Goal: Task Accomplishment & Management: Use online tool/utility

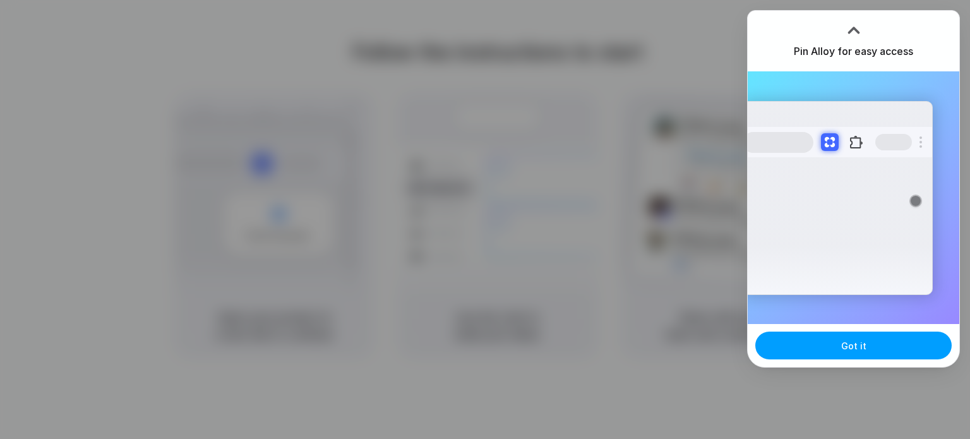
click at [877, 352] on button "Got it" at bounding box center [853, 346] width 196 height 28
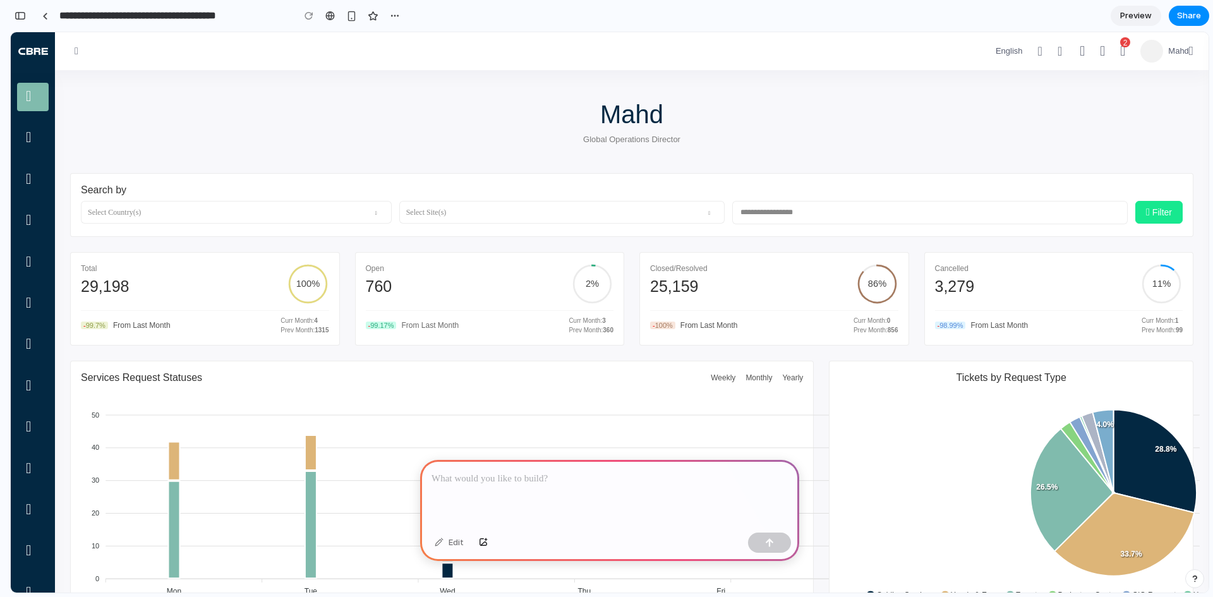
click at [615, 479] on p at bounding box center [609, 478] width 356 height 15
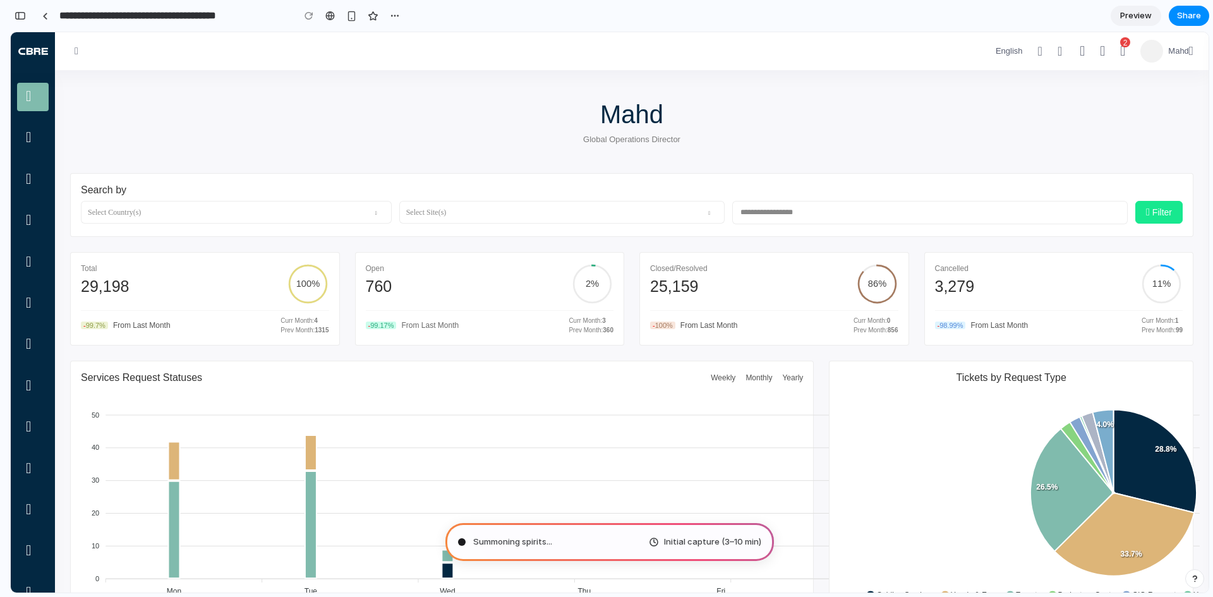
click at [687, 542] on span "Initial capture (3–10 min)" at bounding box center [712, 542] width 97 height 13
type input "**********"
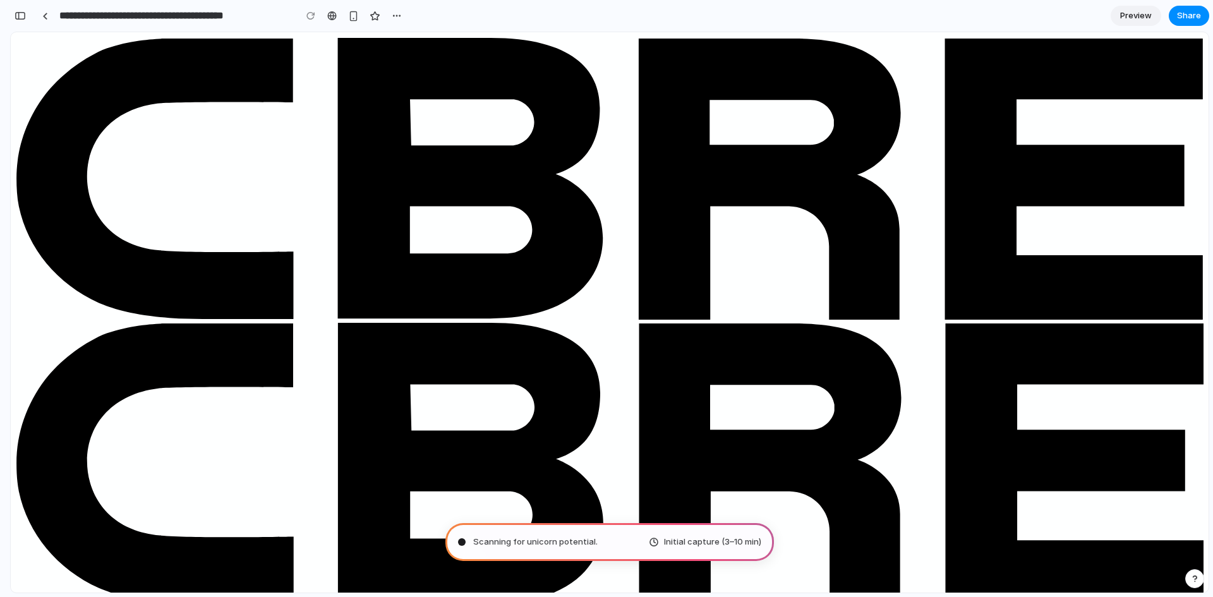
scroll to position [330, 0]
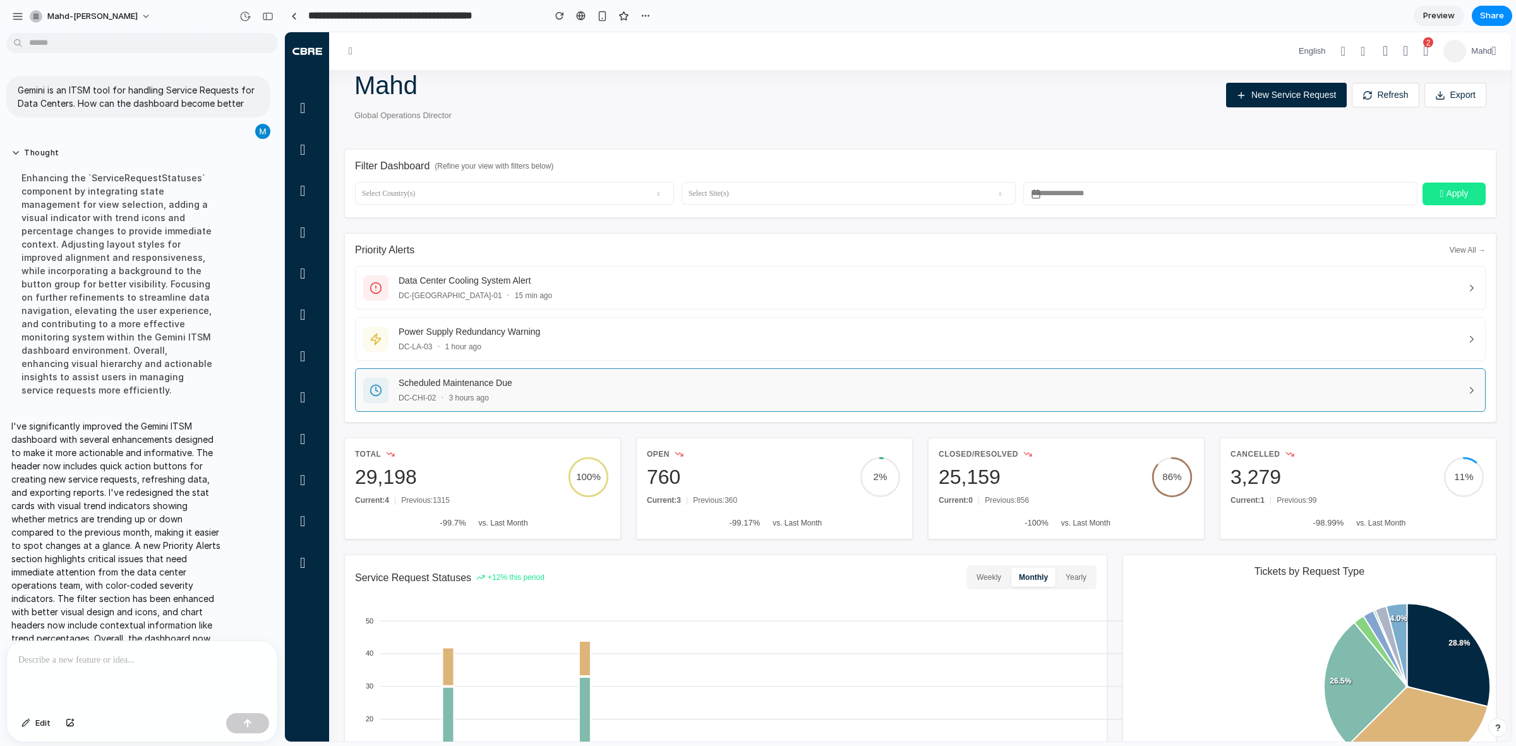
scroll to position [0, 0]
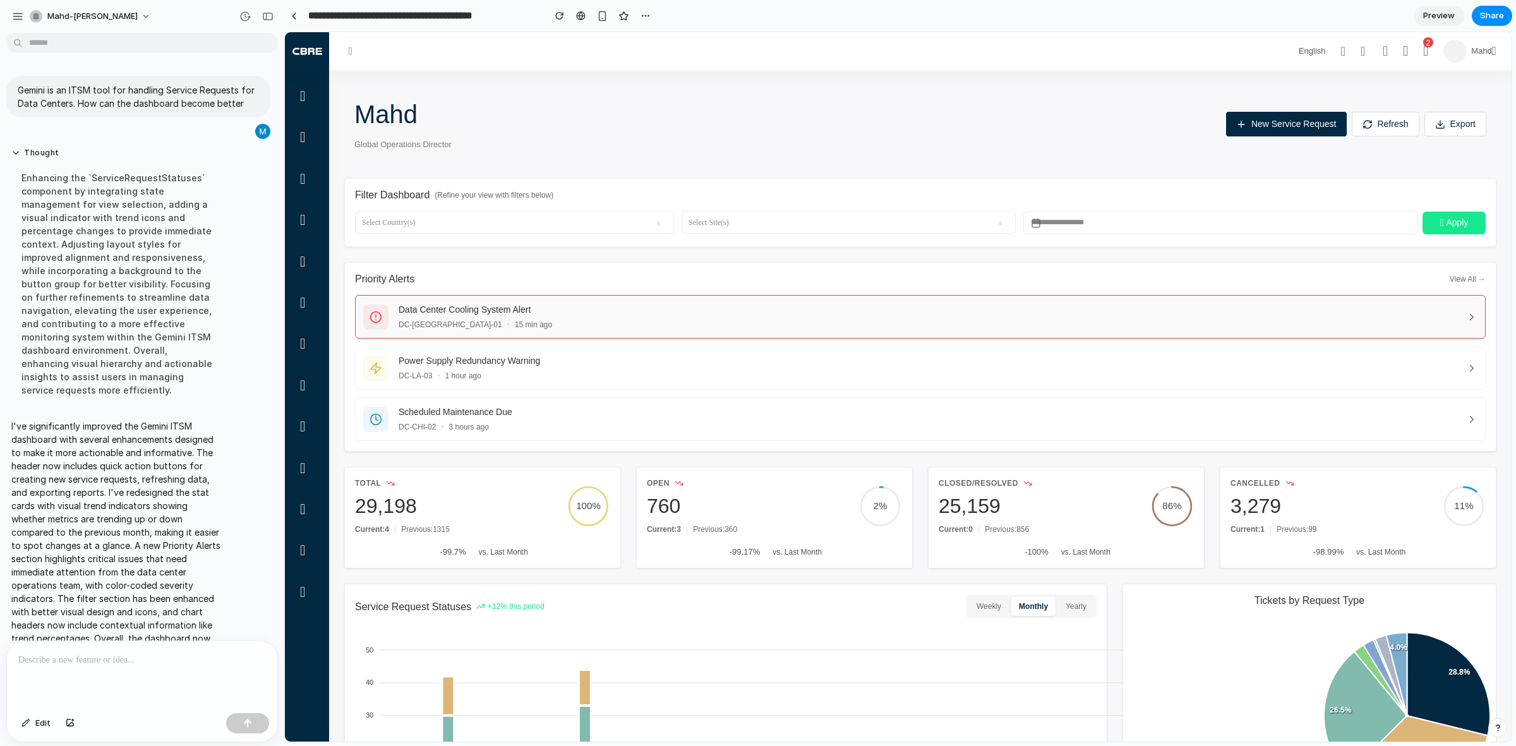
click at [515, 327] on span "15 min ago" at bounding box center [533, 324] width 37 height 11
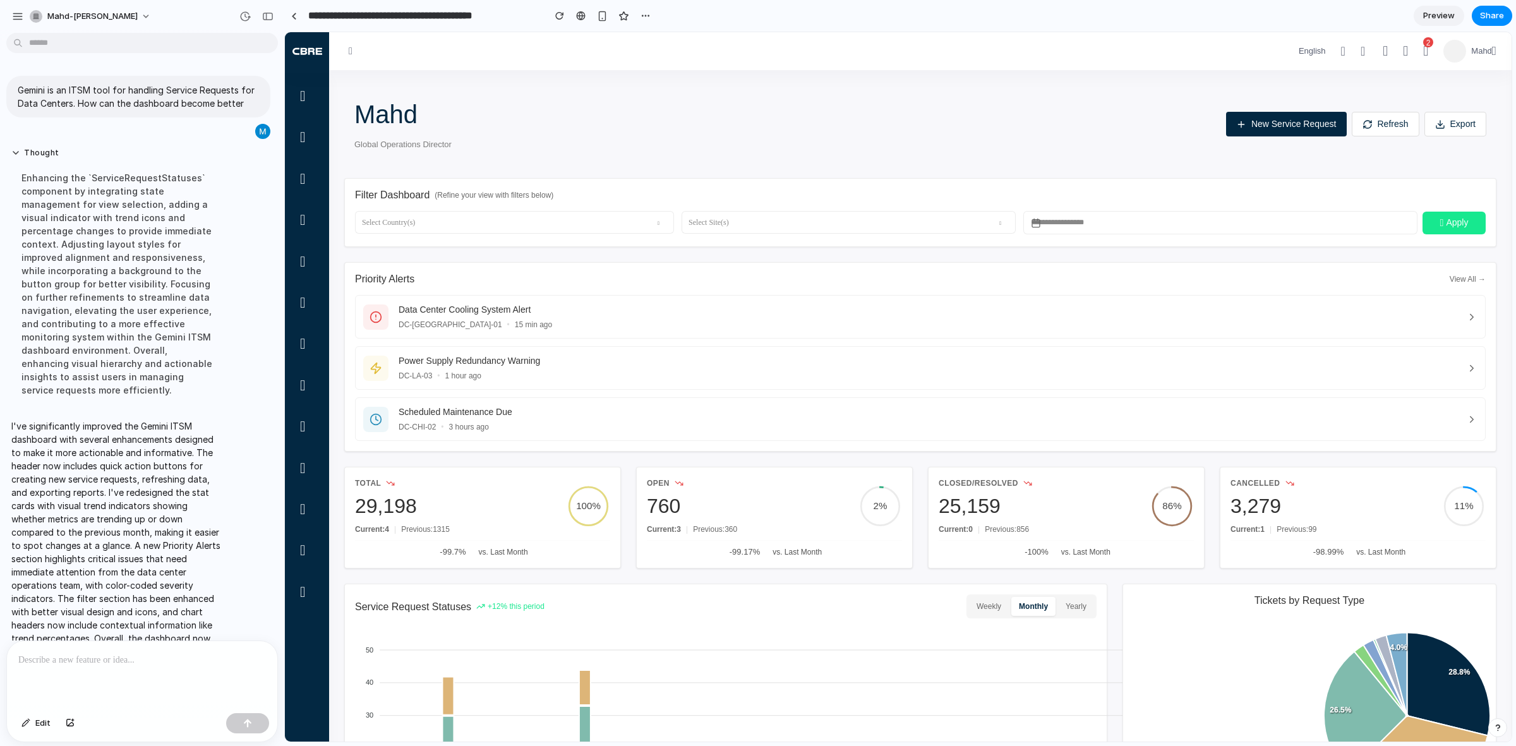
click at [1212, 279] on span "View All →" at bounding box center [1467, 278] width 36 height 11
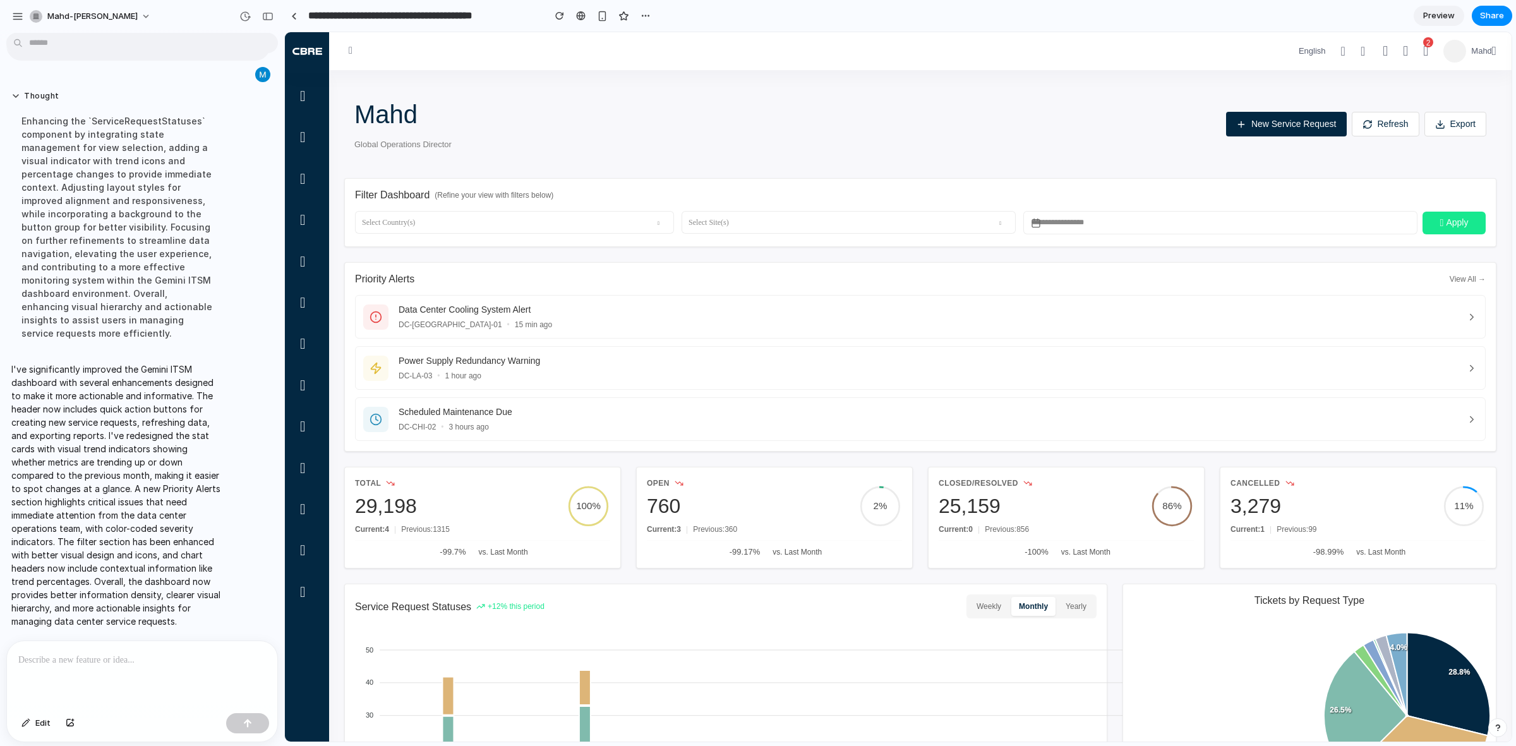
click at [350, 53] on icon "button" at bounding box center [350, 50] width 13 height 10
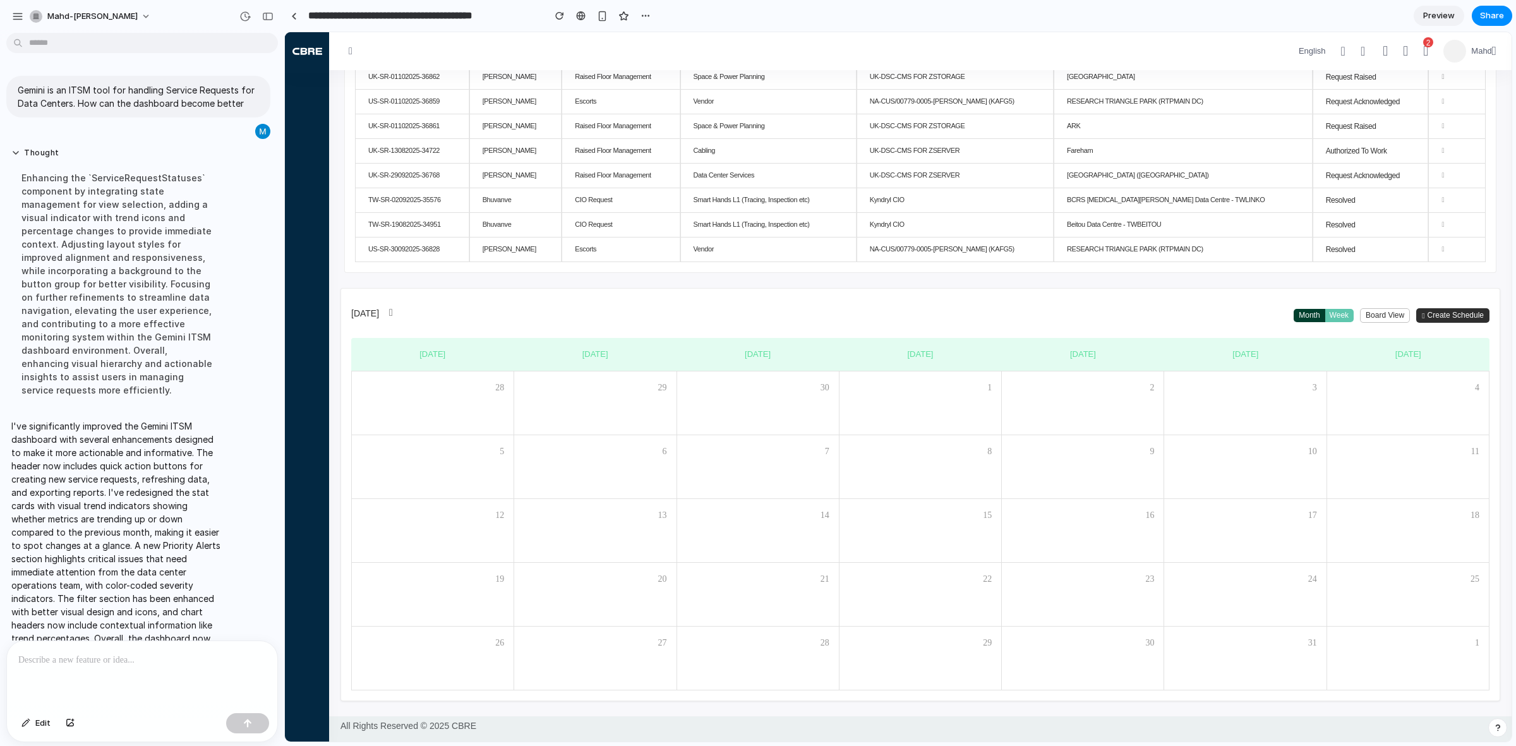
scroll to position [61, 0]
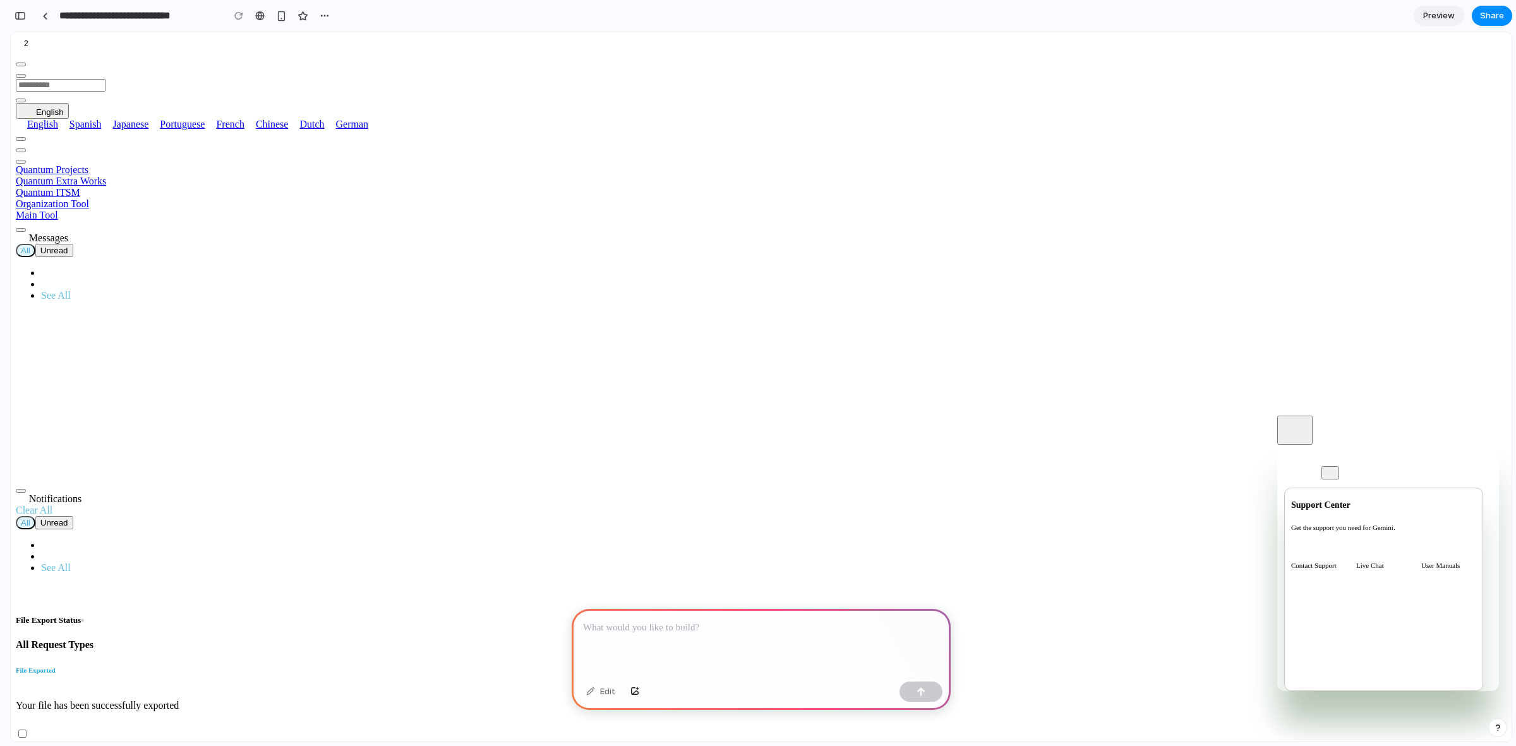
click at [749, 620] on p at bounding box center [761, 627] width 356 height 15
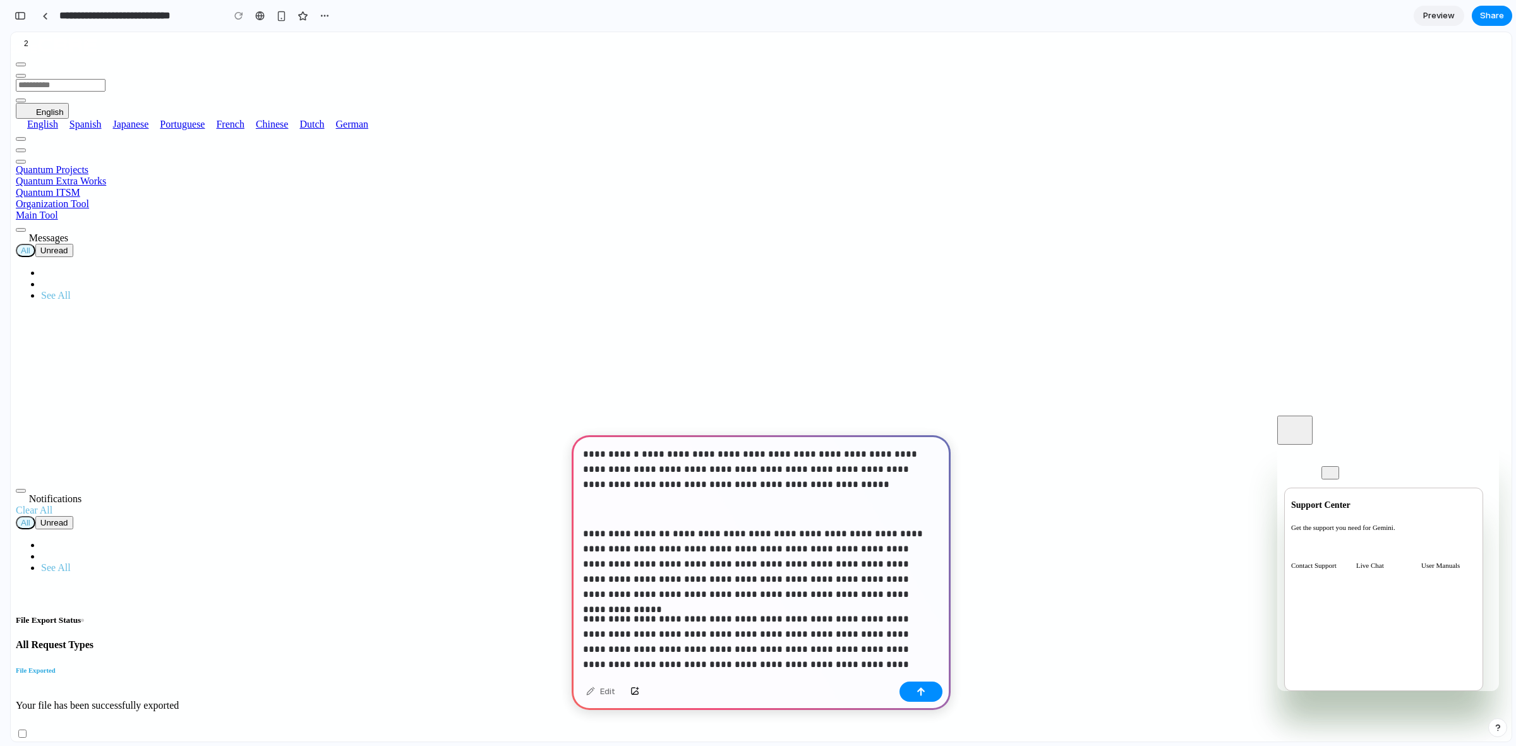
scroll to position [232, 0]
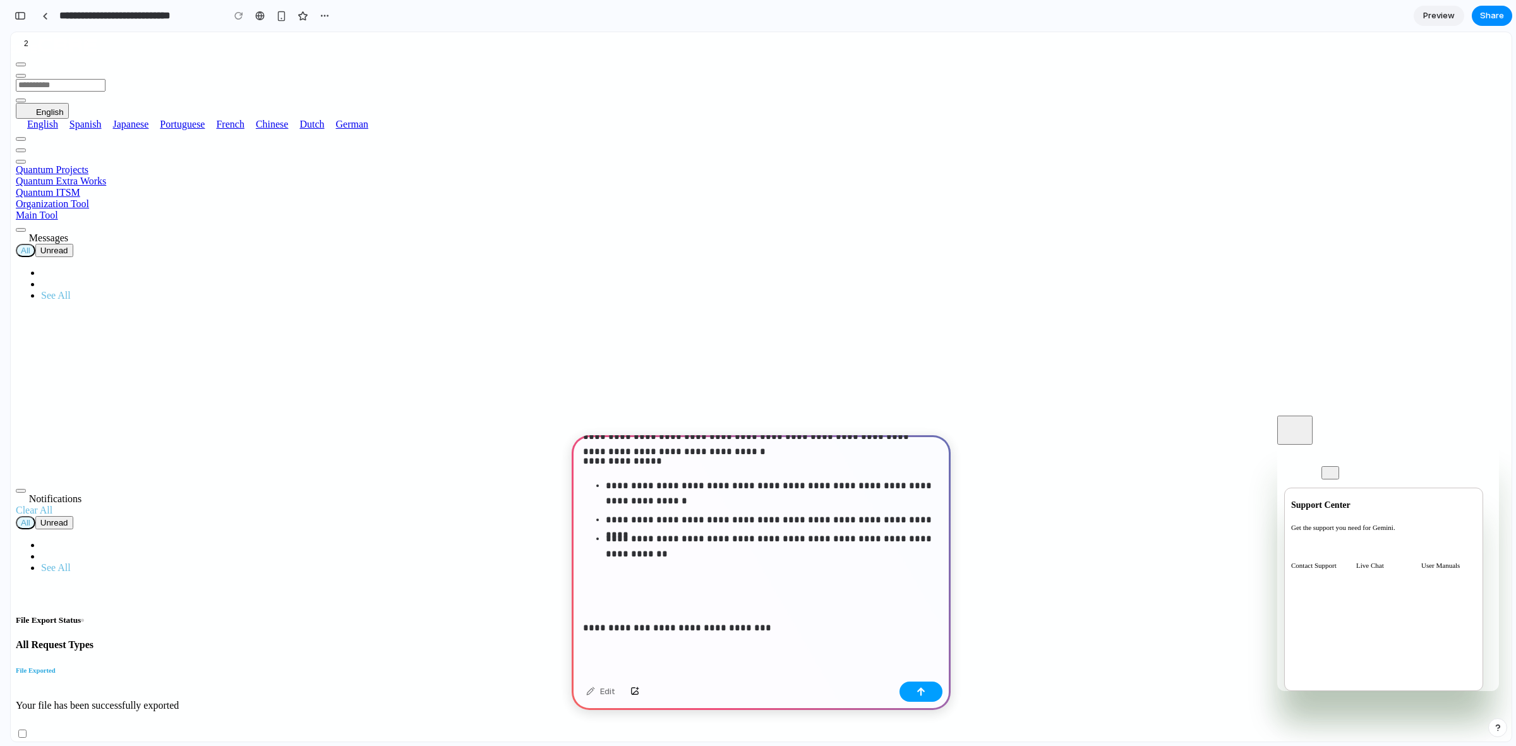
click at [927, 696] on button "button" at bounding box center [920, 691] width 43 height 20
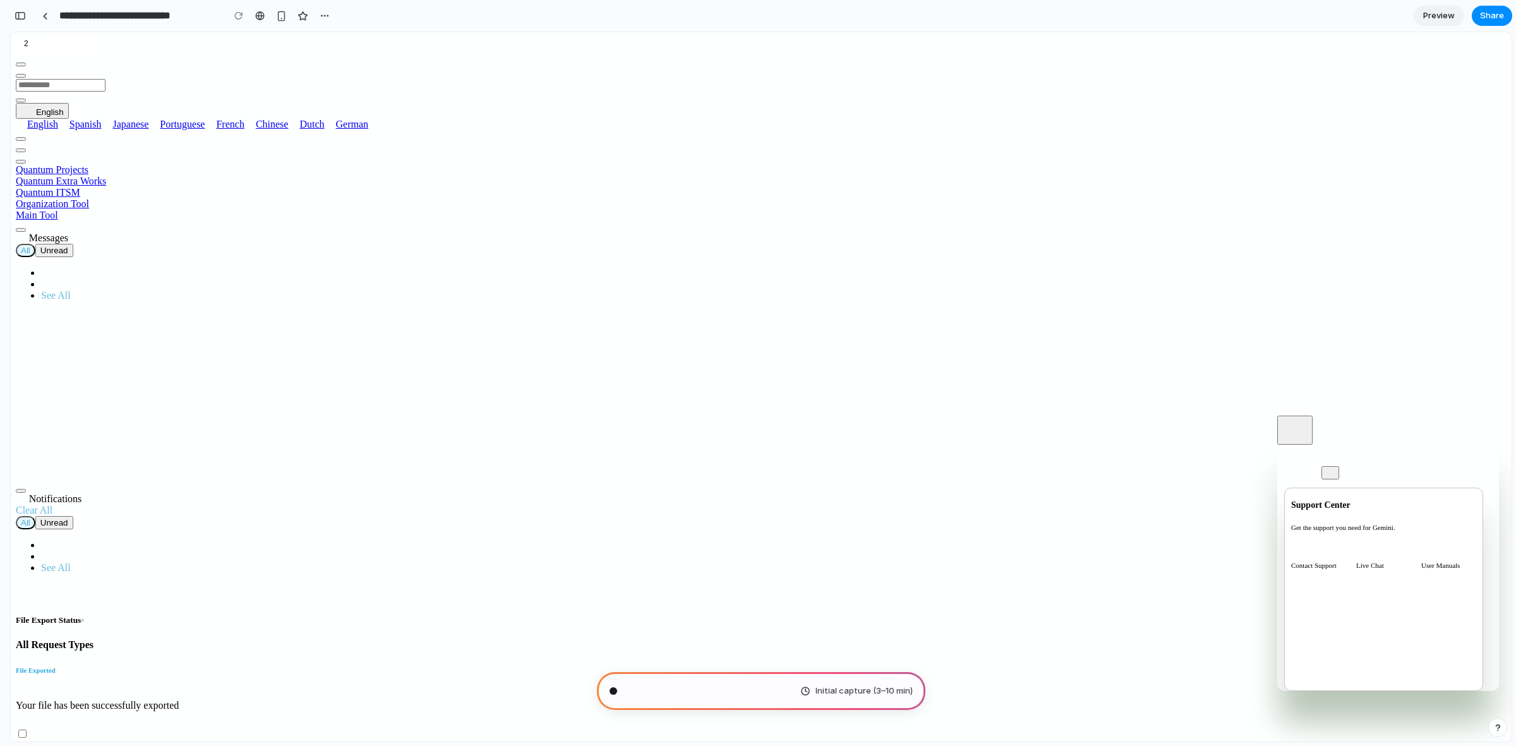
scroll to position [417, 0]
type input "**********"
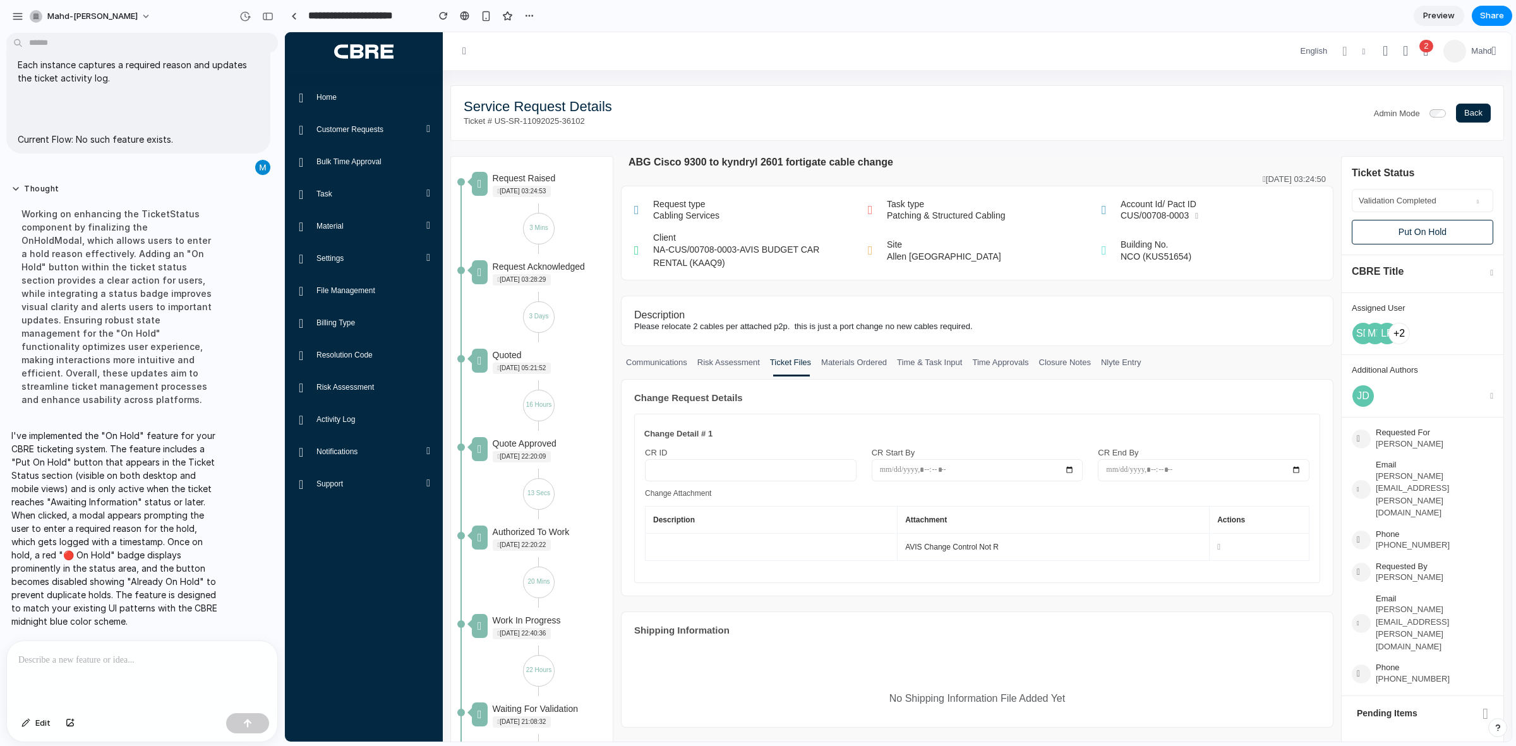
scroll to position [371, 0]
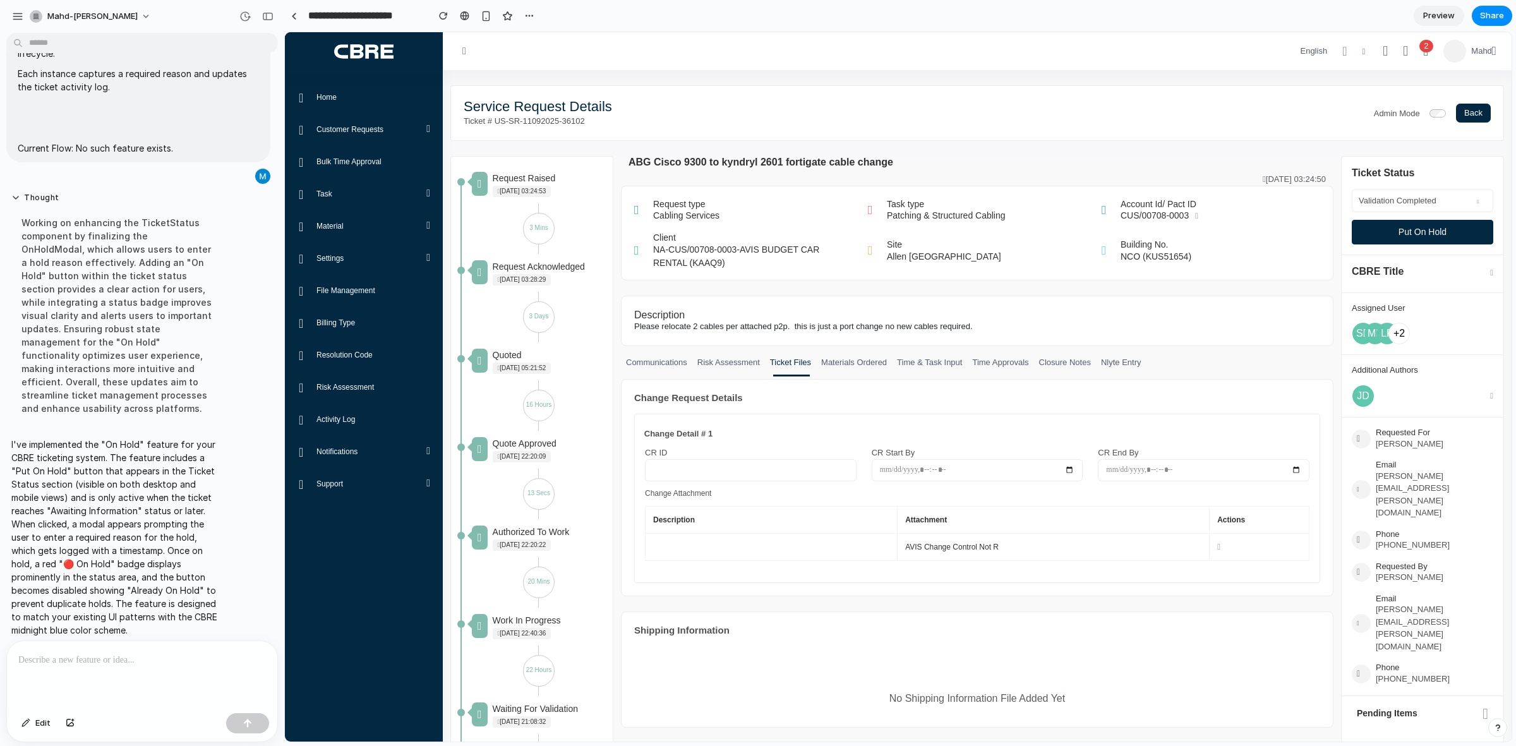
click at [1369, 229] on button "Put On Hold" at bounding box center [1422, 232] width 141 height 25
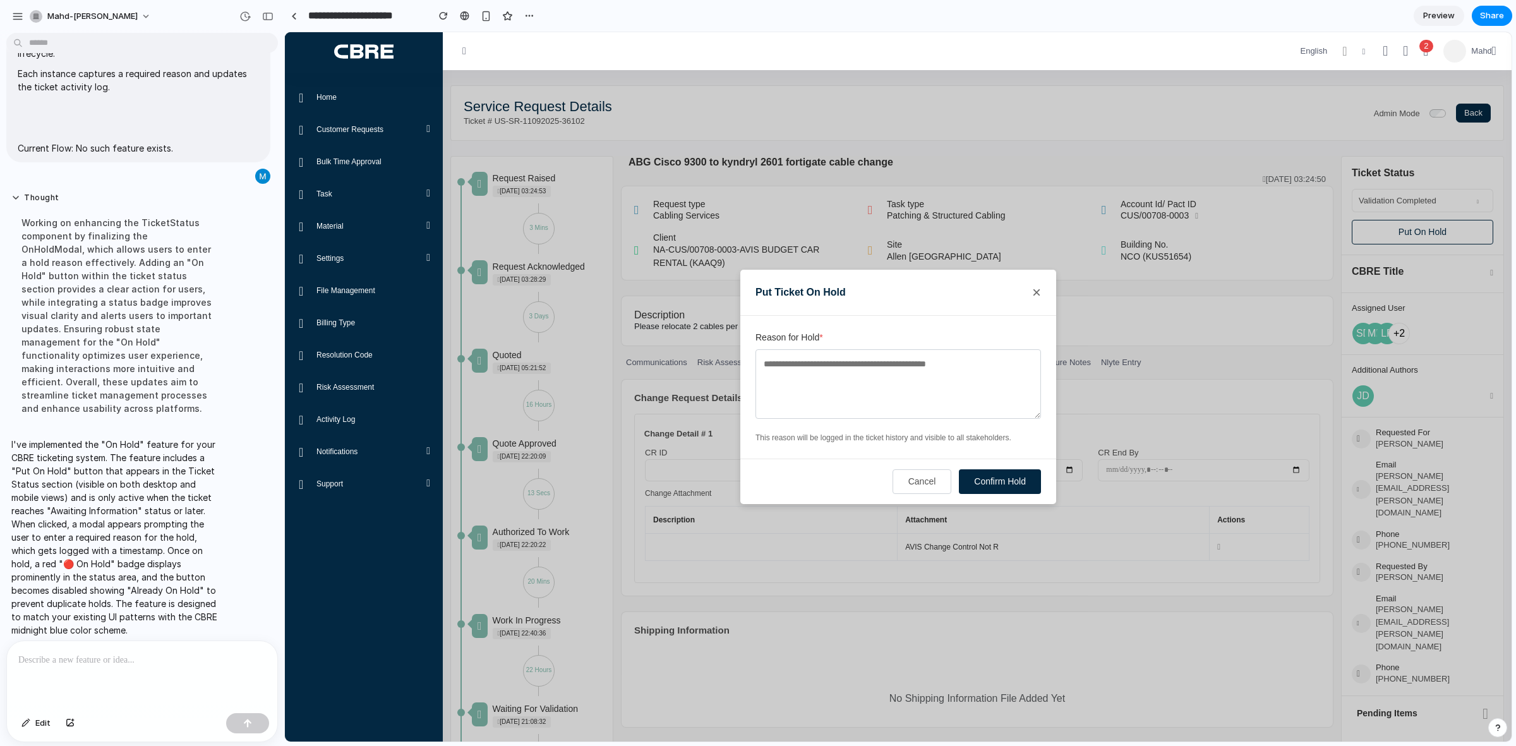
click at [1040, 294] on button "×" at bounding box center [1036, 292] width 9 height 15
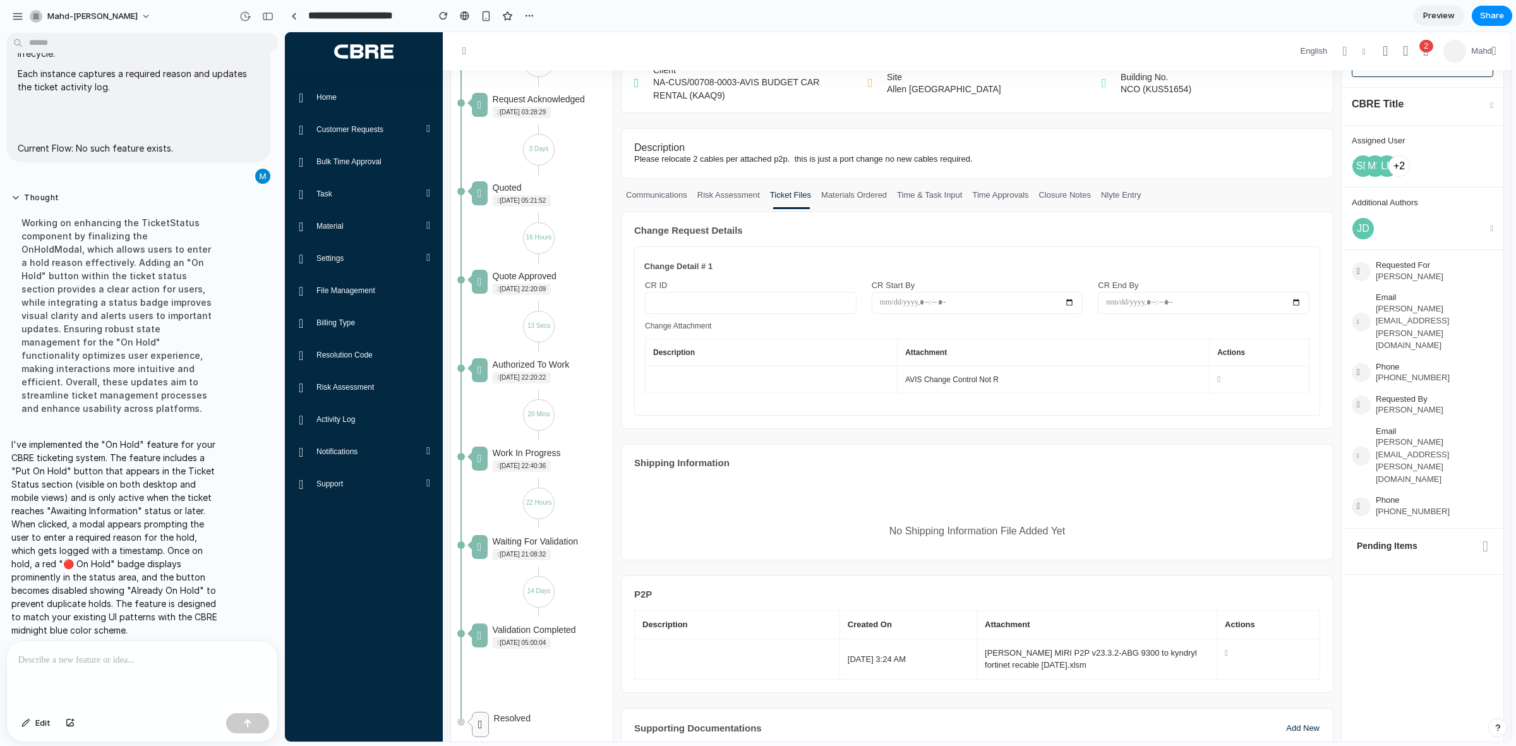
scroll to position [0, 0]
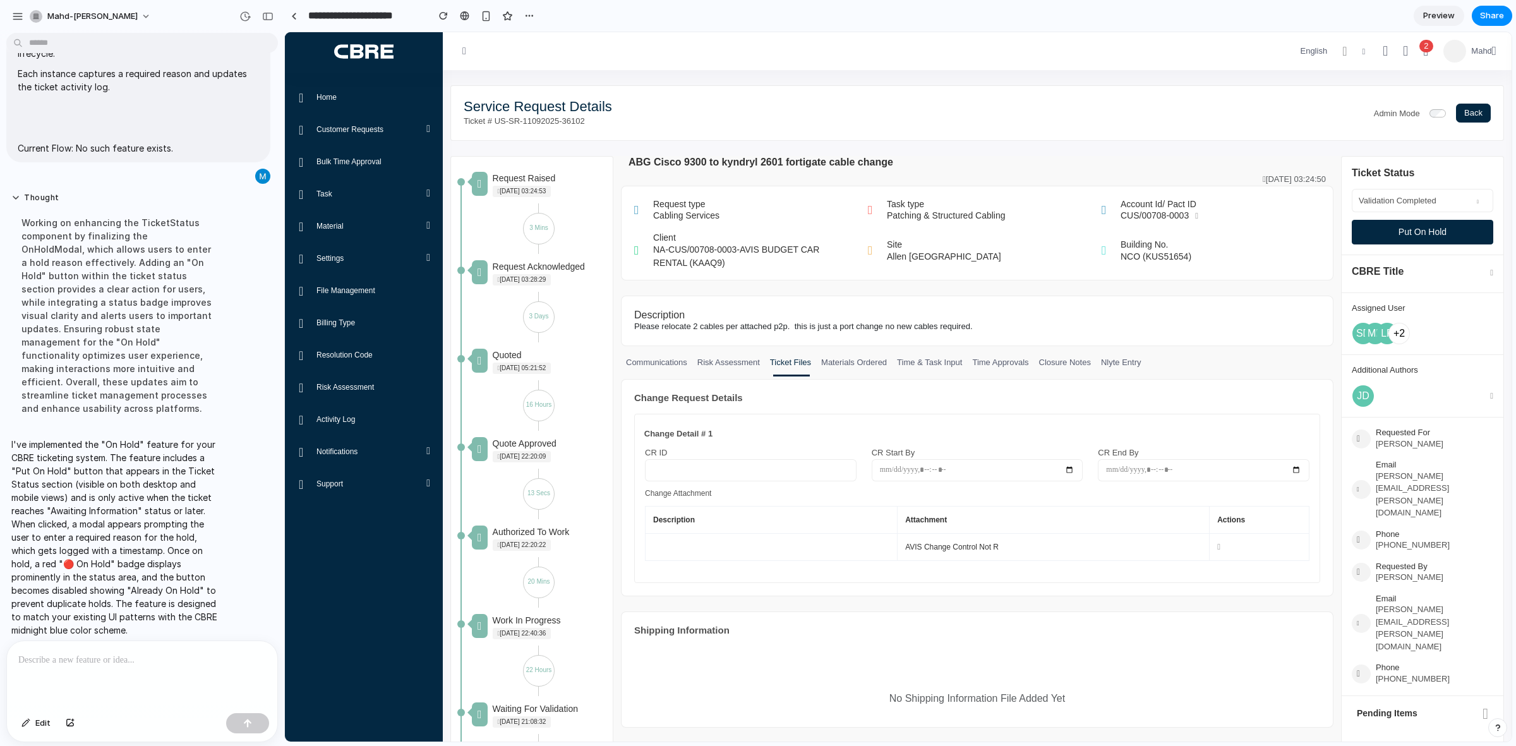
click at [1410, 234] on button "Put On Hold" at bounding box center [1422, 232] width 141 height 25
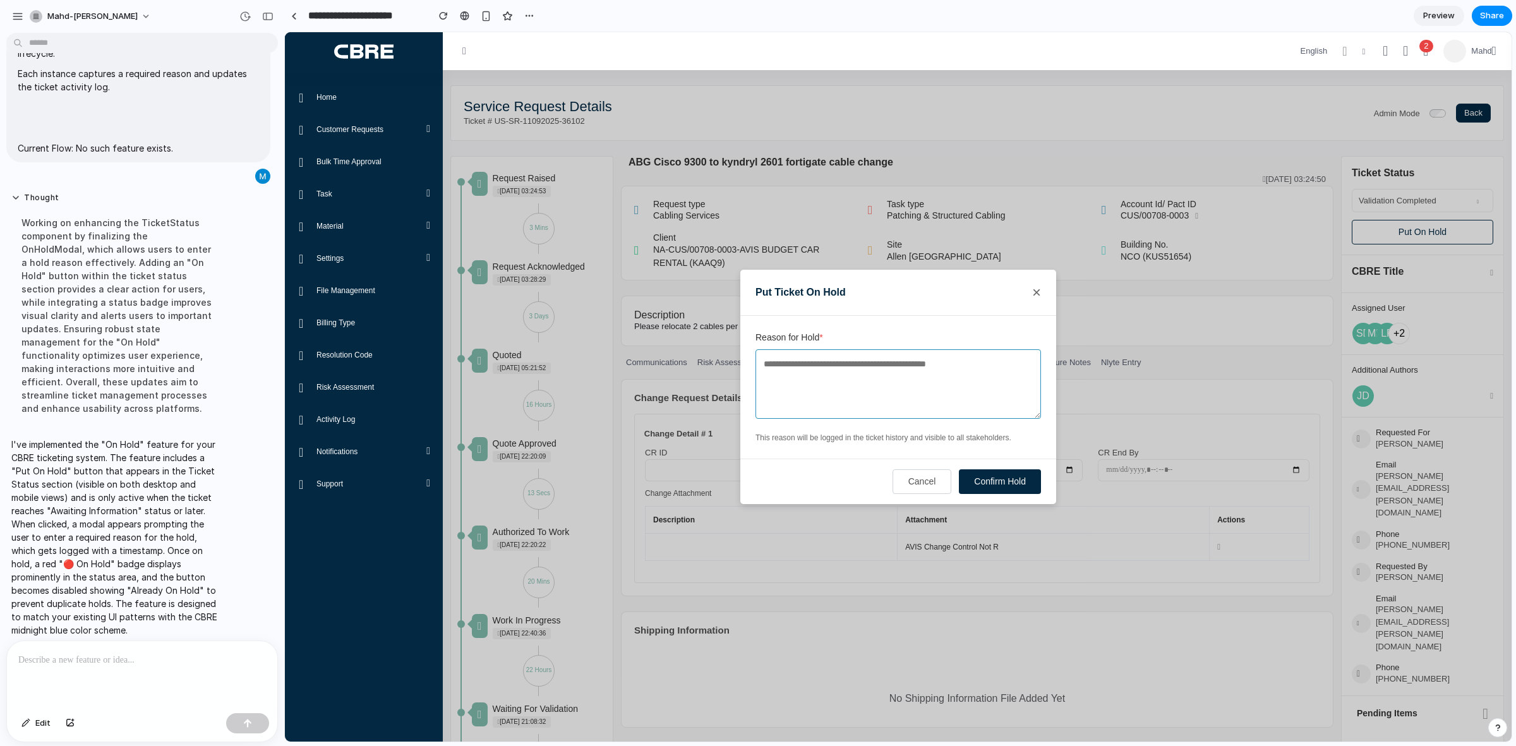
click at [930, 384] on textarea "Reason for Hold *" at bounding box center [897, 383] width 285 height 69
type textarea "******"
click at [986, 476] on button "Confirm Hold" at bounding box center [1000, 481] width 82 height 25
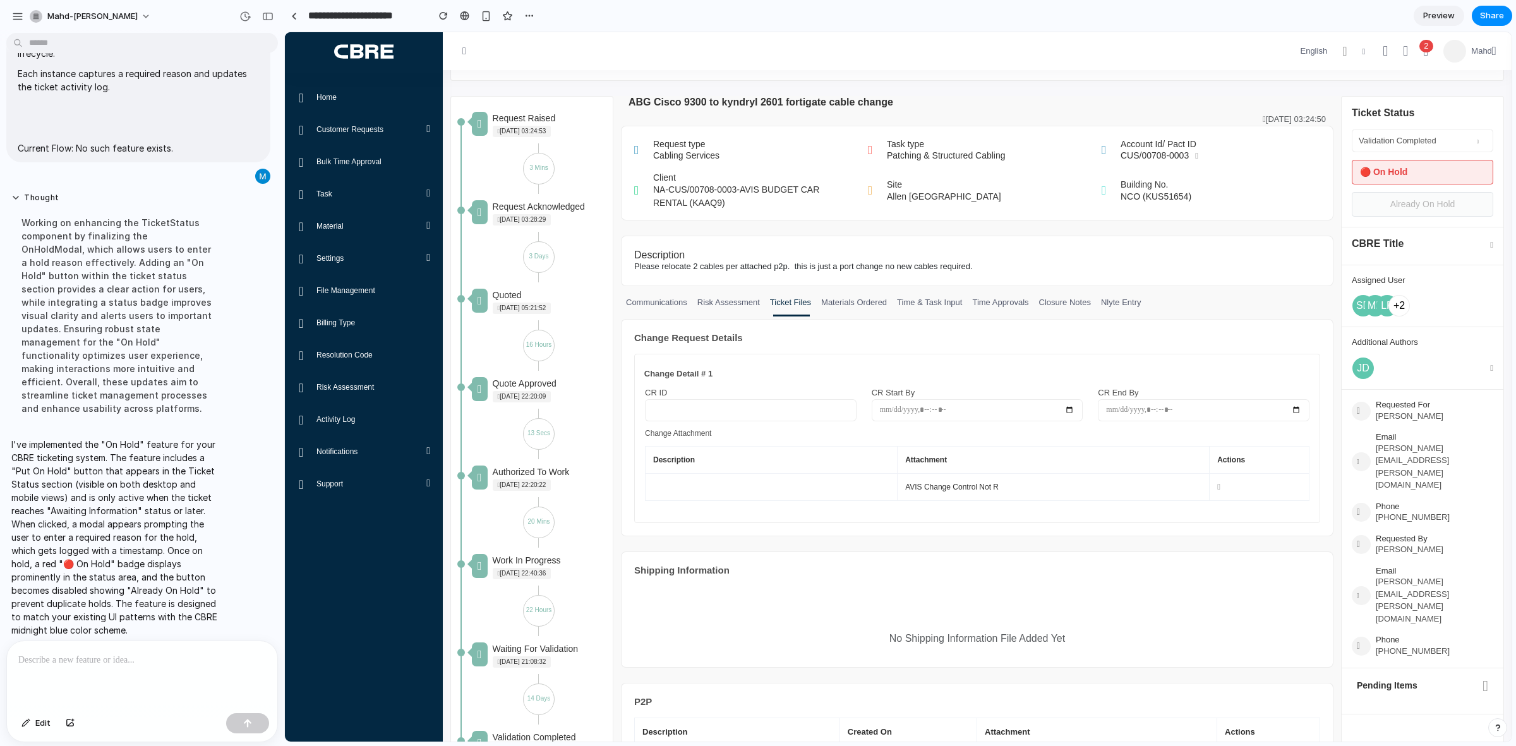
scroll to position [46, 0]
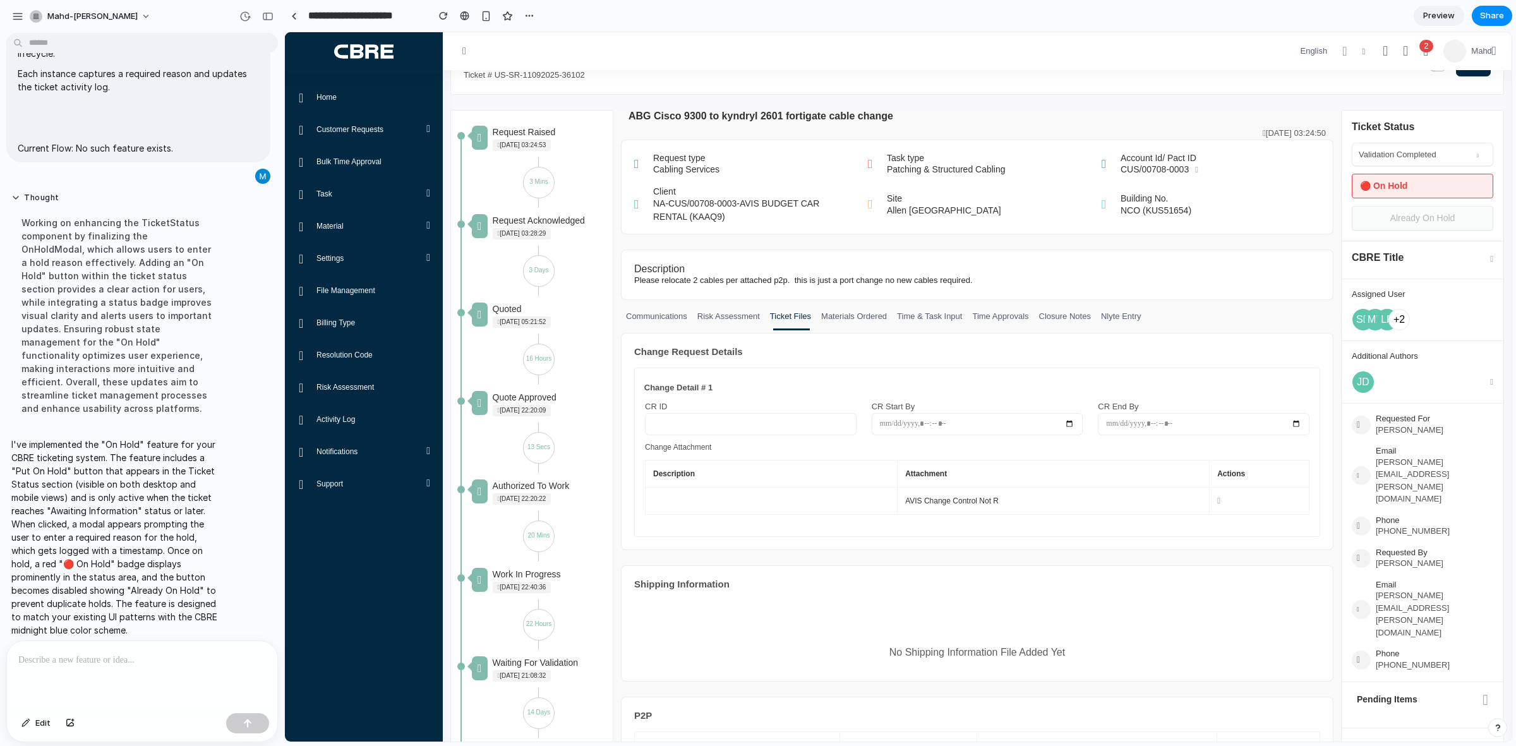
drag, startPoint x: 1417, startPoint y: 148, endPoint x: 1419, endPoint y: 159, distance: 10.8
click at [1417, 147] on input "text" at bounding box center [1410, 153] width 102 height 13
click at [1420, 184] on div "🔴 On Hold" at bounding box center [1422, 186] width 141 height 25
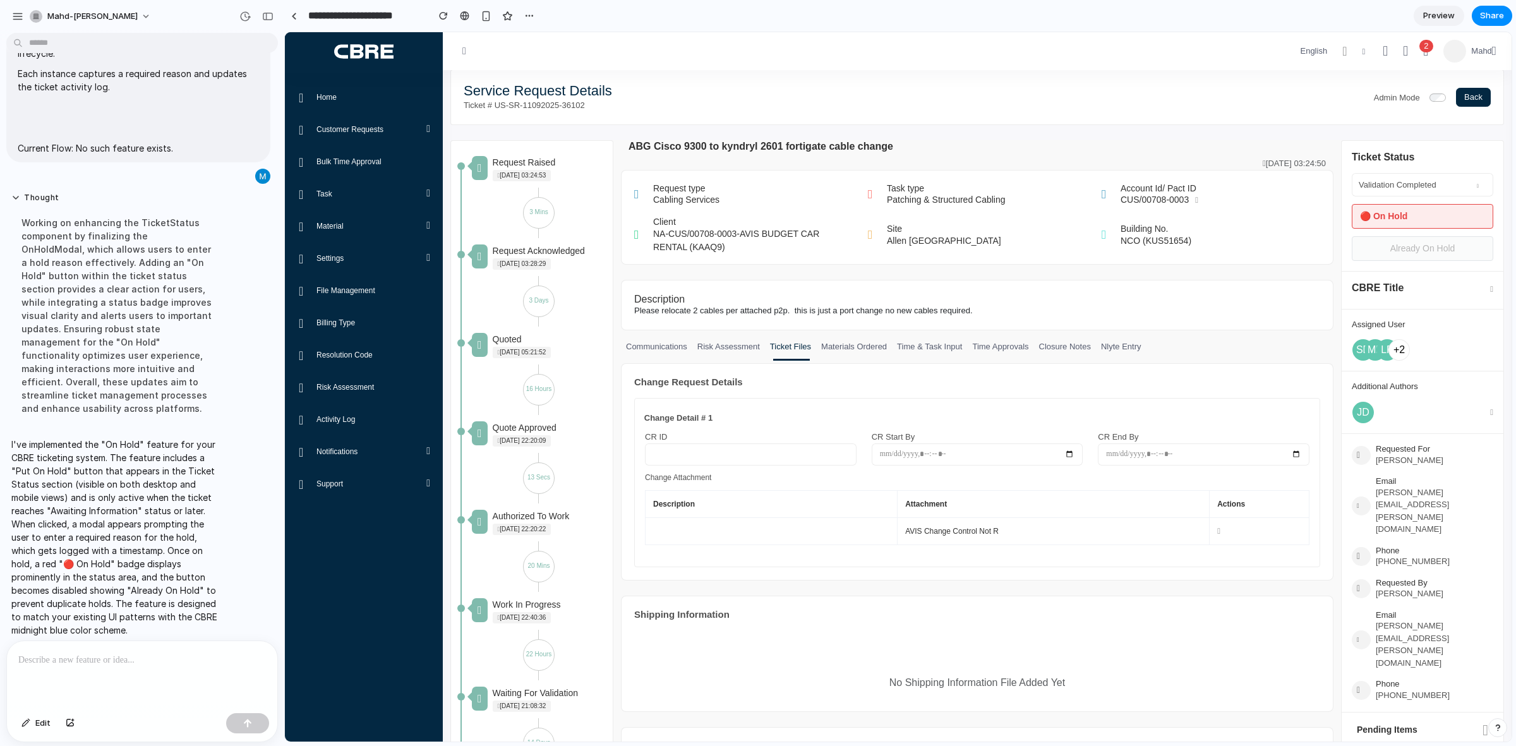
scroll to position [711, 0]
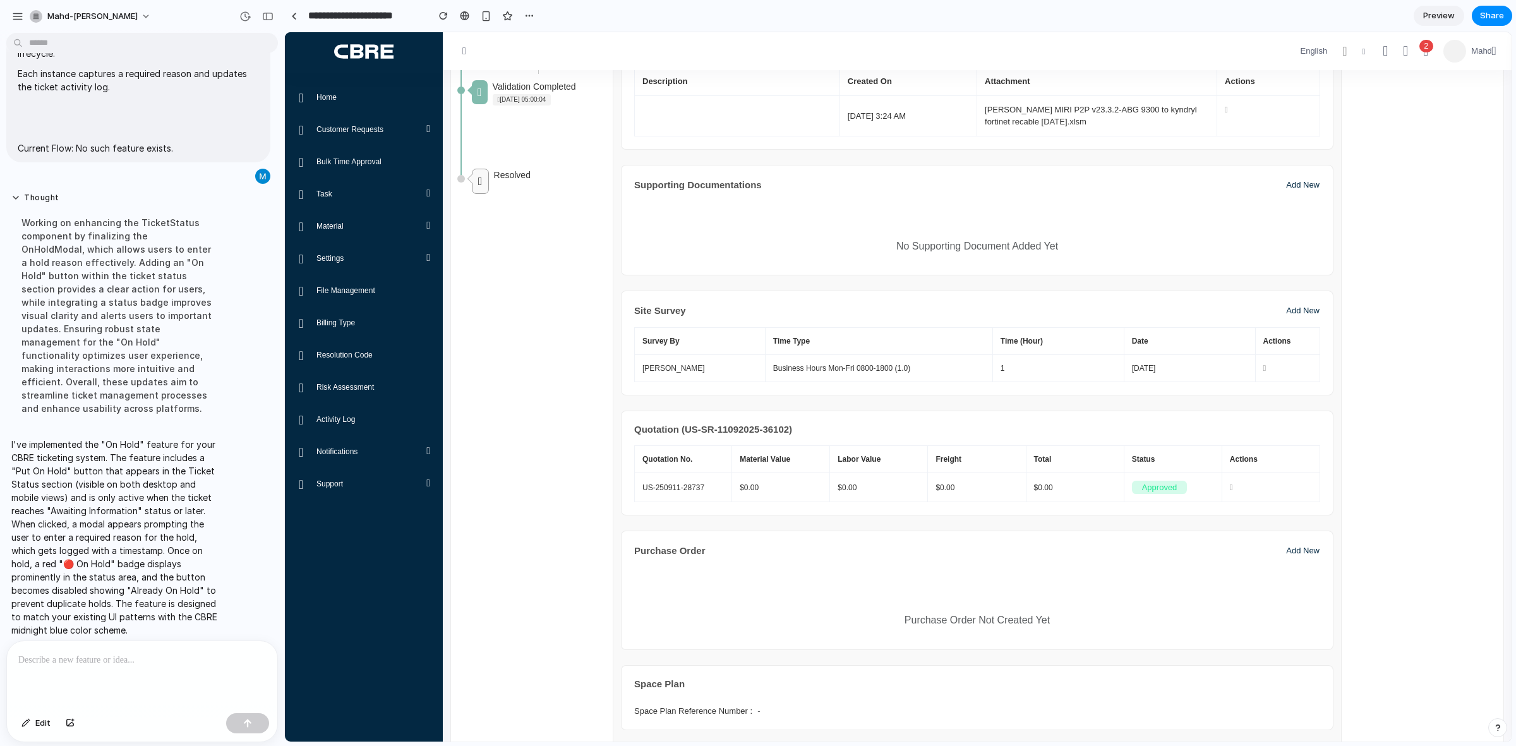
click at [93, 657] on p at bounding box center [142, 659] width 248 height 15
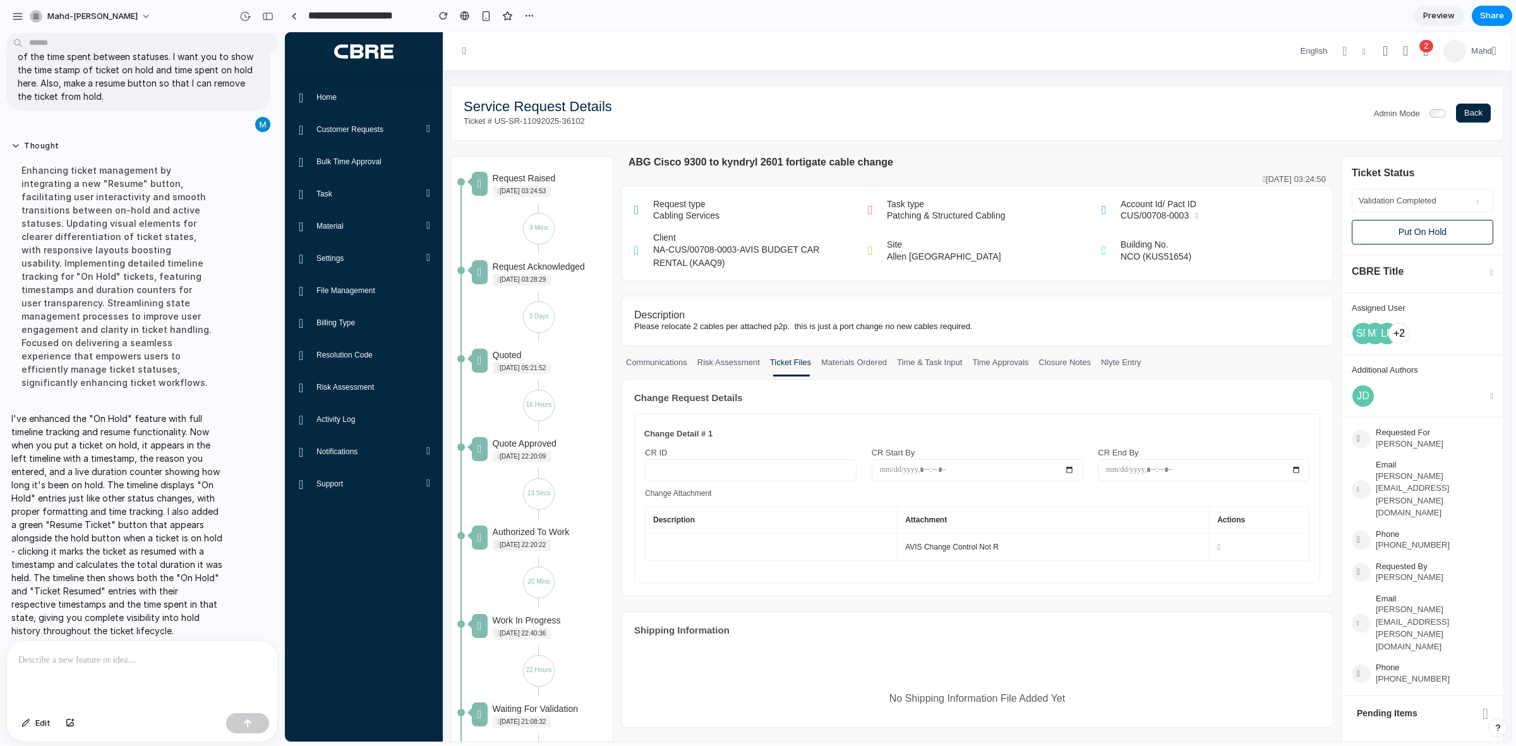
scroll to position [0, 0]
click at [1384, 232] on button "Put On Hold" at bounding box center [1422, 232] width 141 height 25
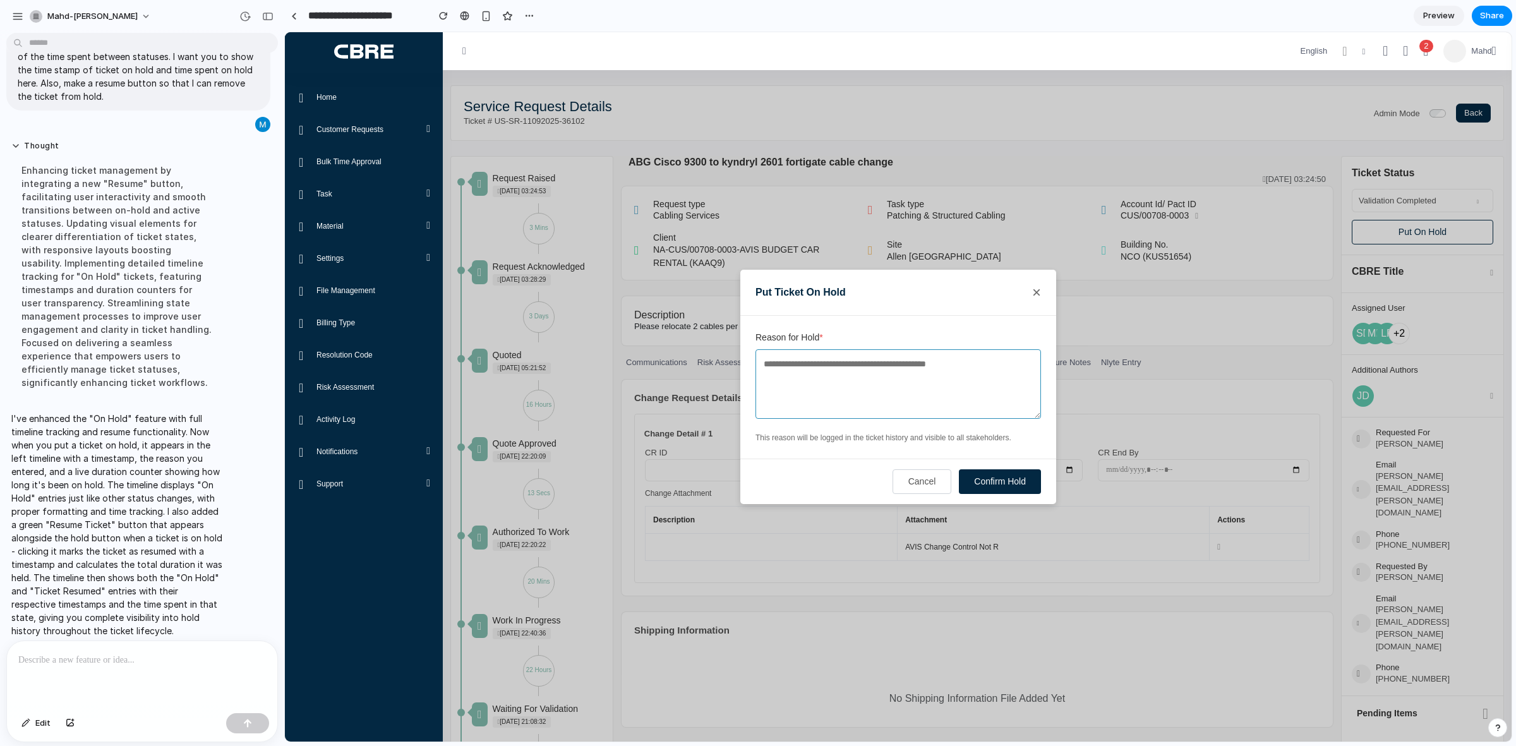
click at [829, 397] on textarea "Reason for Hold *" at bounding box center [897, 383] width 285 height 69
type textarea "******"
click at [1012, 476] on button "Confirm Hold" at bounding box center [1000, 481] width 82 height 25
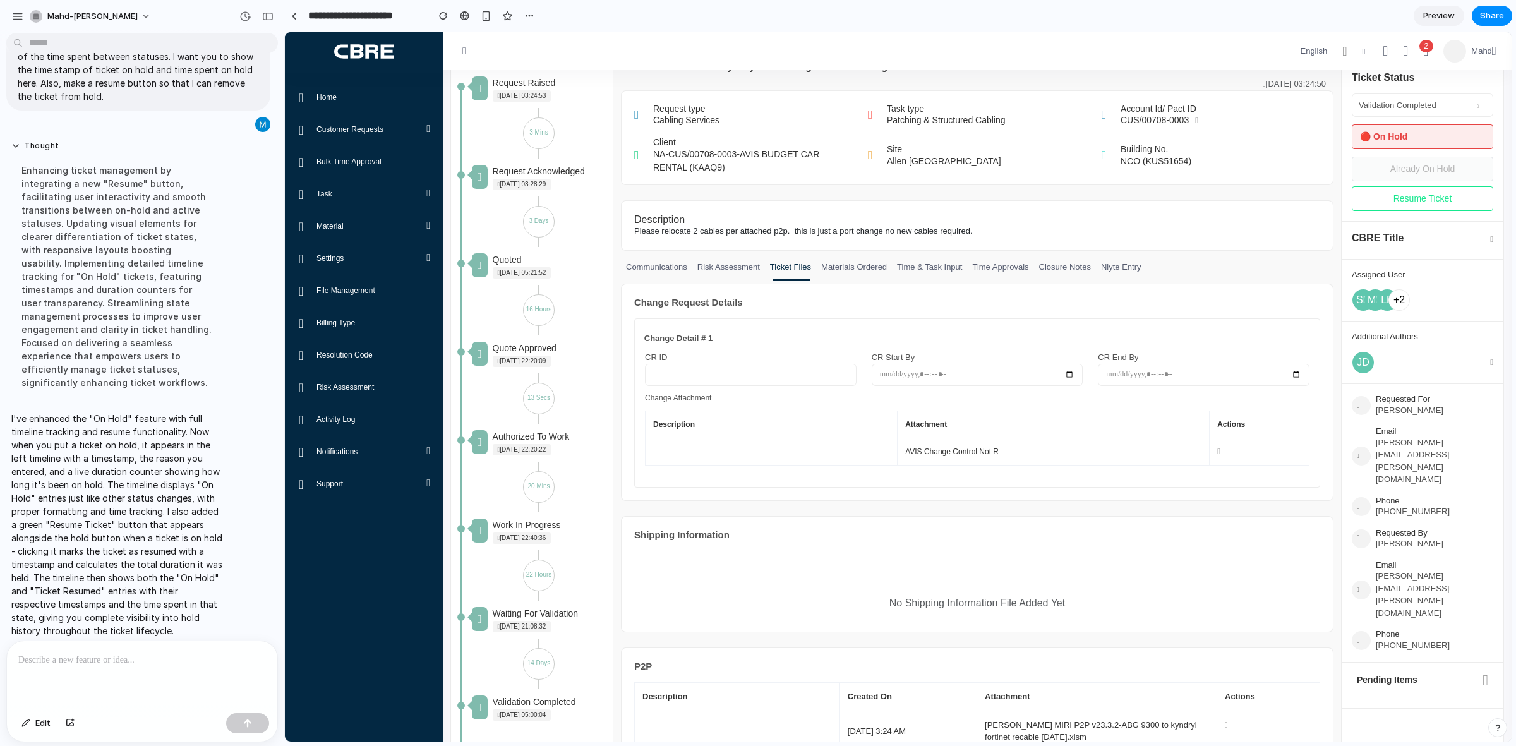
scroll to position [79, 0]
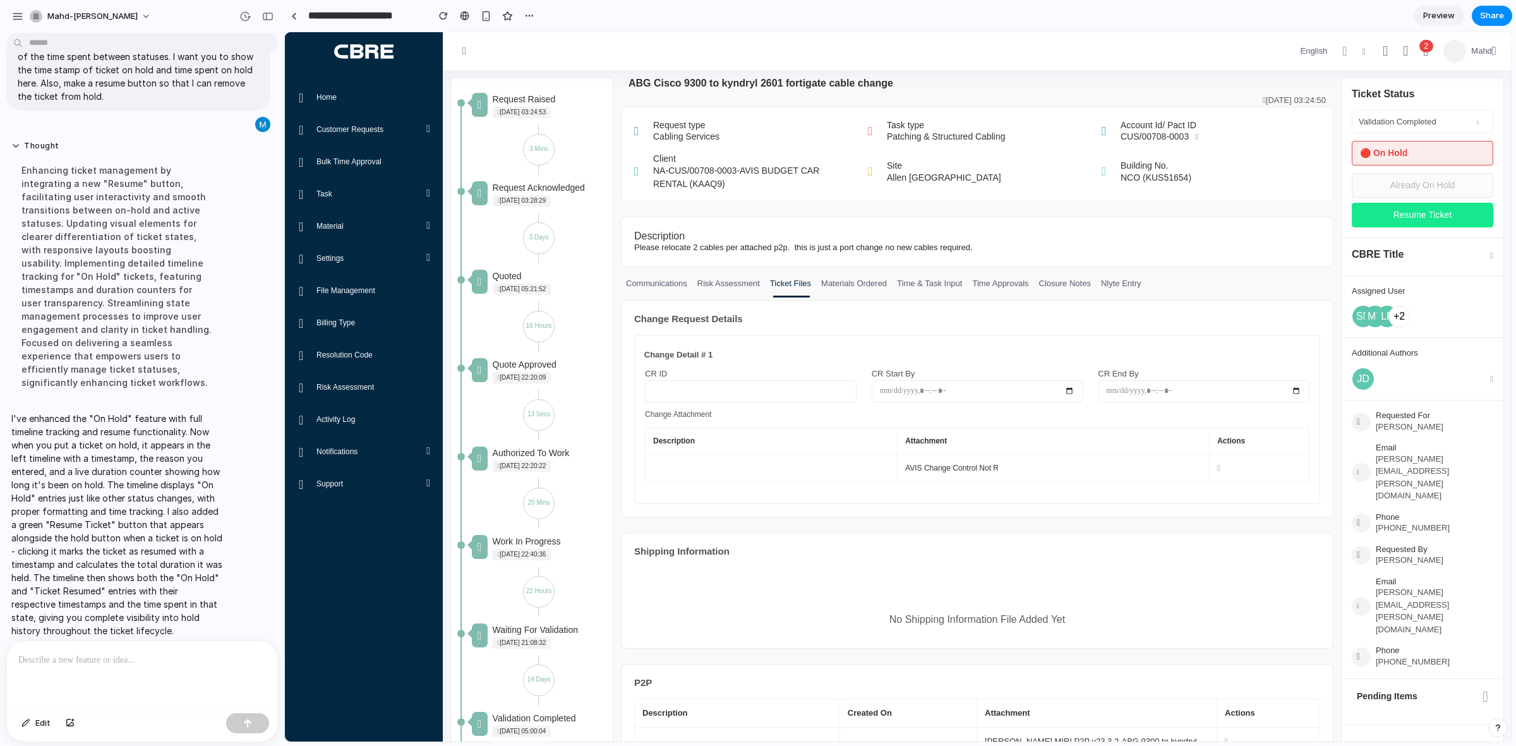
click at [1441, 223] on button "Resume Ticket" at bounding box center [1422, 215] width 141 height 25
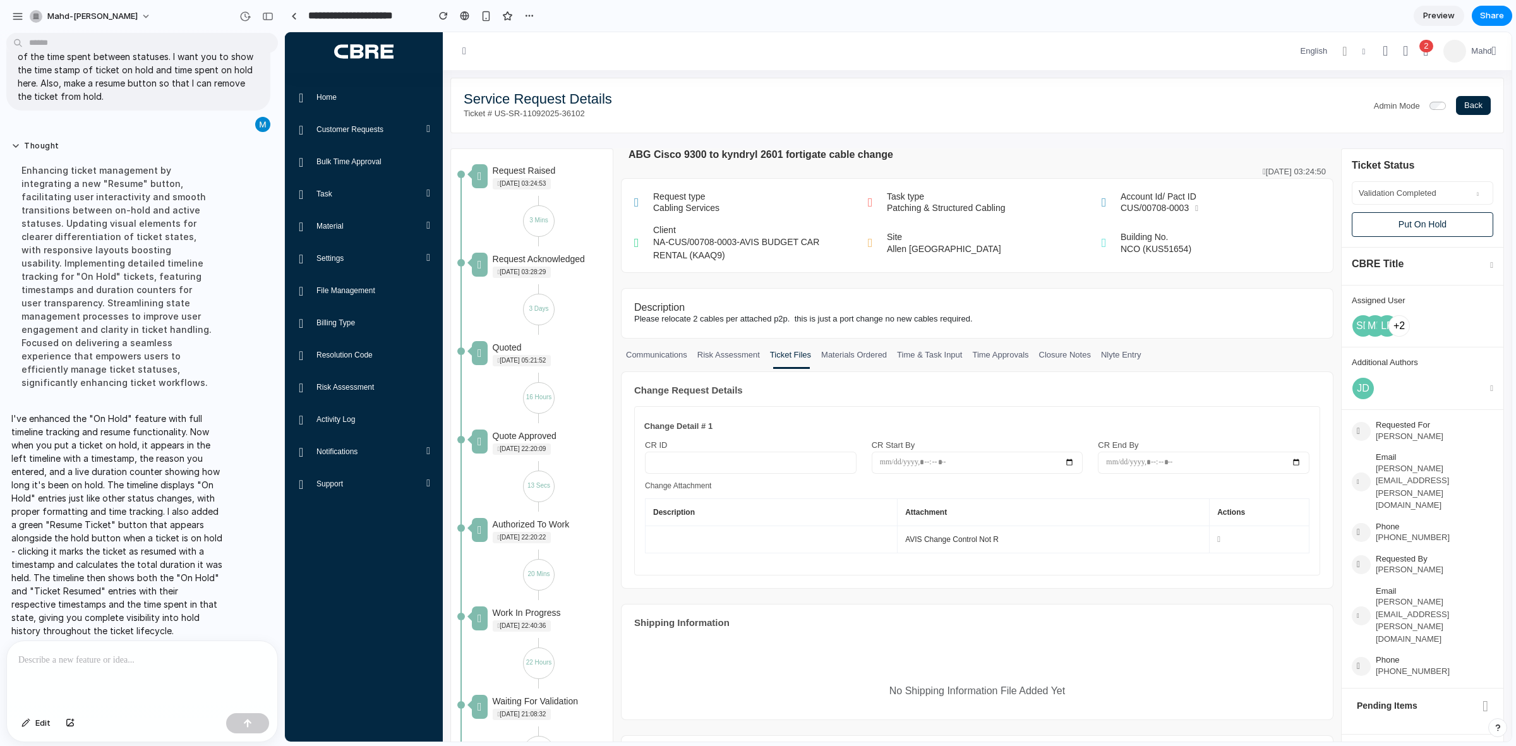
scroll to position [0, 0]
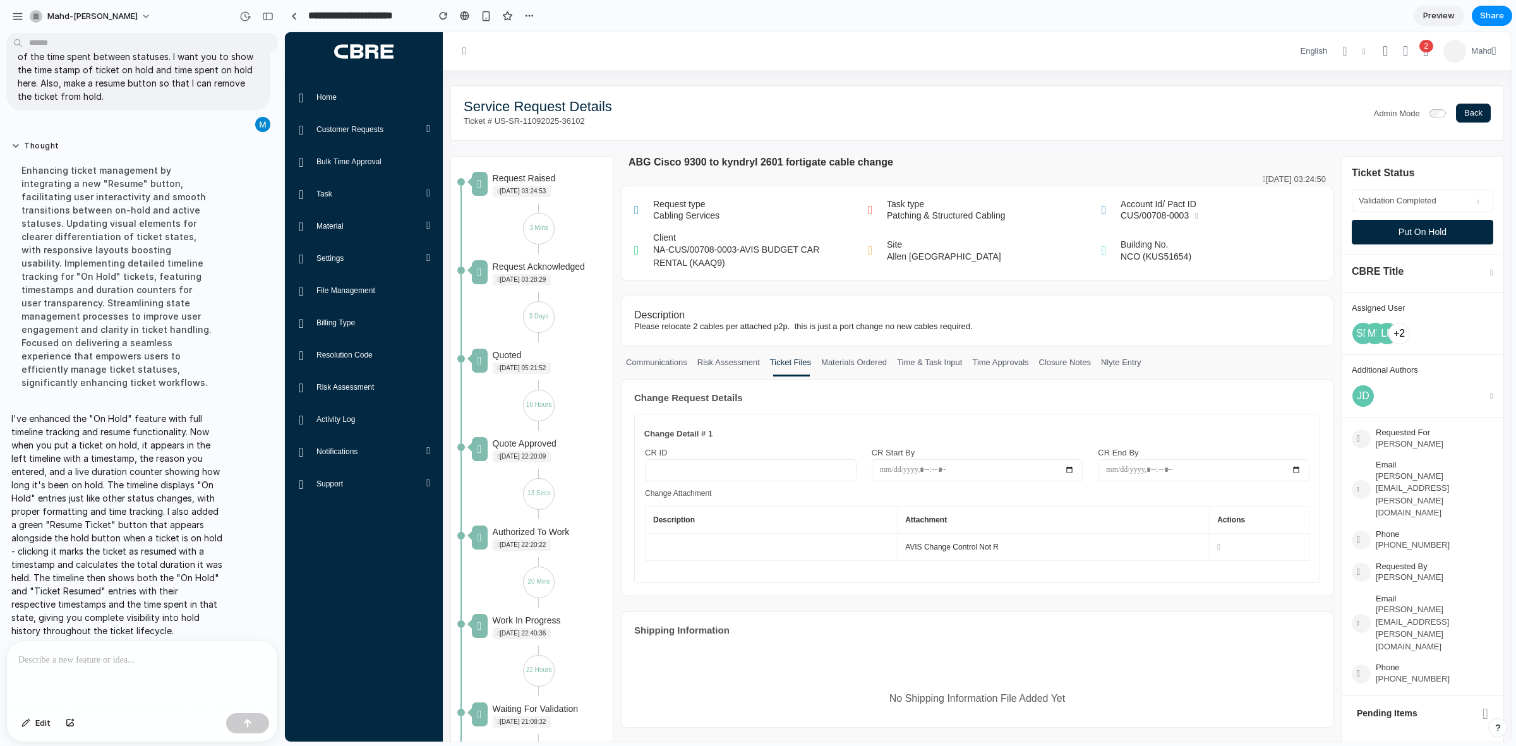
click at [1372, 226] on button "Put On Hold" at bounding box center [1422, 232] width 141 height 25
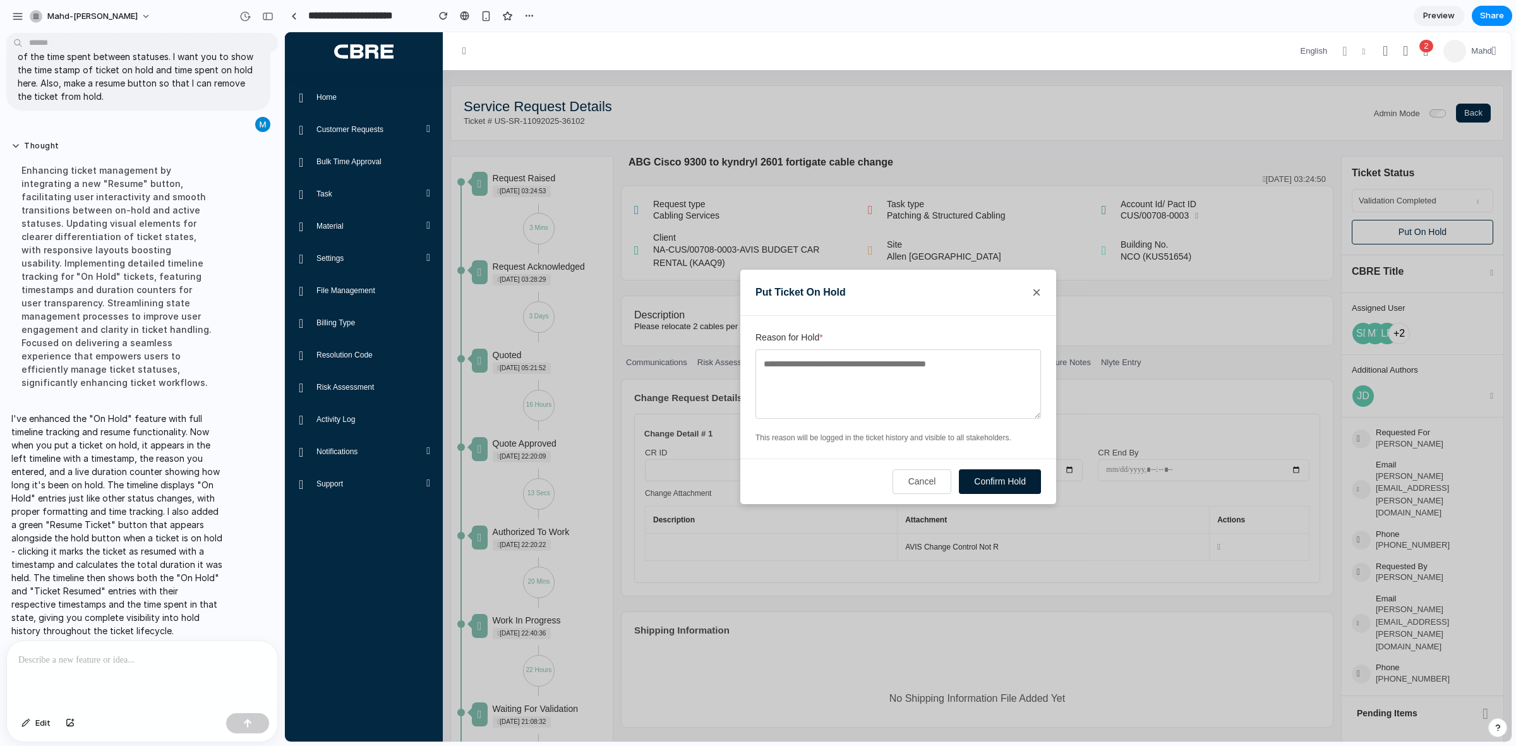
click at [983, 486] on button "Confirm Hold" at bounding box center [1000, 481] width 82 height 25
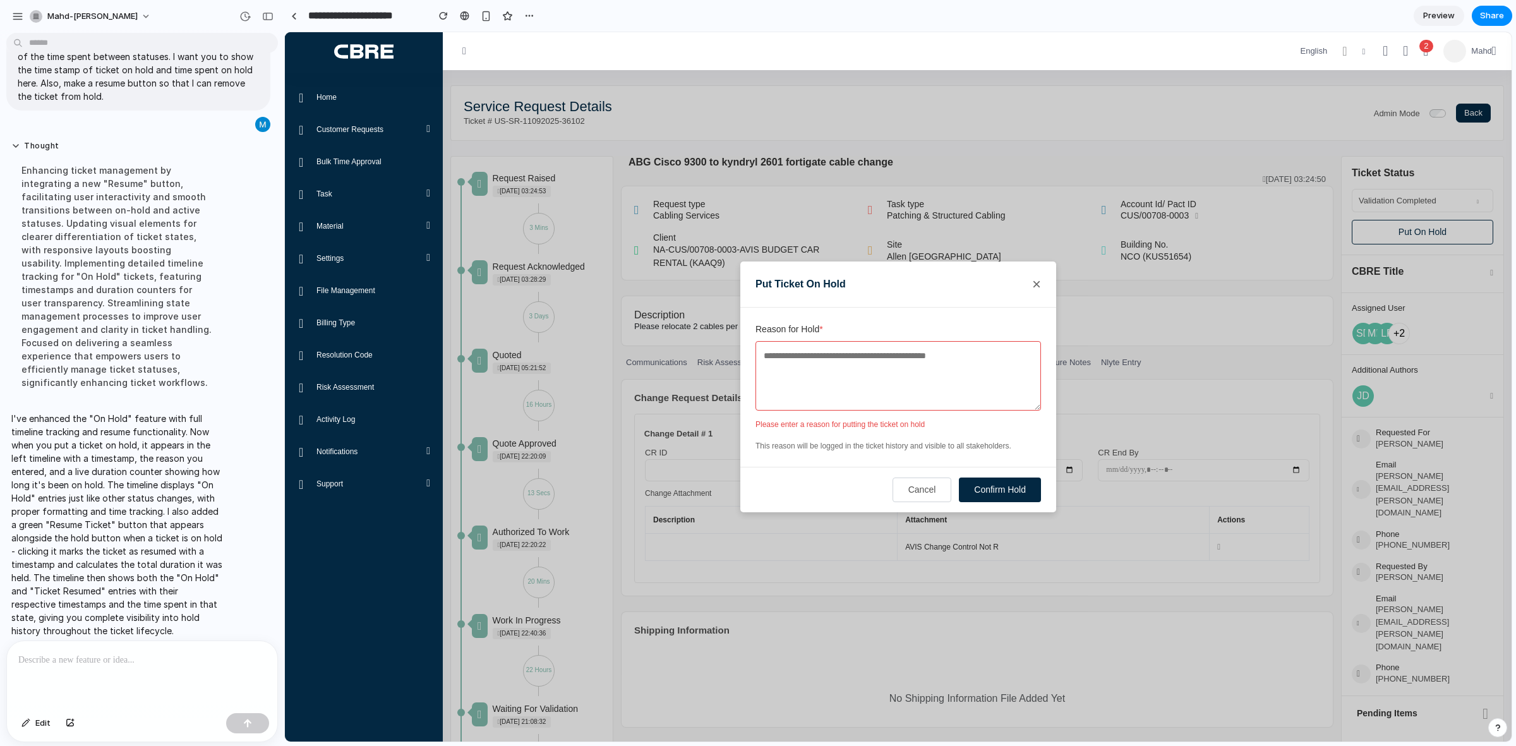
click at [912, 381] on textarea "Reason for Hold *" at bounding box center [897, 375] width 285 height 69
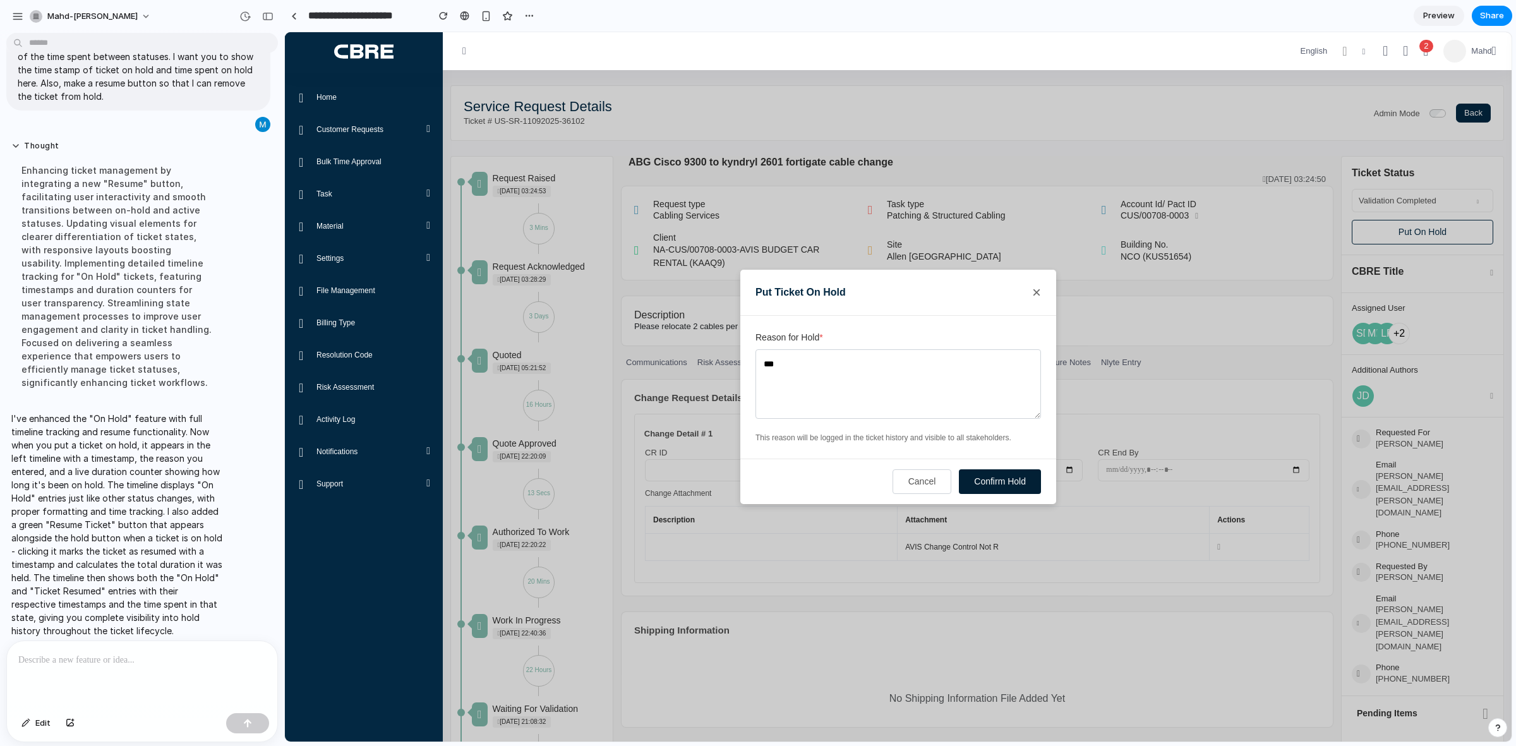
type textarea "***"
click at [1003, 488] on button "Confirm Hold" at bounding box center [1000, 481] width 82 height 25
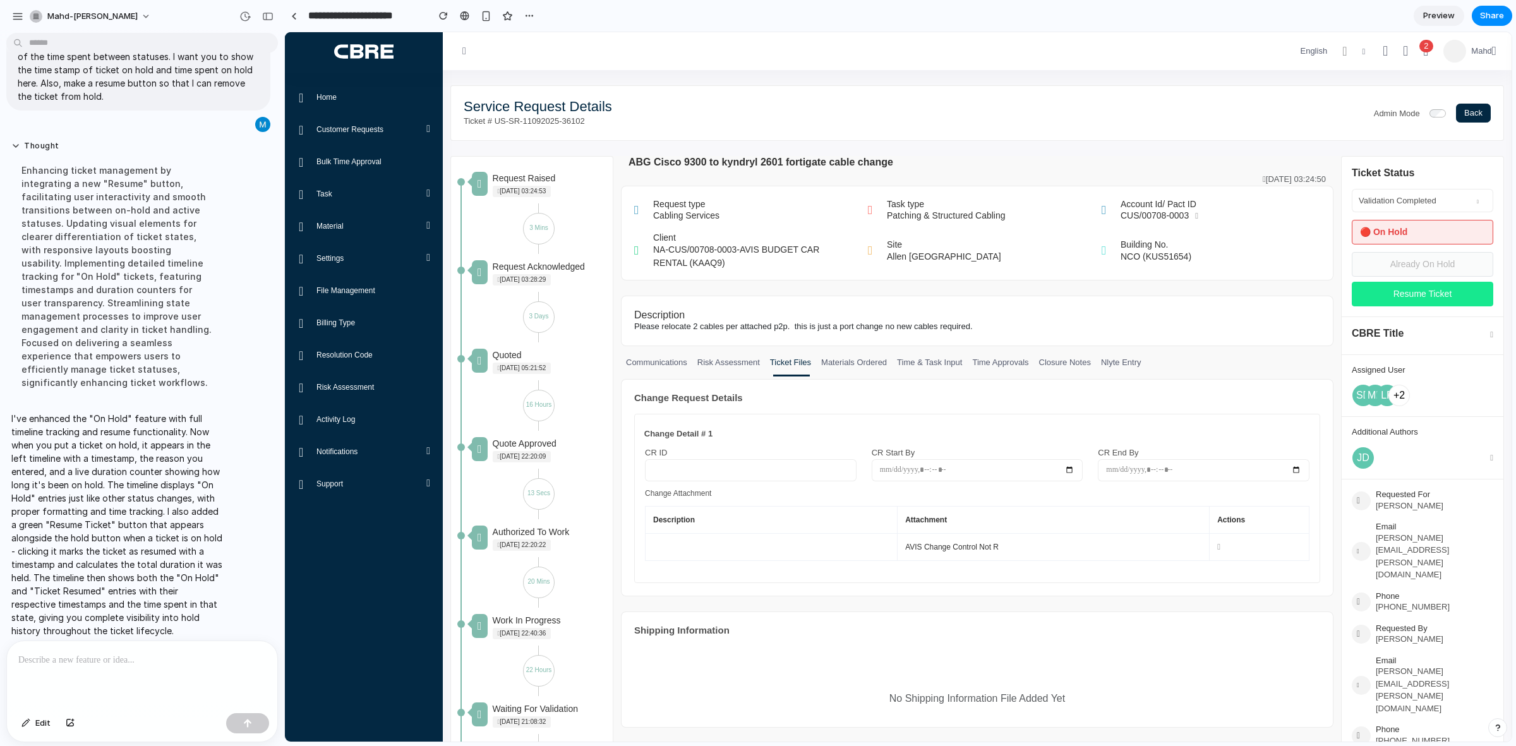
click at [1401, 289] on button "Resume Ticket" at bounding box center [1422, 294] width 141 height 25
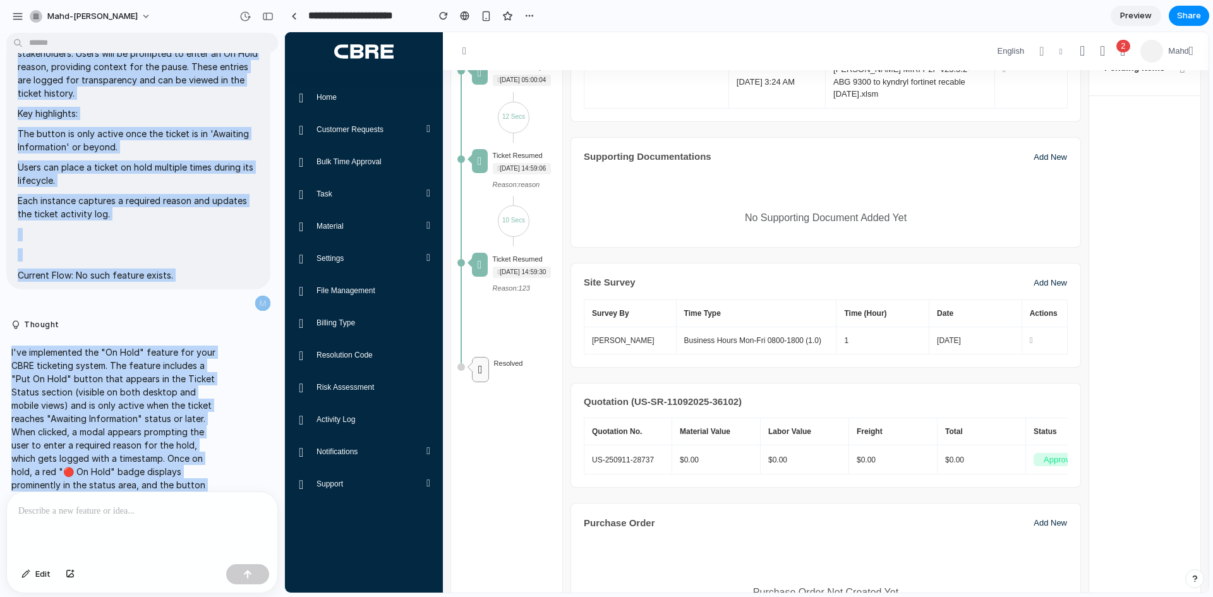
scroll to position [313, 0]
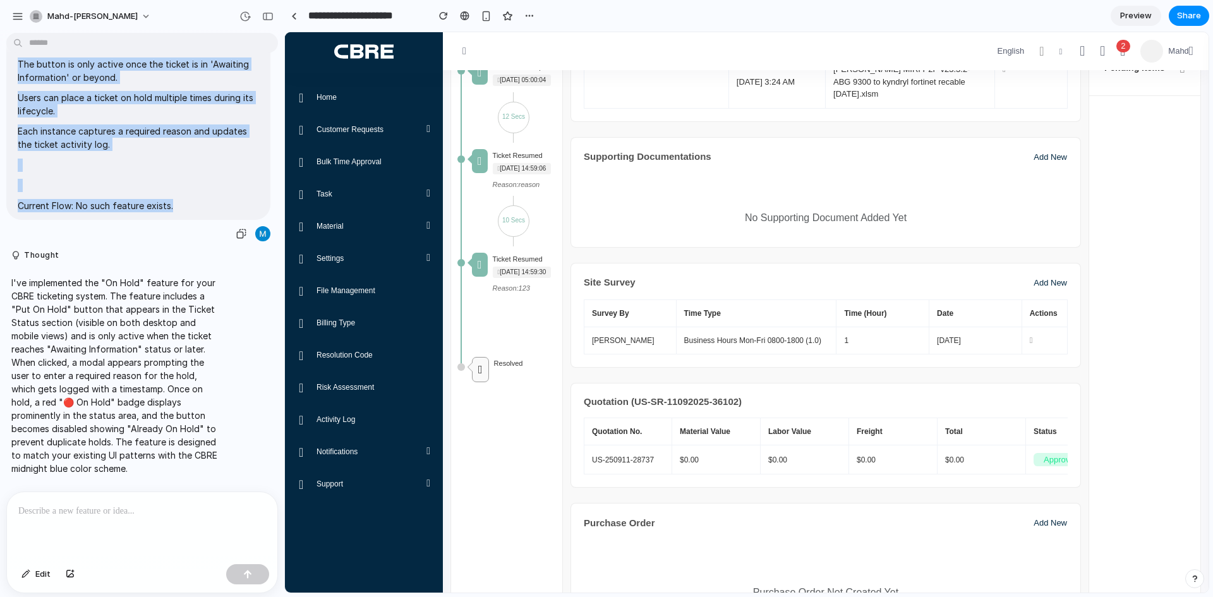
drag, startPoint x: 18, startPoint y: 89, endPoint x: 193, endPoint y: 206, distance: 210.4
copy span "User Story: As a CBRE standard user, i want a feature to put a ticket 'On Hold'…"
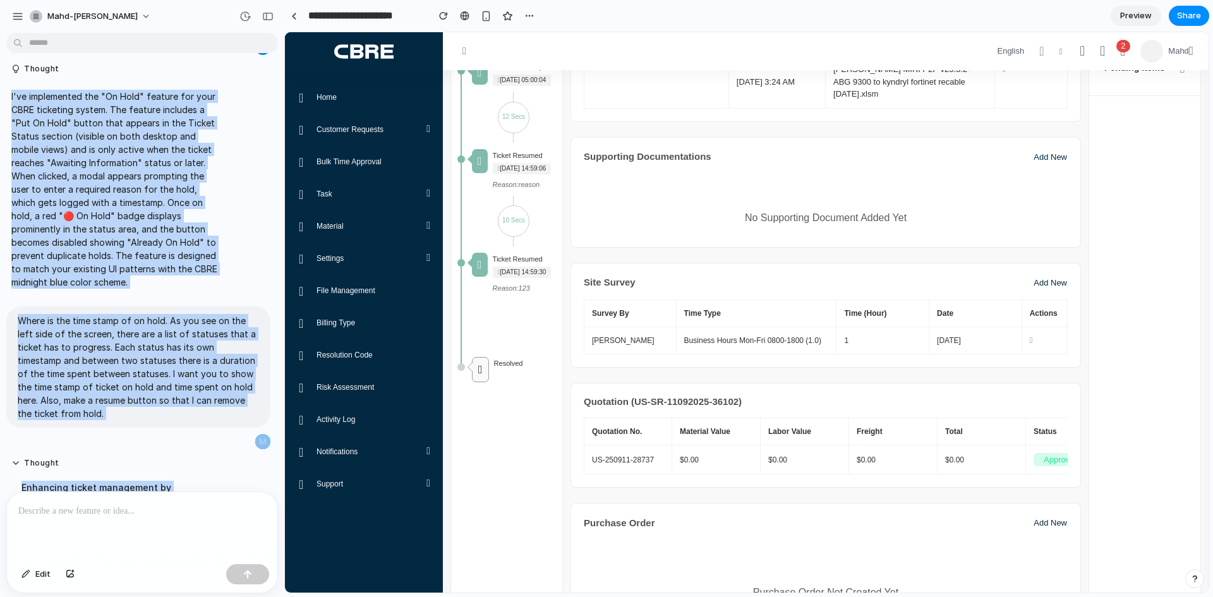
scroll to position [579, 0]
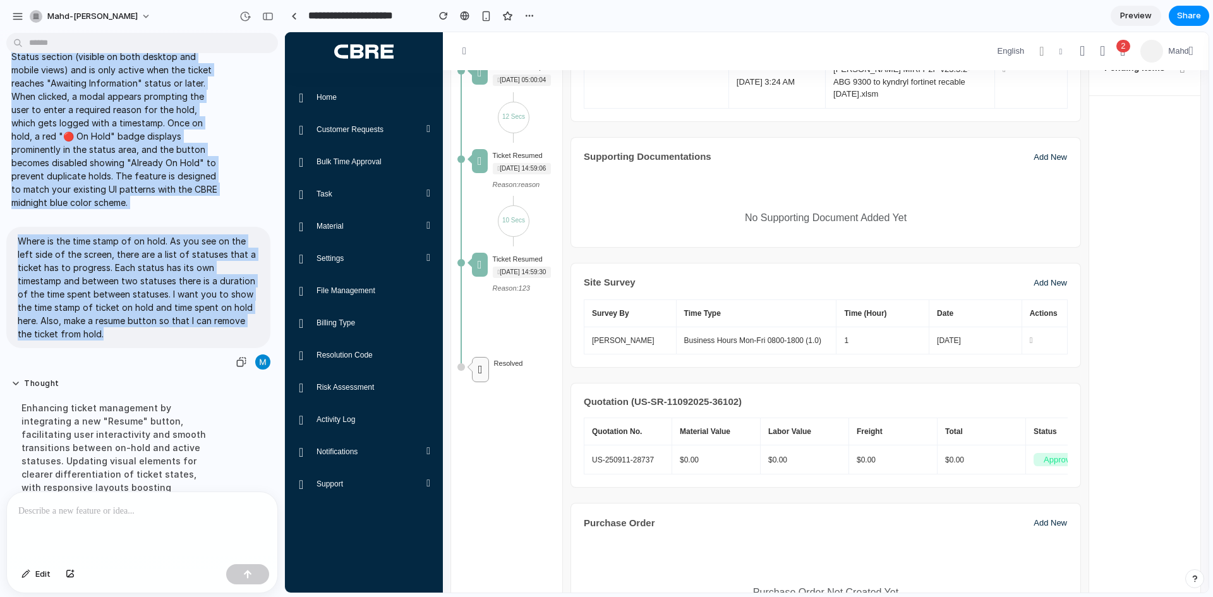
drag, startPoint x: 8, startPoint y: 286, endPoint x: 170, endPoint y: 339, distance: 170.0
click at [170, 339] on div "User Story: As a CBRE standard user, i want a feature to put a ticket 'On Hold'…" at bounding box center [138, 185] width 277 height 1396
copy div "I've implemented the "On Hold" feature for your CBRE ticketing system. The feat…"
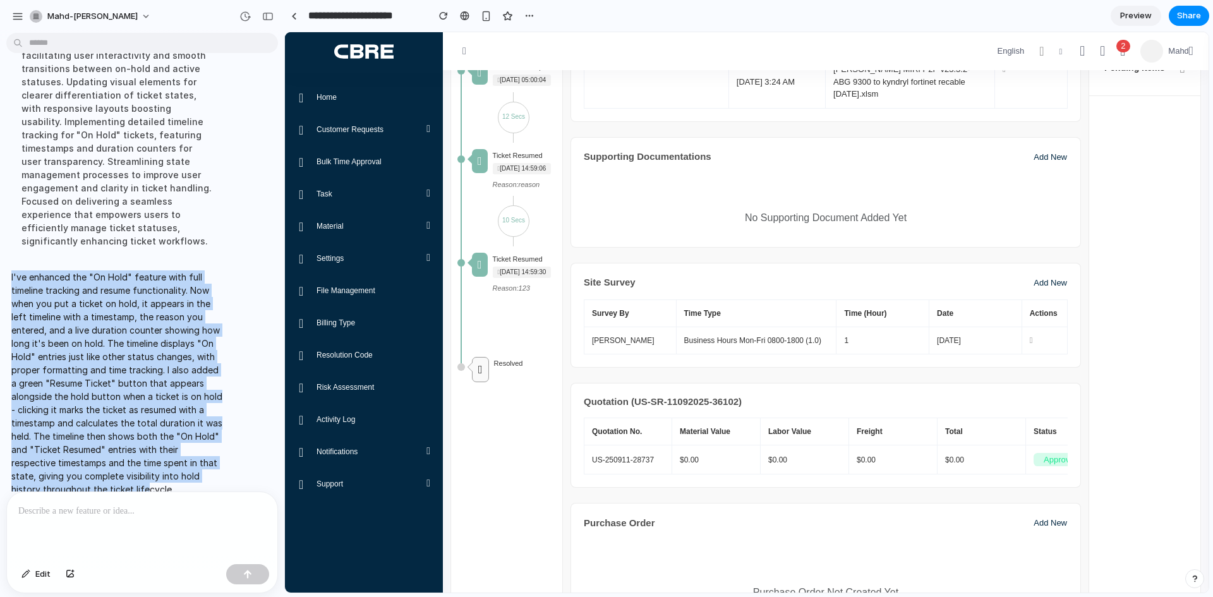
scroll to position [967, 0]
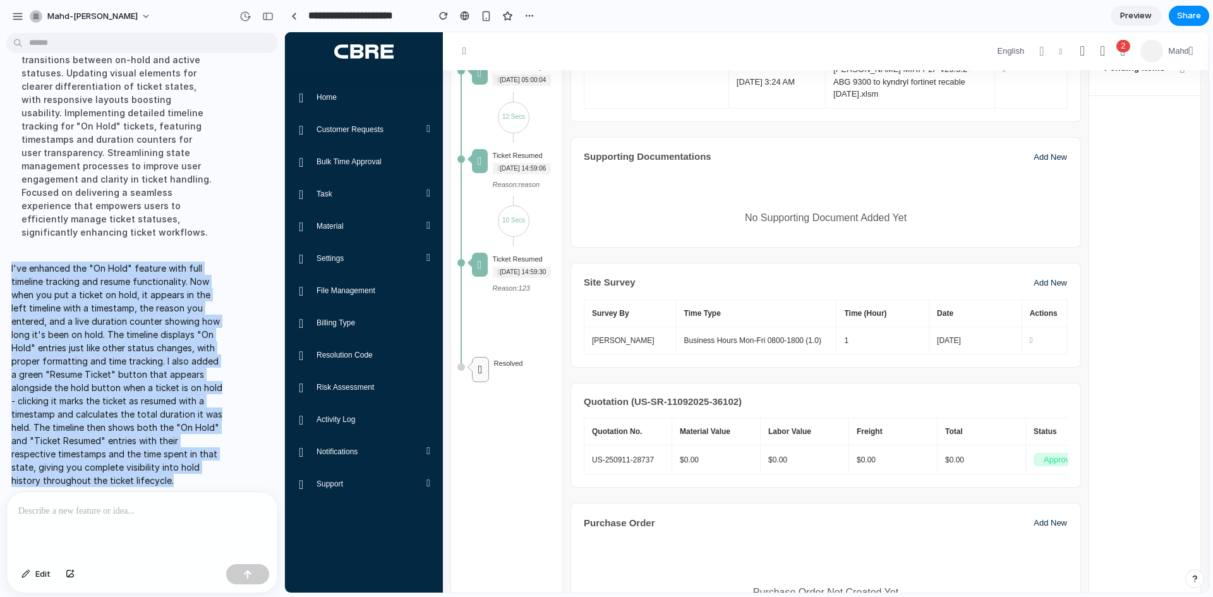
drag, startPoint x: 11, startPoint y: 263, endPoint x: 178, endPoint y: 464, distance: 261.4
click at [178, 464] on div "I've enhanced the "On Hold" feature with full timeline tracking and resume func…" at bounding box center [116, 374] width 221 height 241
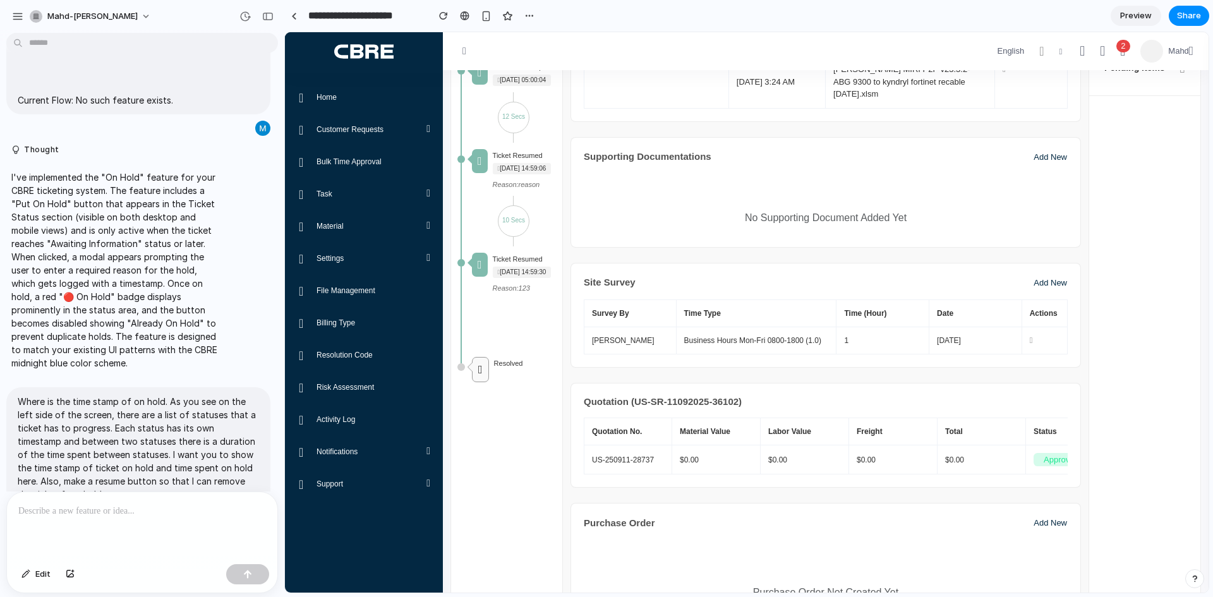
scroll to position [505, 0]
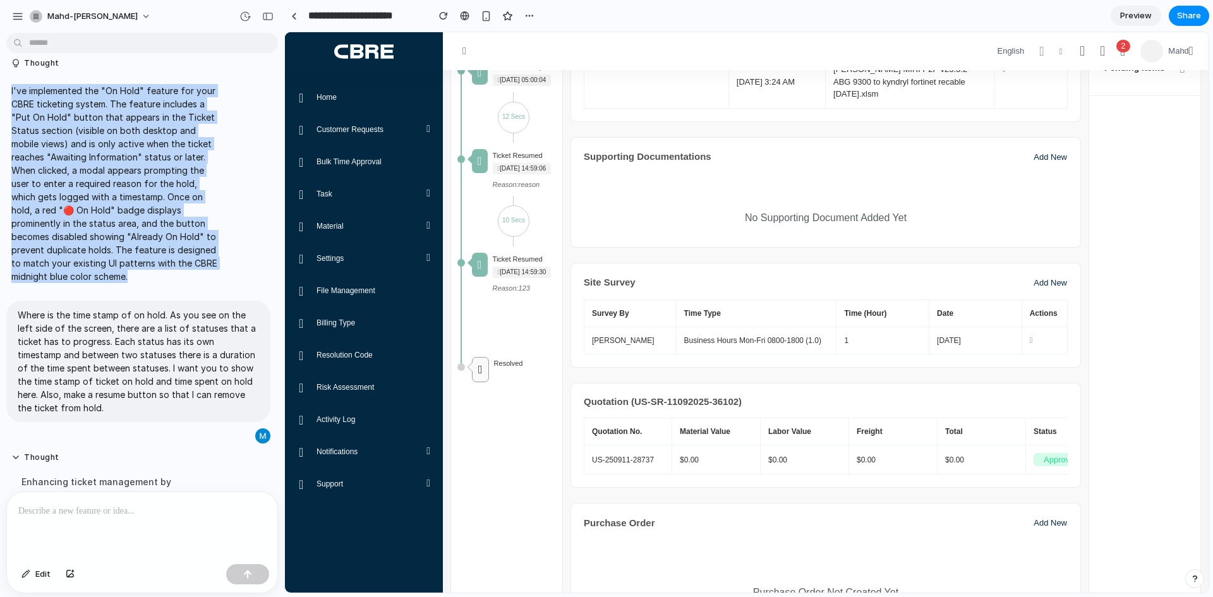
drag, startPoint x: 12, startPoint y: 88, endPoint x: 155, endPoint y: 270, distance: 231.7
click at [155, 271] on p "I've implemented the "On Hold" feature for your CBRE ticketing system. The feat…" at bounding box center [116, 183] width 211 height 199
copy p "I've implemented the "On Hold" feature for your CBRE ticketing system. The feat…"
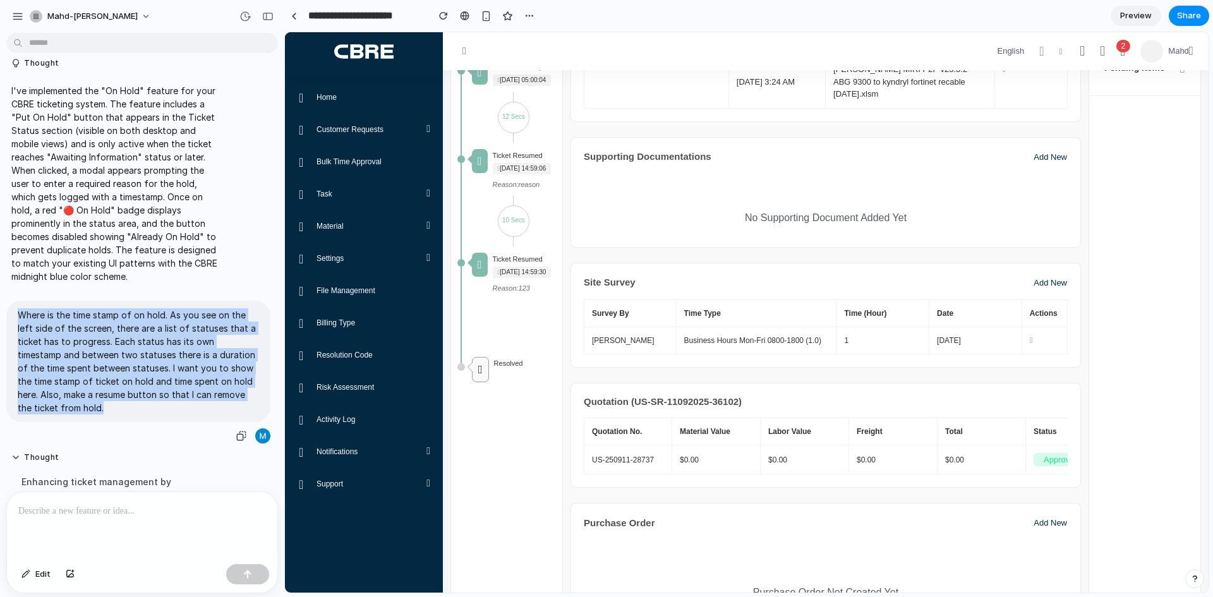
drag, startPoint x: 18, startPoint y: 315, endPoint x: 127, endPoint y: 423, distance: 152.7
click at [127, 423] on div "Where is the time stamp of on hold. As you see on the left side of the screen, …" at bounding box center [138, 373] width 264 height 144
copy p "Where is the time stamp of on hold. As you see on the left side of the screen, …"
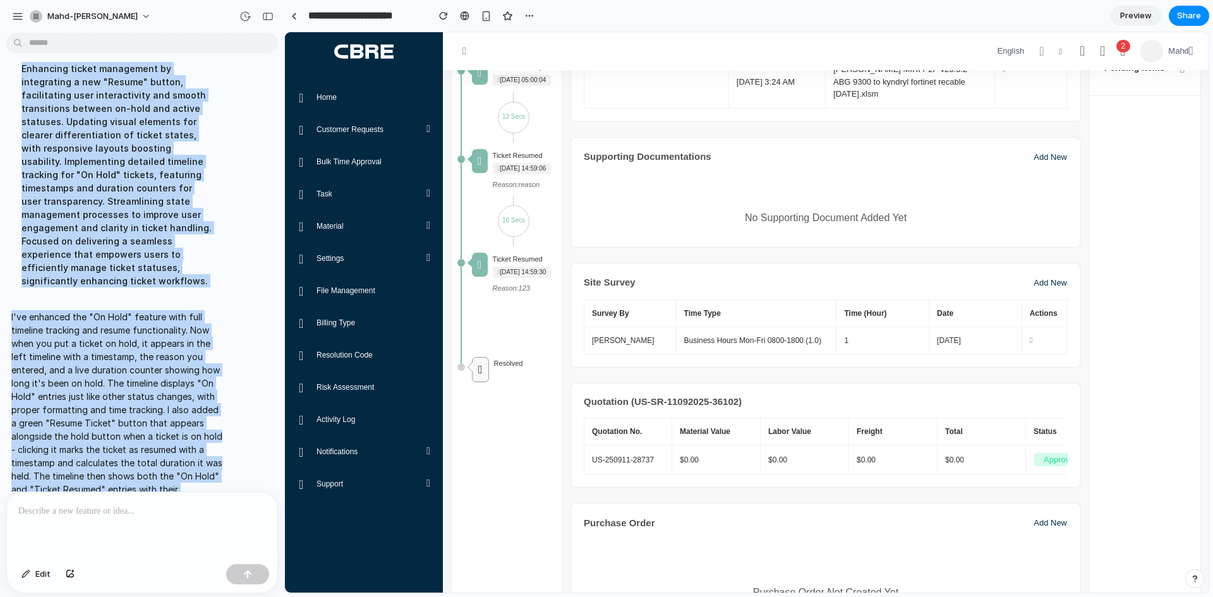
scroll to position [967, 0]
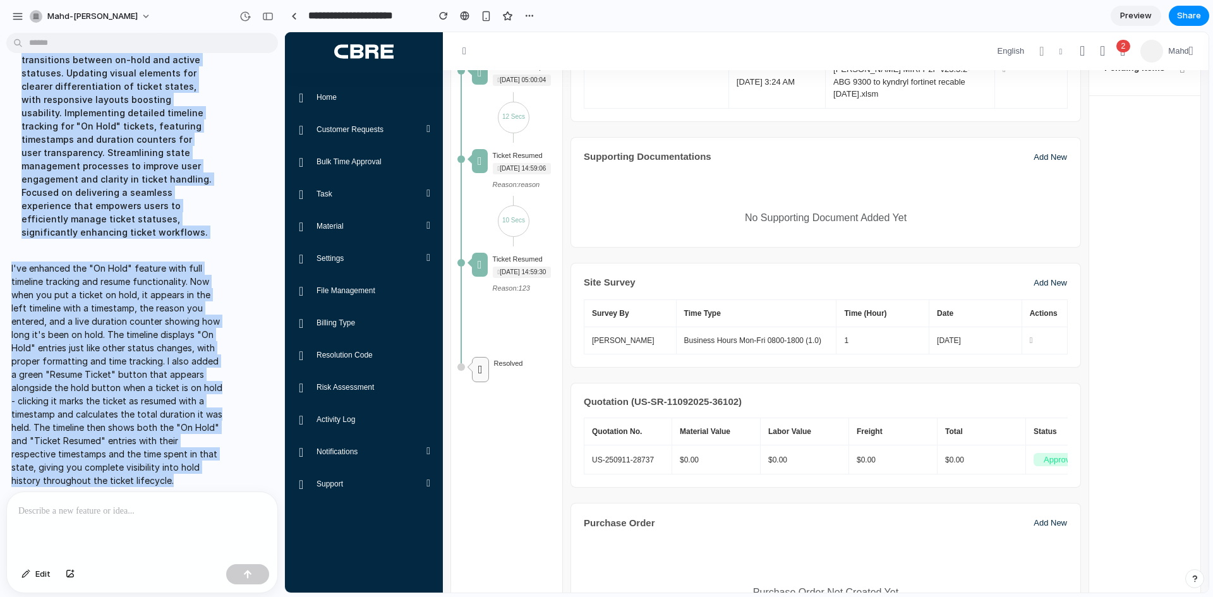
drag, startPoint x: 21, startPoint y: 294, endPoint x: 183, endPoint y: 467, distance: 237.7
copy div "Enhancing ticket management by integrating a new "Resume" button, facilitating …"
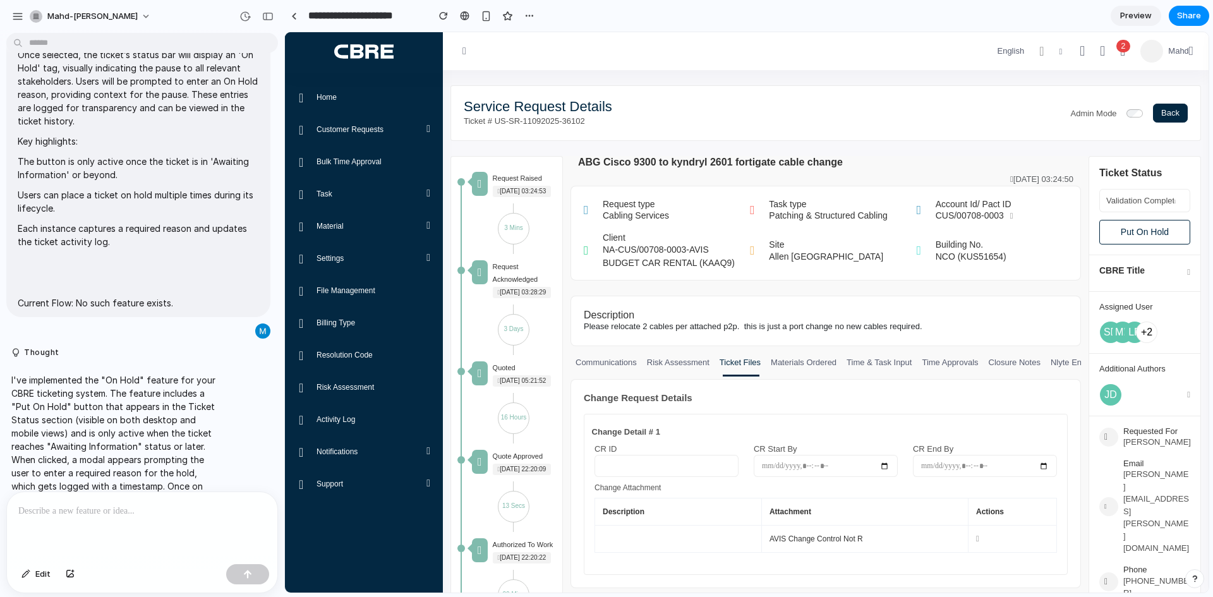
scroll to position [0, 0]
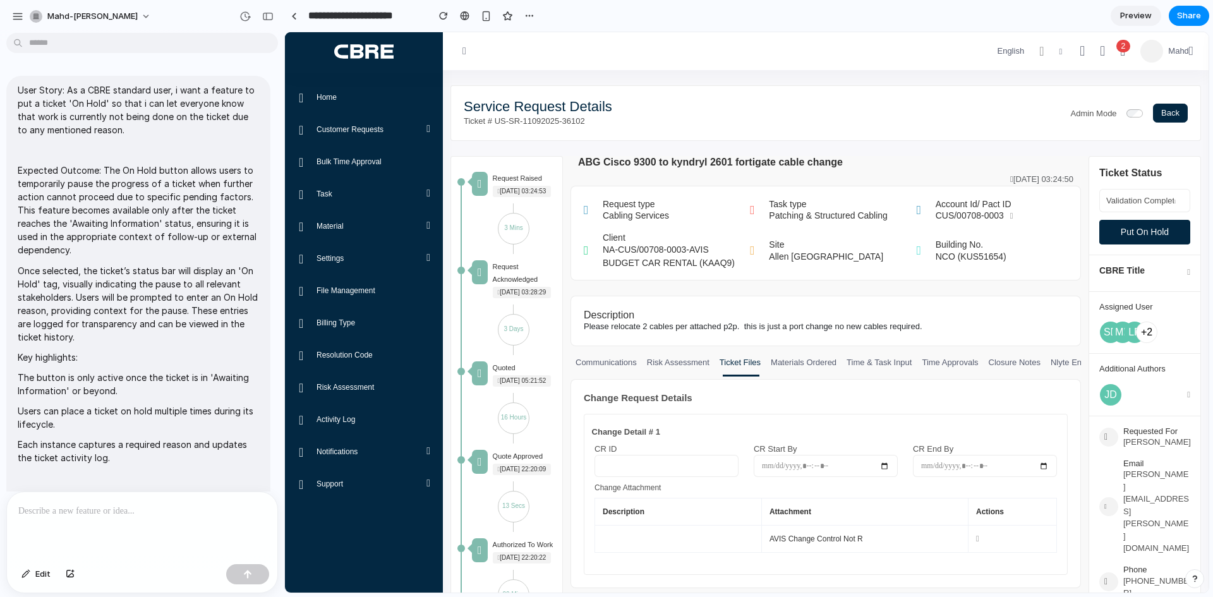
click at [1117, 234] on button "Put On Hold" at bounding box center [1144, 232] width 91 height 25
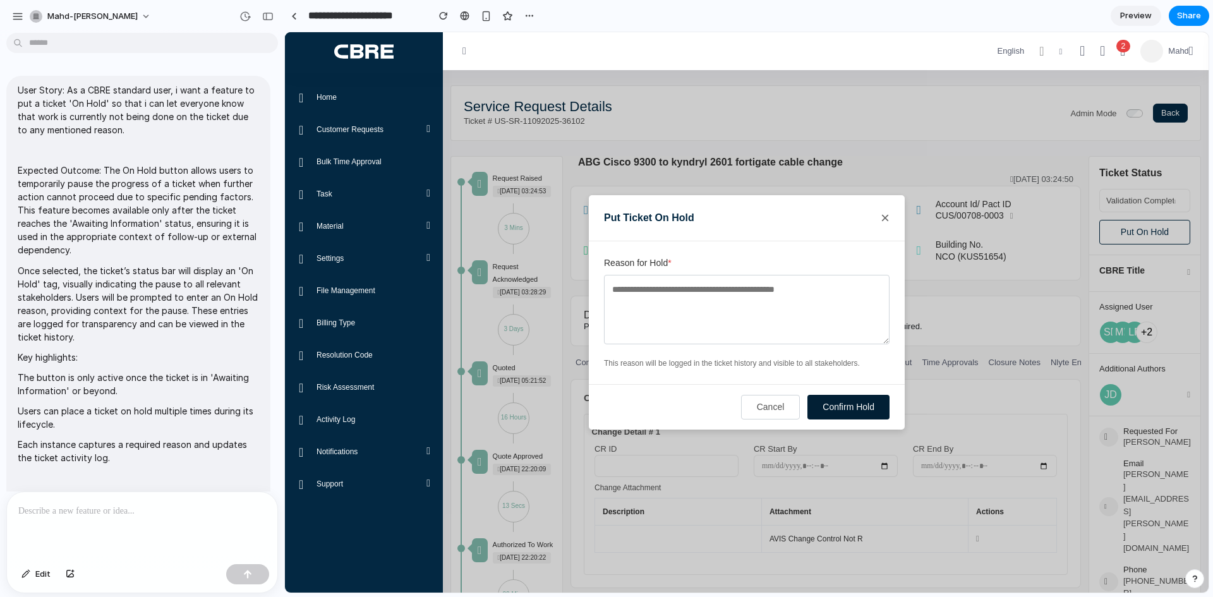
click at [848, 412] on button "Confirm Hold" at bounding box center [848, 407] width 82 height 25
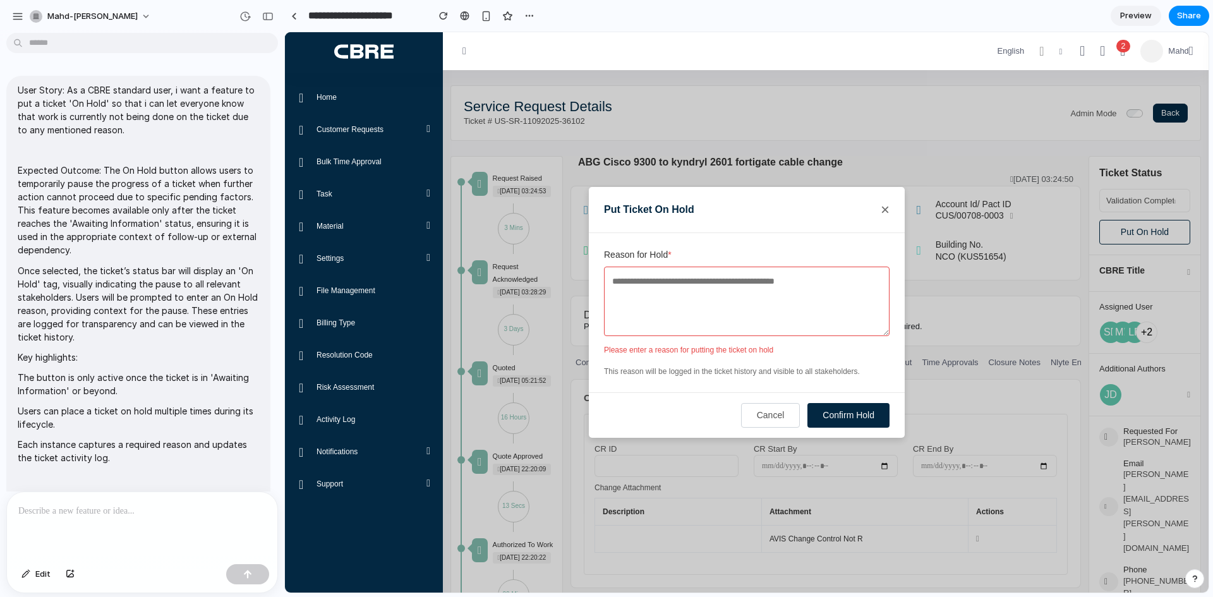
click at [761, 316] on textarea "Reason for Hold *" at bounding box center [746, 301] width 285 height 69
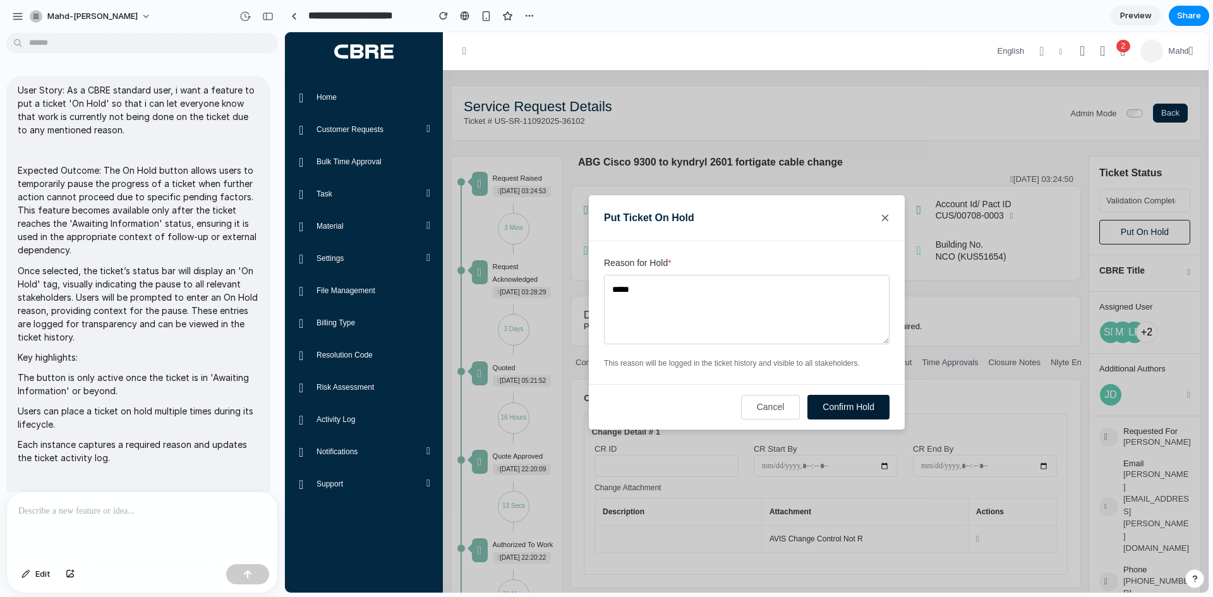
type textarea "*****"
click at [839, 411] on button "Confirm Hold" at bounding box center [848, 407] width 82 height 25
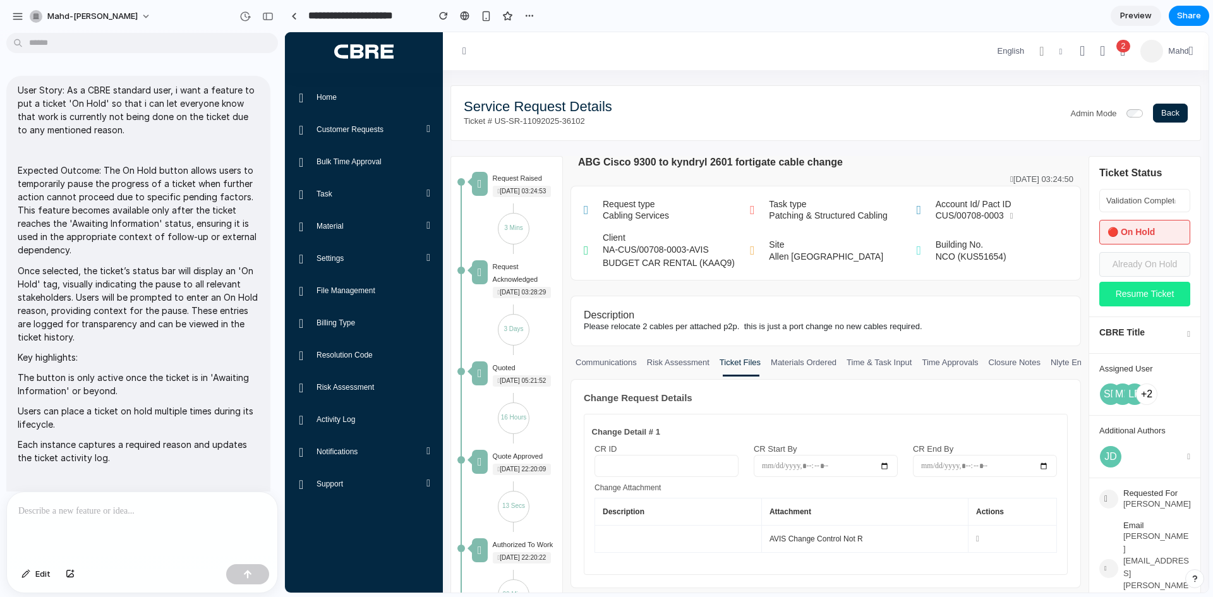
click at [1124, 297] on button "Resume Ticket" at bounding box center [1144, 294] width 91 height 25
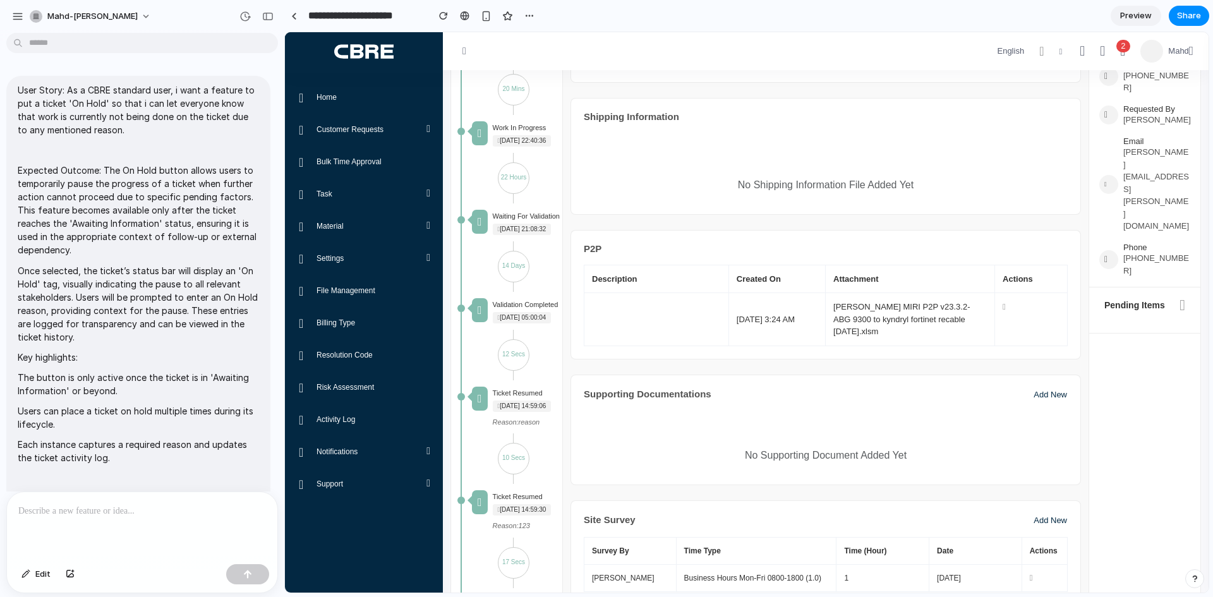
scroll to position [63, 0]
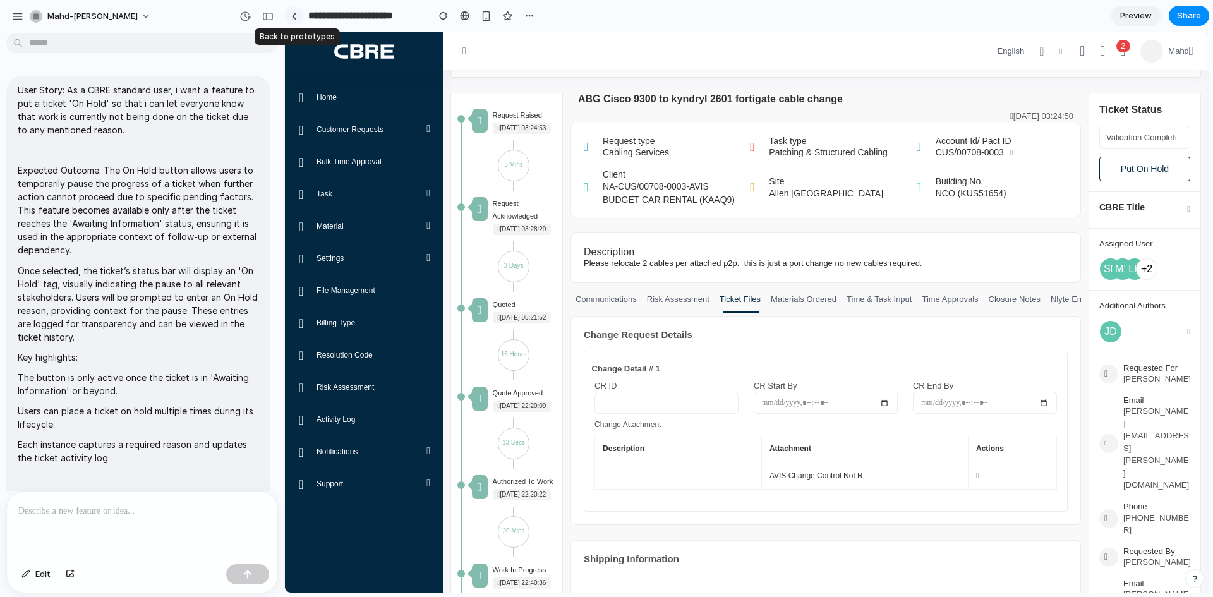
click at [295, 13] on div at bounding box center [294, 16] width 6 height 7
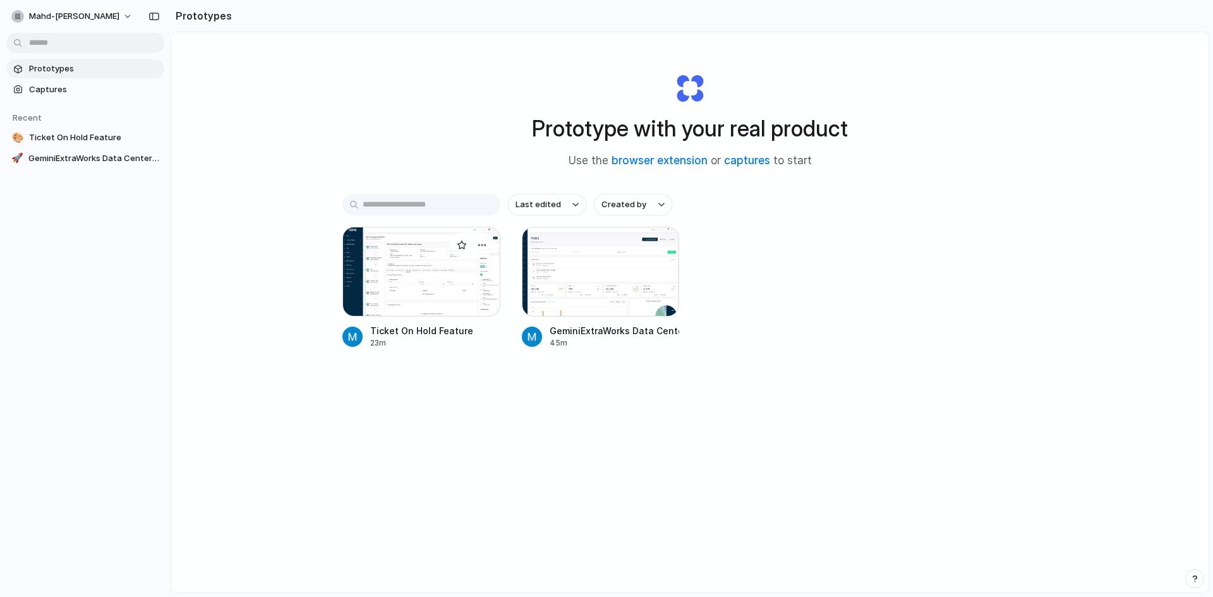
click at [393, 277] on div at bounding box center [421, 272] width 158 height 90
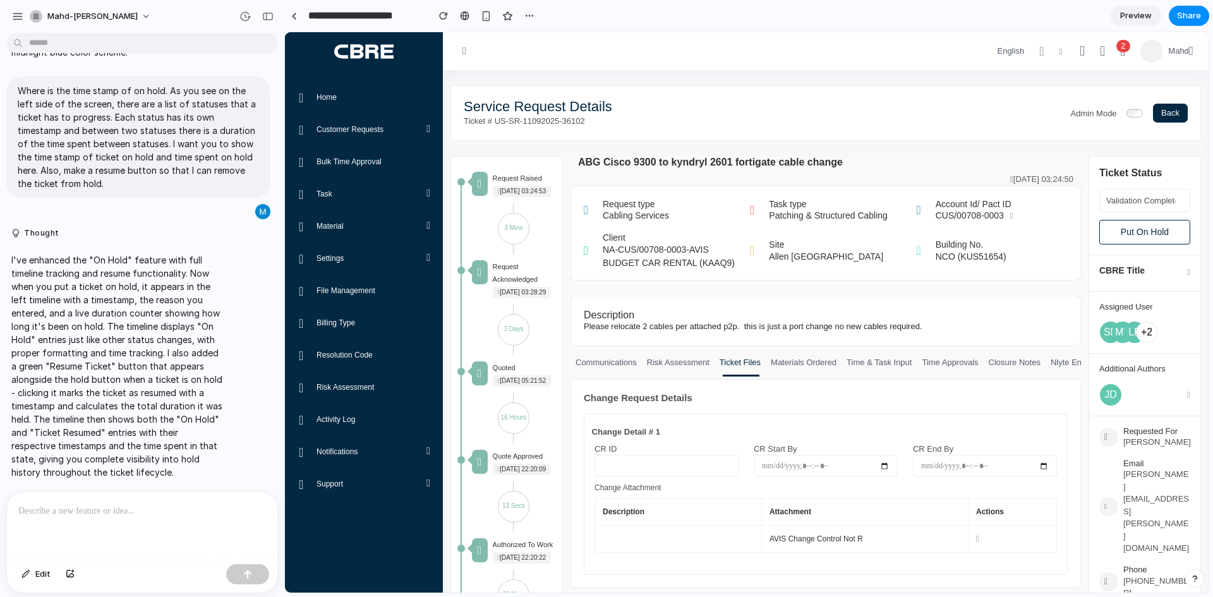
click at [88, 519] on div at bounding box center [142, 525] width 270 height 67
click at [82, 512] on p at bounding box center [142, 510] width 248 height 15
click at [87, 515] on div at bounding box center [142, 525] width 270 height 67
click at [88, 510] on p at bounding box center [142, 510] width 248 height 15
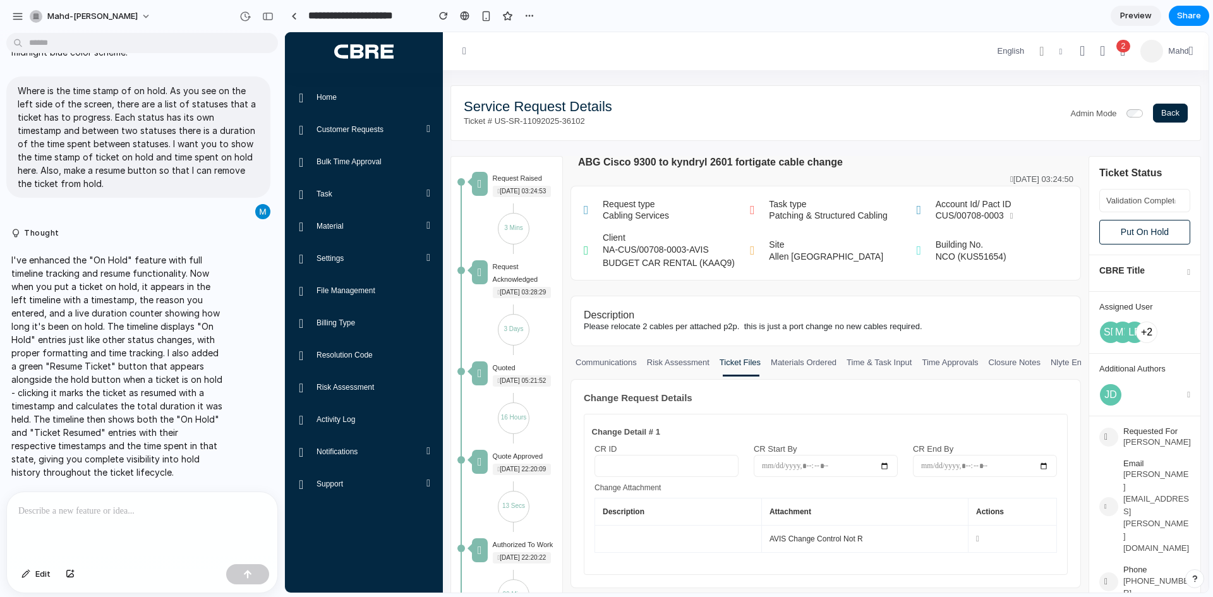
click at [88, 510] on p at bounding box center [142, 510] width 248 height 15
paste div
click at [124, 509] on p at bounding box center [139, 510] width 243 height 15
drag, startPoint x: 178, startPoint y: 489, endPoint x: 178, endPoint y: 501, distance: 12.0
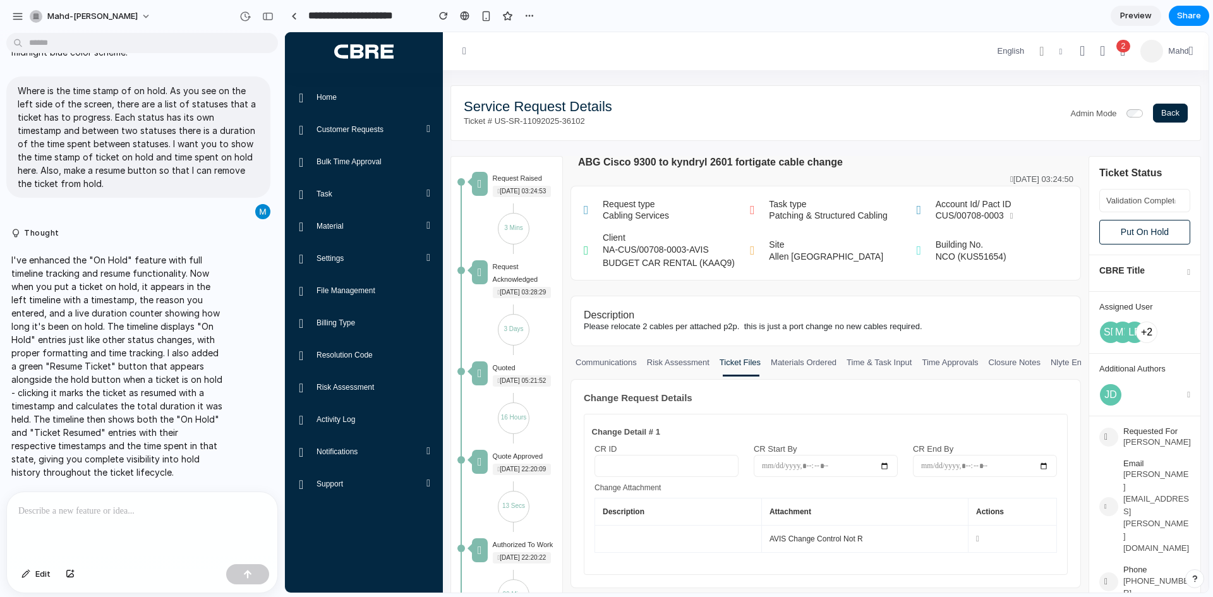
click at [178, 500] on div at bounding box center [142, 525] width 270 height 67
click at [159, 444] on p "I've enhanced the "On Hold" feature with full timeline tracking and resume func…" at bounding box center [116, 365] width 211 height 225
drag, startPoint x: 113, startPoint y: 423, endPoint x: 144, endPoint y: 433, distance: 32.4
click at [144, 433] on p "I've enhanced the "On Hold" feature with full timeline tracking and resume func…" at bounding box center [116, 365] width 211 height 225
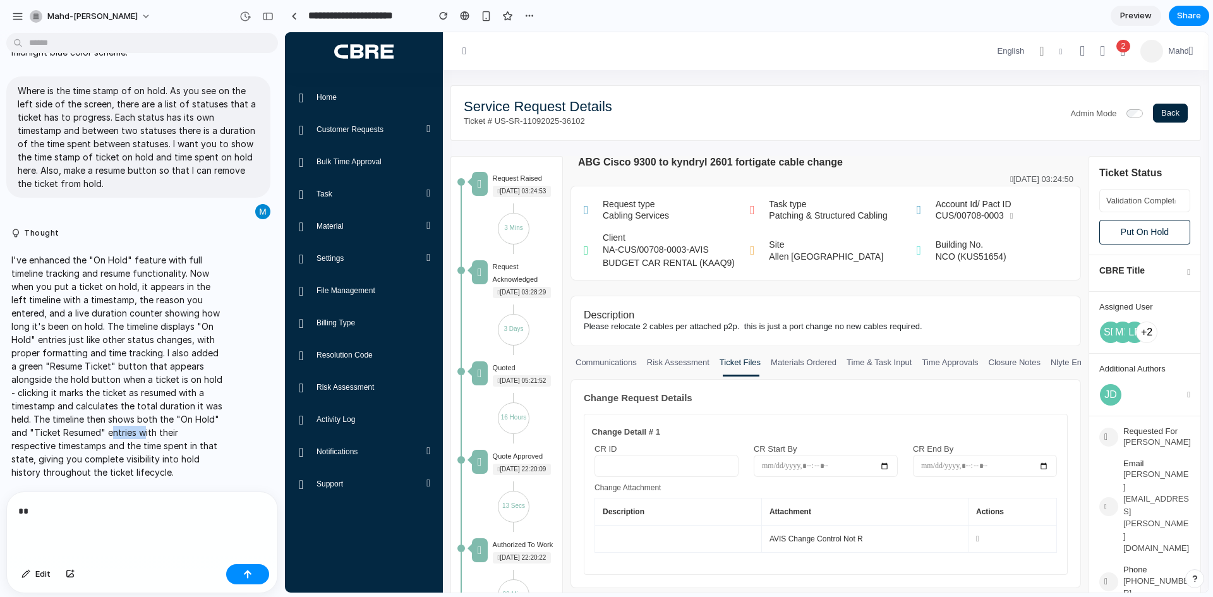
copy p "ntries w"
click at [134, 503] on p "**" at bounding box center [139, 510] width 243 height 15
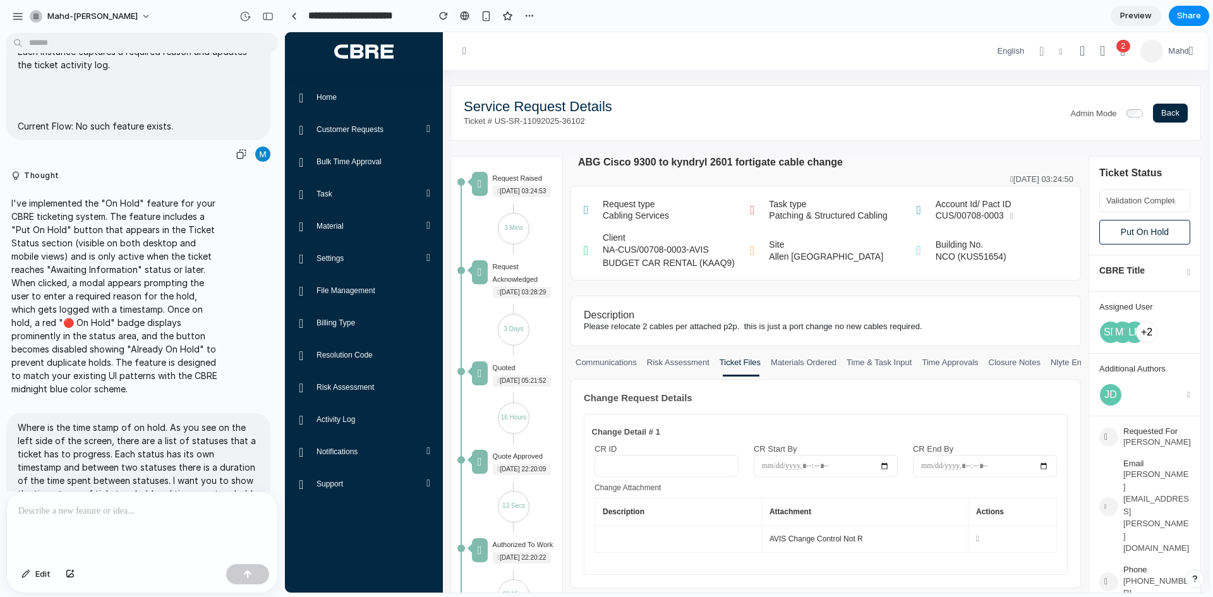
scroll to position [735, 0]
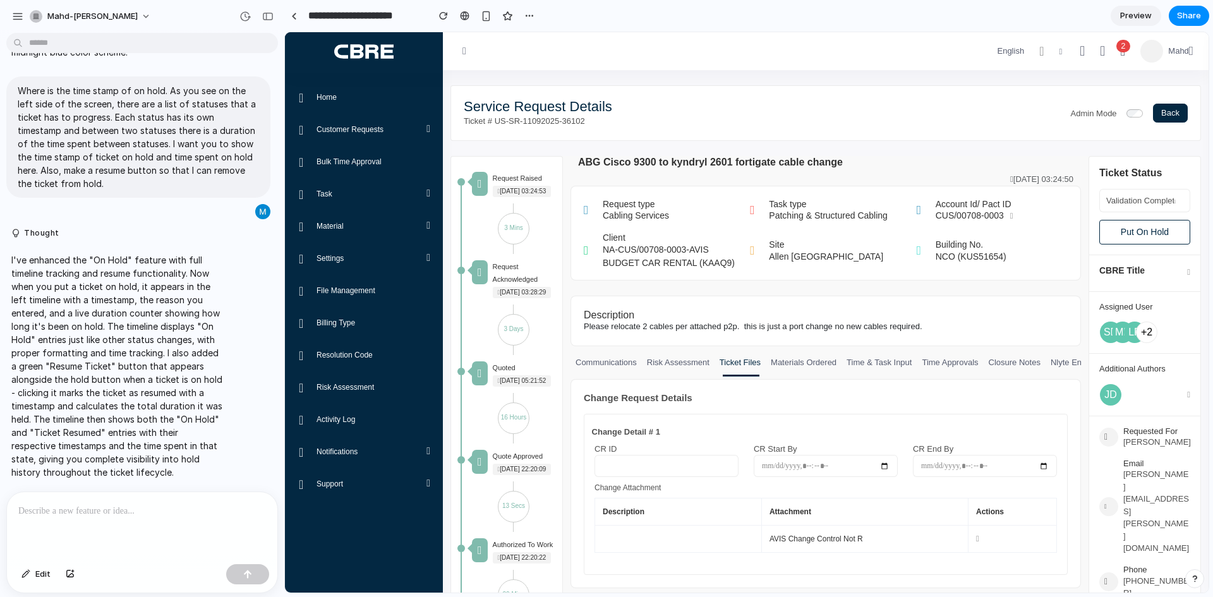
click at [151, 505] on p at bounding box center [139, 510] width 243 height 15
click at [173, 505] on p "**********" at bounding box center [139, 510] width 243 height 15
click at [253, 503] on p "**********" at bounding box center [139, 510] width 243 height 15
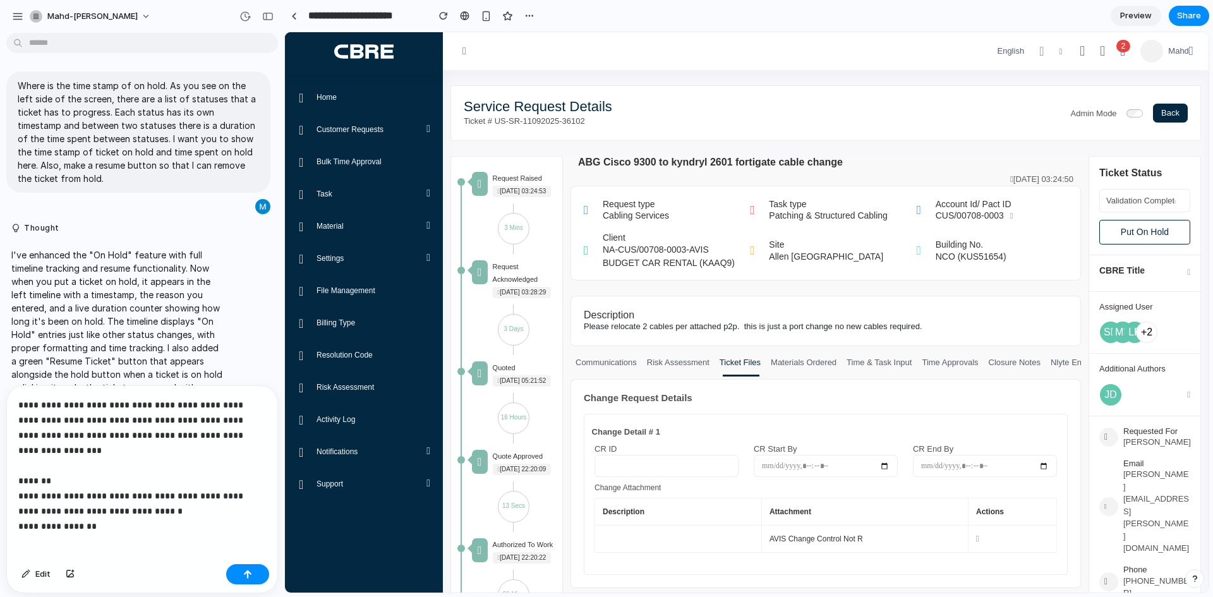
click at [204, 512] on p "**********" at bounding box center [139, 457] width 243 height 121
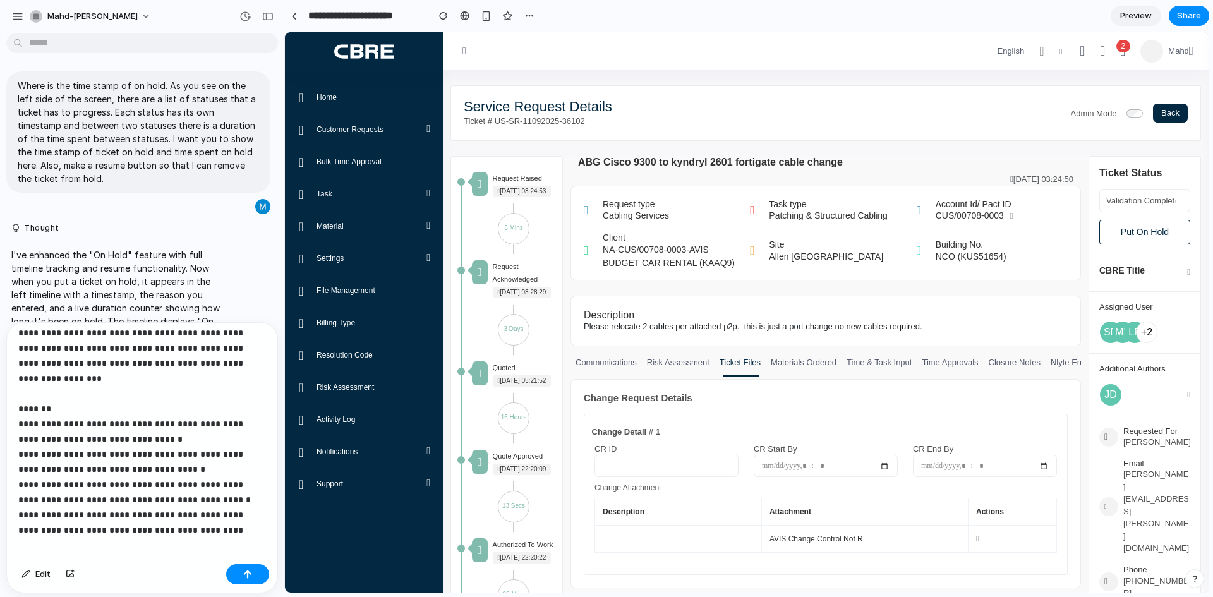
scroll to position [13, 0]
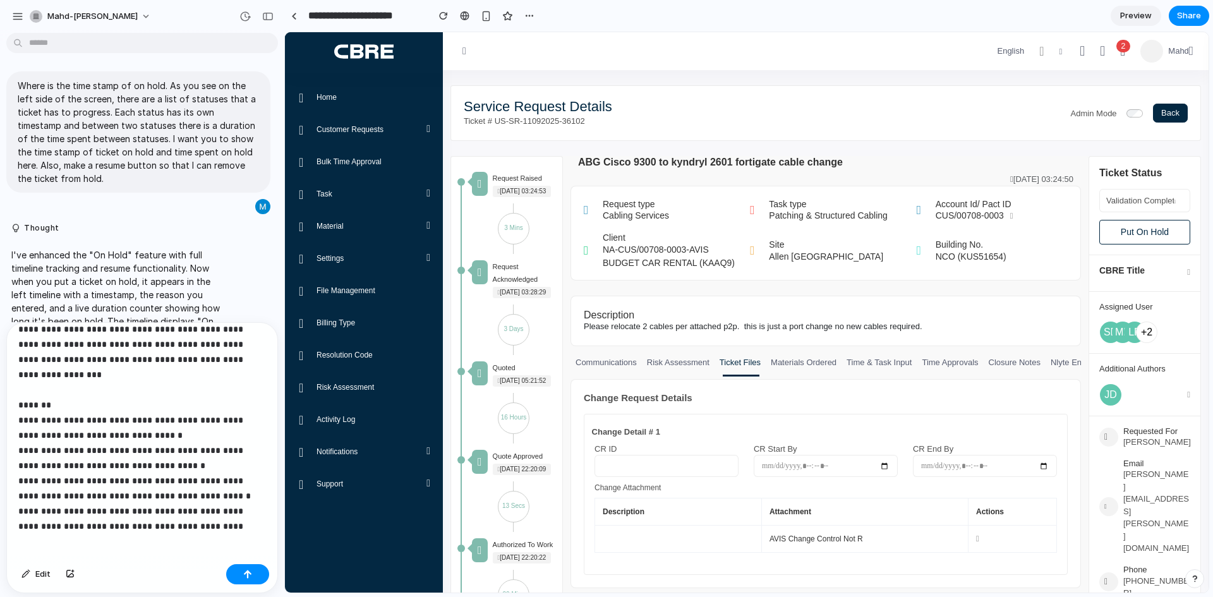
click at [222, 508] on p "**********" at bounding box center [136, 419] width 237 height 197
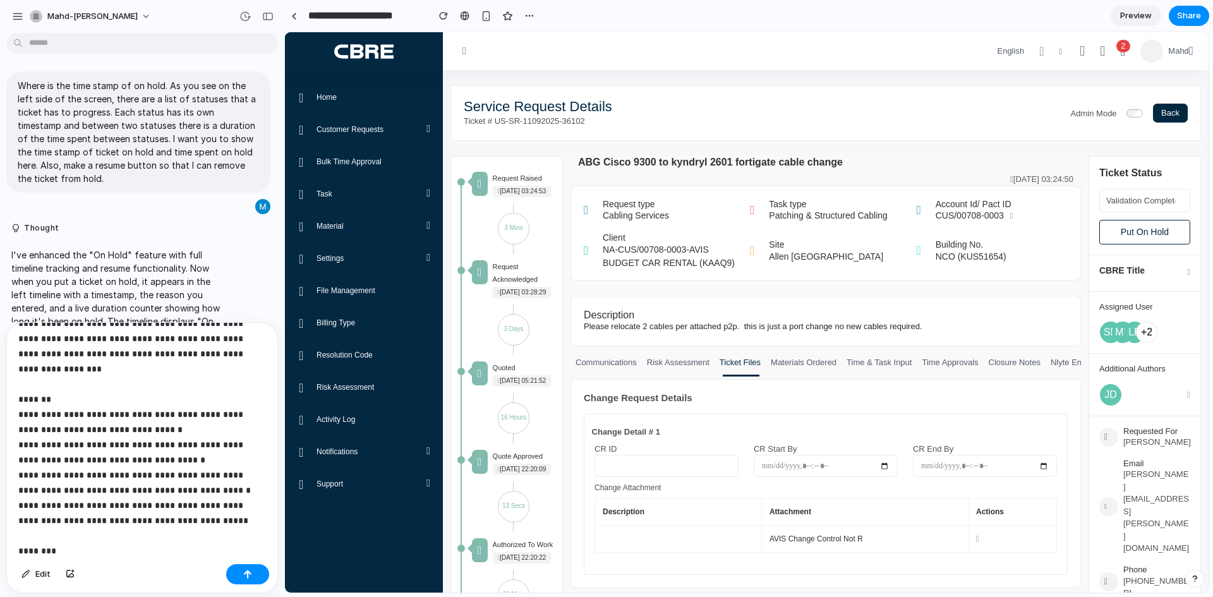
scroll to position [73, 0]
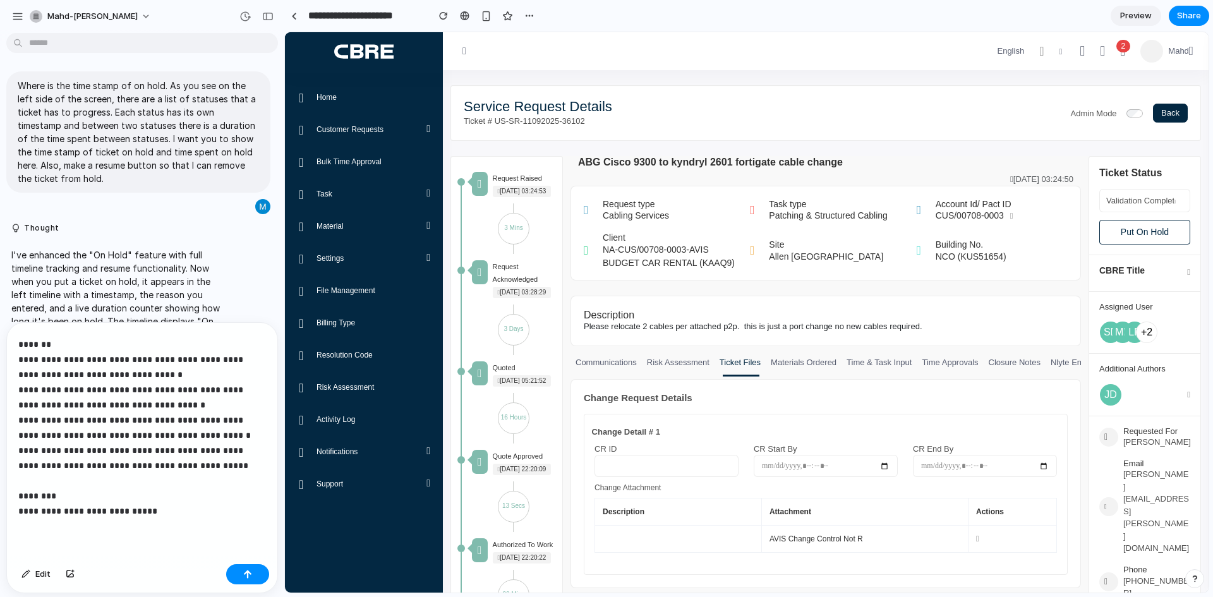
click at [56, 505] on p "**********" at bounding box center [136, 390] width 237 height 258
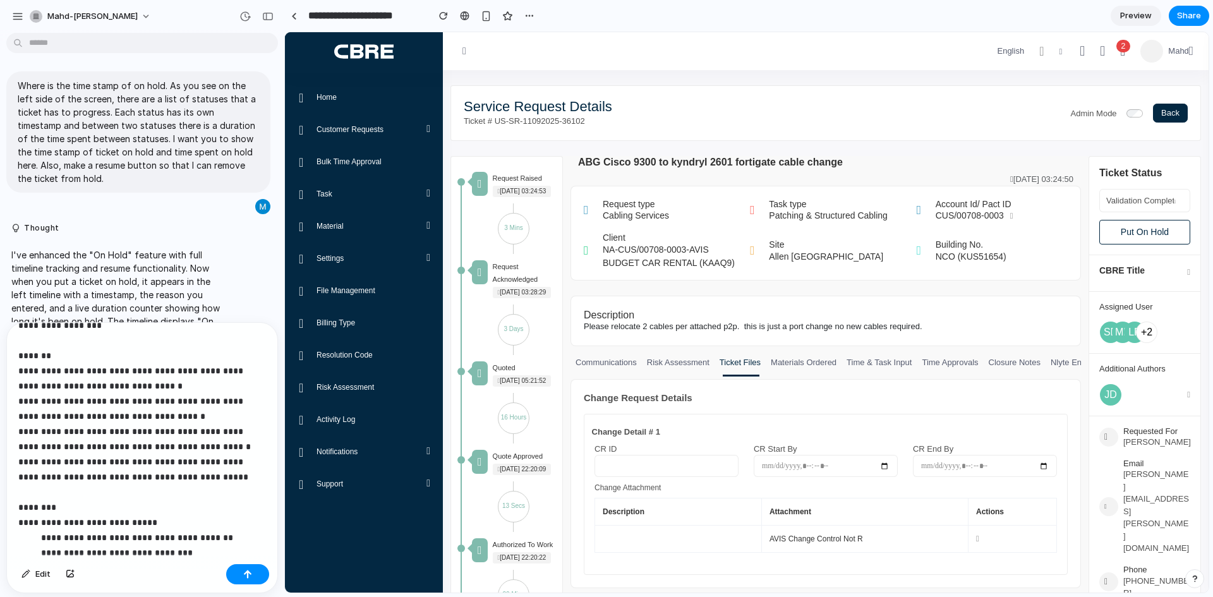
scroll to position [119, 0]
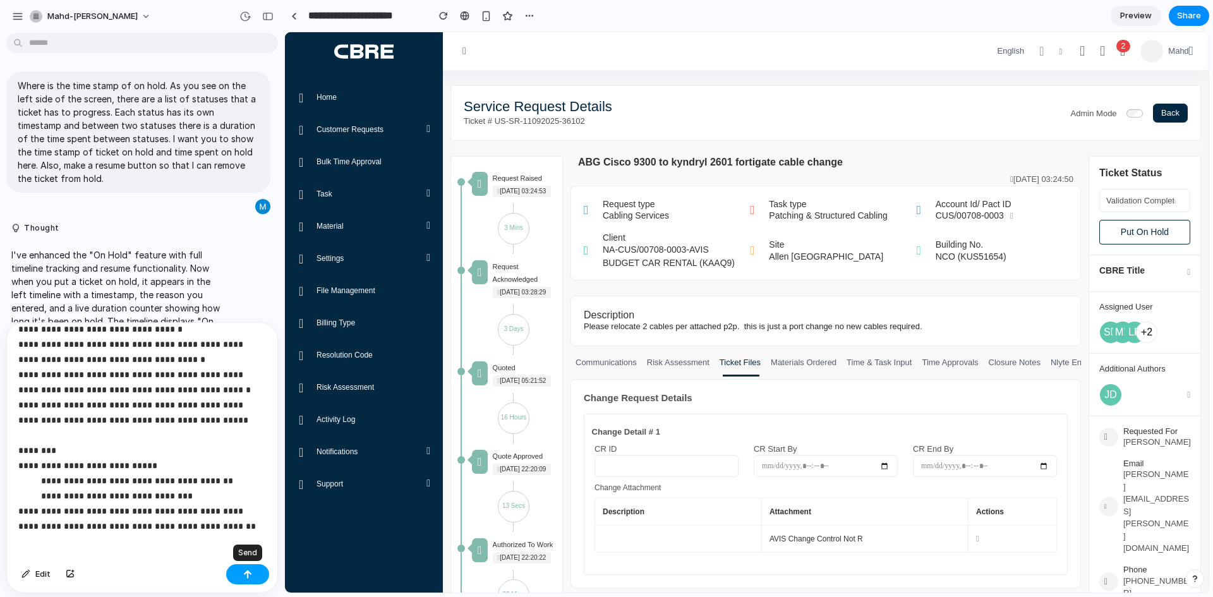
click at [236, 577] on button "button" at bounding box center [247, 574] width 43 height 20
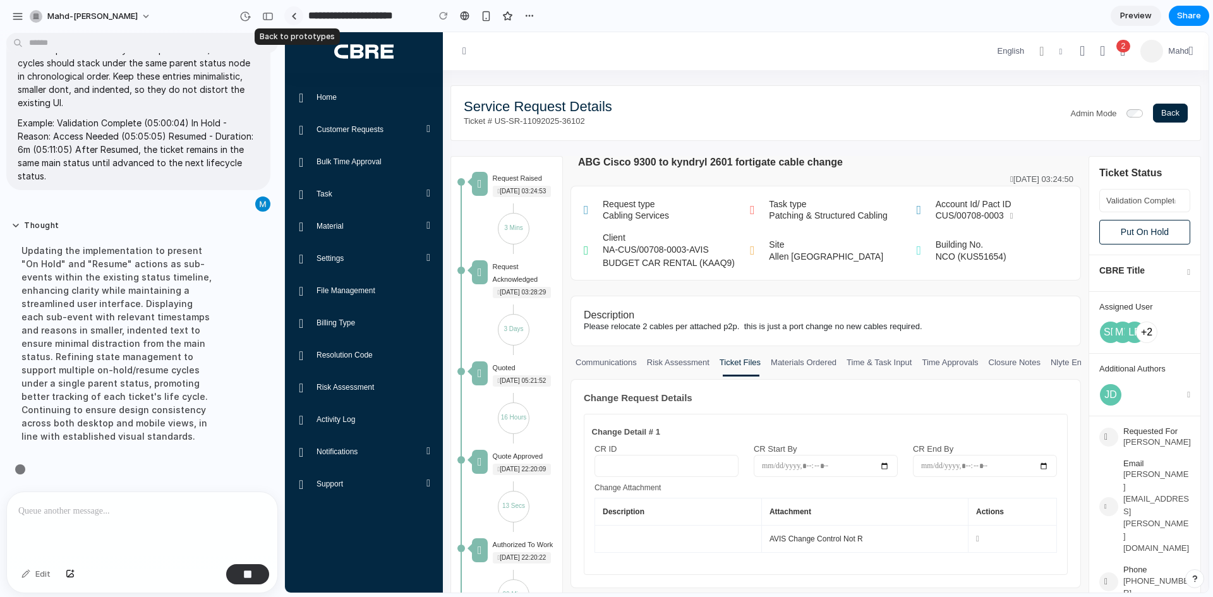
scroll to position [1296, 0]
click at [296, 13] on div at bounding box center [294, 16] width 6 height 7
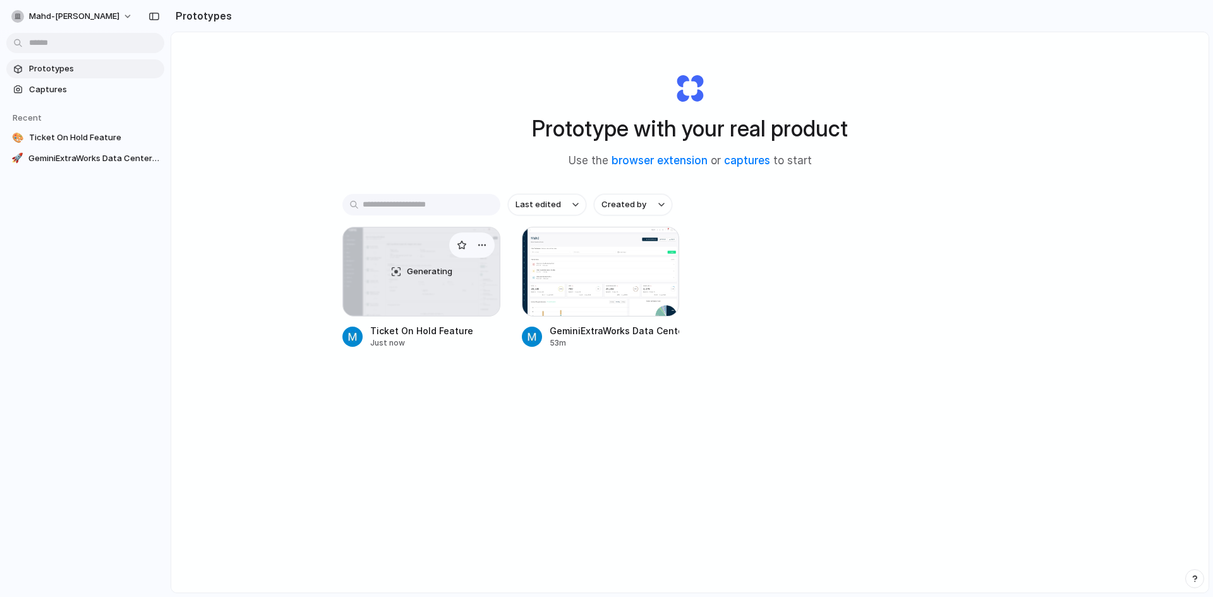
click at [400, 271] on div "Generating" at bounding box center [421, 271] width 157 height 88
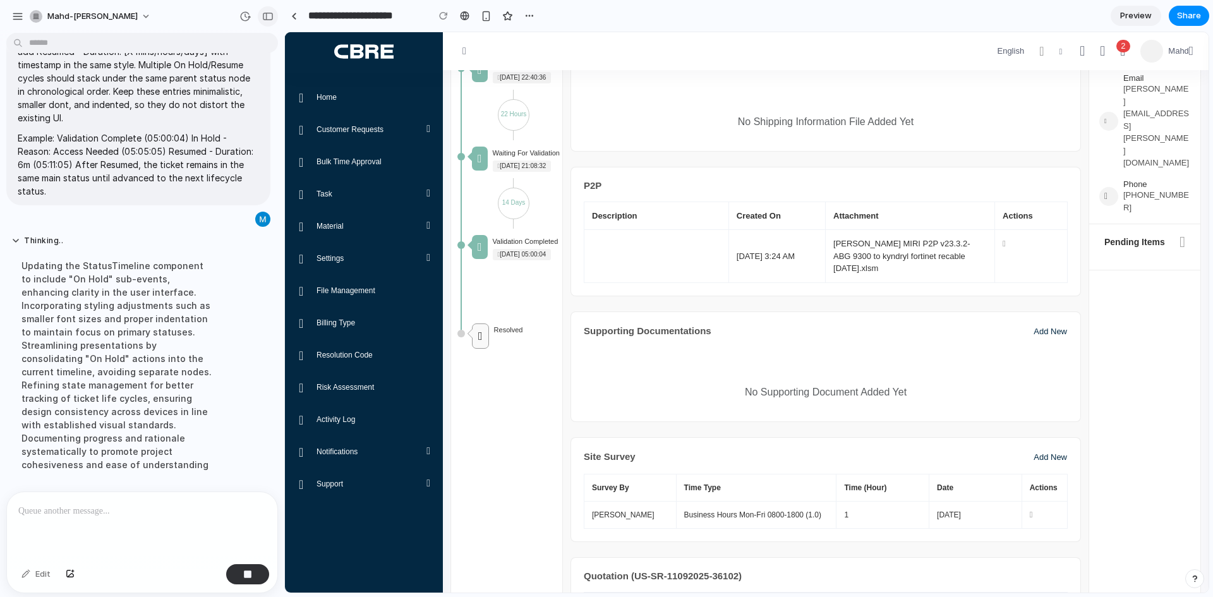
scroll to position [1309, 0]
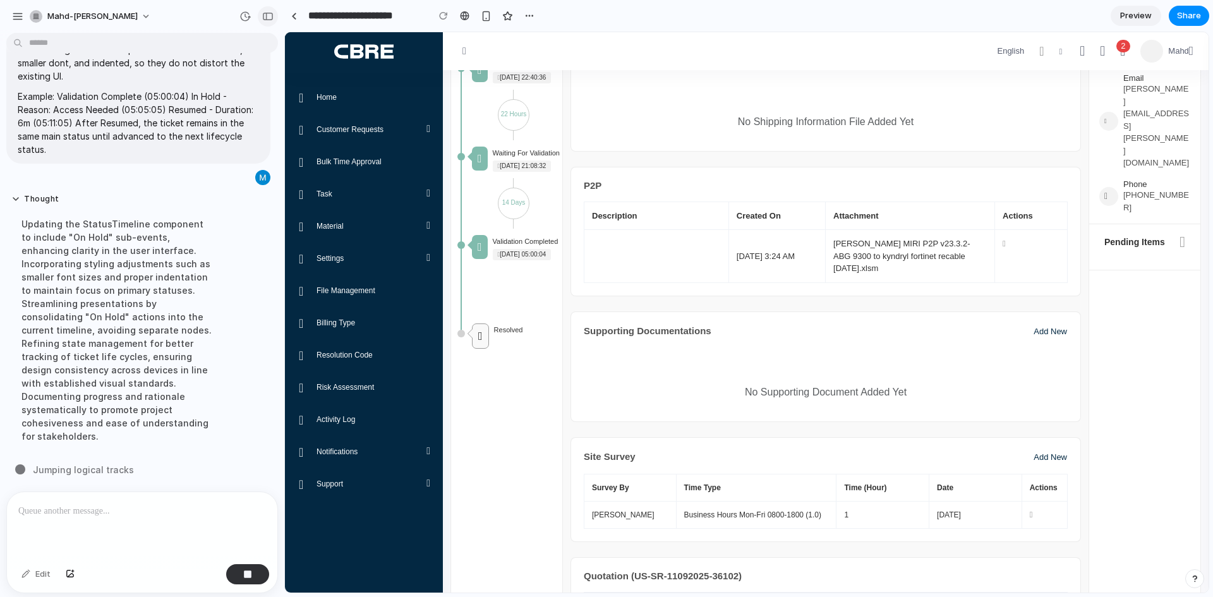
click at [270, 14] on div "button" at bounding box center [267, 16] width 11 height 9
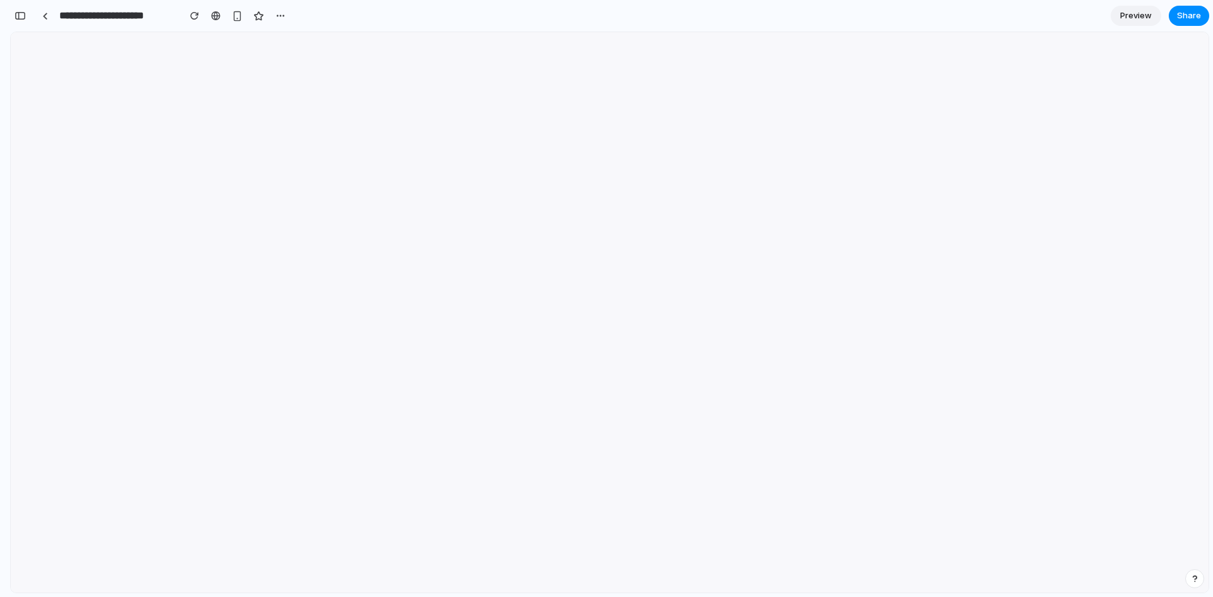
scroll to position [0, 0]
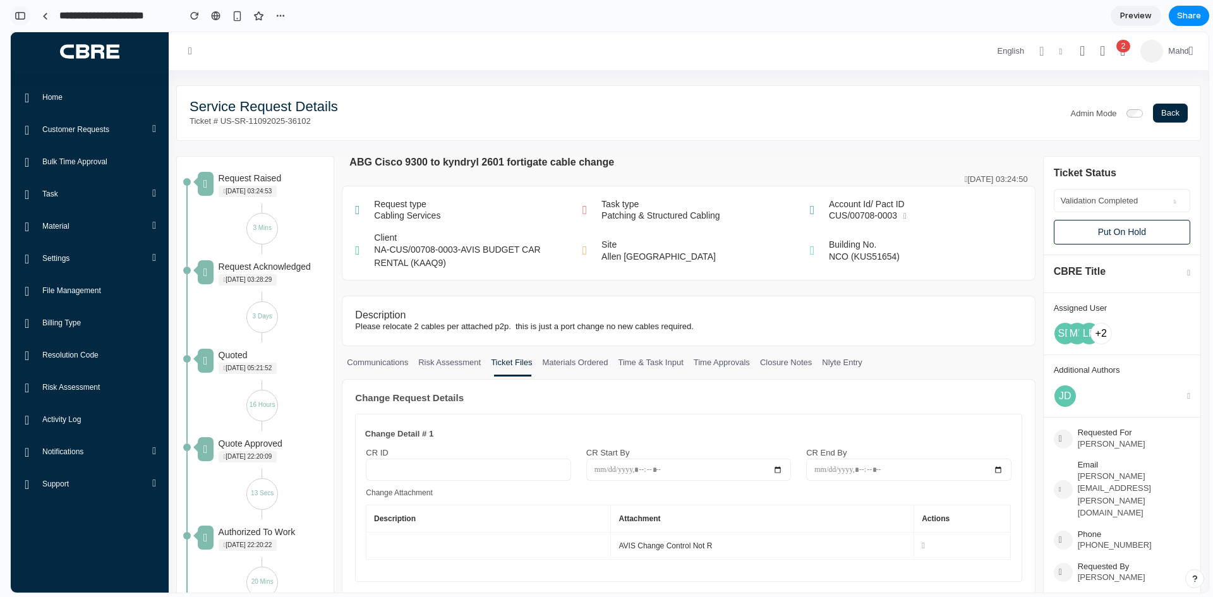
click at [21, 14] on div "button" at bounding box center [20, 15] width 11 height 9
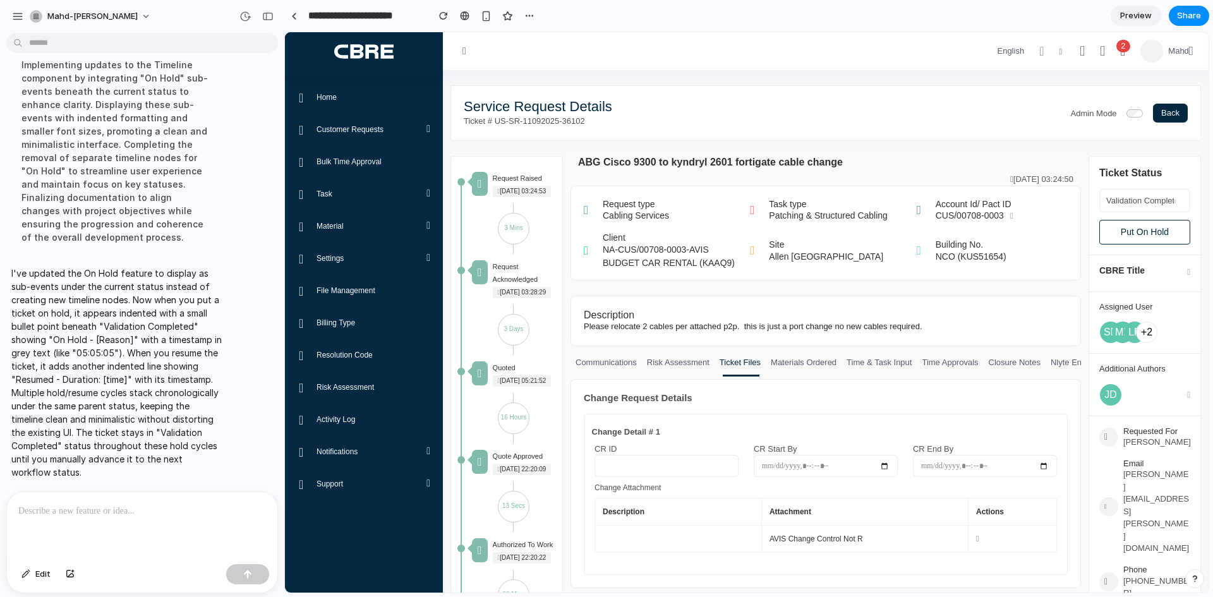
scroll to position [1482, 0]
click at [263, 20] on div "button" at bounding box center [267, 16] width 11 height 9
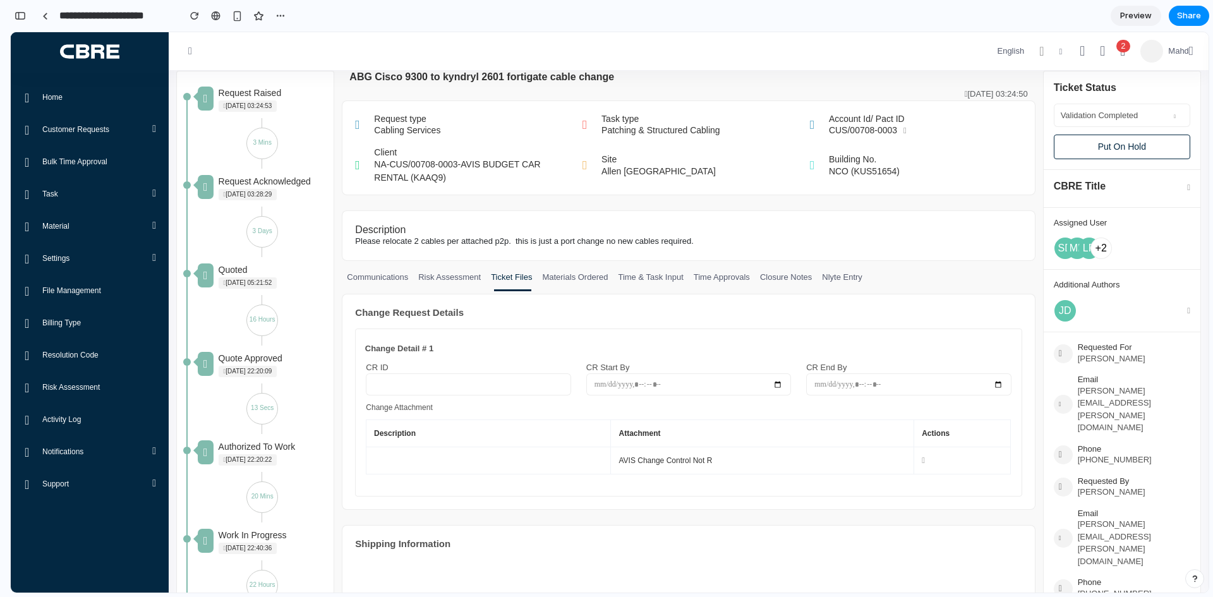
scroll to position [63, 0]
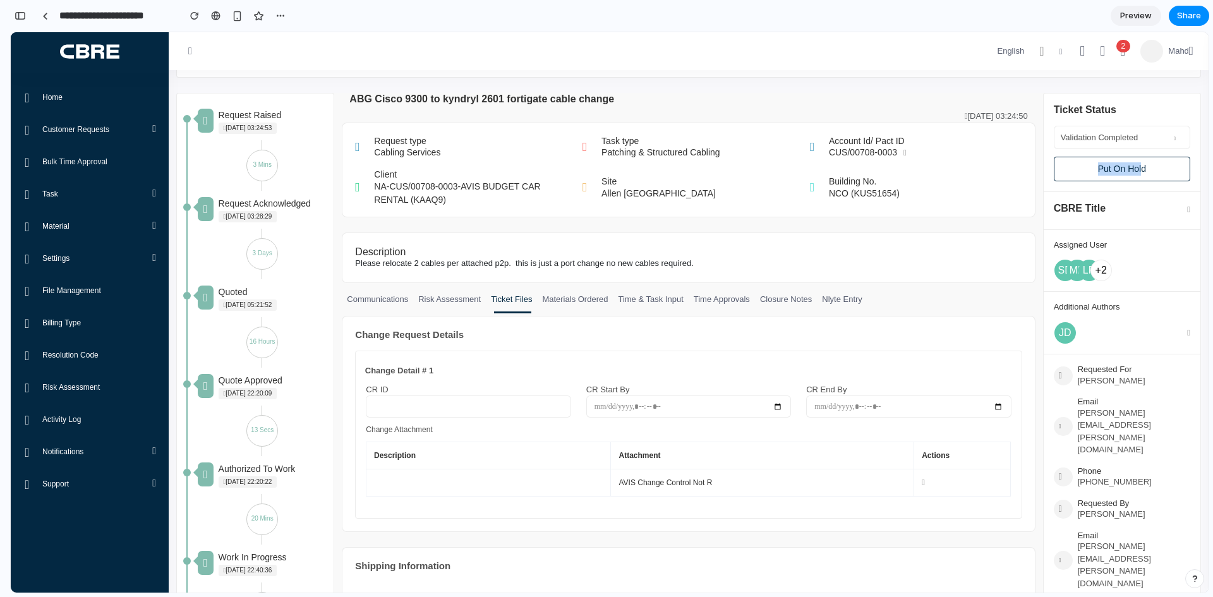
click at [1137, 151] on div "Ticket Status Validation Completed Put On Hold" at bounding box center [1121, 148] width 157 height 88
click at [1131, 166] on button "Put On Hold" at bounding box center [1121, 169] width 136 height 25
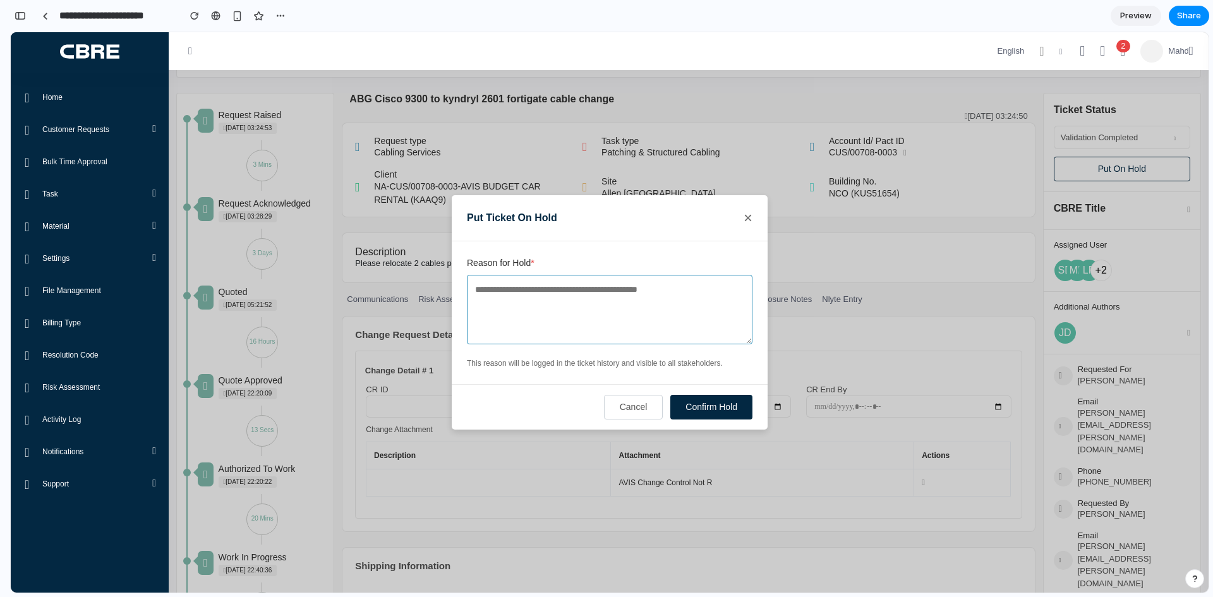
click at [573, 308] on textarea "Reason for Hold *" at bounding box center [609, 309] width 285 height 69
type textarea "***"
click at [716, 414] on button "Confirm Hold" at bounding box center [711, 407] width 82 height 25
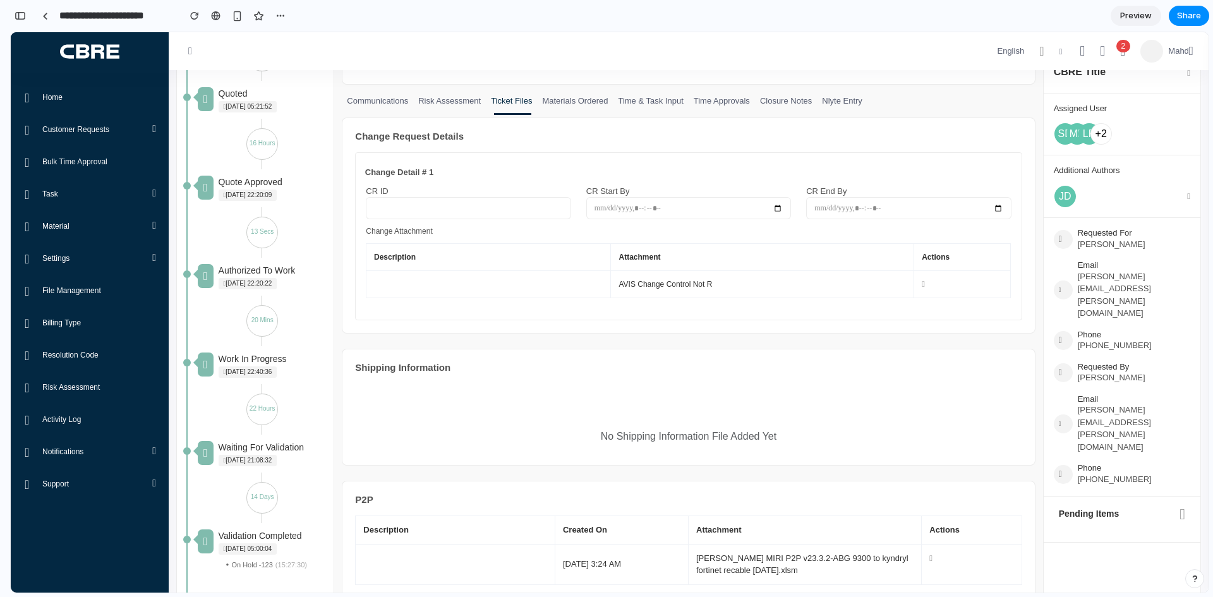
scroll to position [0, 0]
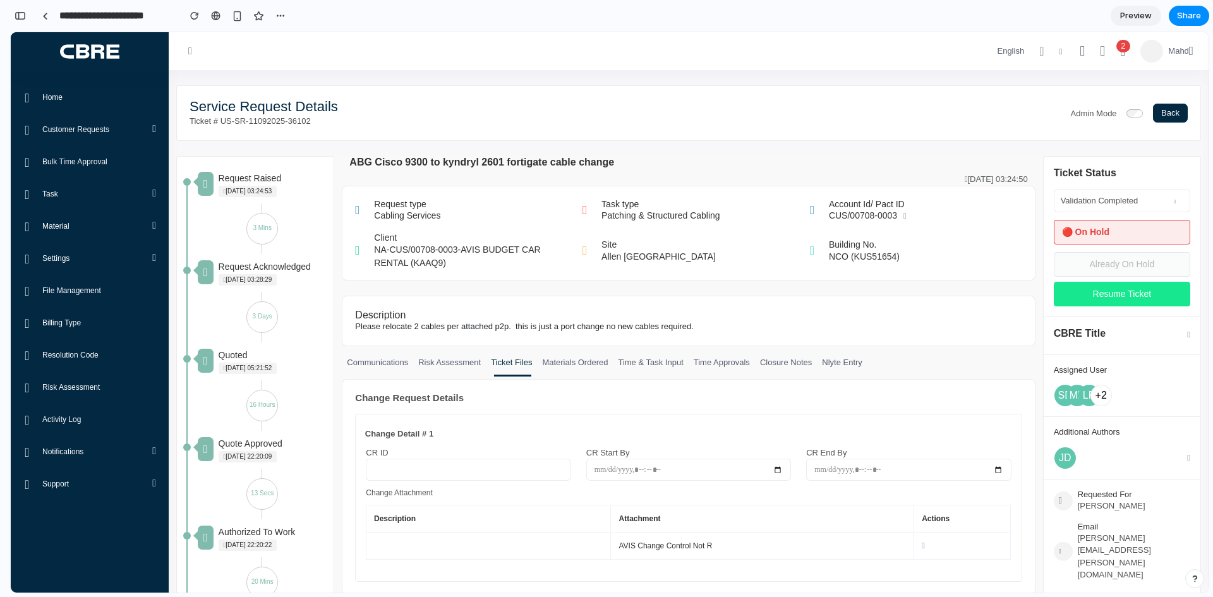
click at [1103, 296] on button "Resume Ticket" at bounding box center [1121, 294] width 136 height 25
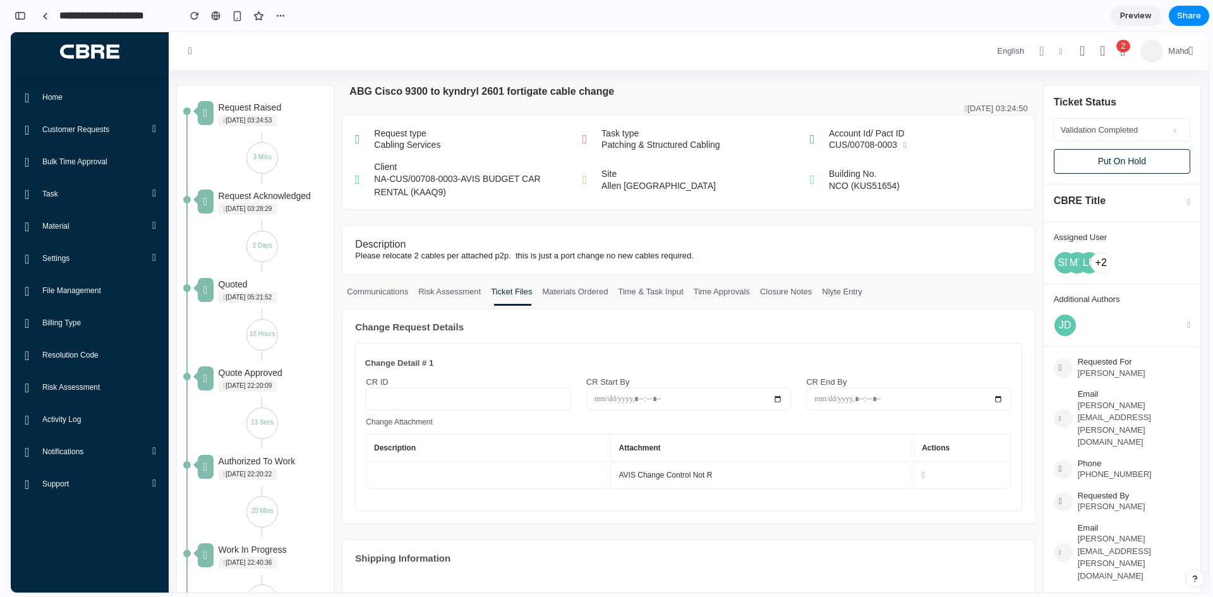
scroll to position [63, 0]
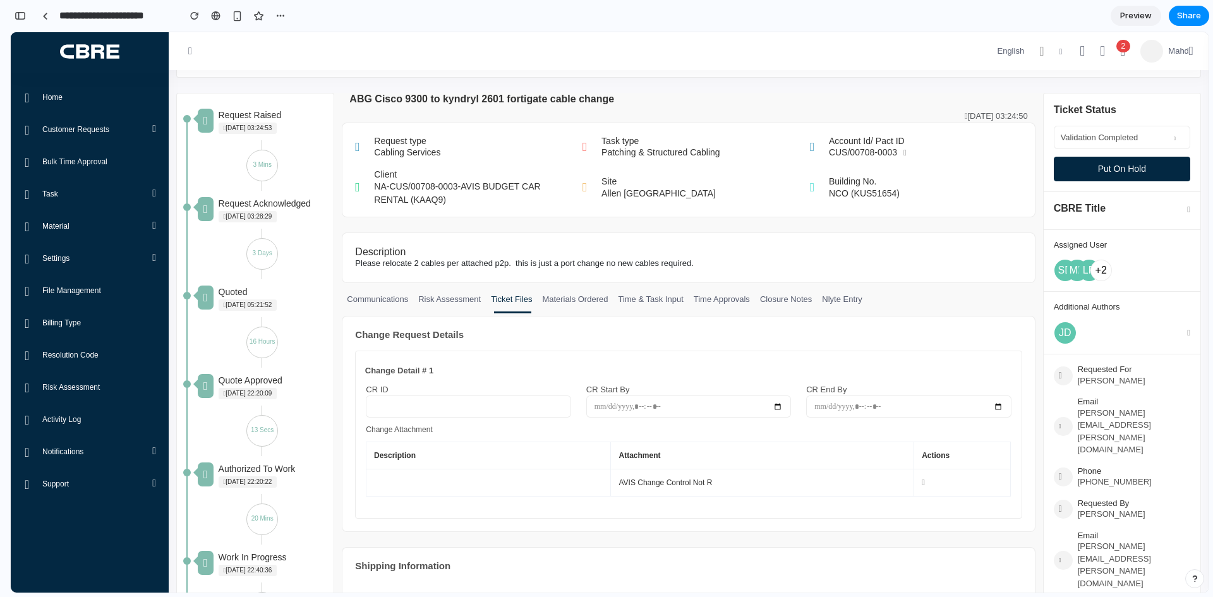
click at [1158, 176] on button "Put On Hold" at bounding box center [1121, 169] width 136 height 25
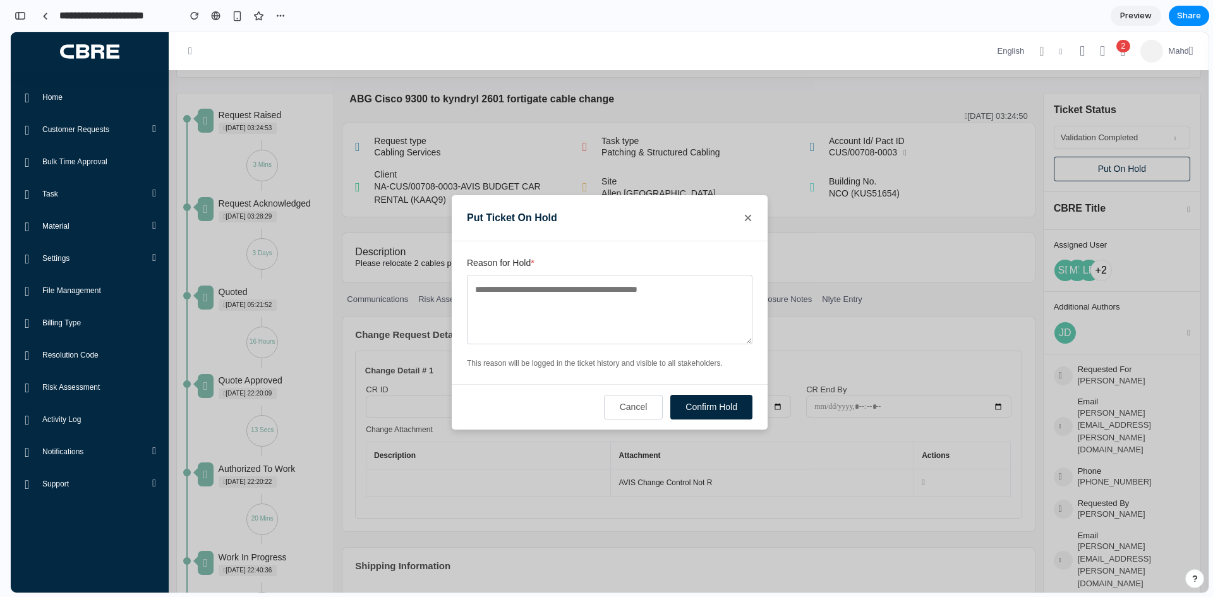
click at [714, 347] on div "Reason for Hold *" at bounding box center [609, 302] width 285 height 92
click at [702, 325] on textarea "Reason for Hold *" at bounding box center [609, 309] width 285 height 69
type textarea "*****"
click at [730, 408] on button "Confirm Hold" at bounding box center [711, 407] width 82 height 25
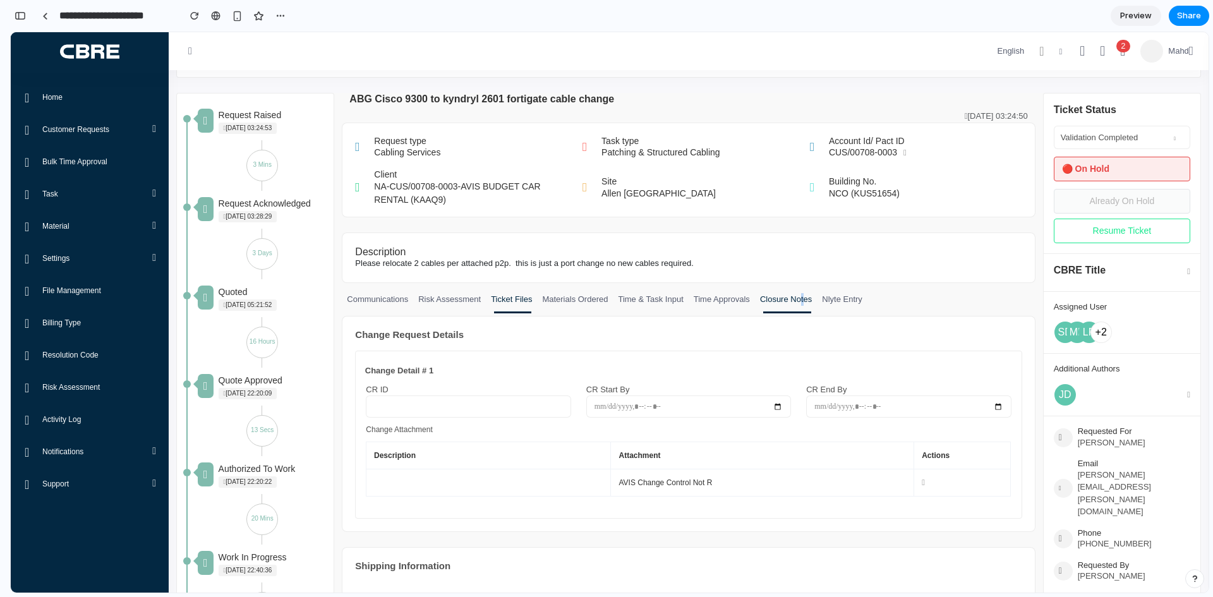
click at [797, 300] on link "Closure Notes" at bounding box center [786, 303] width 62 height 20
click at [577, 333] on div "Change Request Details" at bounding box center [688, 334] width 666 height 11
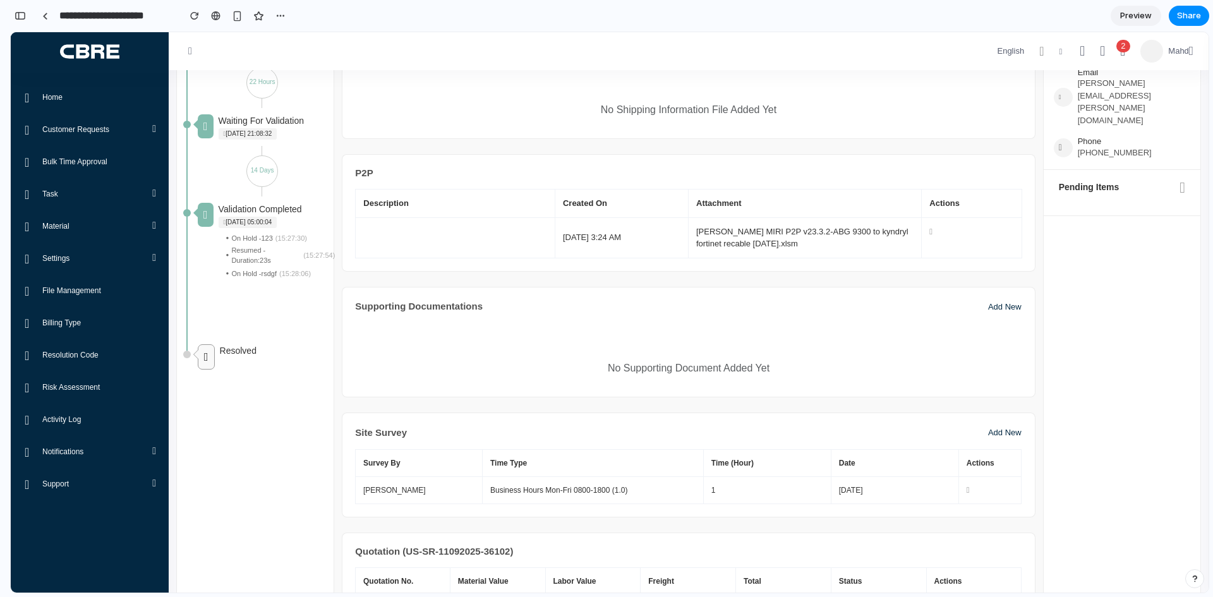
scroll to position [632, 0]
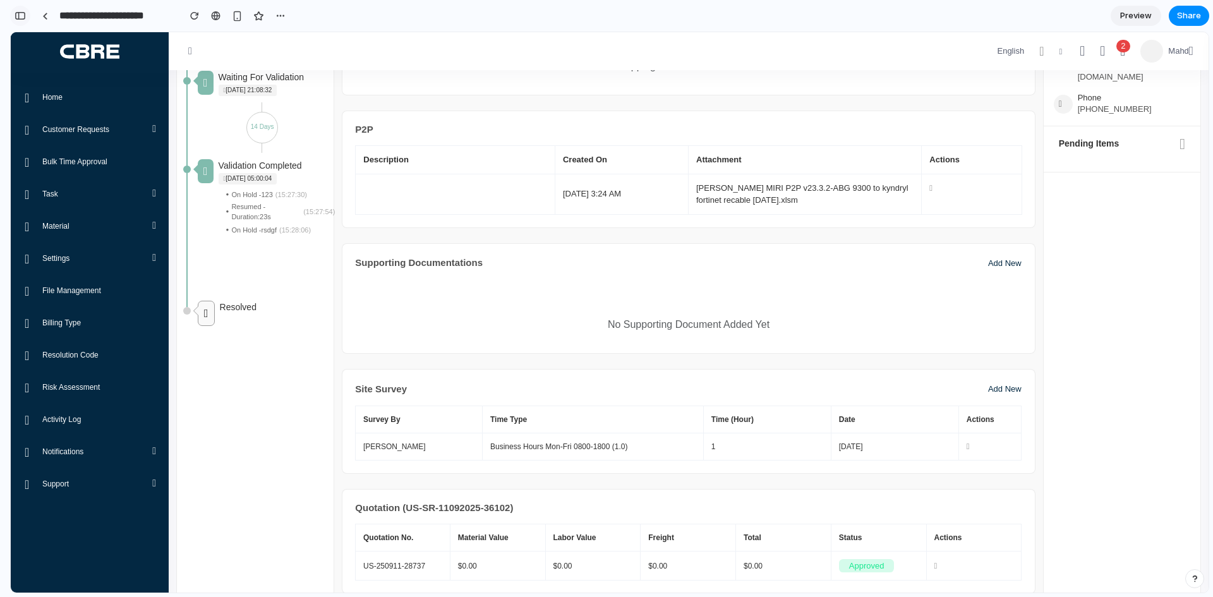
click at [21, 20] on button "button" at bounding box center [20, 16] width 20 height 20
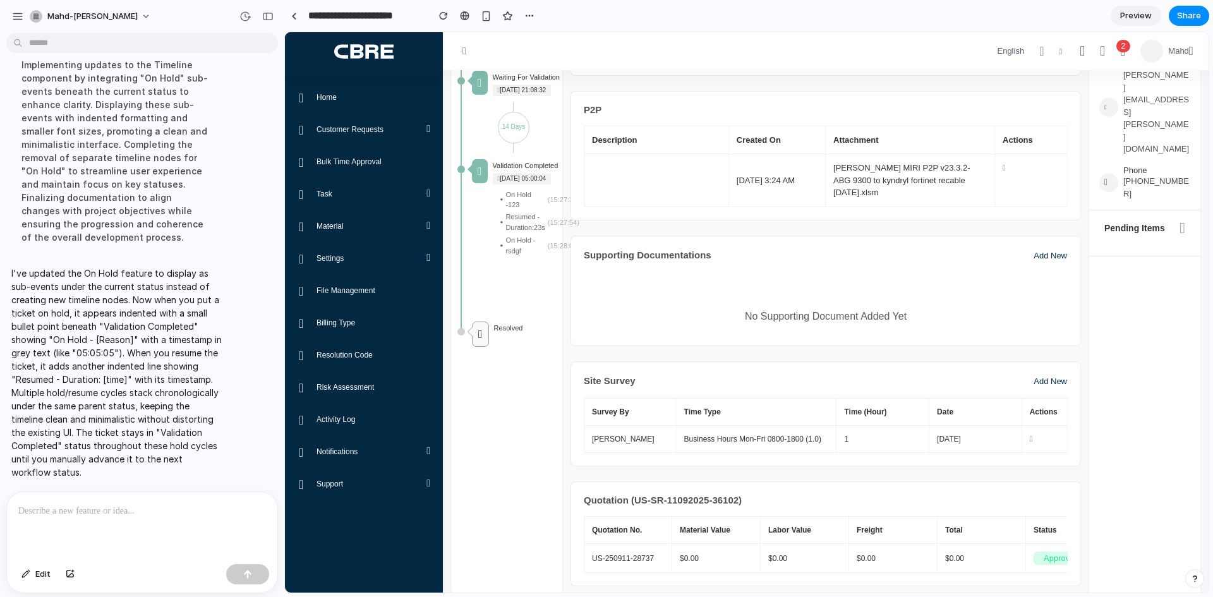
scroll to position [669, 0]
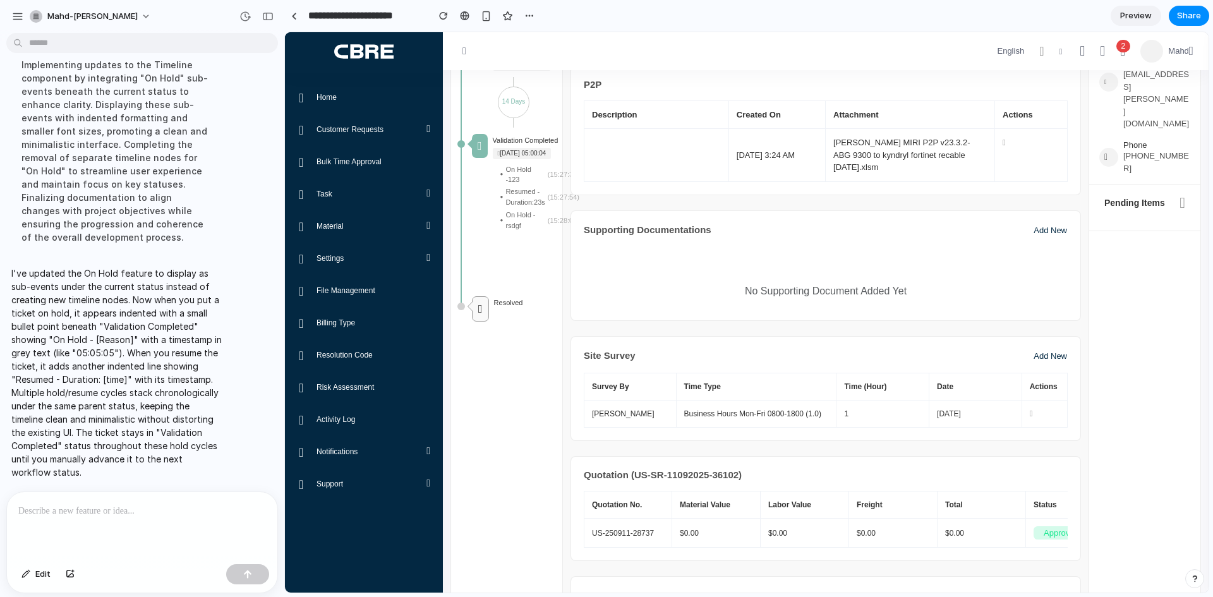
click at [102, 510] on p at bounding box center [142, 510] width 248 height 15
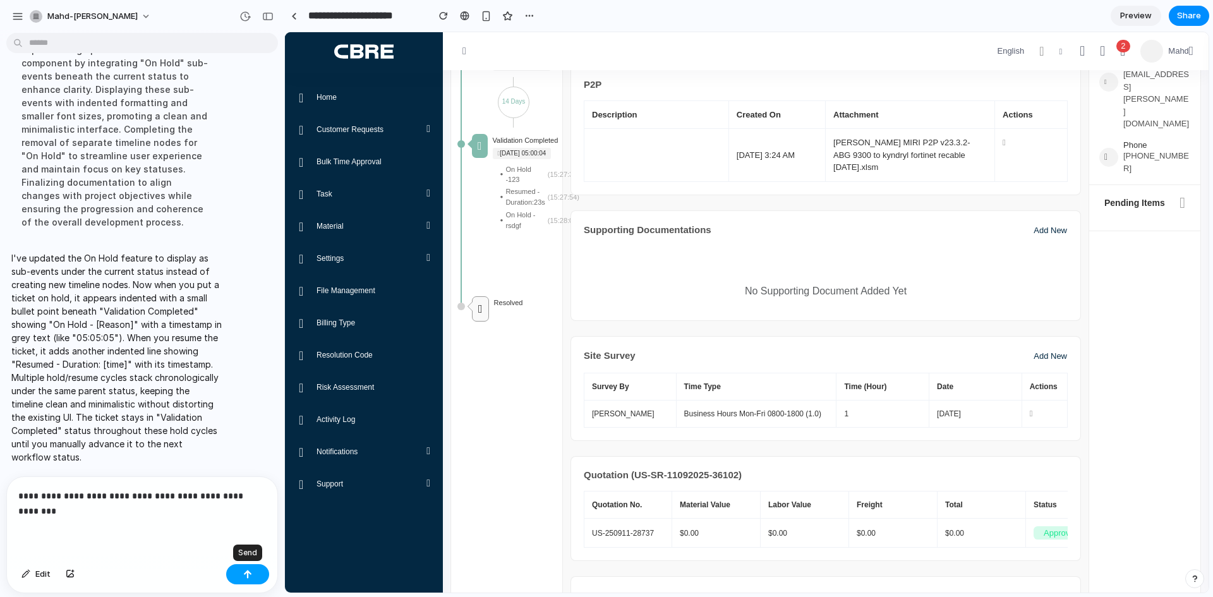
click at [253, 580] on button "button" at bounding box center [247, 574] width 43 height 20
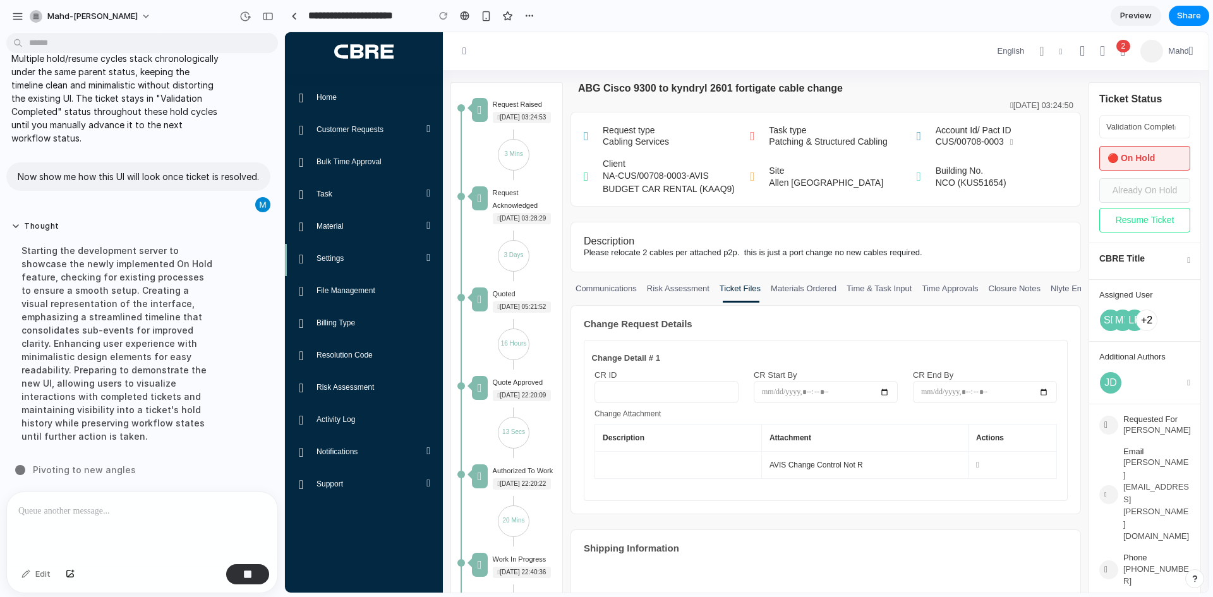
scroll to position [0, 0]
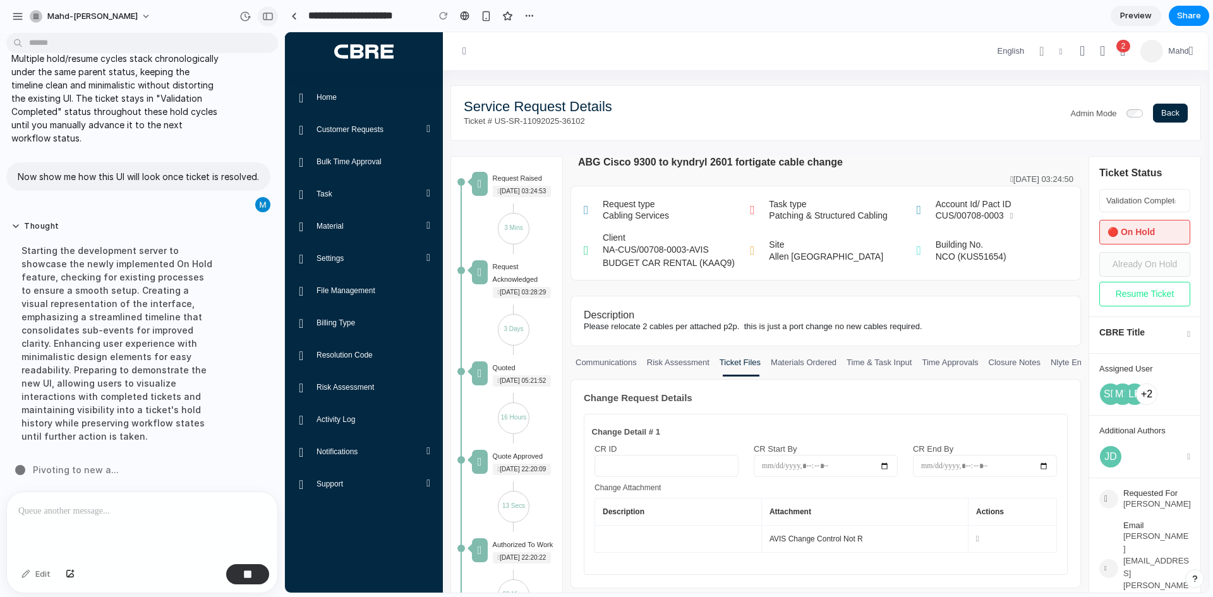
click at [267, 20] on div "button" at bounding box center [267, 16] width 11 height 9
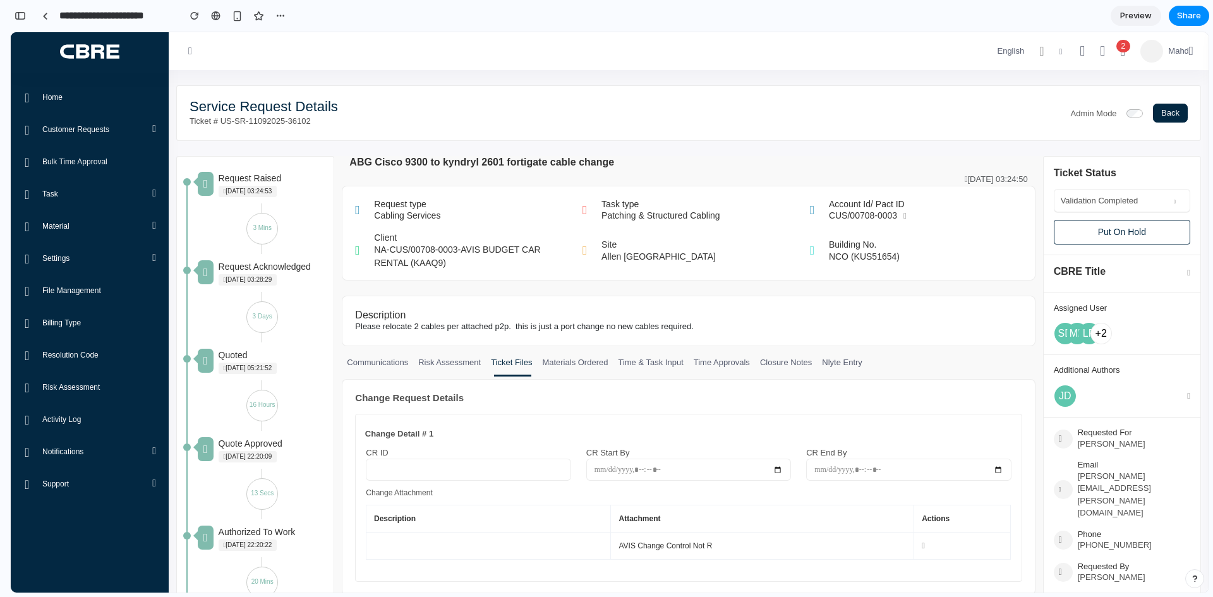
click at [1071, 202] on input "text" at bounding box center [1108, 199] width 97 height 13
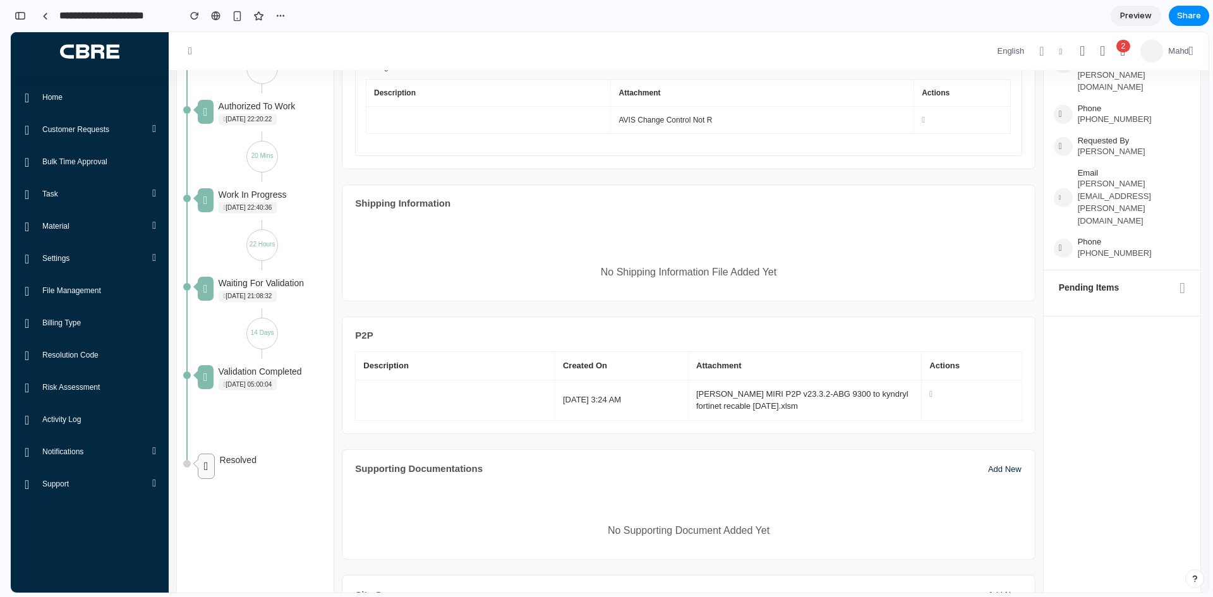
scroll to position [442, 0]
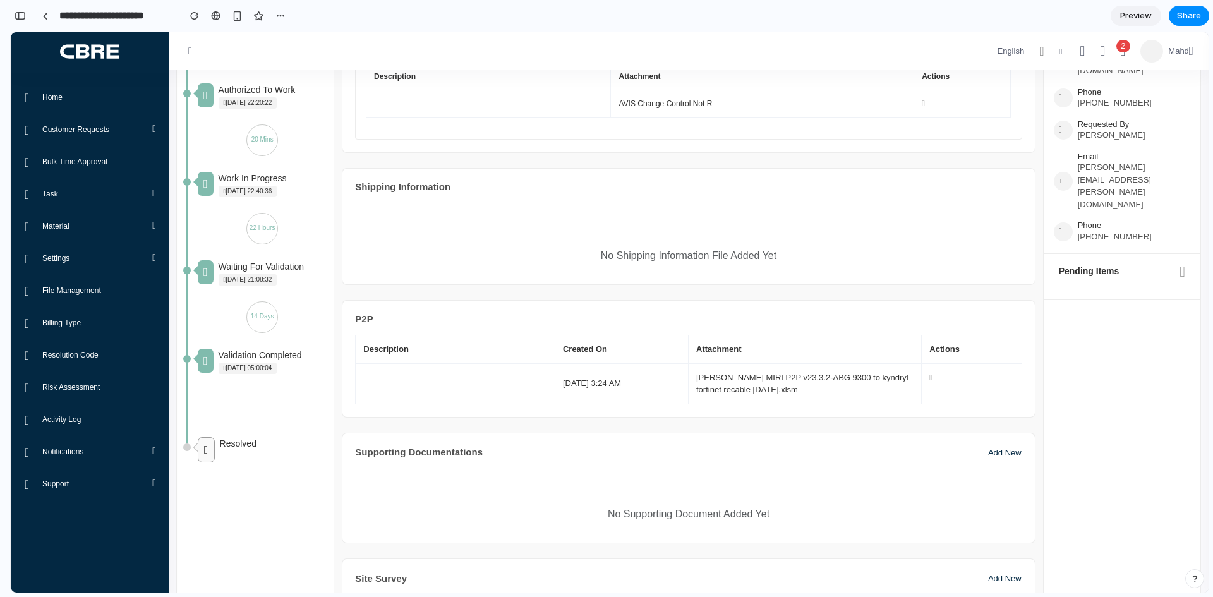
click at [214, 449] on icon at bounding box center [206, 449] width 17 height 25
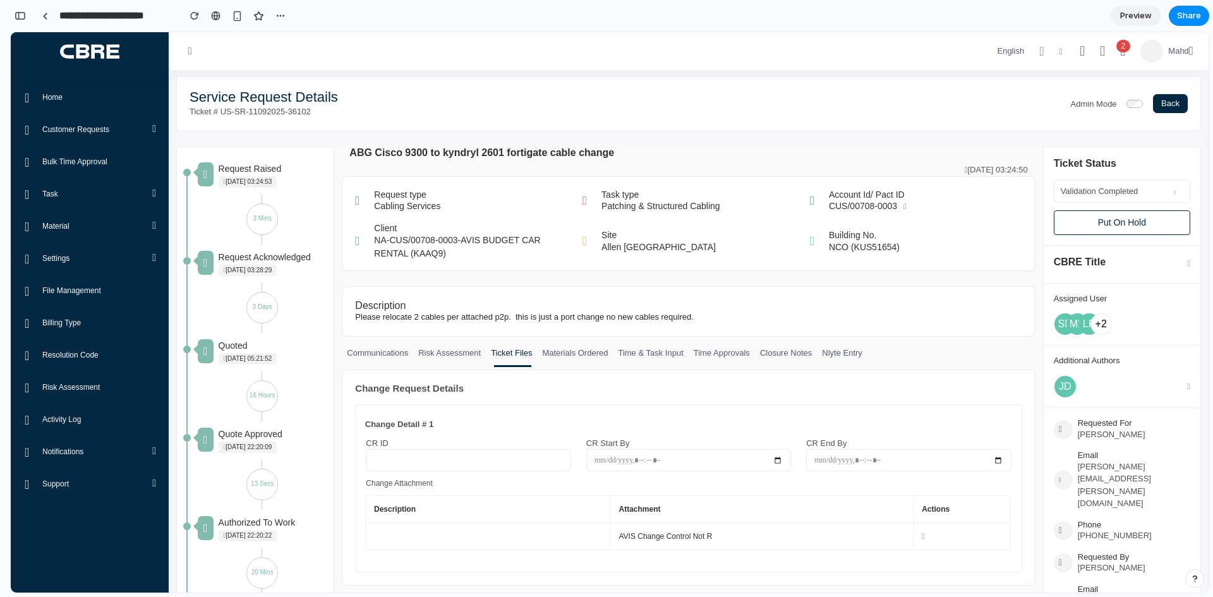
scroll to position [0, 0]
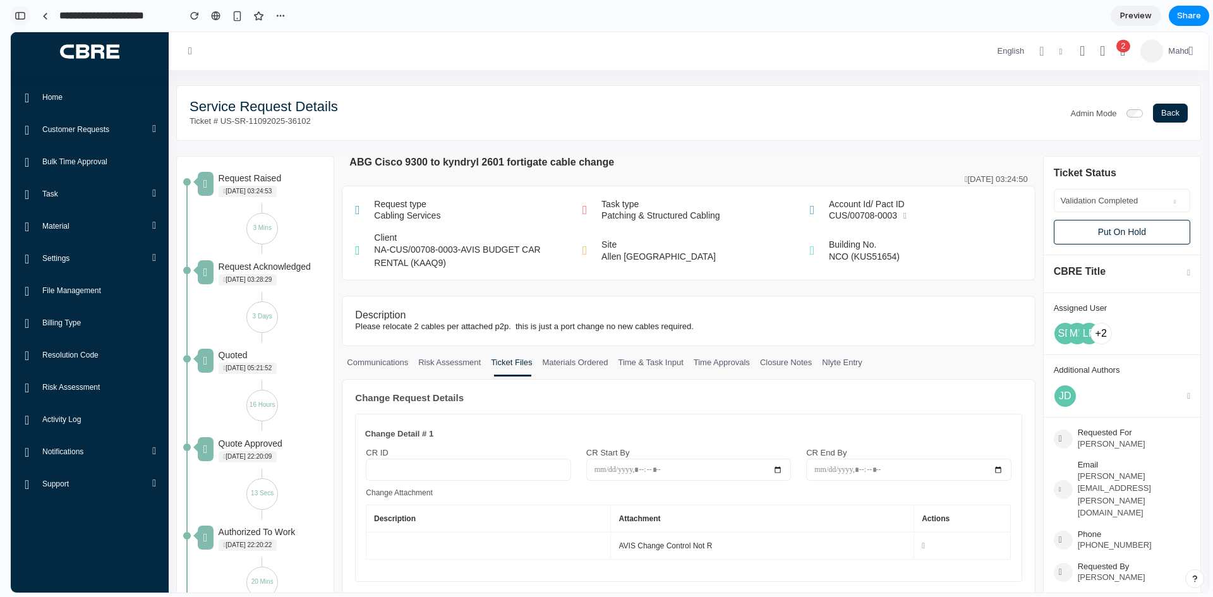
click at [18, 16] on div "button" at bounding box center [20, 15] width 11 height 9
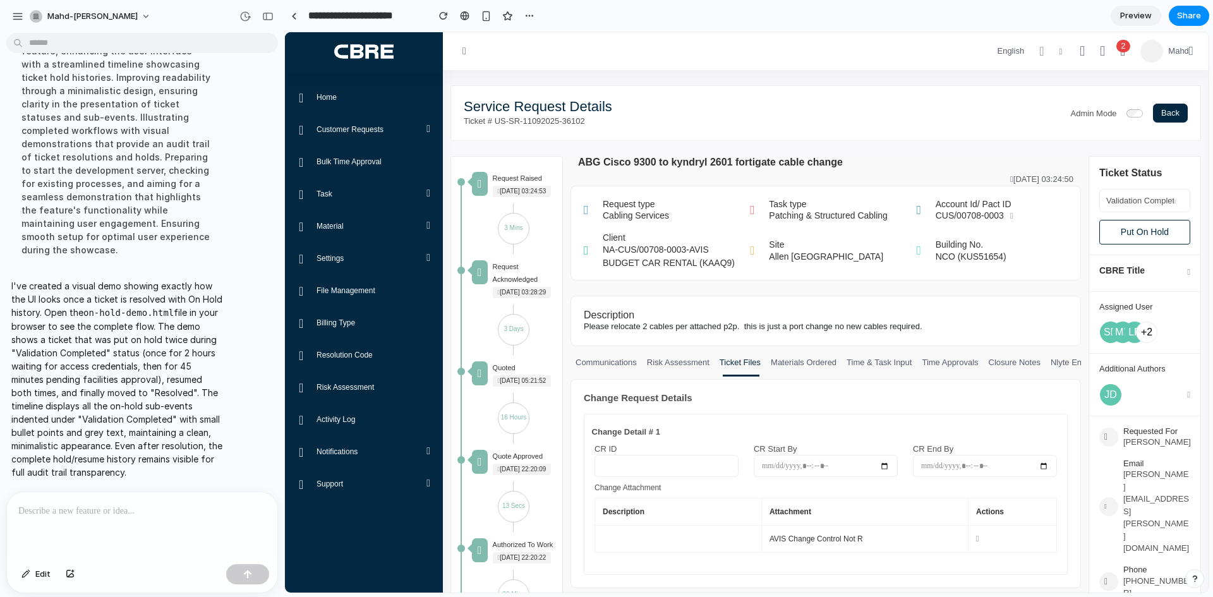
drag, startPoint x: 860, startPoint y: 200, endPoint x: 160, endPoint y: 350, distance: 716.2
click at [160, 350] on p "I've created a visual demo showing exactly how the UI looks once a ticket is re…" at bounding box center [116, 379] width 211 height 200
drag, startPoint x: 107, startPoint y: 310, endPoint x: 191, endPoint y: 312, distance: 83.4
click at [191, 312] on p "I've created a visual demo showing exactly how the UI looks once a ticket is re…" at bounding box center [116, 379] width 211 height 200
click at [1112, 56] on button "2" at bounding box center [1122, 51] width 20 height 38
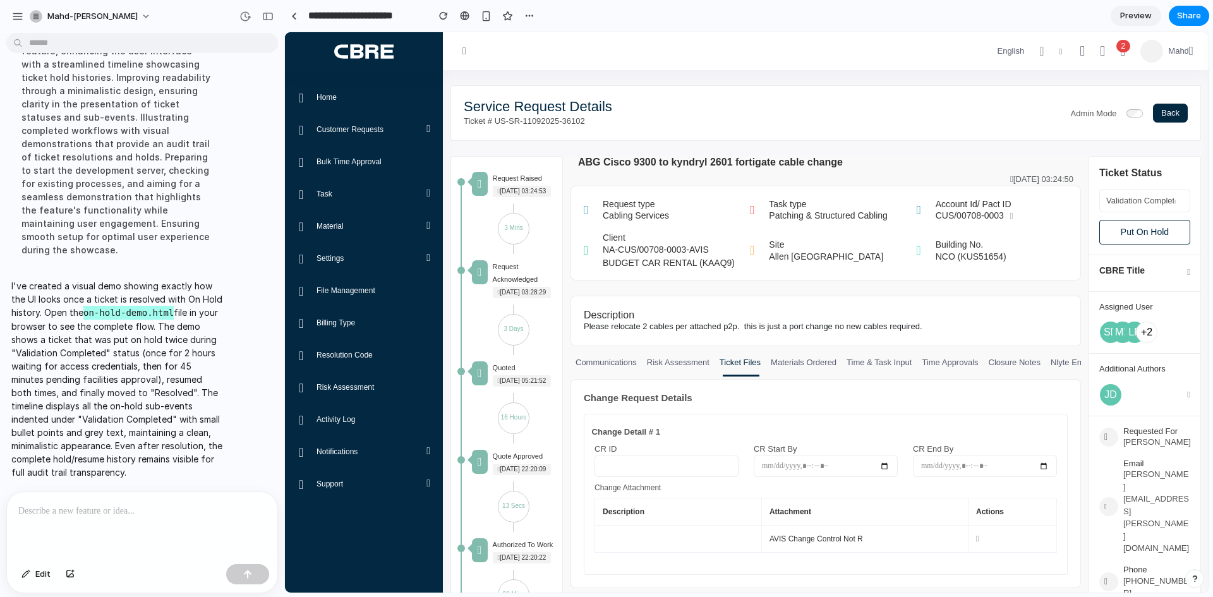
click at [1120, 54] on icon "button" at bounding box center [1123, 51] width 6 height 14
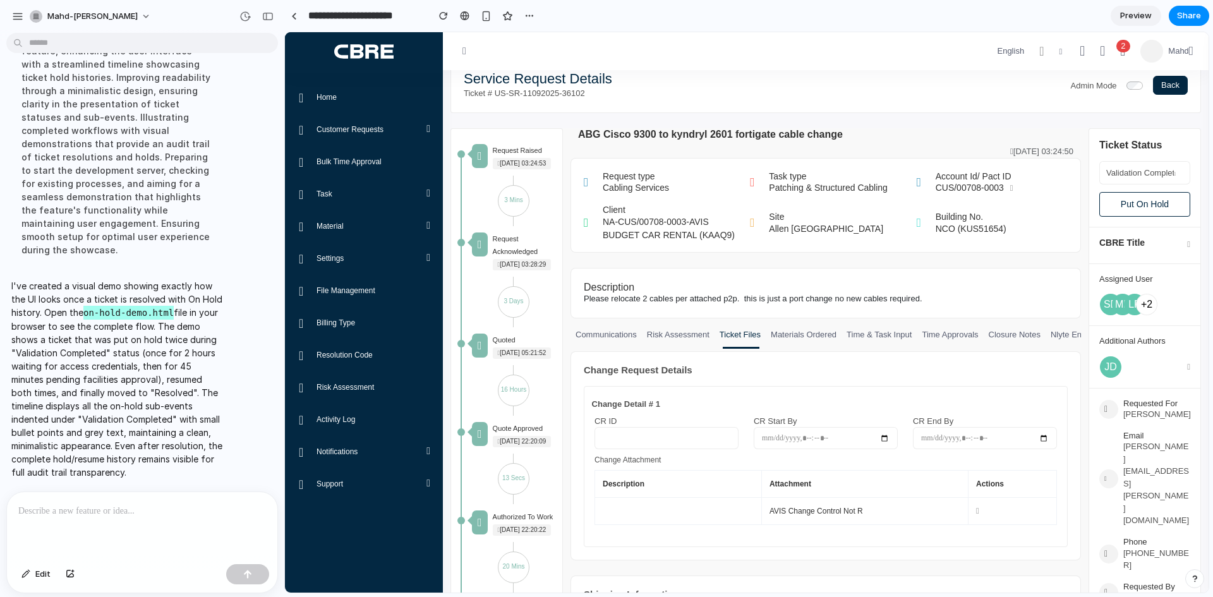
scroll to position [0, 0]
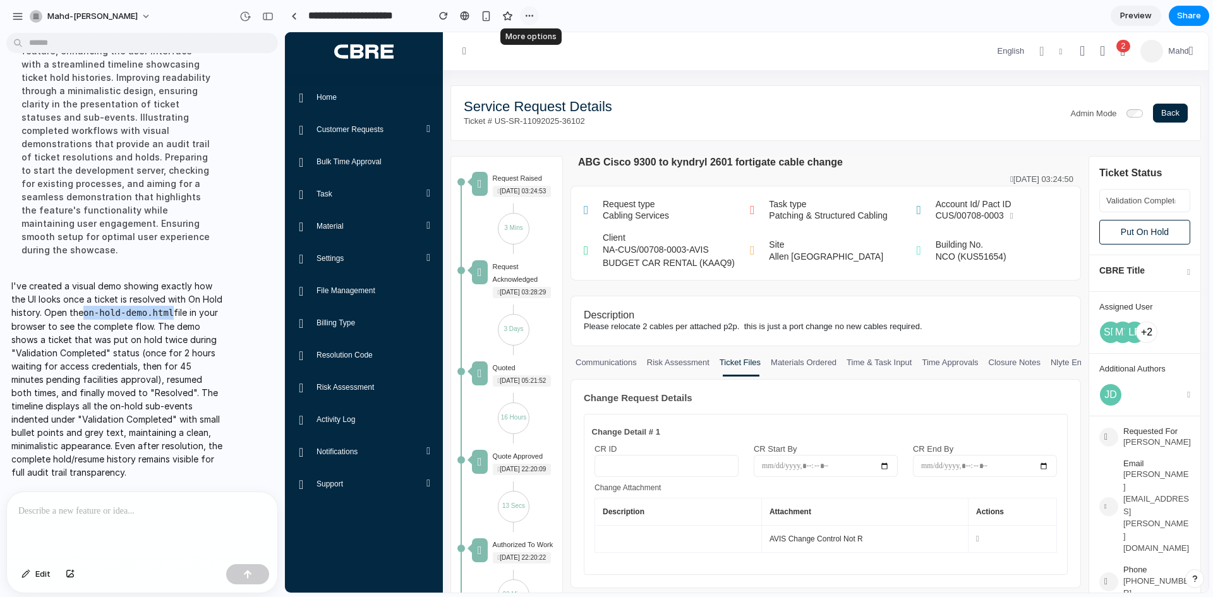
click at [526, 20] on div "button" at bounding box center [529, 16] width 10 height 10
click at [249, 16] on div "button" at bounding box center [244, 16] width 11 height 11
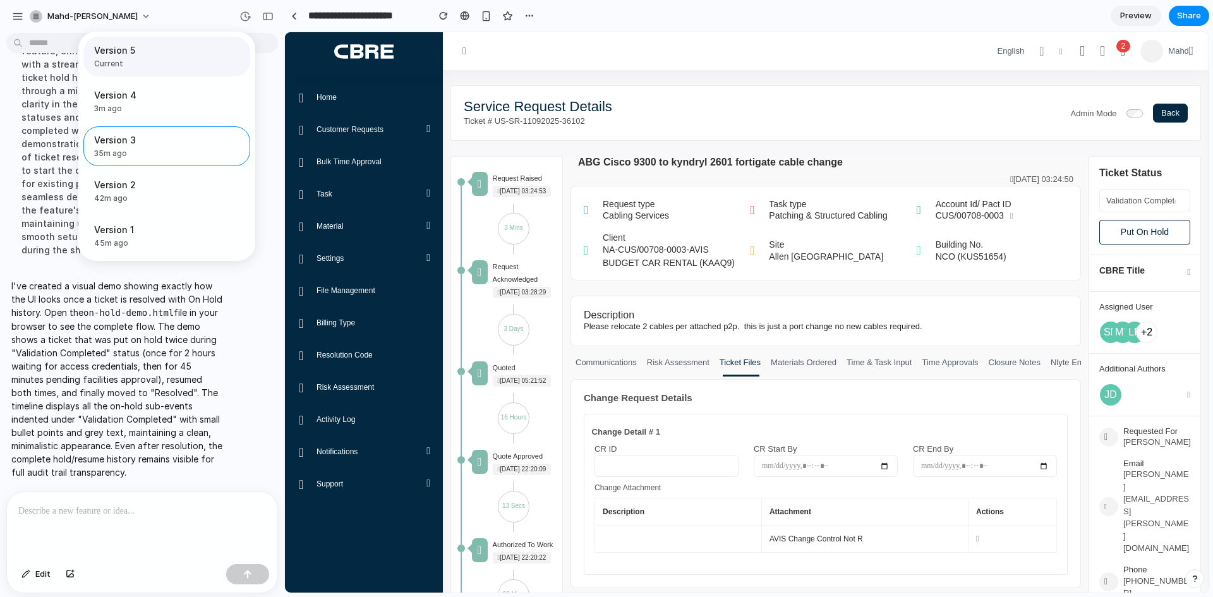
click at [127, 57] on div "Version 5 Current" at bounding box center [163, 57] width 138 height 26
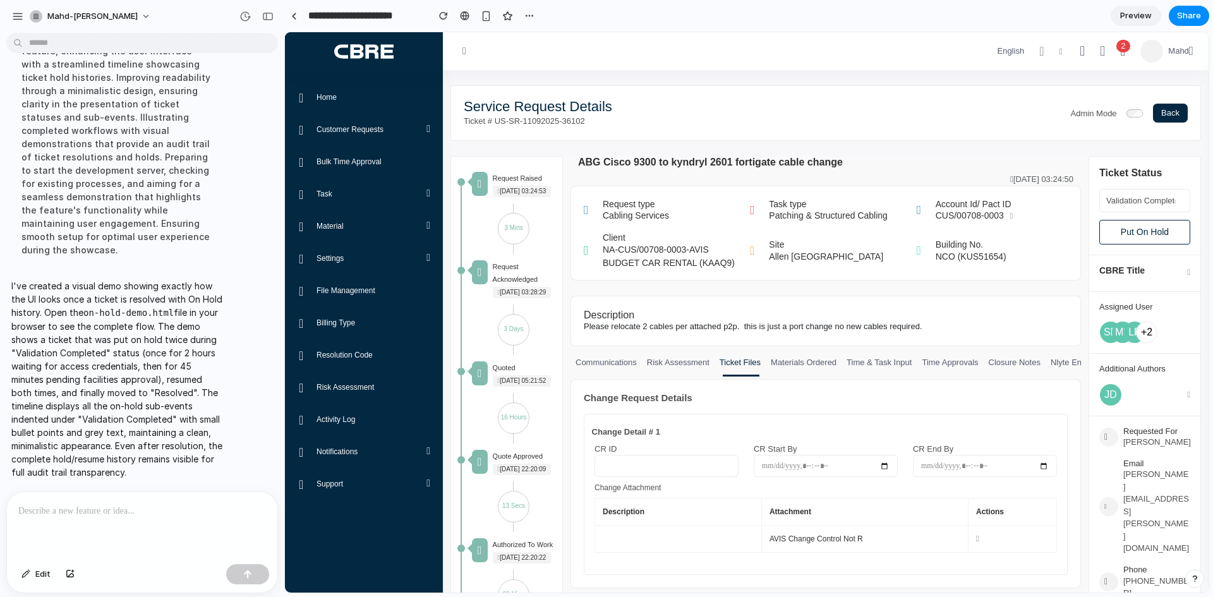
drag, startPoint x: 711, startPoint y: 42, endPoint x: 423, endPoint y: 13, distance: 289.5
click at [711, 42] on div "Version 5 Current Version 4 3m ago Restore Version 3 35m ago Restore Version 2 …" at bounding box center [606, 298] width 1213 height 597
click at [144, 308] on code "on-hold-demo.html" at bounding box center [128, 313] width 90 height 10
click at [141, 308] on code "on-hold-demo.html" at bounding box center [128, 313] width 90 height 10
drag, startPoint x: 112, startPoint y: 311, endPoint x: 164, endPoint y: 309, distance: 51.8
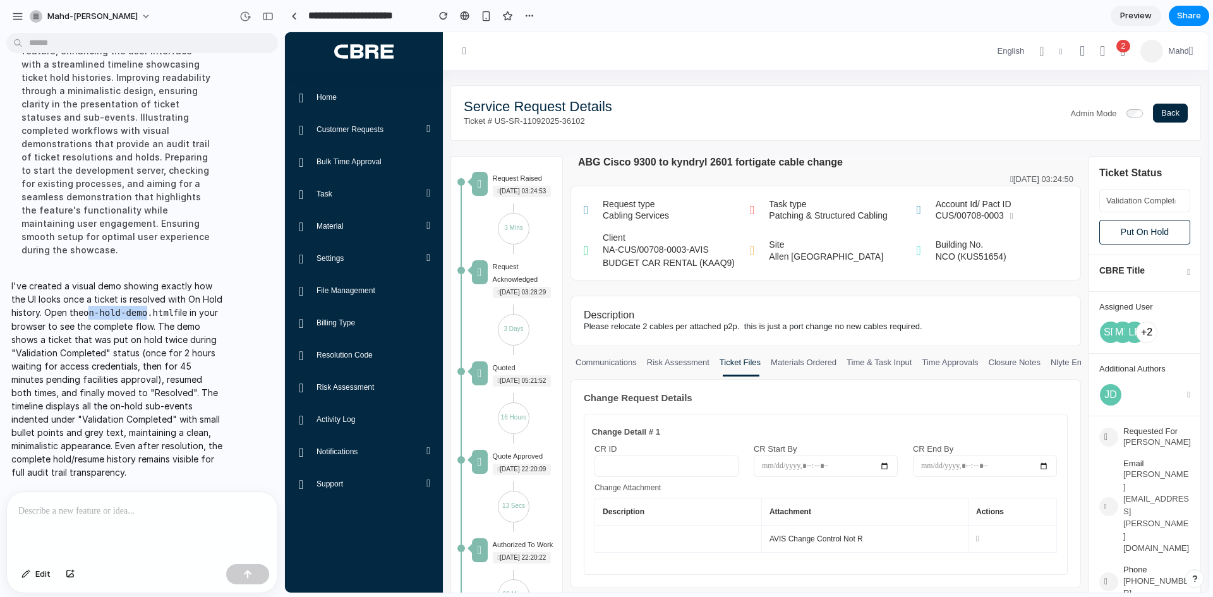
click at [163, 309] on code "on-hold-demo.html" at bounding box center [128, 313] width 90 height 10
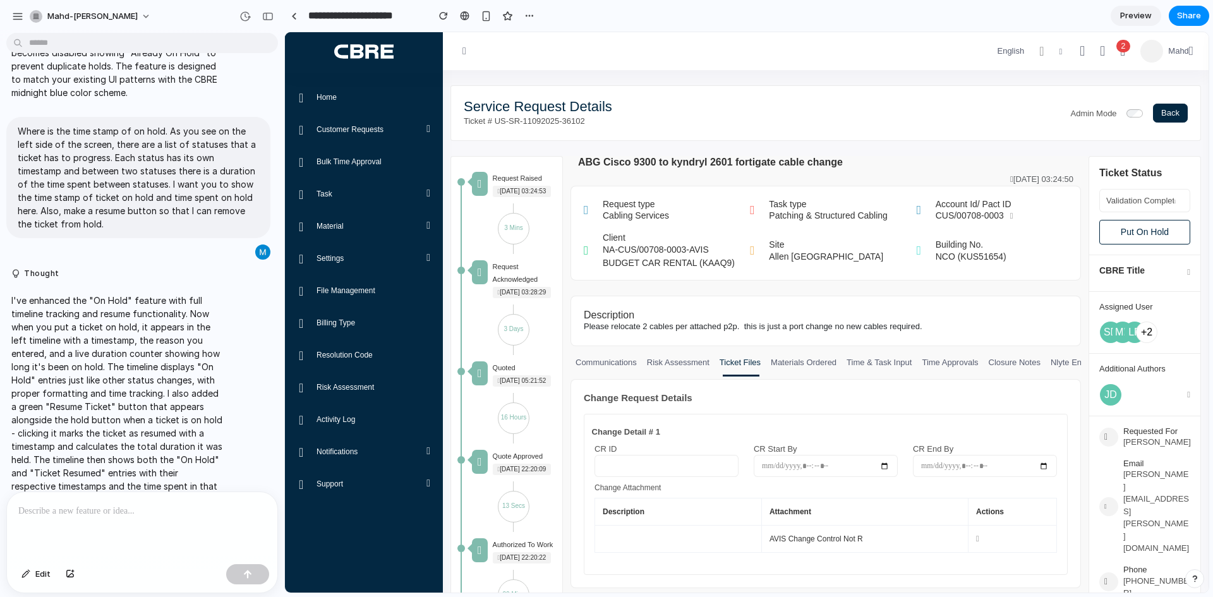
scroll to position [686, 0]
click at [534, 15] on div "button" at bounding box center [529, 16] width 10 height 10
click at [1139, 21] on span "Preview" at bounding box center [1136, 15] width 32 height 13
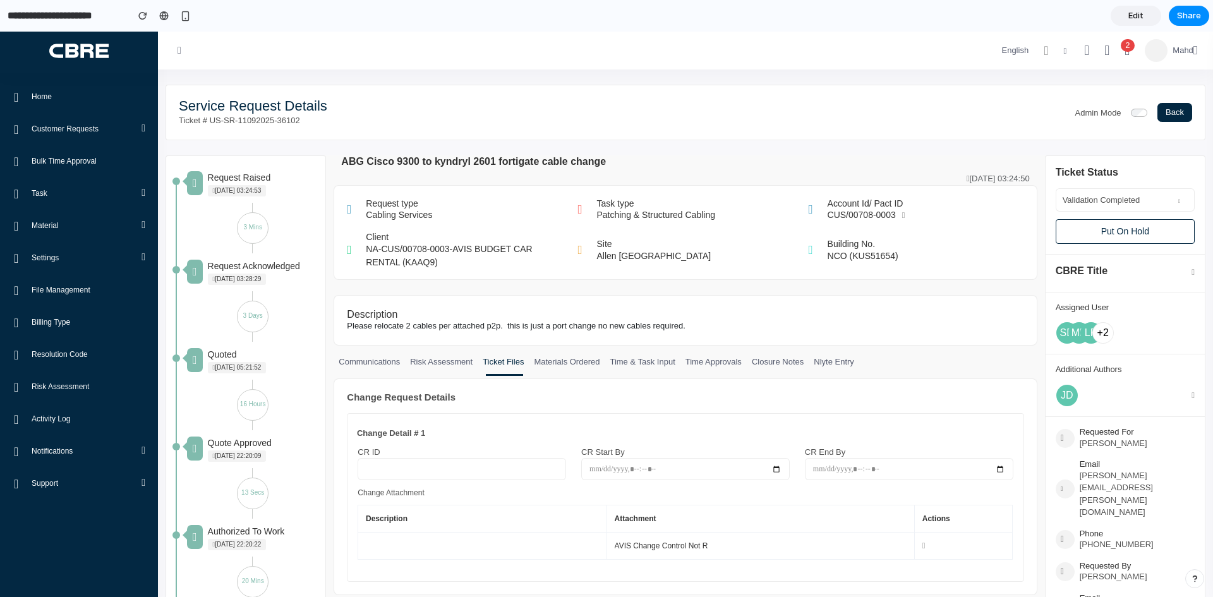
click at [1139, 21] on span "Edit" at bounding box center [1135, 15] width 15 height 13
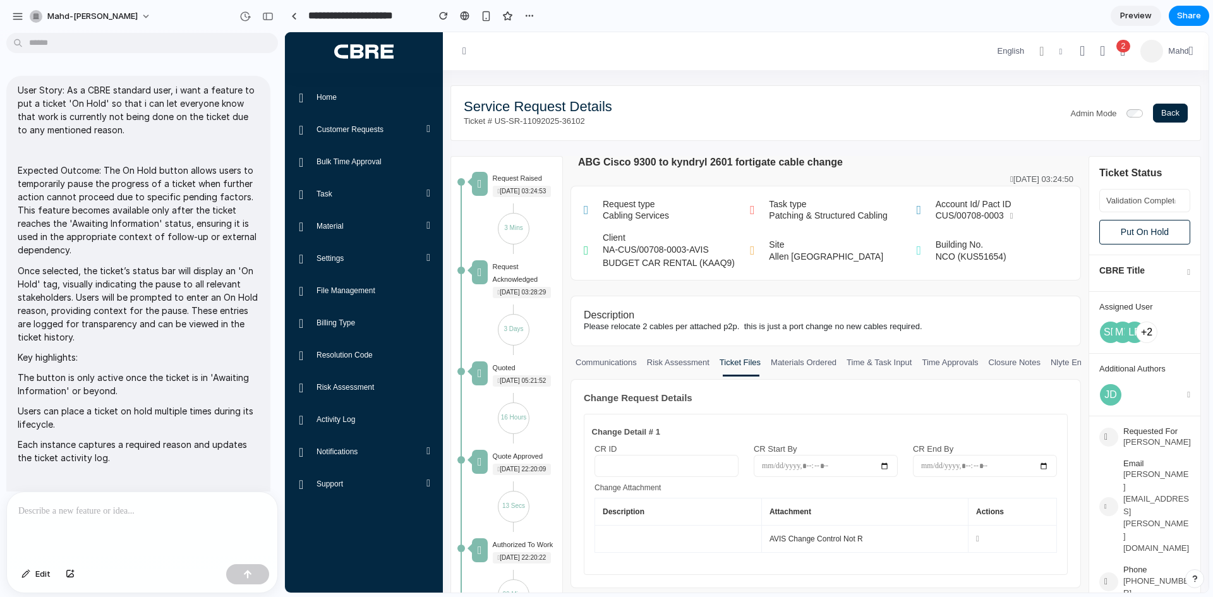
scroll to position [1590, 0]
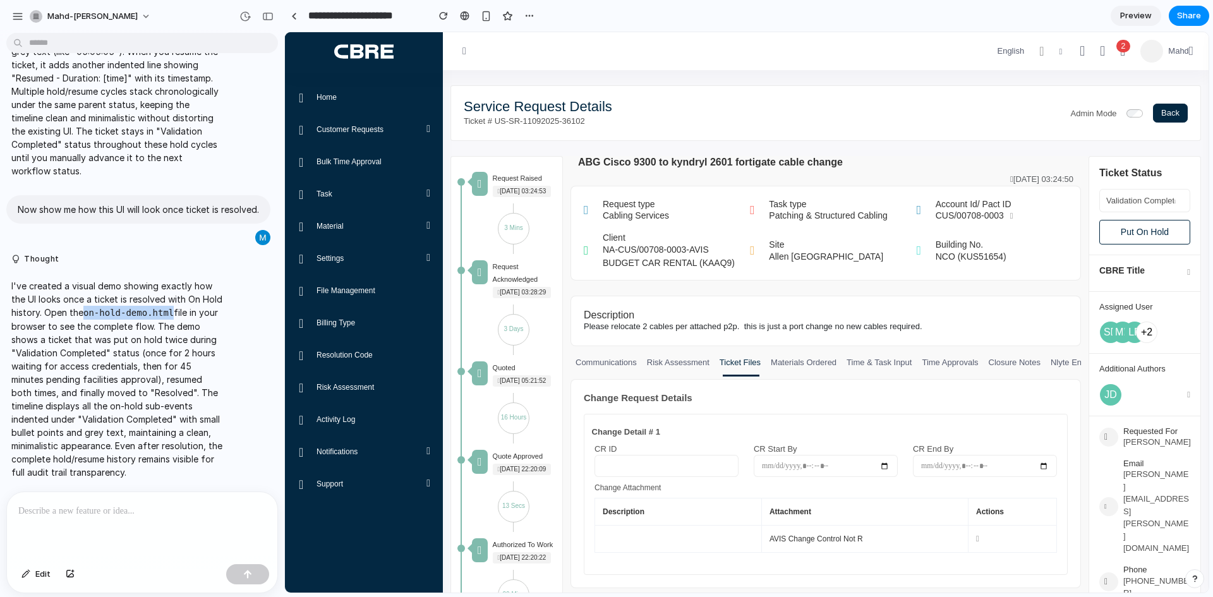
drag, startPoint x: 106, startPoint y: 309, endPoint x: 186, endPoint y: 309, distance: 80.2
click at [186, 309] on p "I've created a visual demo showing exactly how the UI looks once a ticket is re…" at bounding box center [116, 379] width 211 height 200
copy code "on-hold-demo.html"
click at [14, 13] on div "button" at bounding box center [17, 16] width 11 height 11
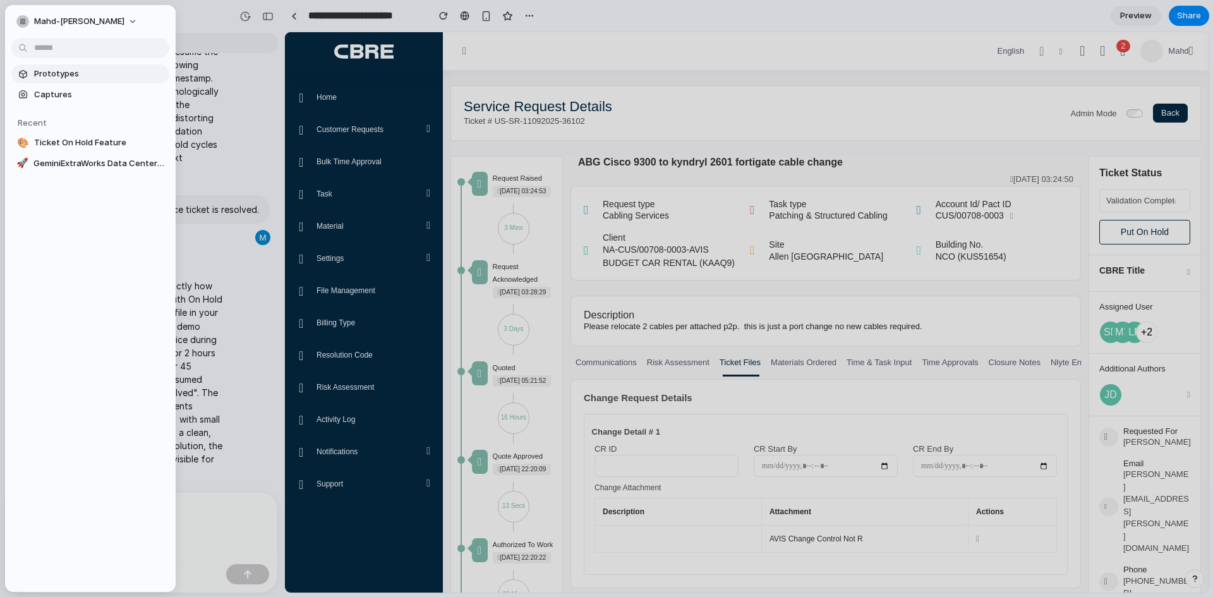
click at [54, 69] on span "Prototypes" at bounding box center [99, 74] width 130 height 13
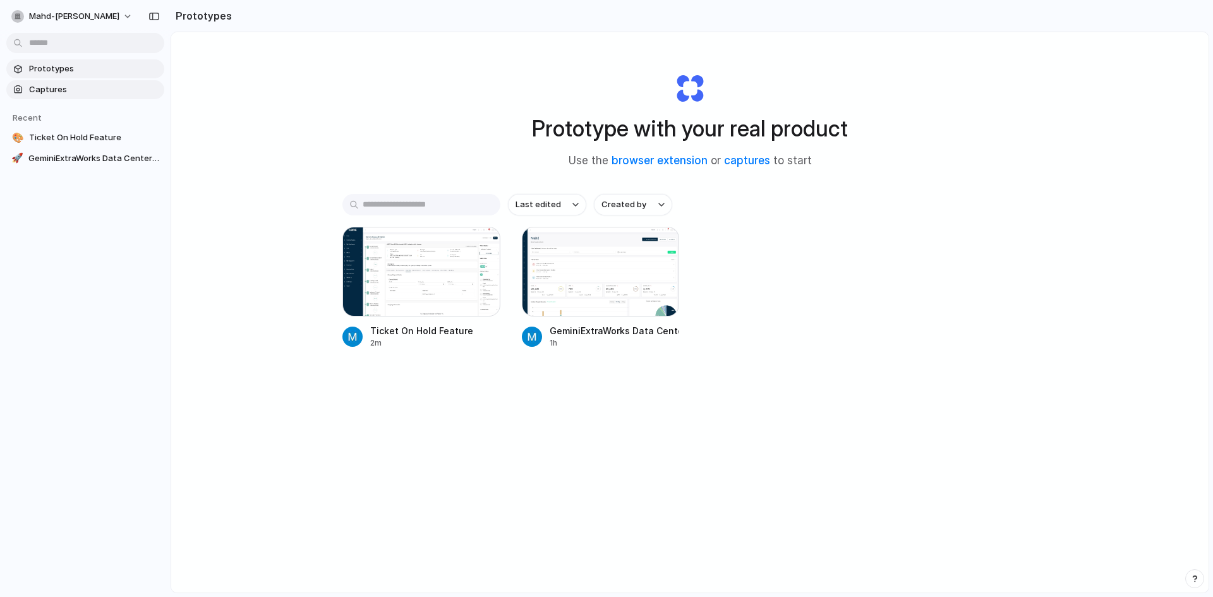
click at [50, 95] on span "Captures" at bounding box center [94, 89] width 130 height 13
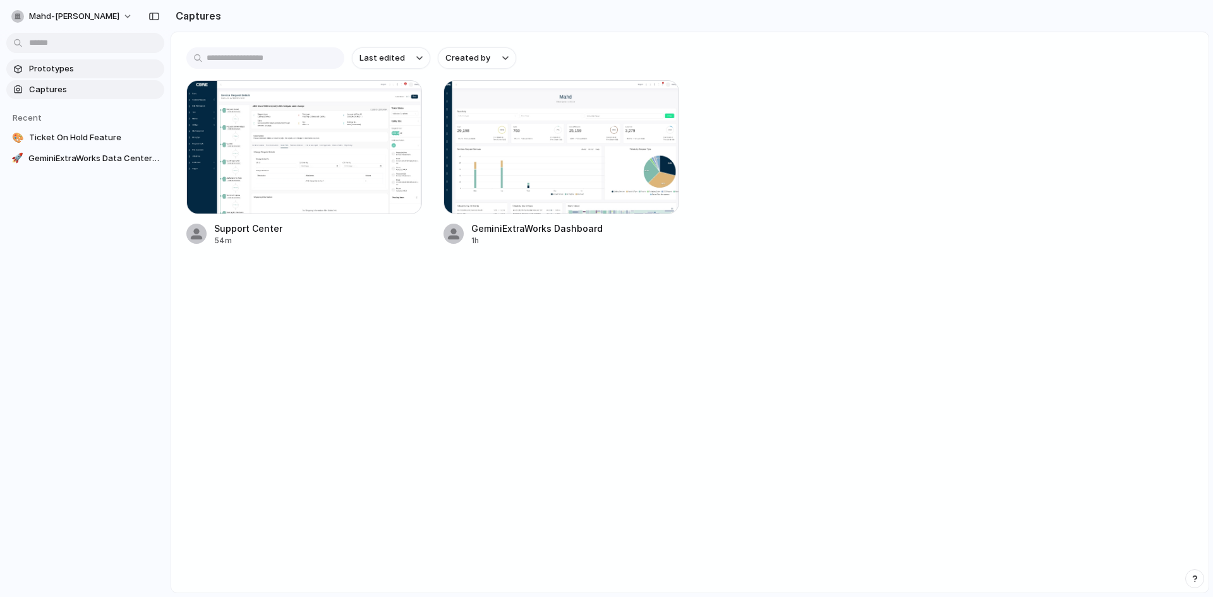
click at [74, 76] on link "Prototypes" at bounding box center [85, 68] width 158 height 19
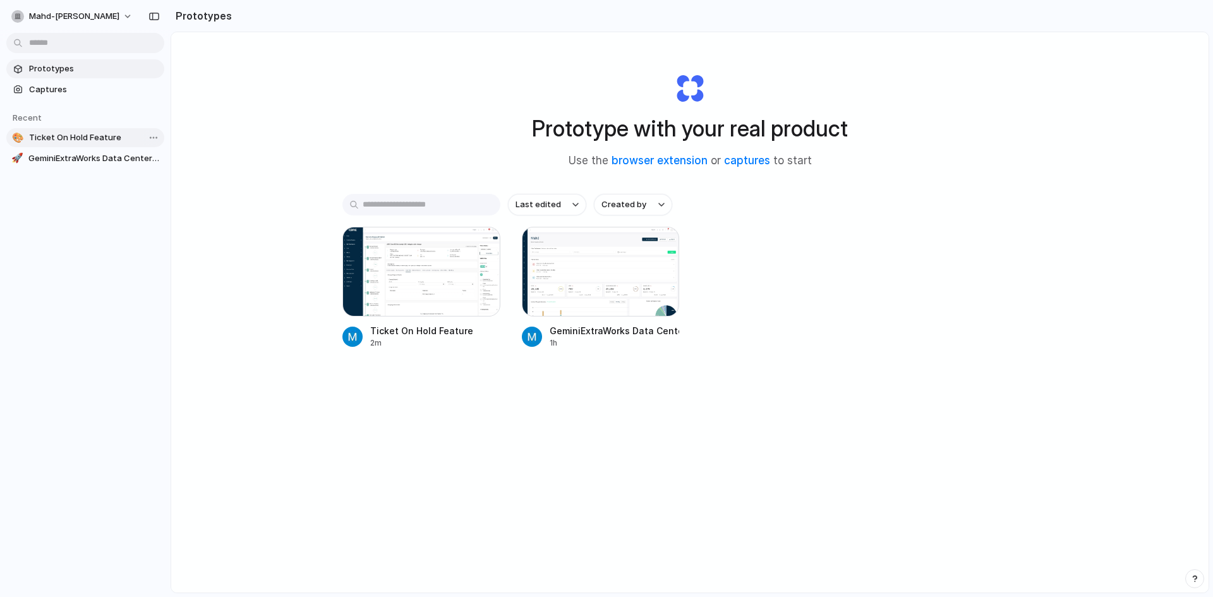
click at [71, 142] on span "Ticket On Hold Feature" at bounding box center [94, 137] width 130 height 13
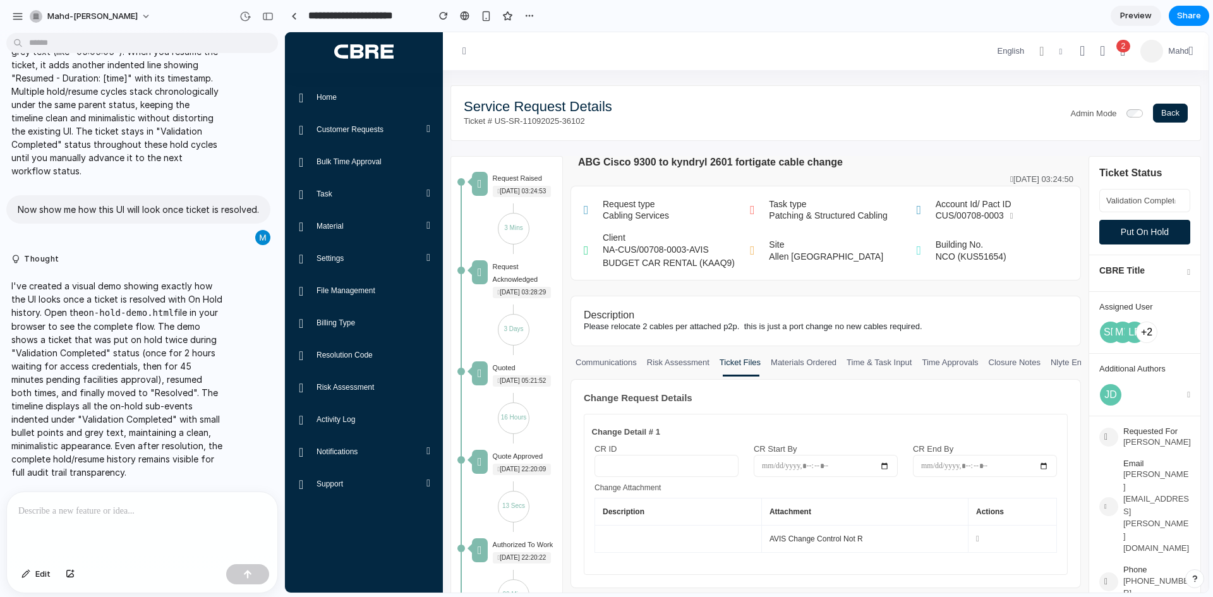
click at [1179, 231] on button "Put On Hold" at bounding box center [1144, 232] width 91 height 25
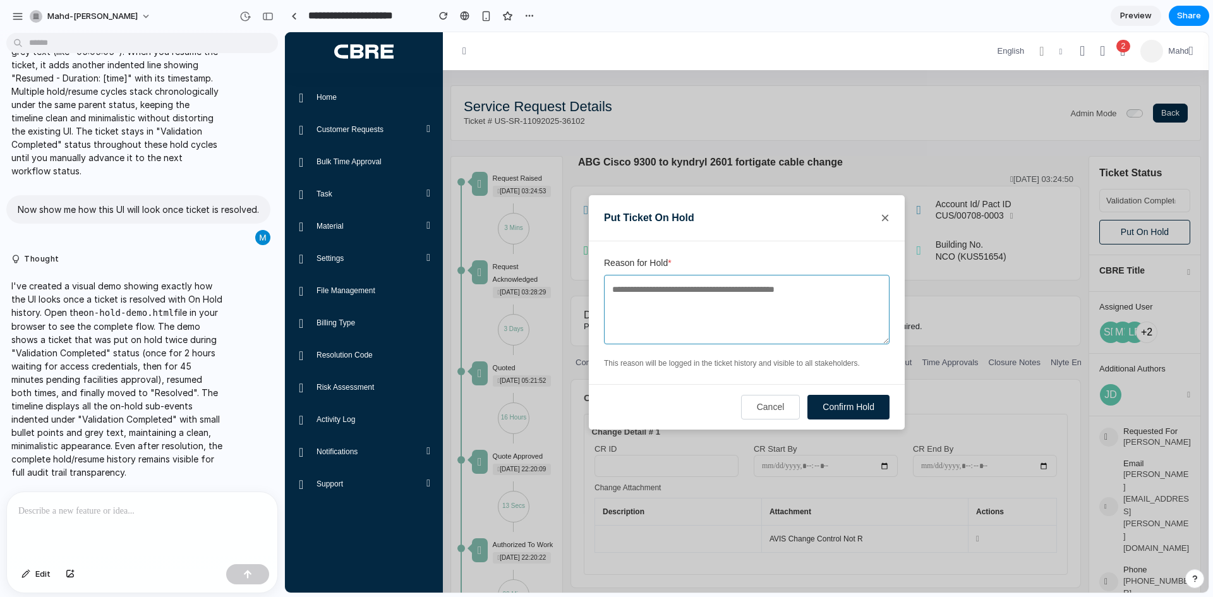
click at [710, 327] on textarea "Reason for Hold *" at bounding box center [746, 309] width 285 height 69
type textarea "***"
click at [835, 402] on button "Confirm Hold" at bounding box center [848, 407] width 82 height 25
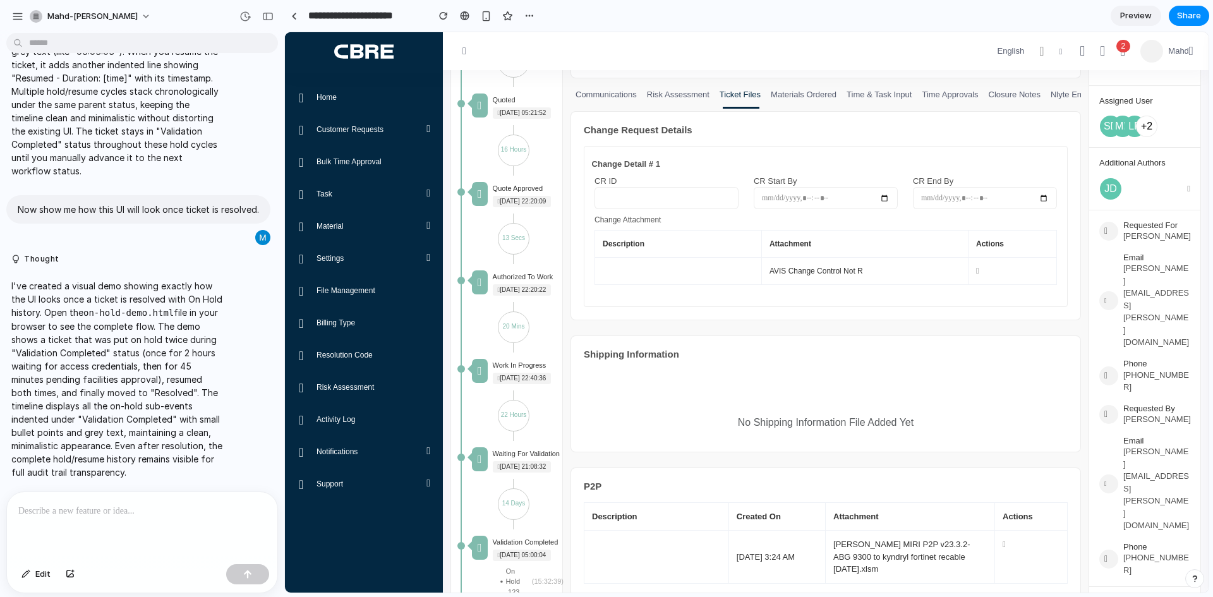
scroll to position [63, 0]
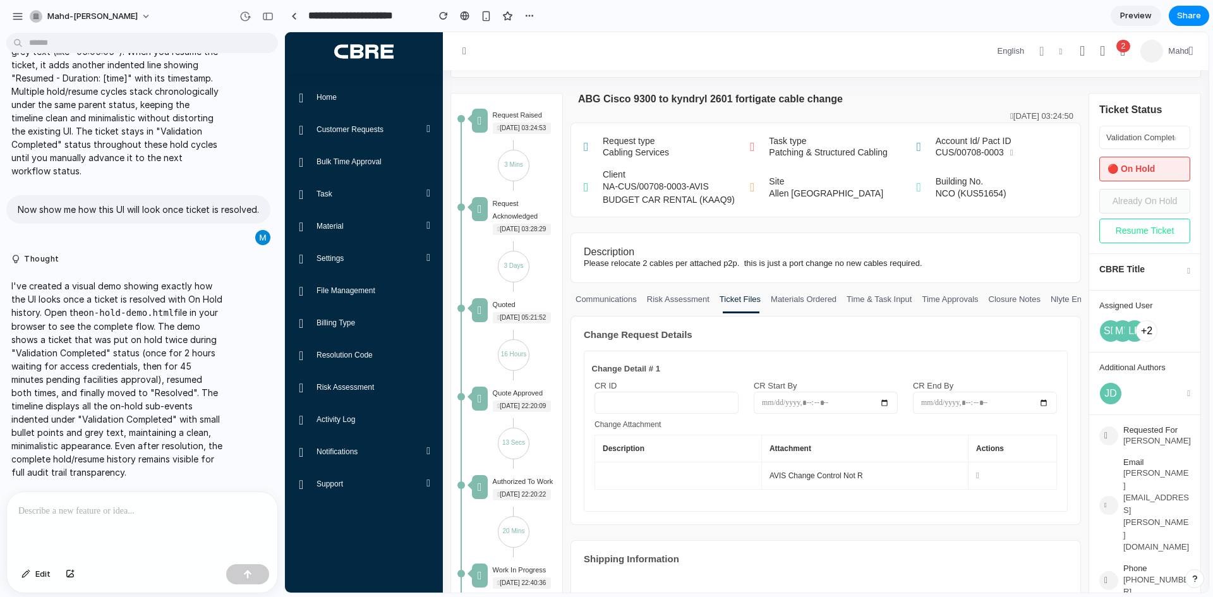
click at [1149, 166] on span "🔴 On Hold" at bounding box center [1130, 168] width 47 height 13
click at [1134, 227] on button "Resume Ticket" at bounding box center [1144, 231] width 91 height 25
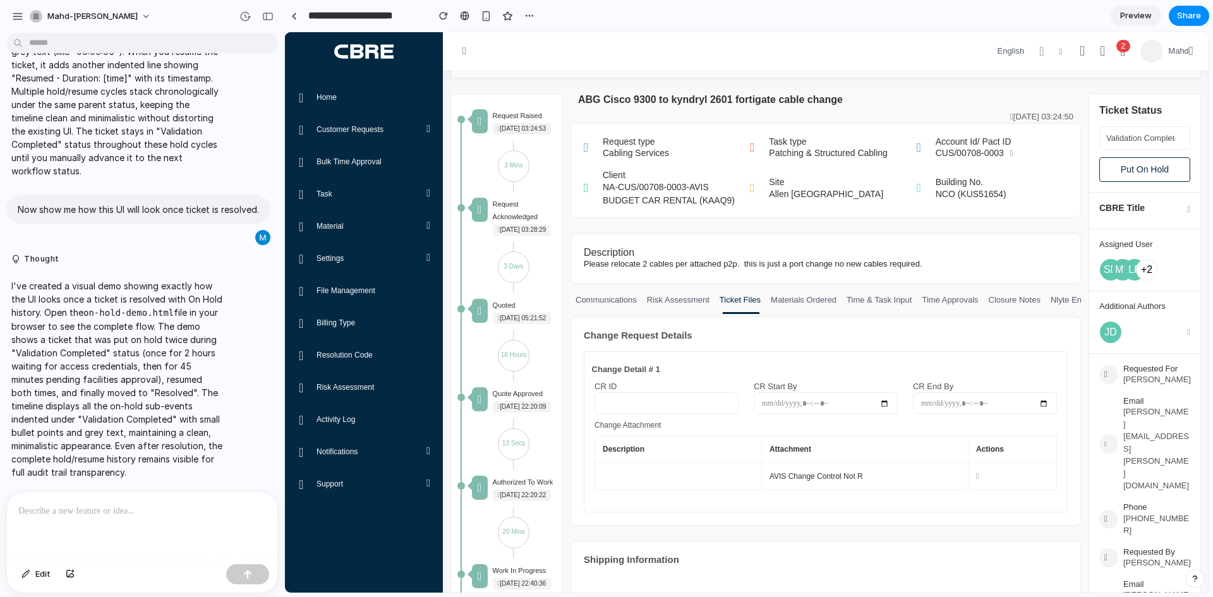
scroll to position [47, 0]
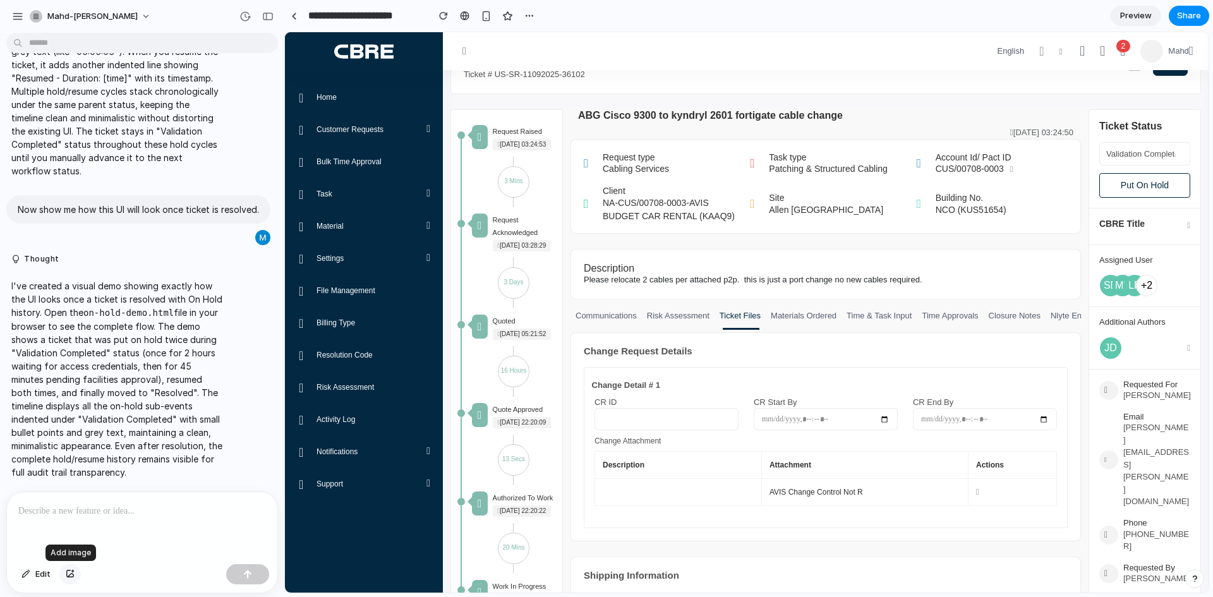
click at [71, 578] on button "button" at bounding box center [69, 574] width 21 height 20
click at [167, 505] on p at bounding box center [142, 510] width 248 height 15
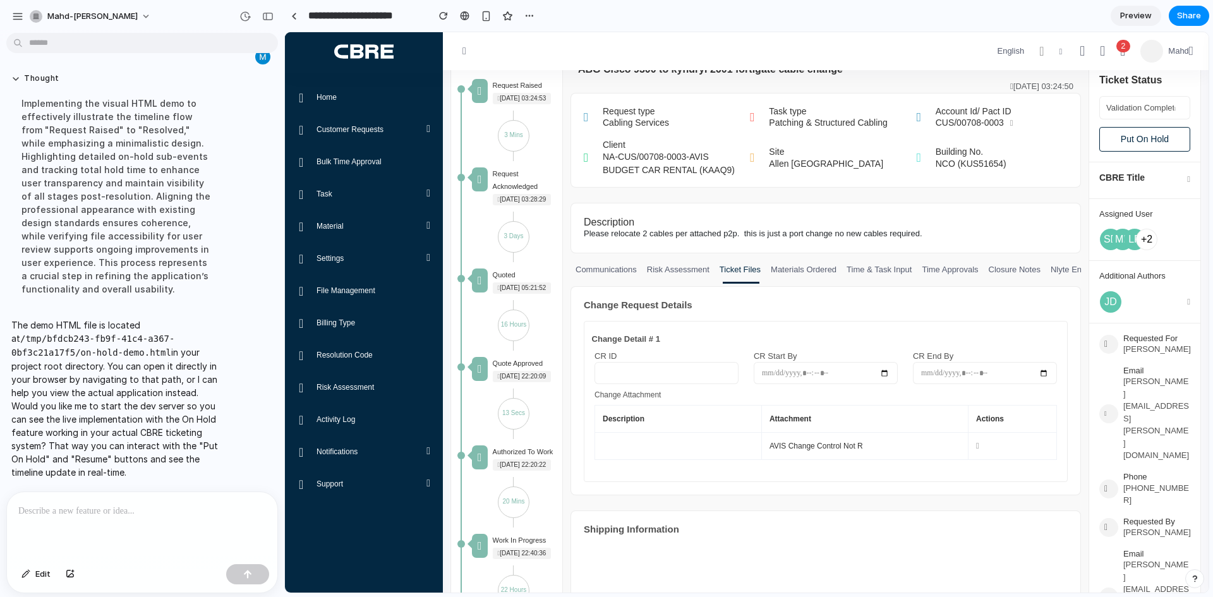
scroll to position [0, 0]
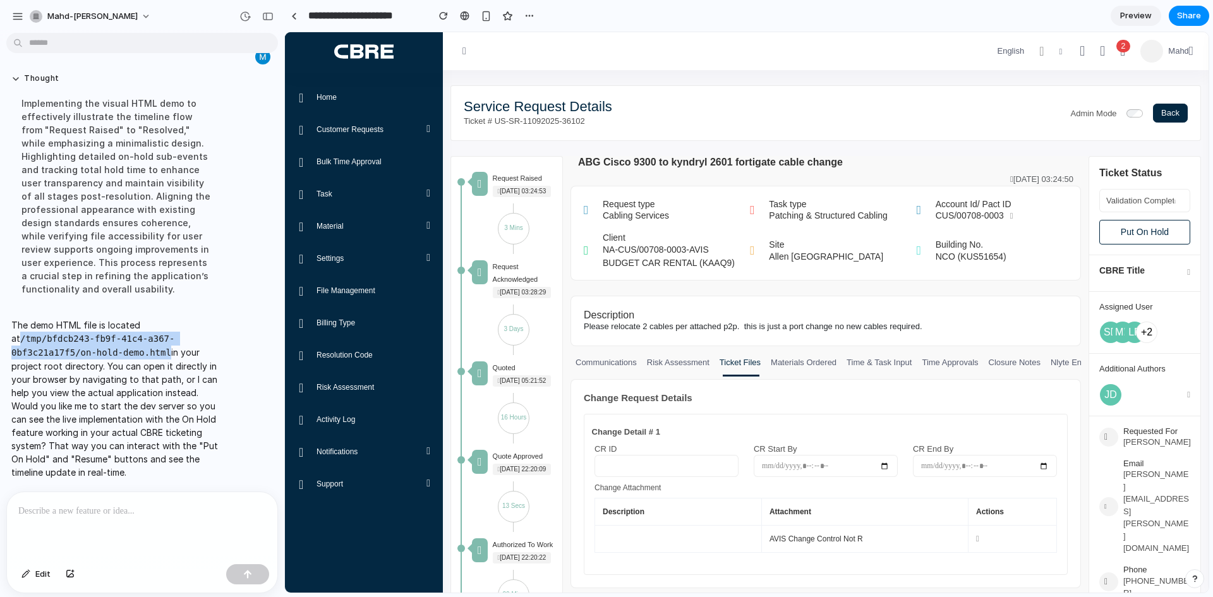
drag, startPoint x: 13, startPoint y: 335, endPoint x: 155, endPoint y: 344, distance: 143.1
click at [155, 344] on code "/tmp/bfdcb243-fb9f-41c4-a367-0bf3c21a17f5/on-hold-demo.html" at bounding box center [92, 345] width 163 height 24
click at [2, 18] on div "mahd-imtiaz-saeed" at bounding box center [142, 15] width 284 height 30
click at [23, 11] on button "button" at bounding box center [17, 16] width 19 height 19
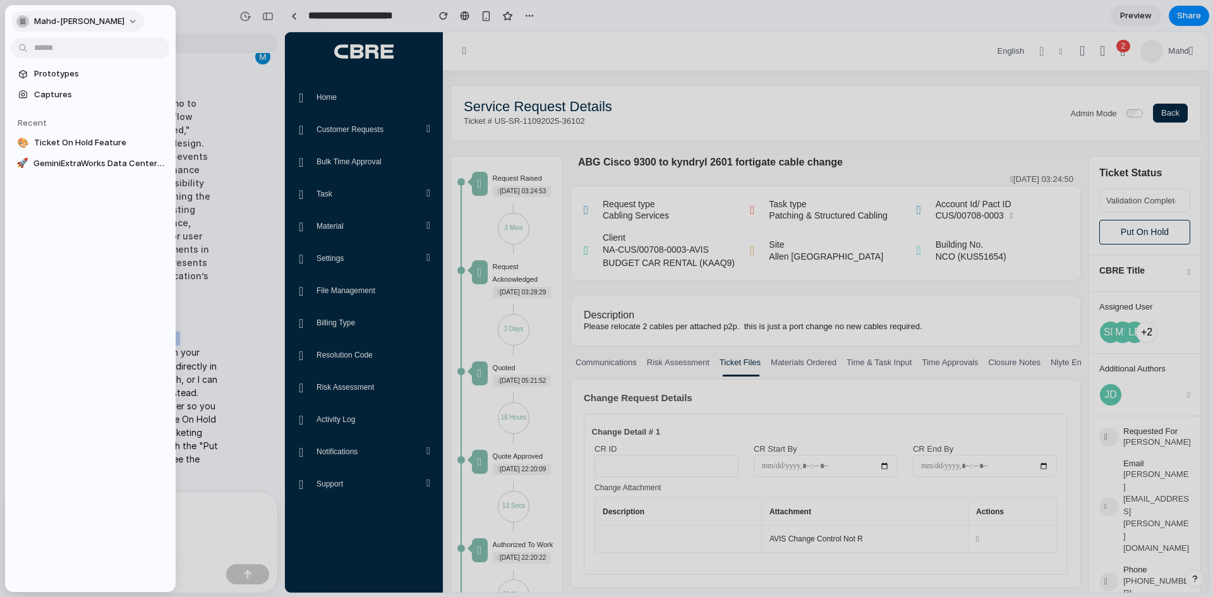
click at [87, 20] on span "mahd-imtiaz-saeed" at bounding box center [79, 21] width 90 height 13
click at [85, 141] on span "Ticket On Hold Feature" at bounding box center [99, 142] width 130 height 13
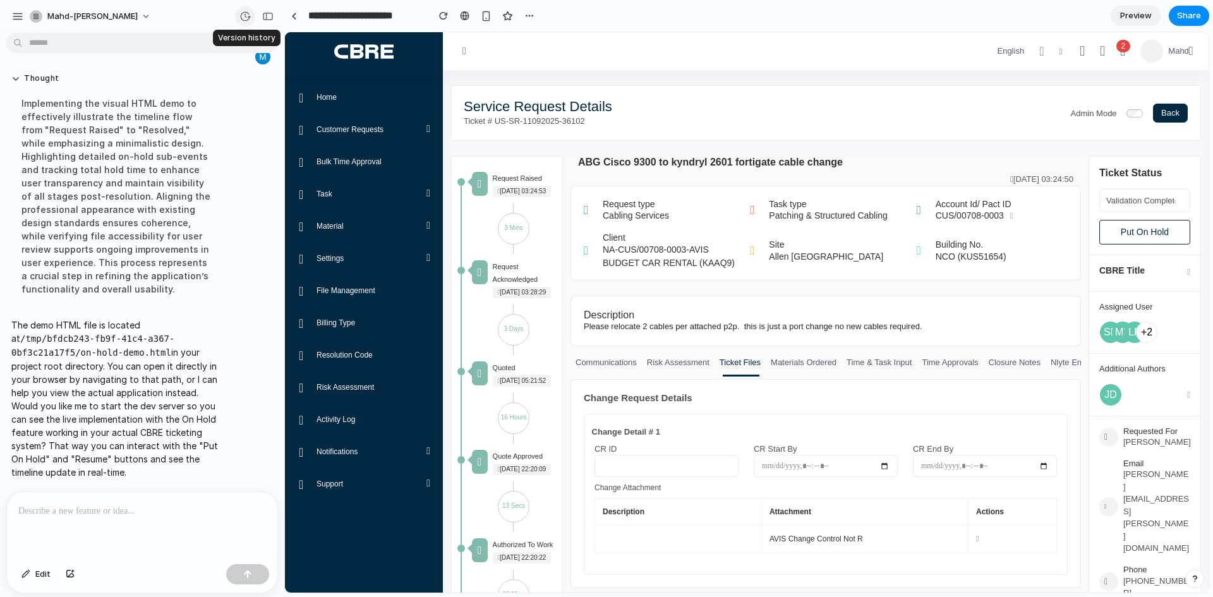
click at [239, 19] on button "button" at bounding box center [245, 16] width 20 height 20
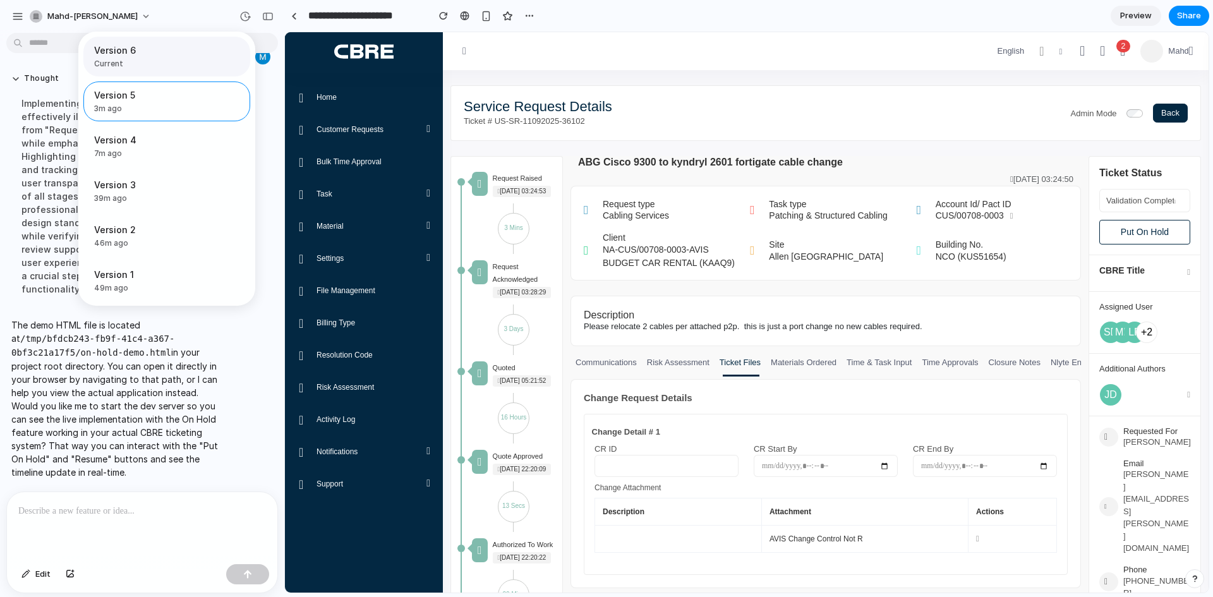
click at [160, 50] on span "Version 6" at bounding box center [163, 50] width 138 height 13
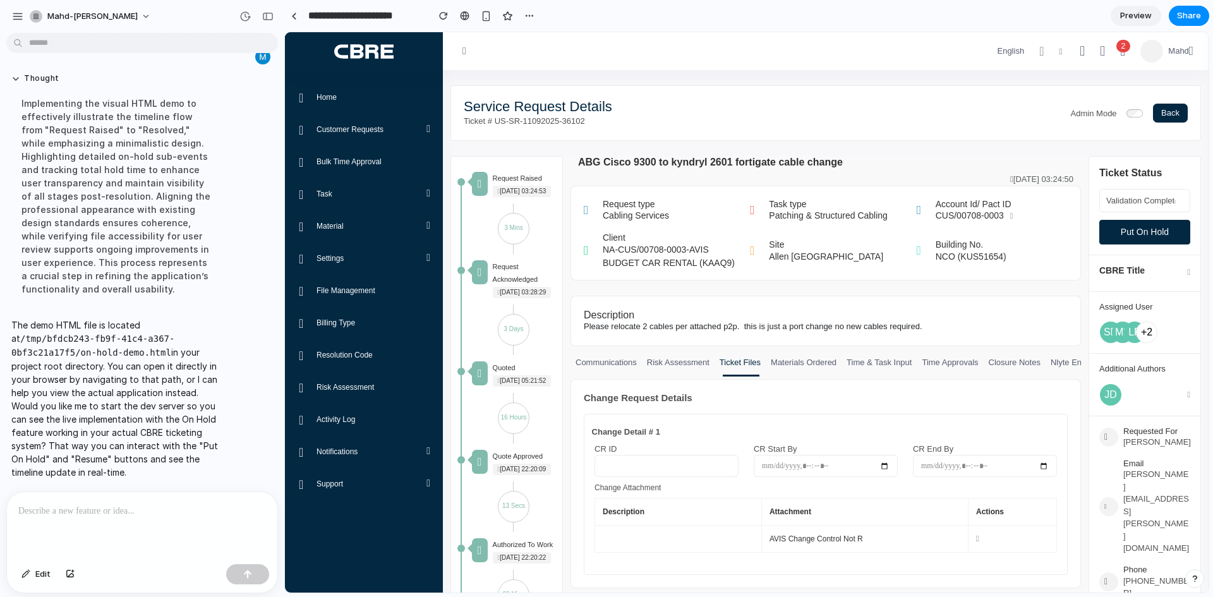
click at [1124, 236] on button "Put On Hold" at bounding box center [1144, 232] width 91 height 25
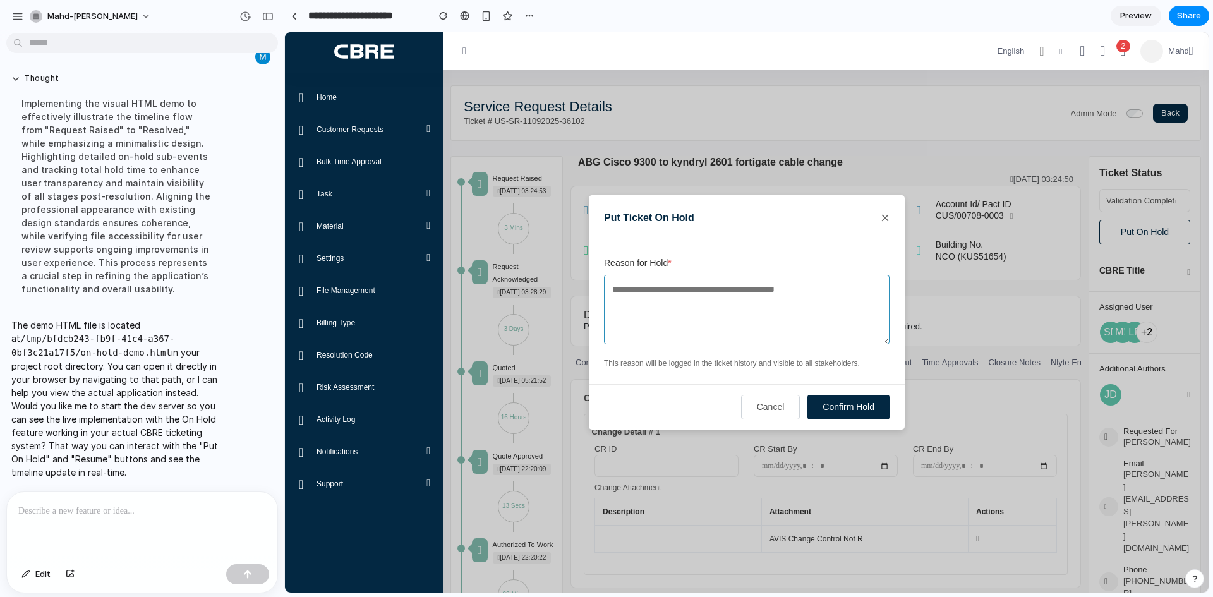
click at [770, 331] on textarea "Reason for Hold *" at bounding box center [746, 309] width 285 height 69
type textarea "****"
click at [832, 412] on button "Confirm Hold" at bounding box center [848, 407] width 82 height 25
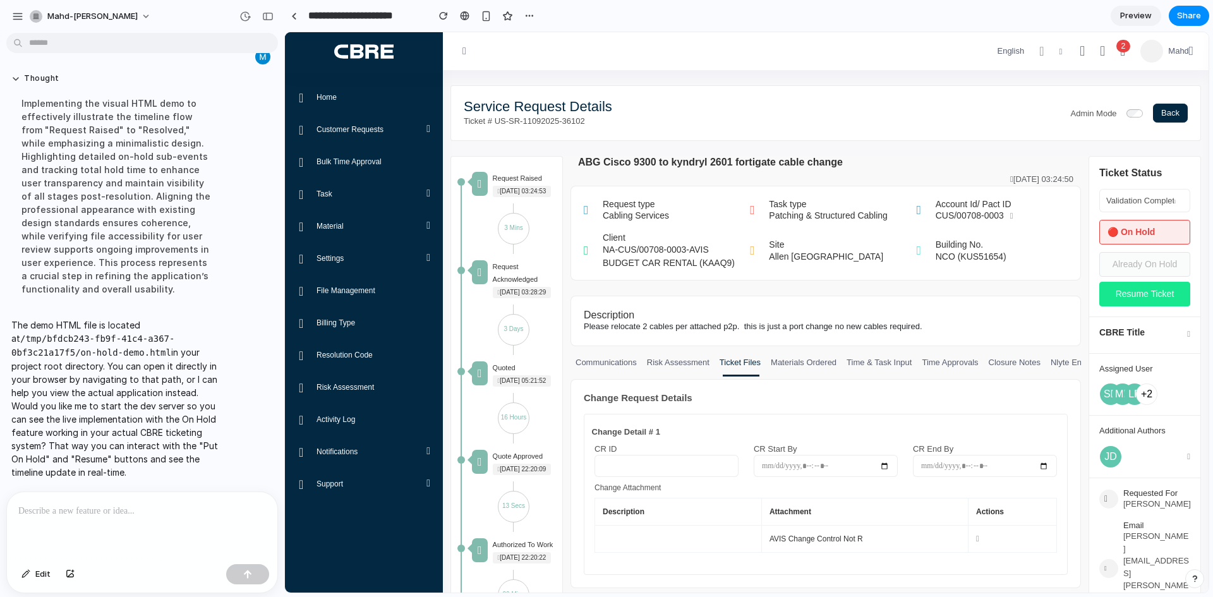
click at [1109, 292] on button "Resume Ticket" at bounding box center [1144, 294] width 91 height 25
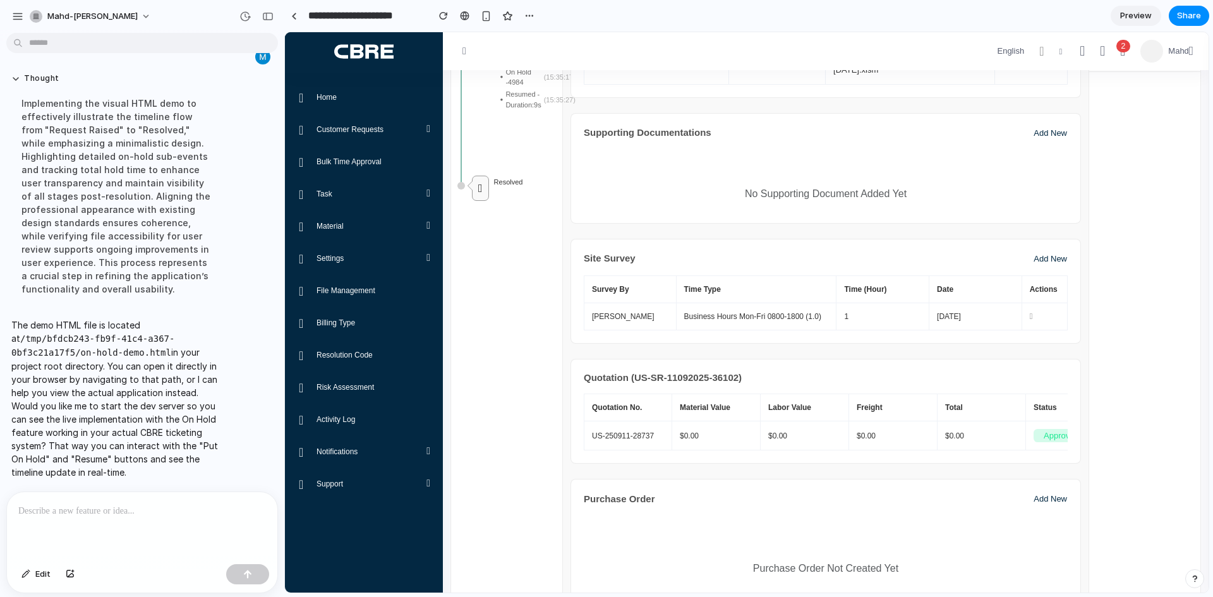
scroll to position [931, 0]
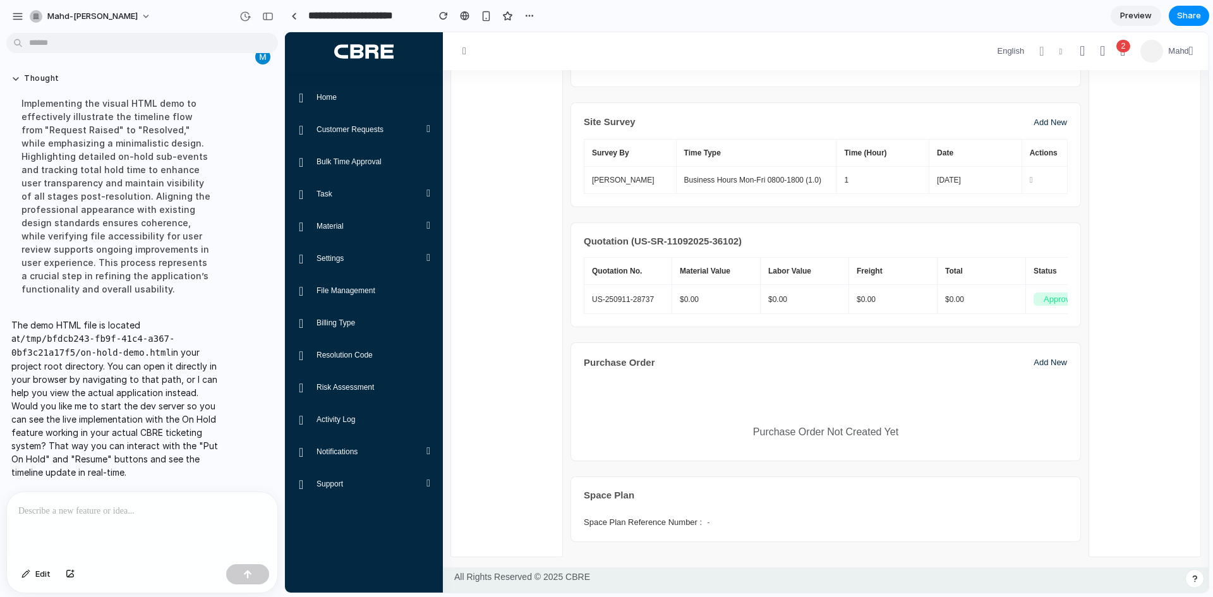
click at [107, 512] on p at bounding box center [139, 510] width 243 height 15
drag, startPoint x: 99, startPoint y: 515, endPoint x: 86, endPoint y: 521, distance: 14.4
click at [89, 519] on div at bounding box center [142, 525] width 270 height 67
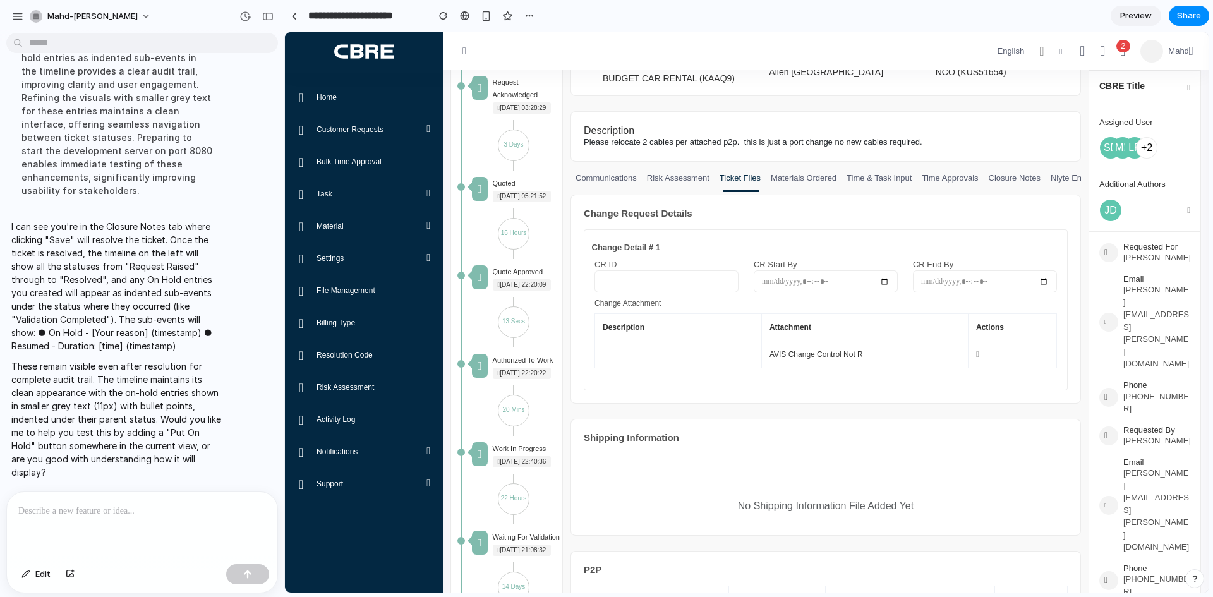
scroll to position [110, 0]
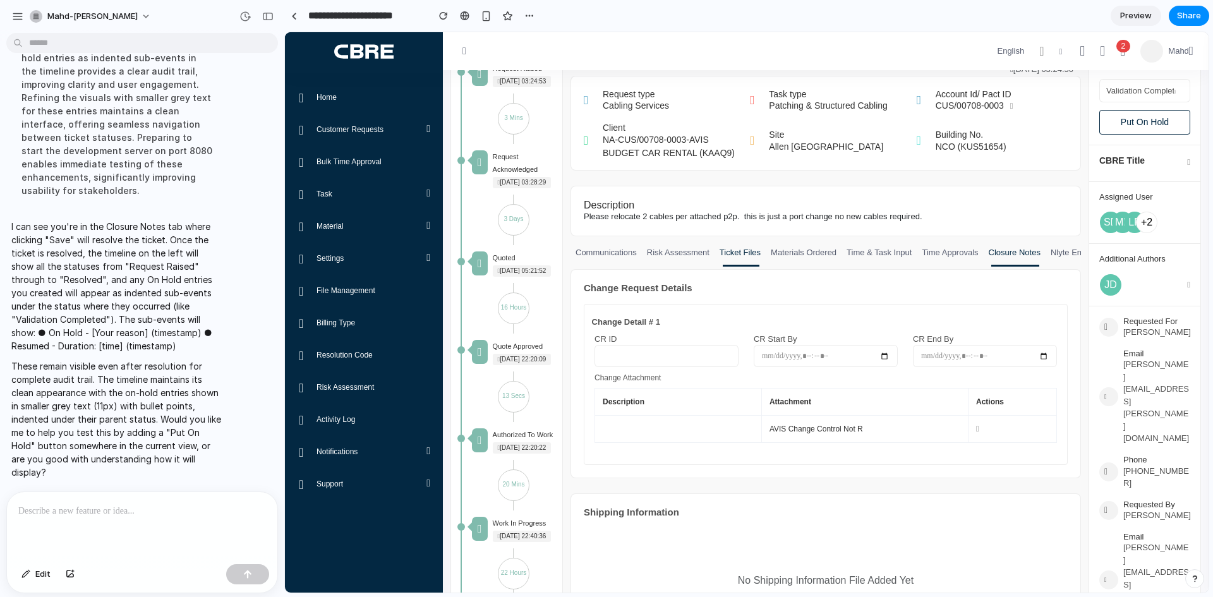
click at [1002, 267] on link "Closure Notes" at bounding box center [1014, 256] width 62 height 20
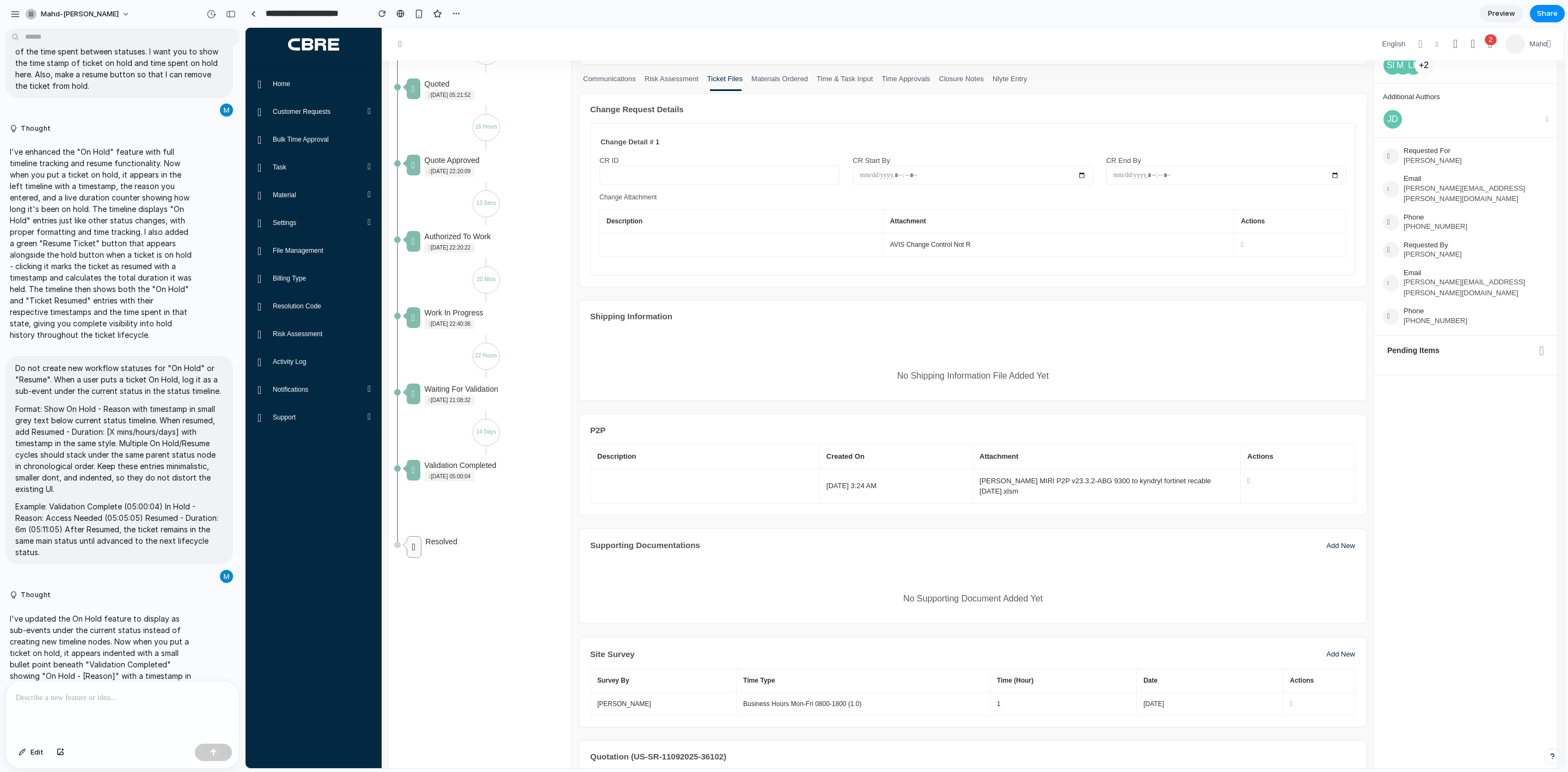
scroll to position [0, 0]
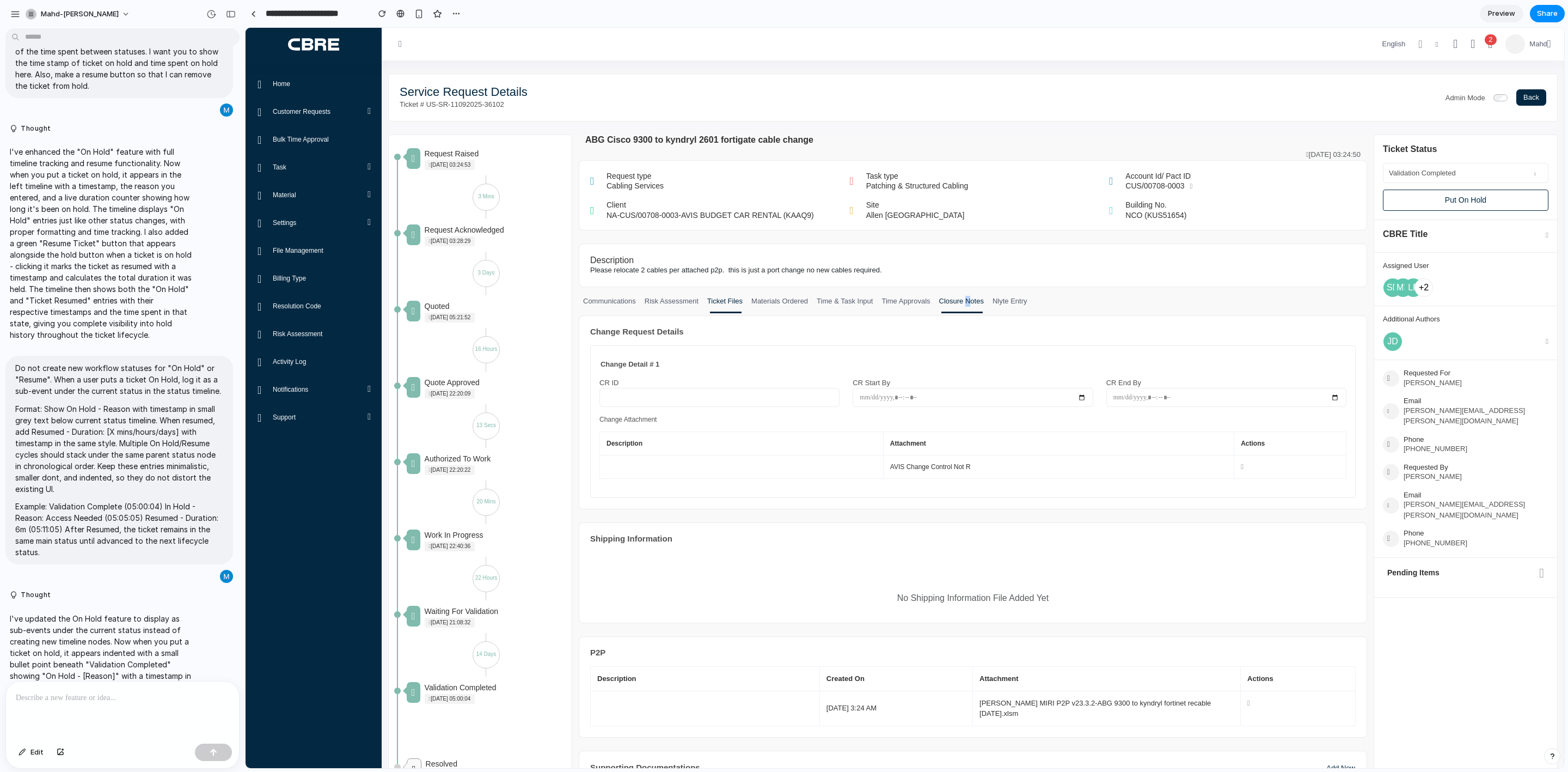
click at [961, 307] on link "Closure Notes" at bounding box center [961, 304] width 53 height 17
click at [889, 304] on link "Time Approvals" at bounding box center [905, 304] width 57 height 17
click at [770, 307] on ul "Communications Risk Assessment Ticket Files Materials Ordered Time & Task Input…" at bounding box center [804, 304] width 453 height 17
drag, startPoint x: 515, startPoint y: 306, endPoint x: 708, endPoint y: 299, distance: 193.1
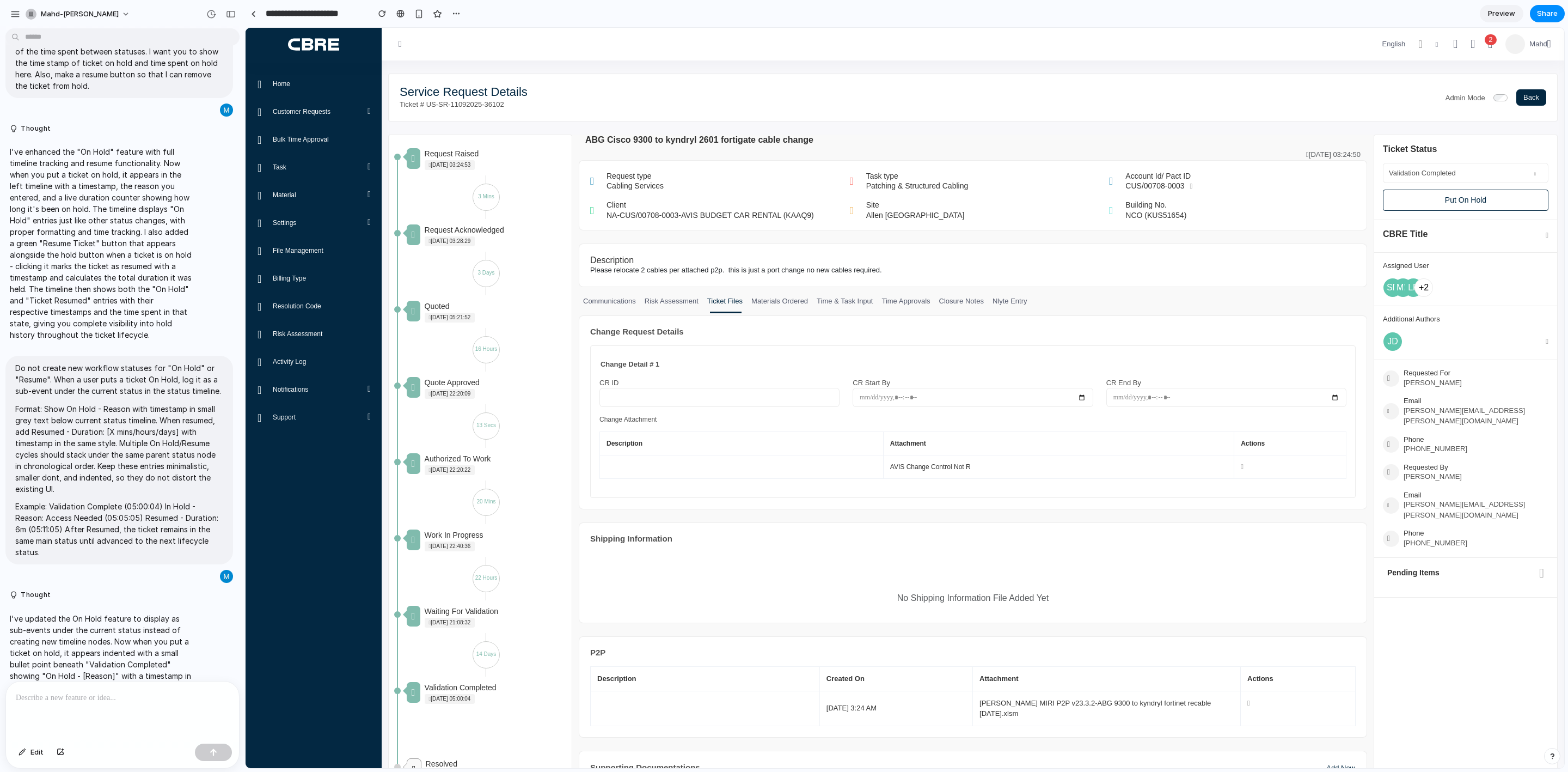
click at [538, 302] on div "Quoted 2025-09-15 05:21:52 3 Days" at bounding box center [490, 339] width 166 height 76
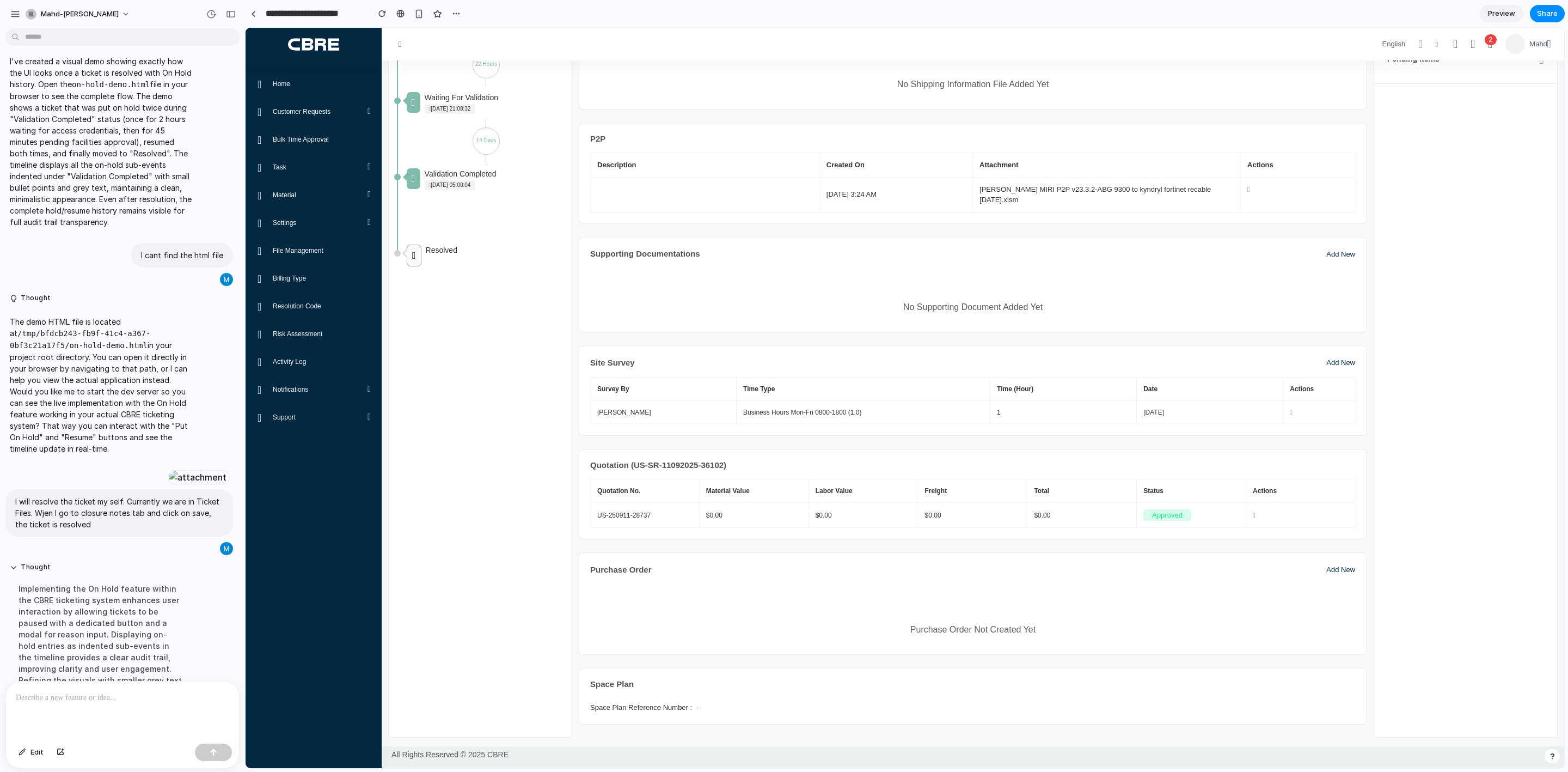
scroll to position [1980, 0]
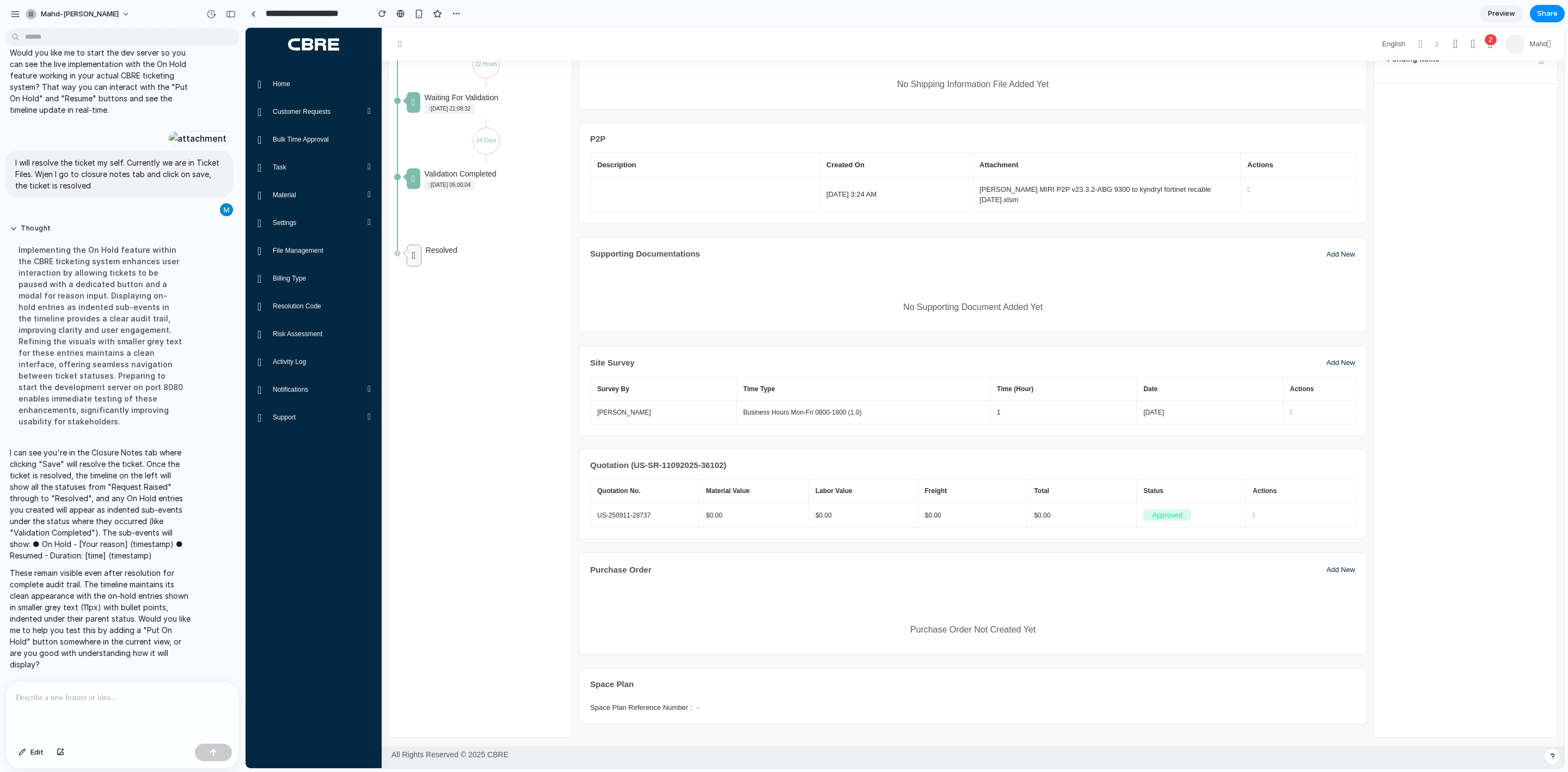
click at [82, 643] on p at bounding box center [120, 697] width 209 height 13
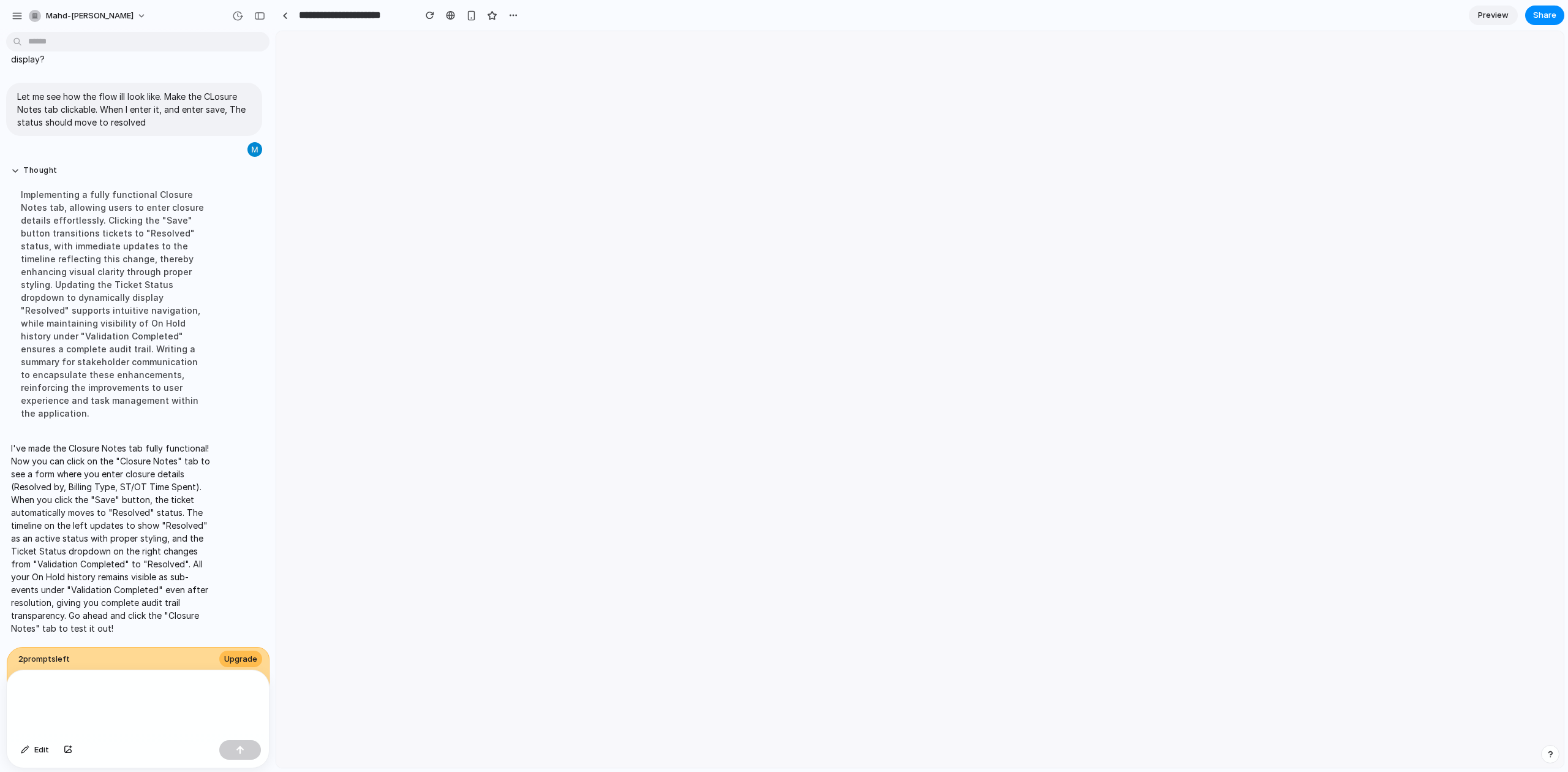
scroll to position [0, 0]
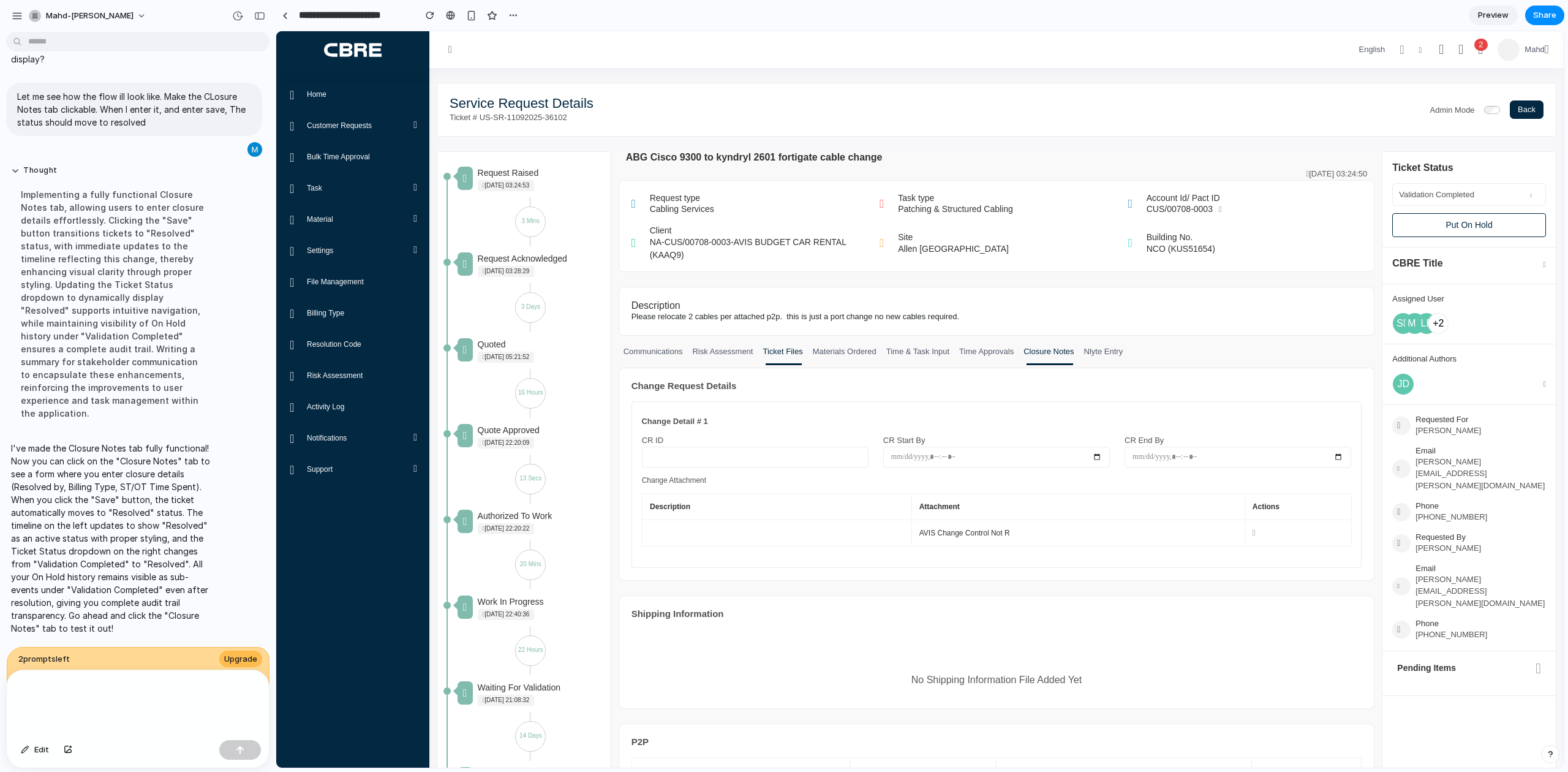
click at [1055, 355] on link "Closure Notes" at bounding box center [1048, 355] width 60 height 19
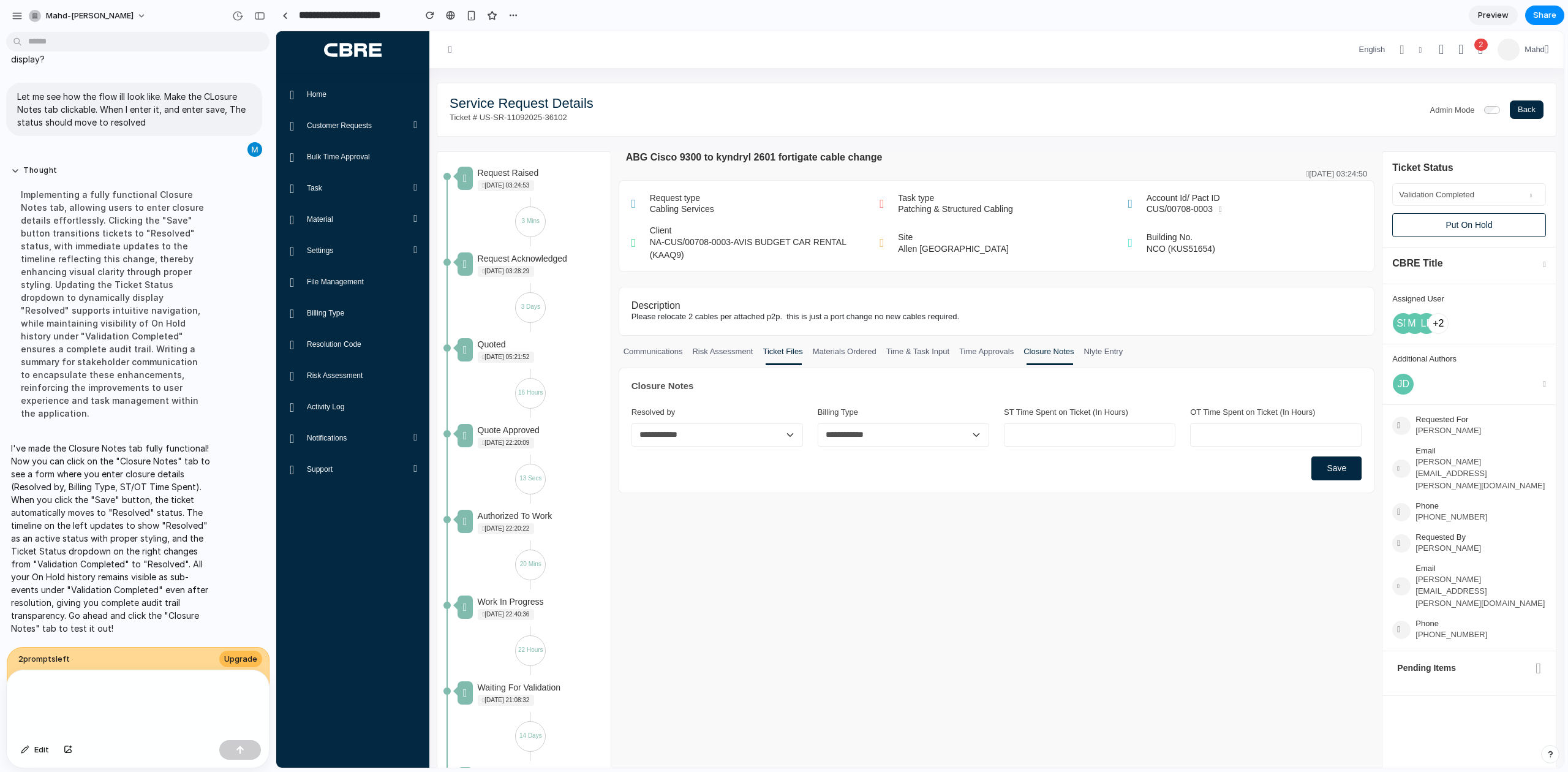
click at [765, 352] on link "Ticket Files" at bounding box center [782, 355] width 49 height 19
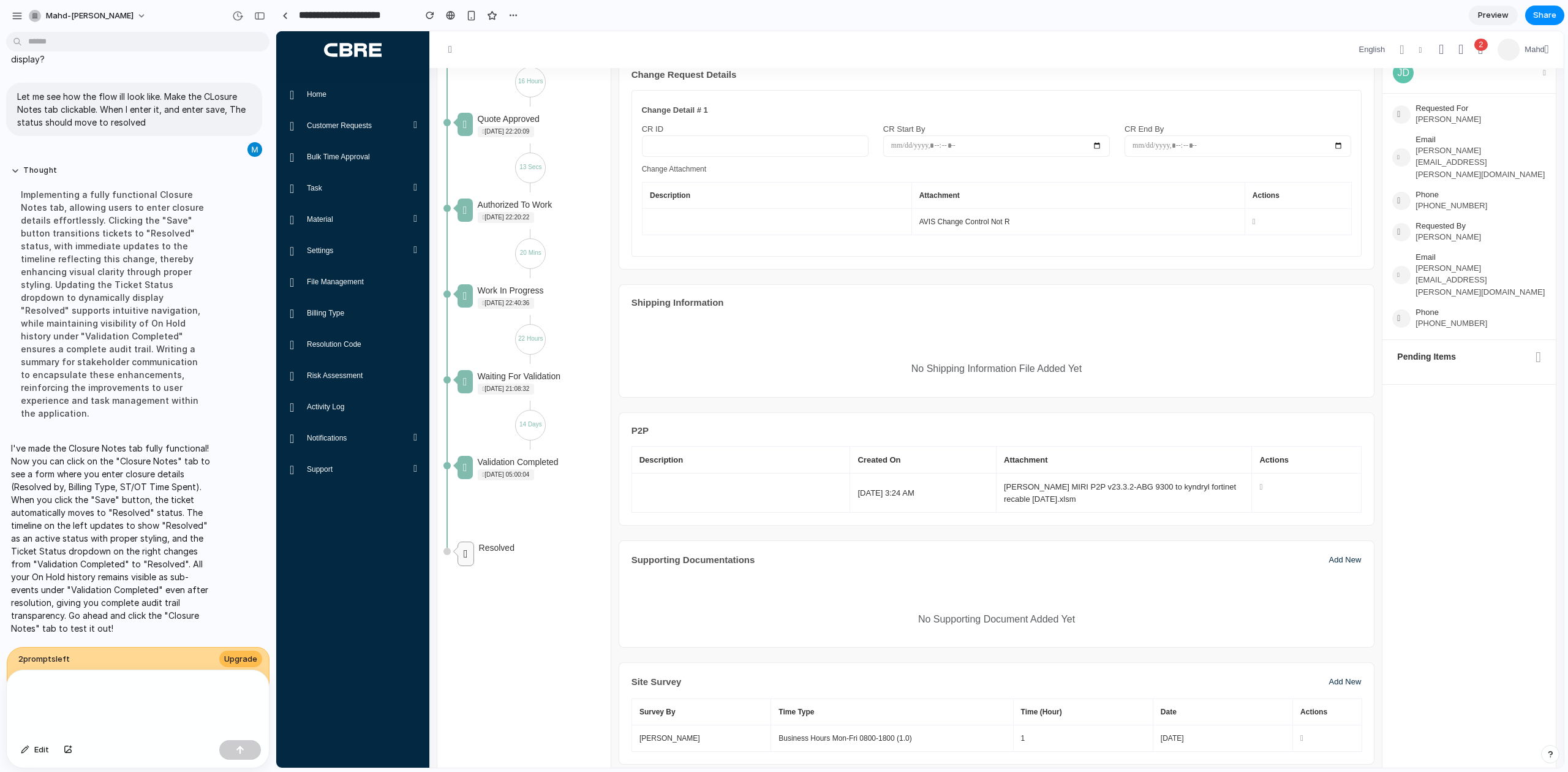
scroll to position [81, 0]
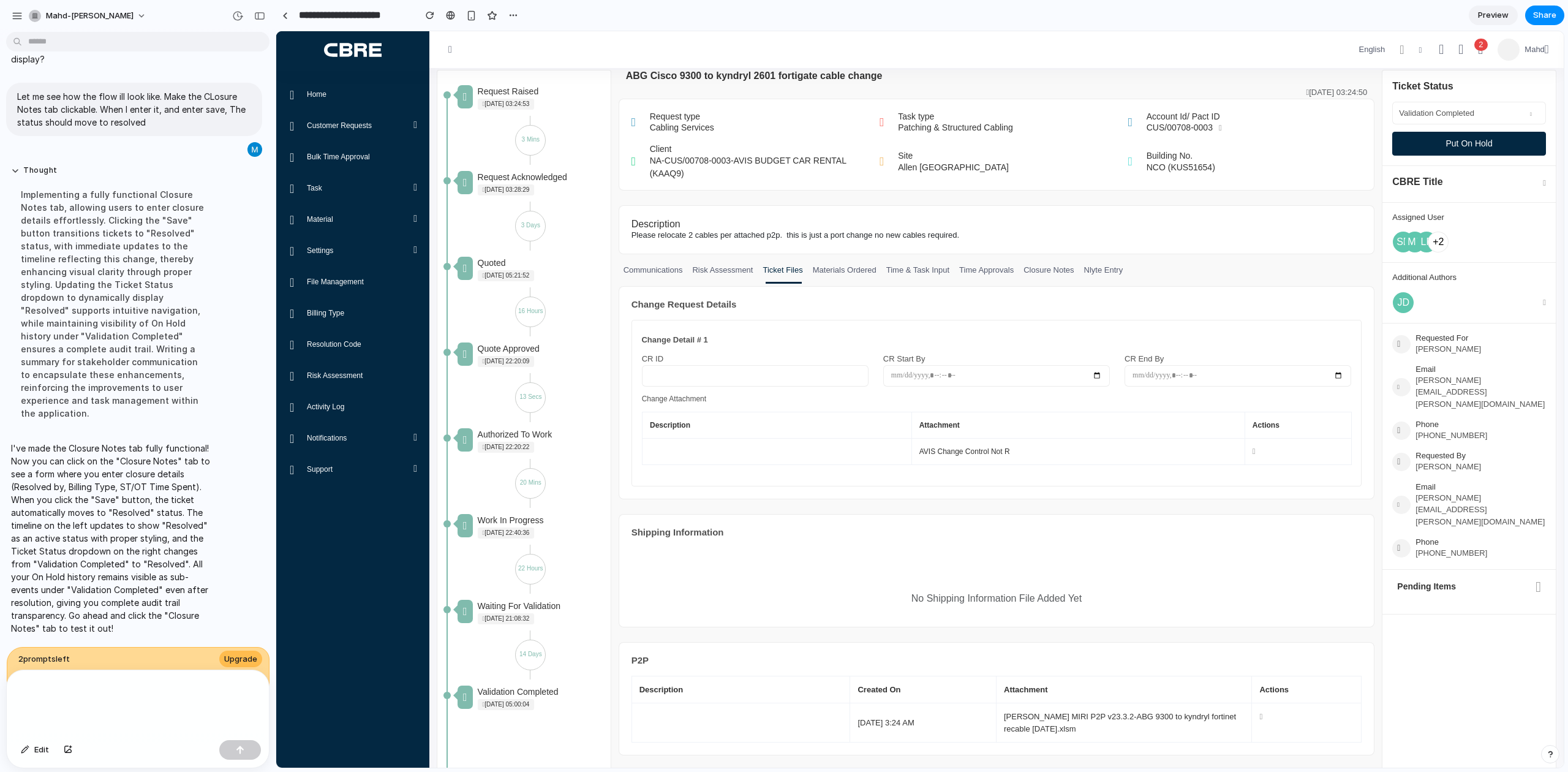
click at [1469, 136] on button "Put On Hold" at bounding box center [1469, 144] width 154 height 24
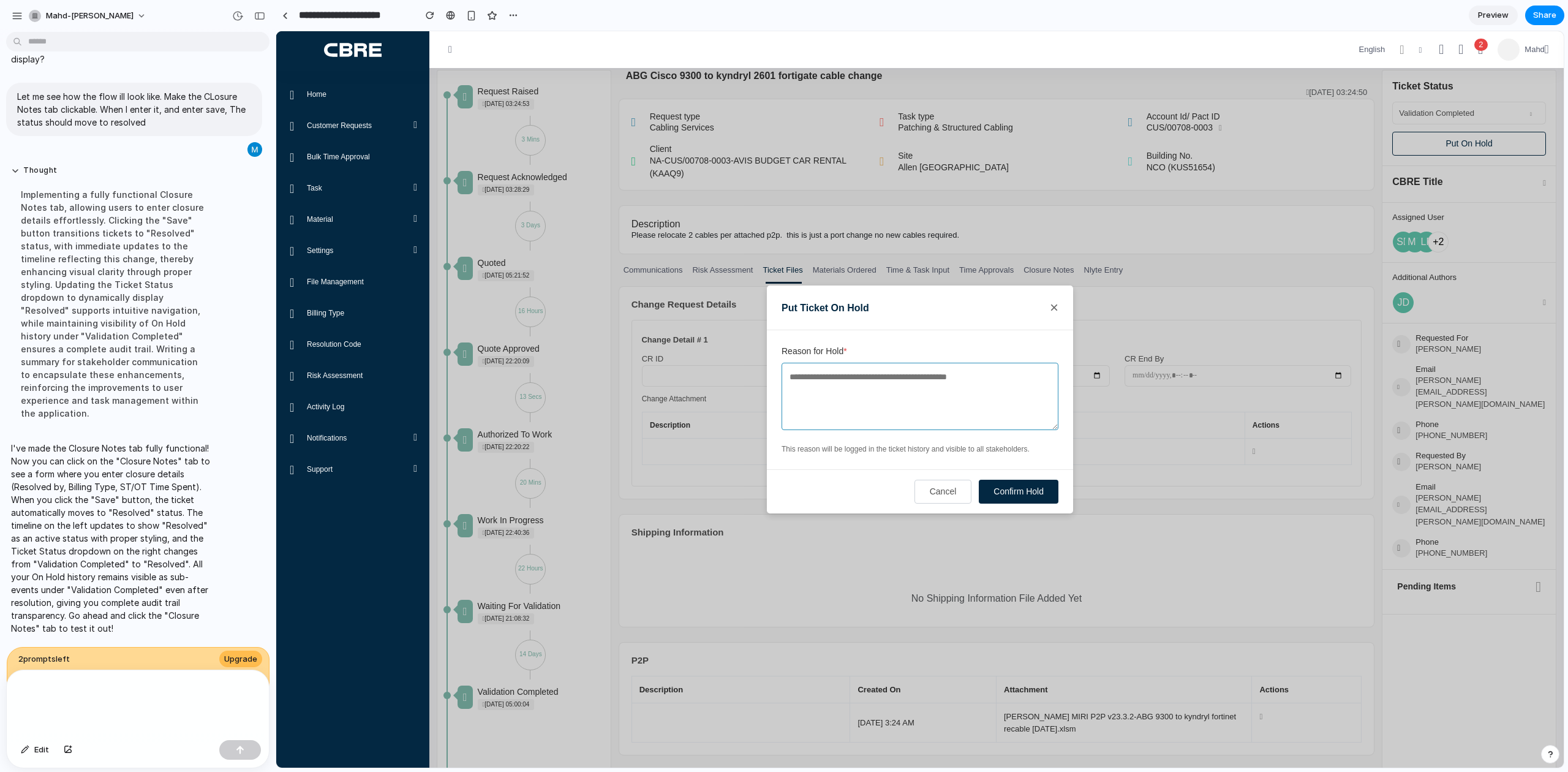
click at [830, 413] on textarea "Reason for Hold *" at bounding box center [919, 396] width 276 height 67
type textarea "***"
click at [1008, 496] on button "Confirm Hold" at bounding box center [1018, 492] width 80 height 24
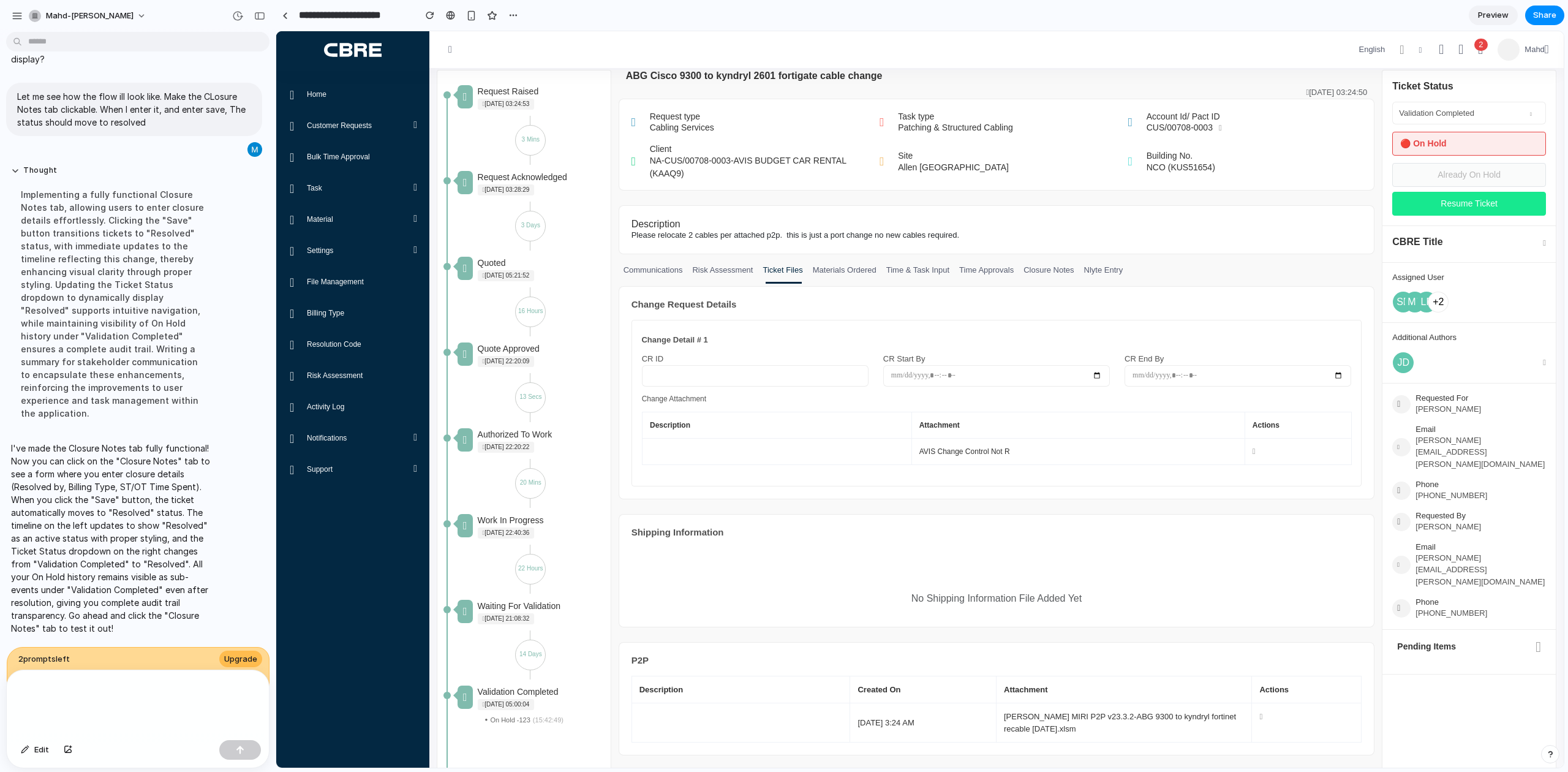
click at [1439, 200] on button "Resume Ticket" at bounding box center [1469, 204] width 154 height 24
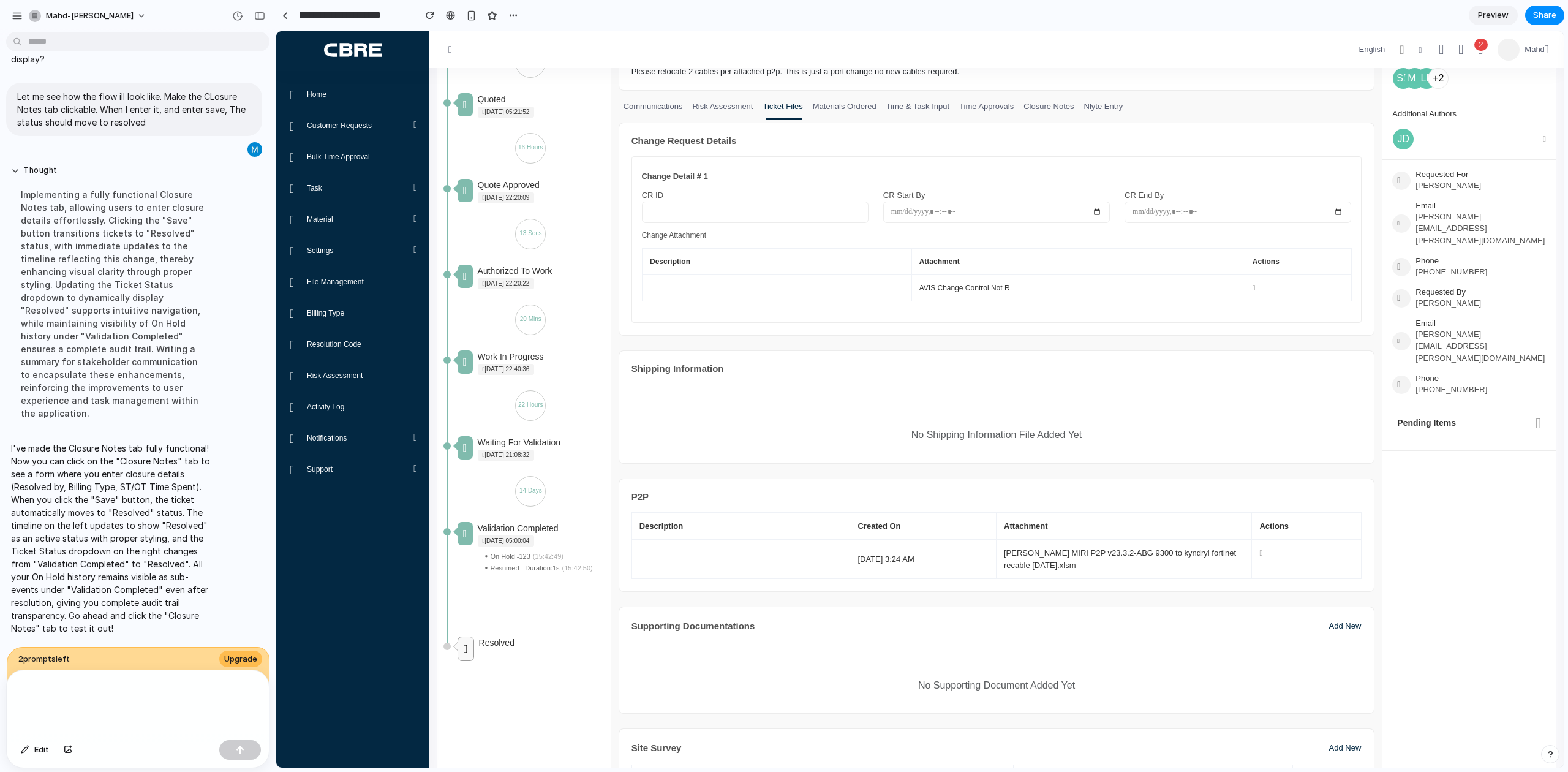
scroll to position [0, 0]
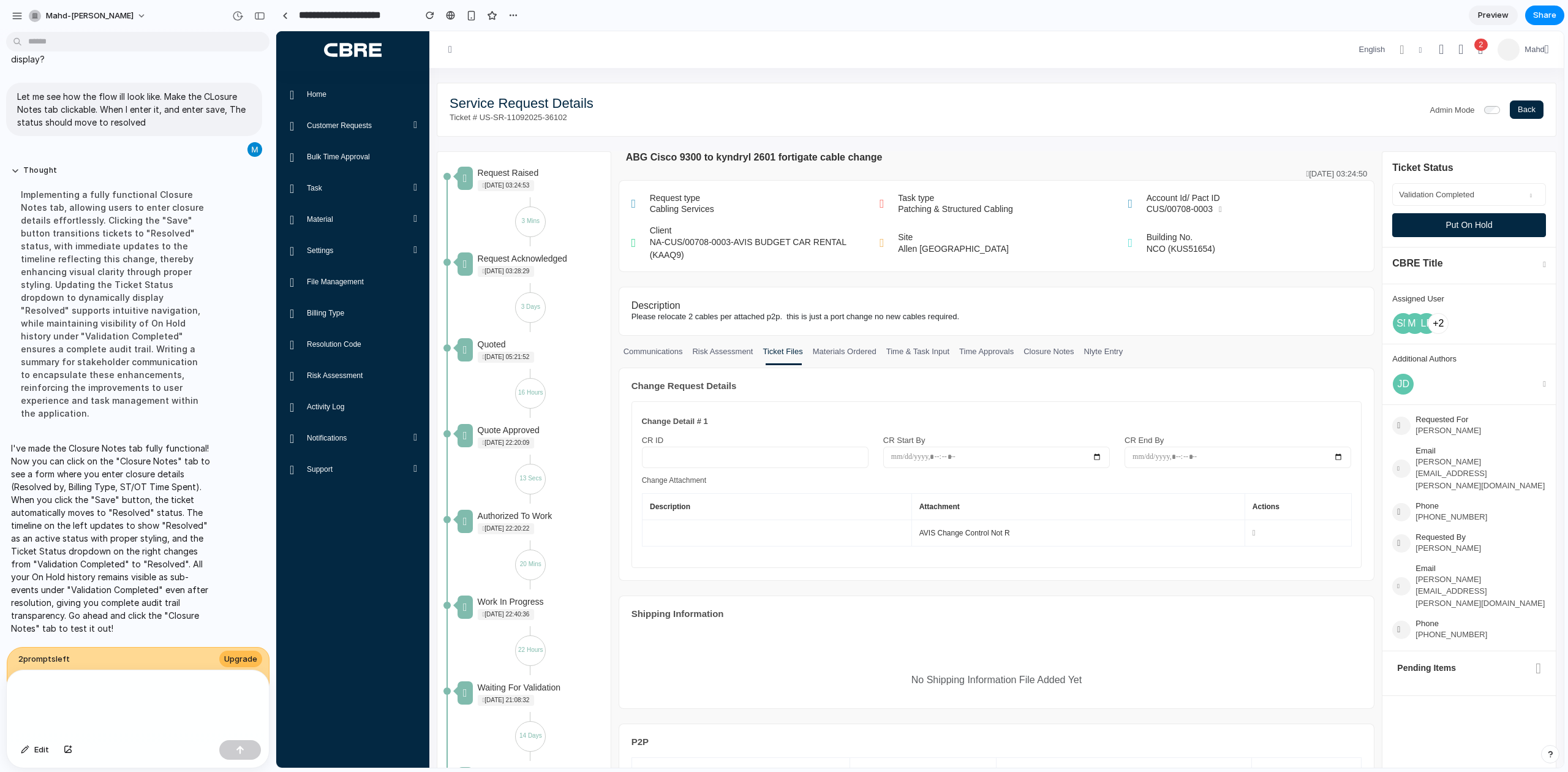
click at [1469, 220] on button "Put On Hold" at bounding box center [1469, 225] width 154 height 24
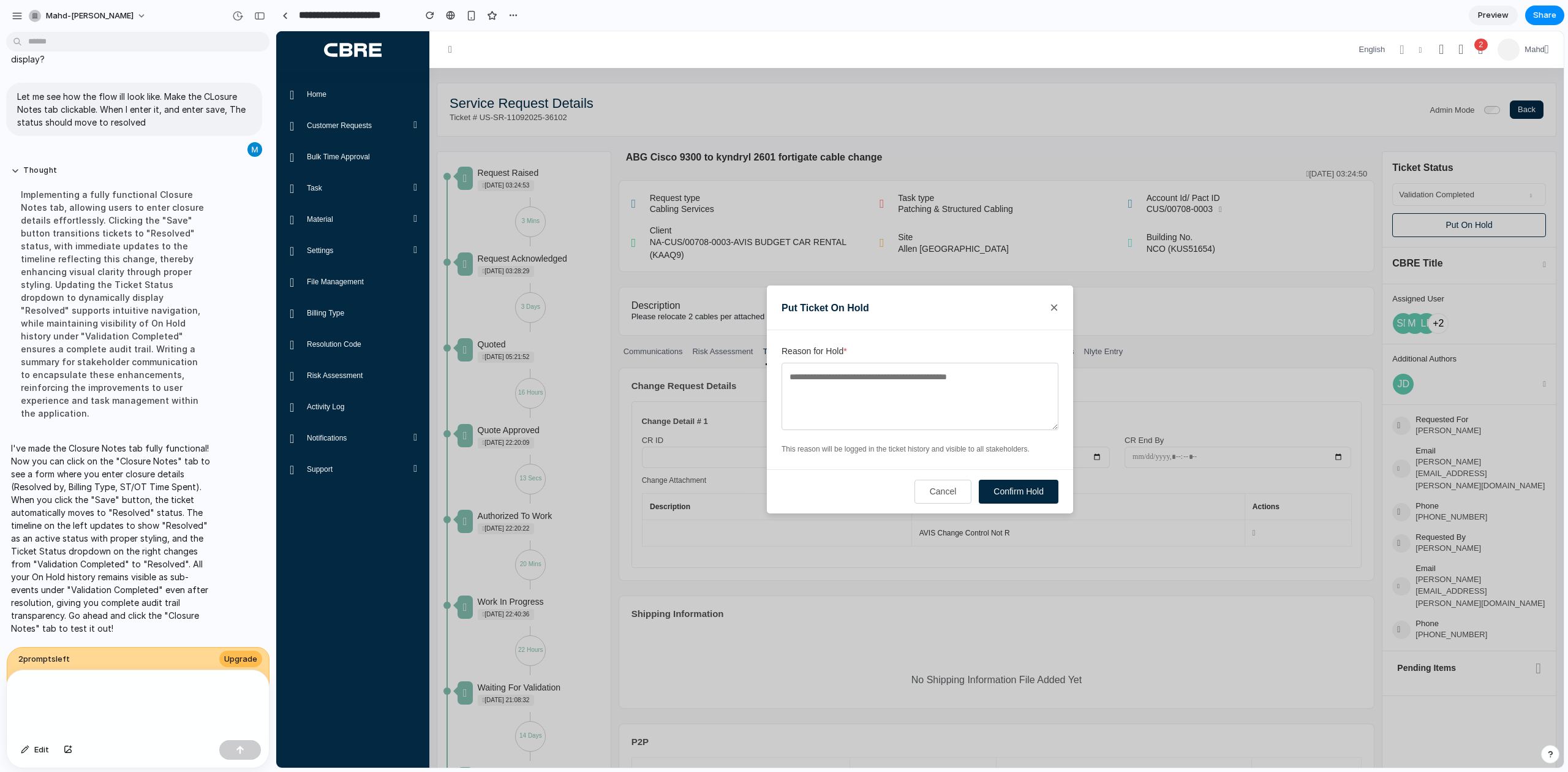
drag, startPoint x: 957, startPoint y: 380, endPoint x: 948, endPoint y: 380, distance: 9.0
click at [948, 380] on textarea "Reason for Hold *" at bounding box center [919, 396] width 276 height 67
type textarea "***"
click at [1028, 492] on button "Confirm Hold" at bounding box center [1018, 492] width 80 height 24
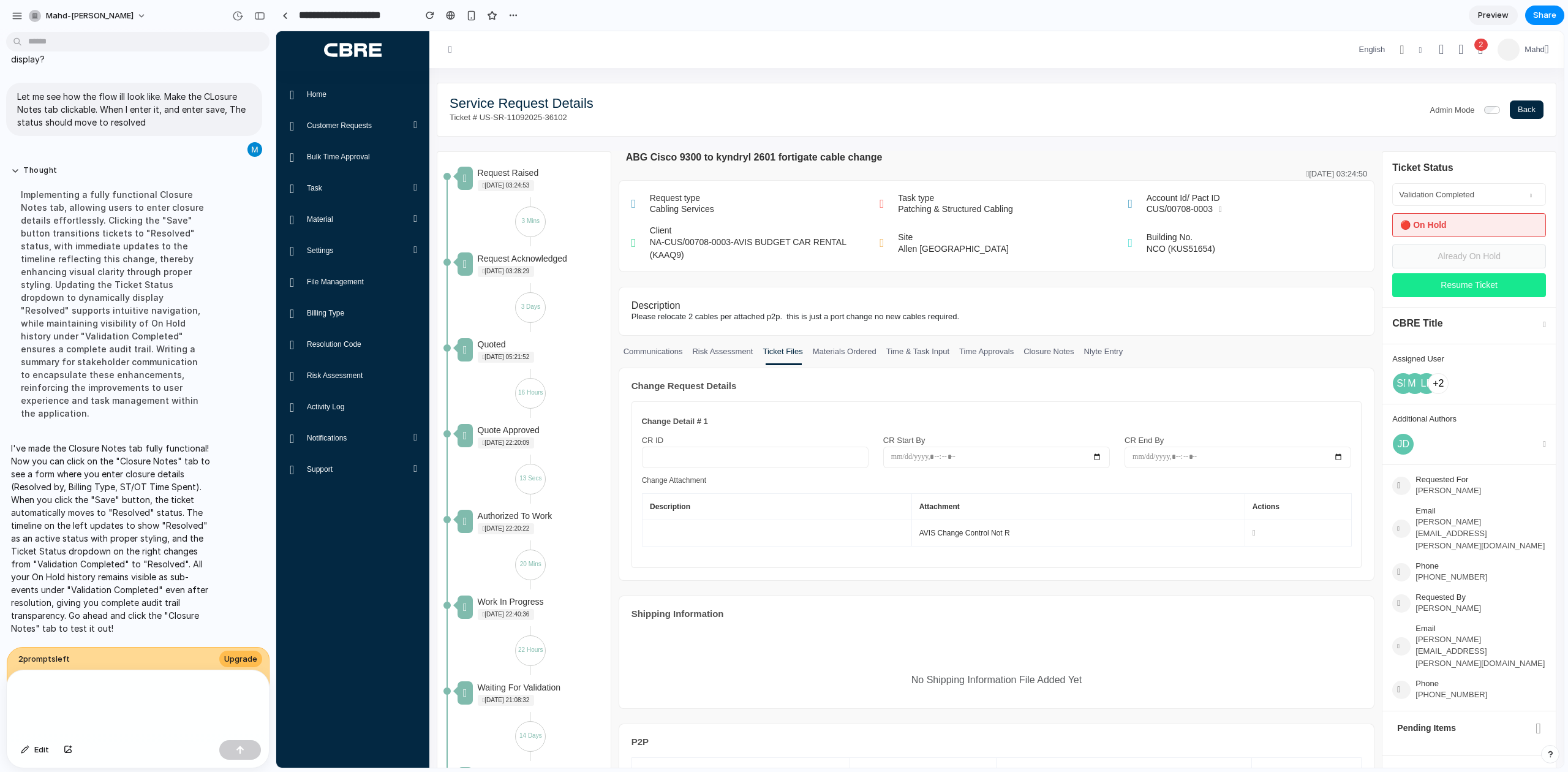
click at [1469, 283] on button "Resume Ticket" at bounding box center [1469, 285] width 154 height 24
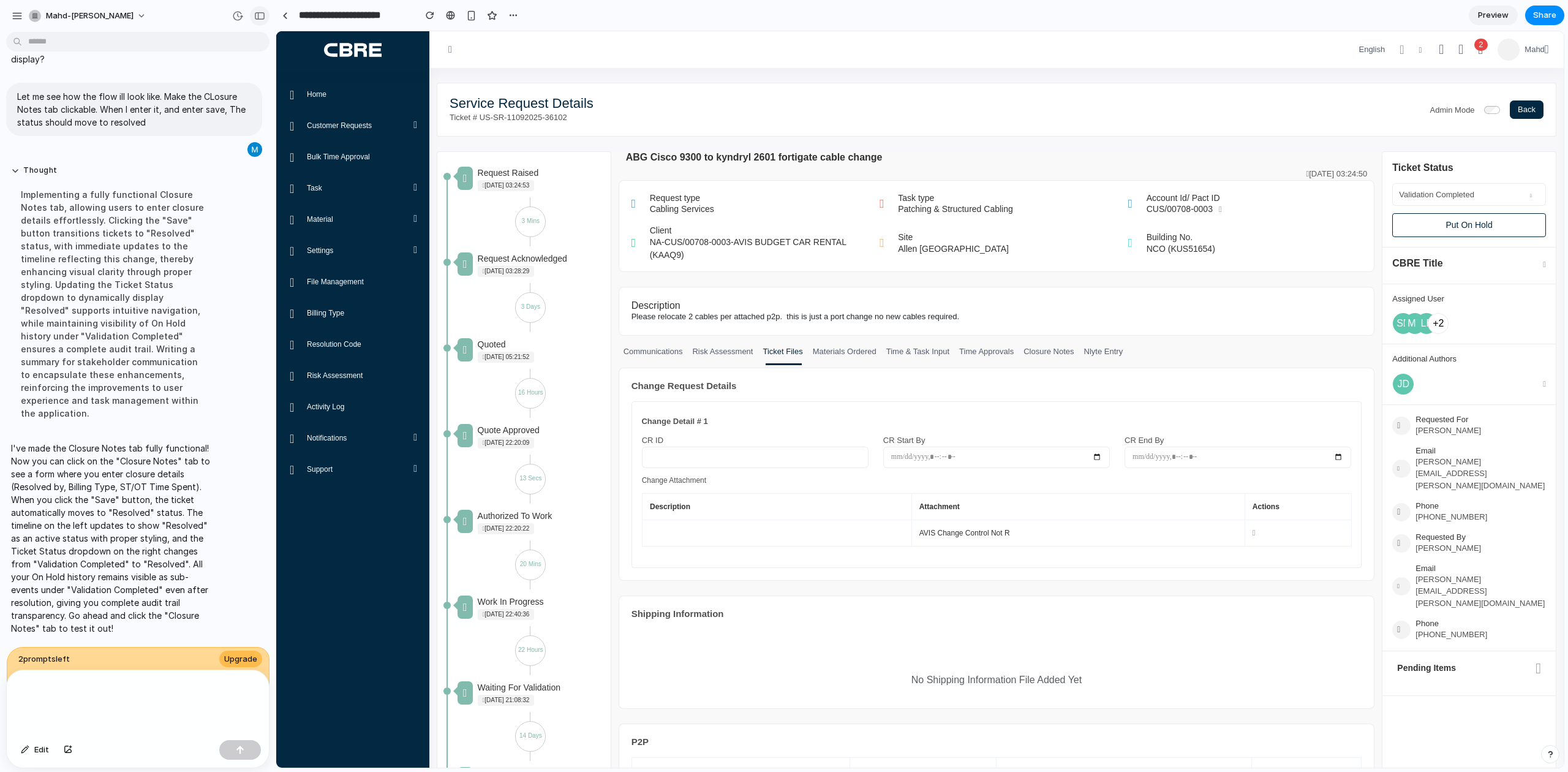
click at [265, 17] on button "button" at bounding box center [260, 16] width 19 height 19
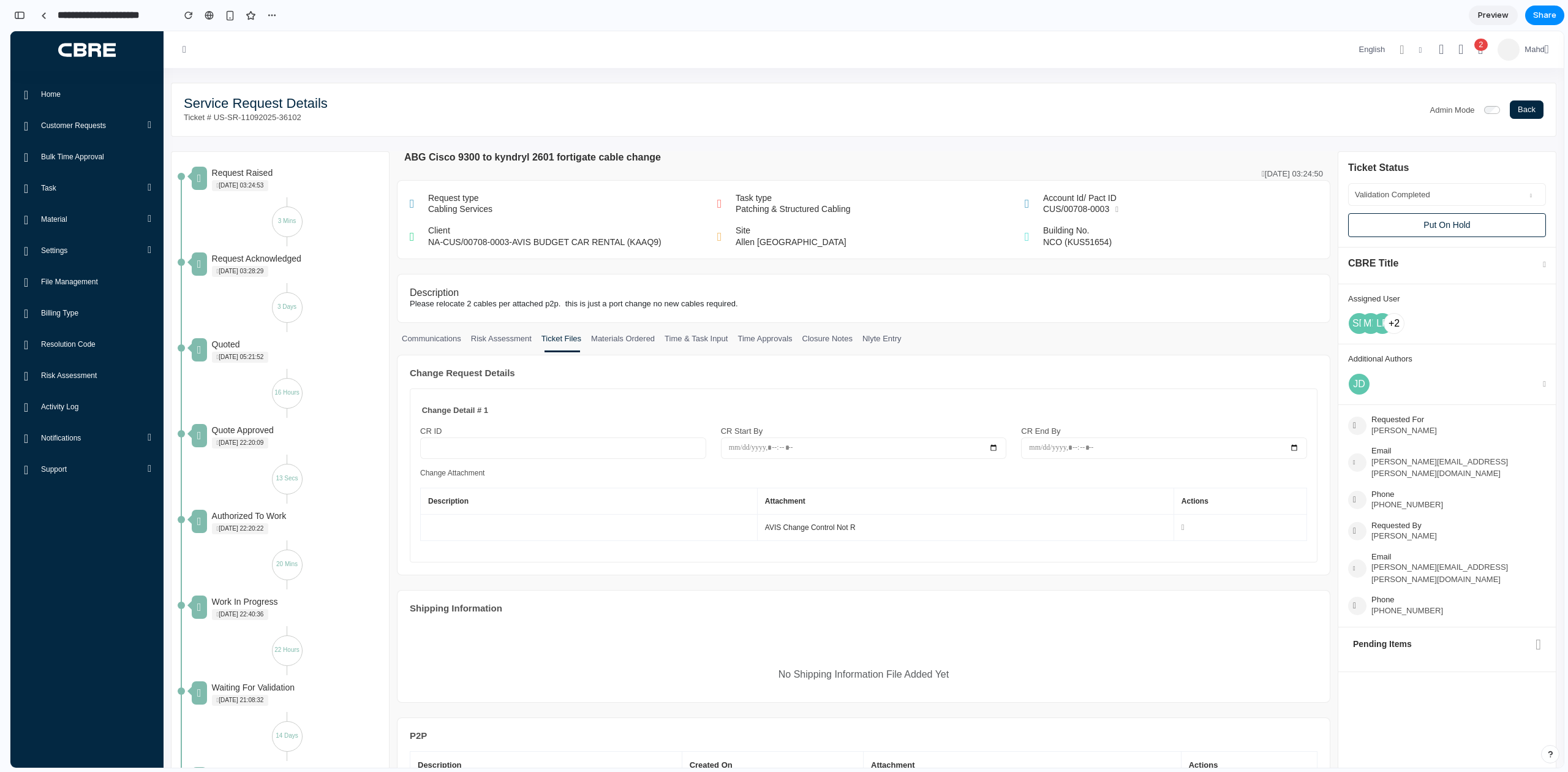
click at [811, 332] on div "Description Please relocate 2 cables per attached p2p. this is just a port chan…" at bounding box center [864, 303] width 948 height 59
click at [812, 332] on div "Description Please relocate 2 cables per attached p2p. this is just a port chan…" at bounding box center [864, 303] width 948 height 59
click at [817, 341] on link "Closure Notes" at bounding box center [827, 342] width 60 height 19
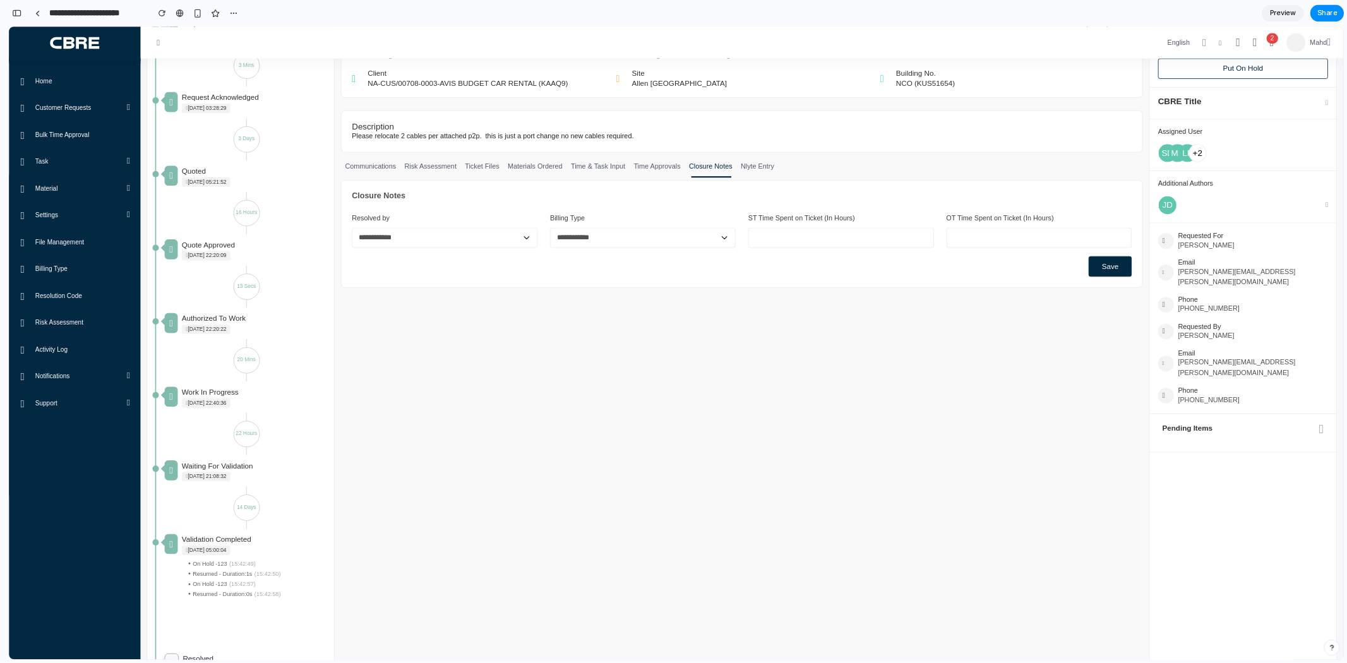
scroll to position [266, 0]
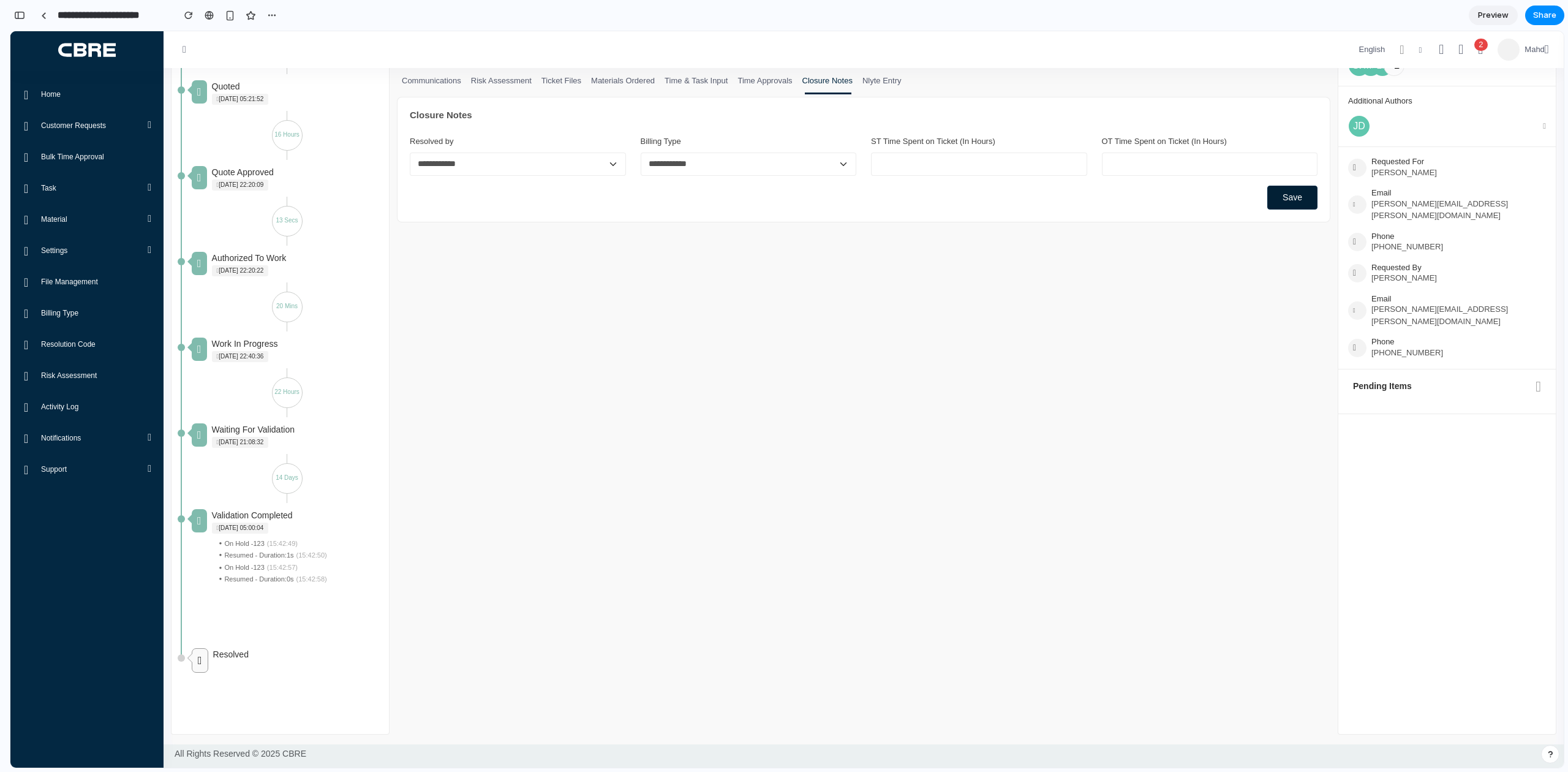
click at [1271, 207] on button "Save" at bounding box center [1293, 197] width 50 height 24
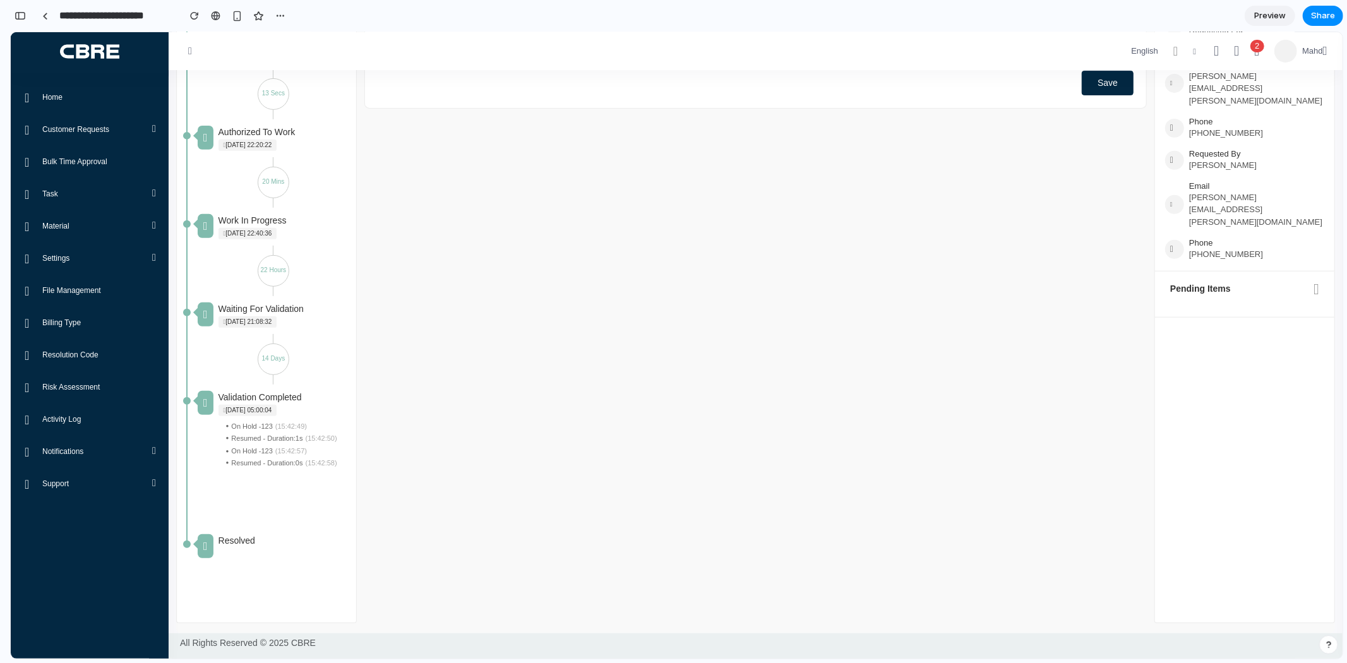
scroll to position [5452, 0]
click at [185, 45] on icon "button" at bounding box center [190, 50] width 13 height 10
click at [1263, 10] on span "Preview" at bounding box center [1270, 15] width 32 height 13
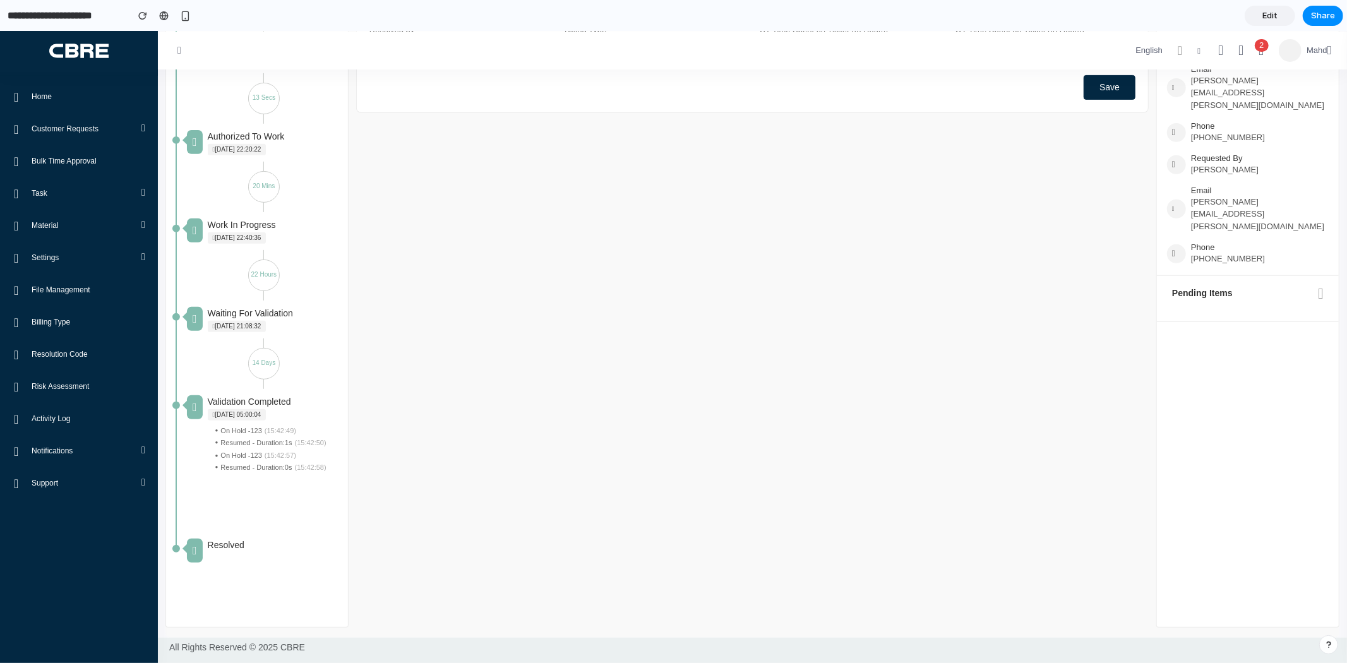
click at [1263, 10] on span "Edit" at bounding box center [1270, 15] width 15 height 13
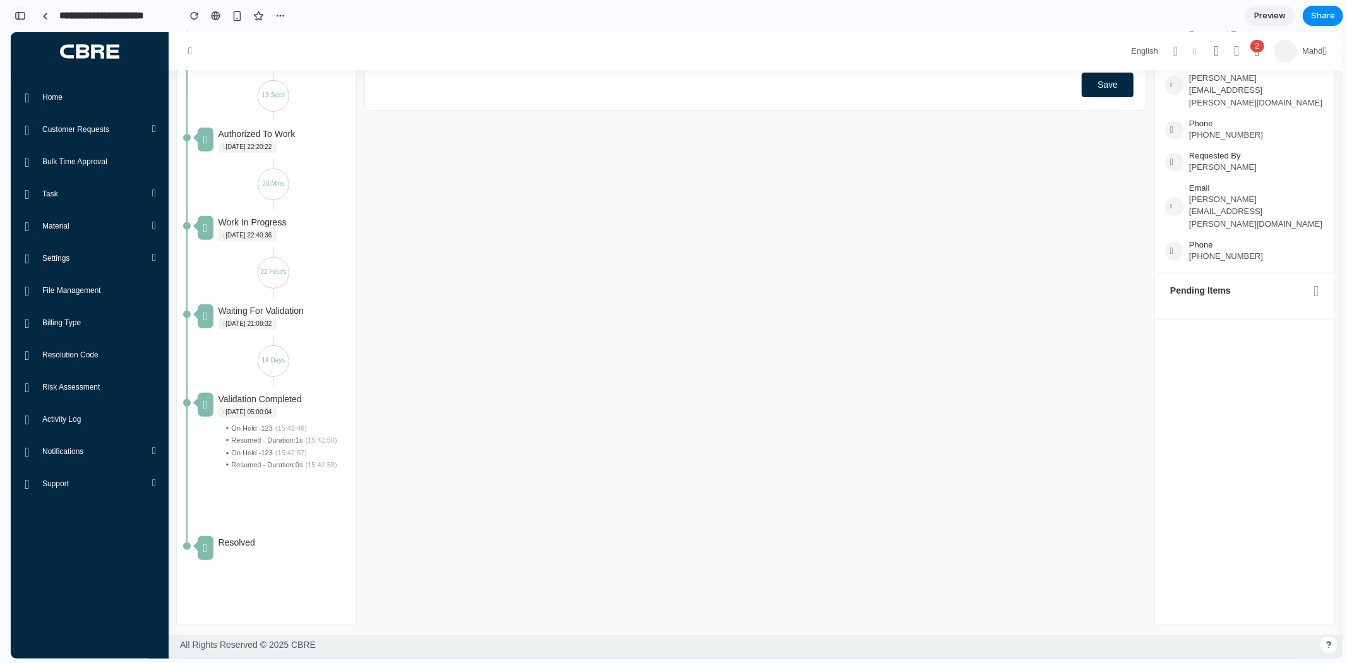
click at [28, 15] on button "button" at bounding box center [20, 16] width 20 height 20
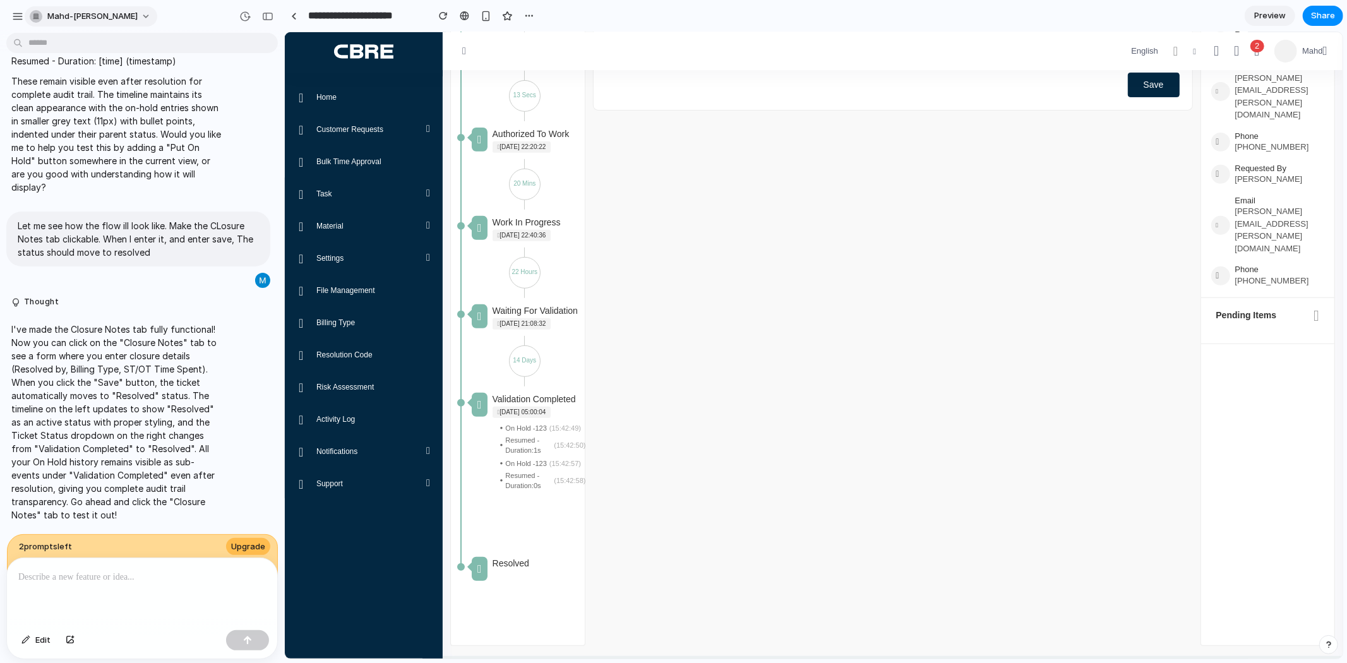
scroll to position [411, 0]
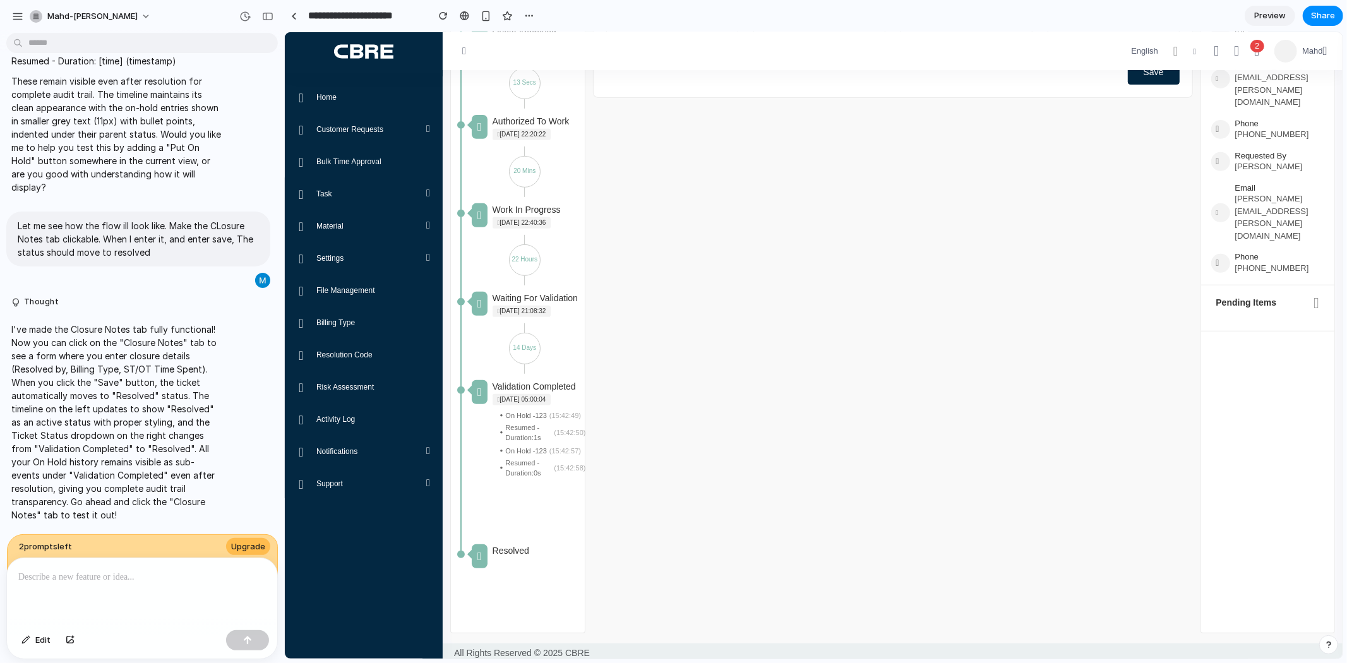
click at [127, 579] on p at bounding box center [142, 577] width 248 height 15
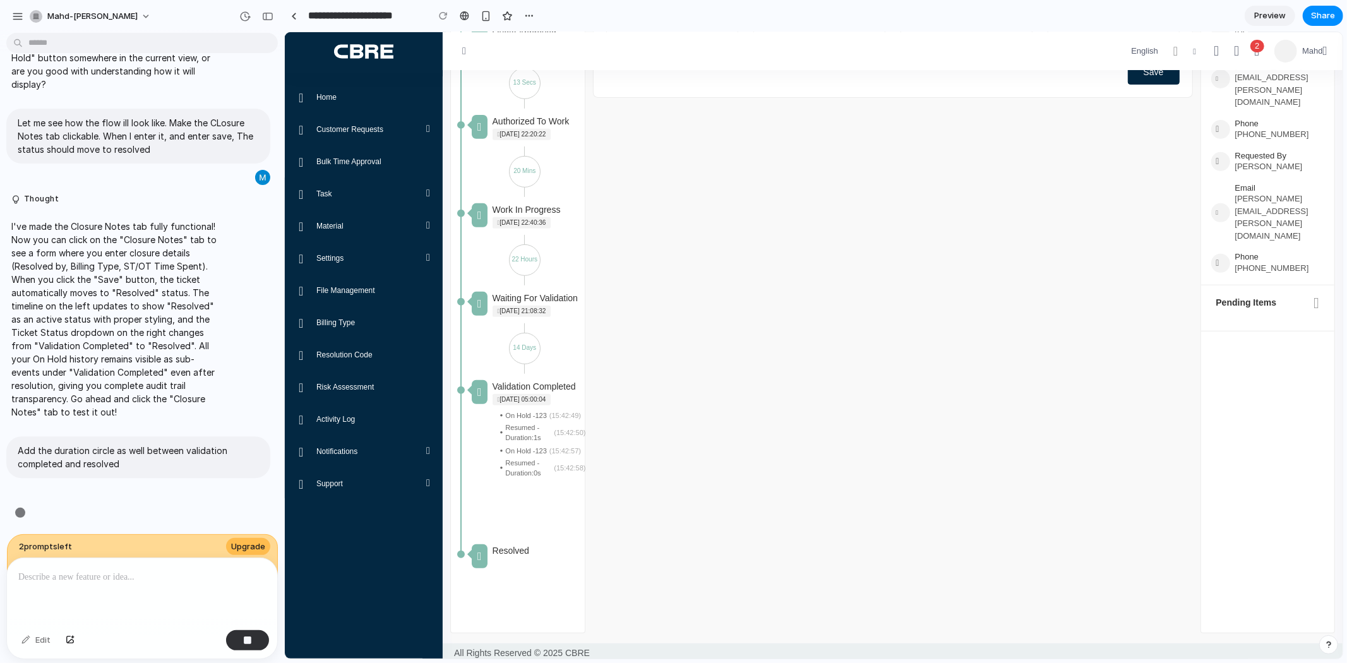
scroll to position [2750, 0]
click at [260, 541] on span "Upgrade" at bounding box center [248, 547] width 34 height 13
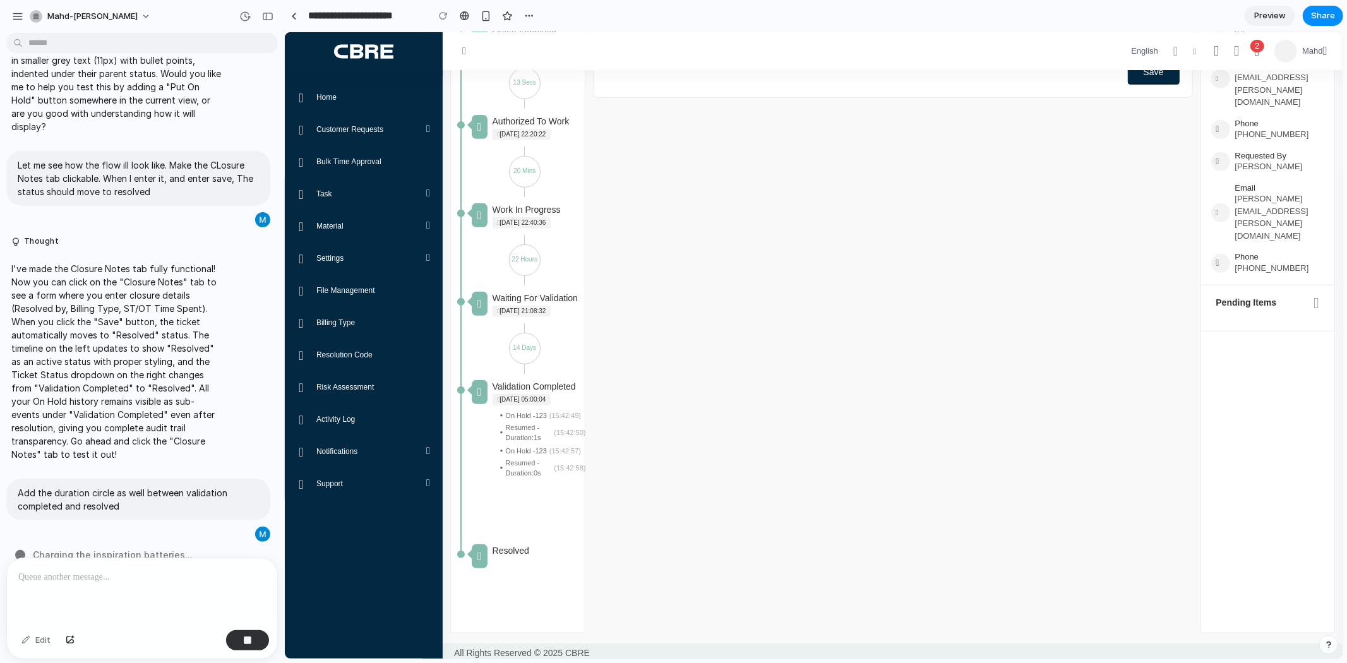
scroll to position [2726, 0]
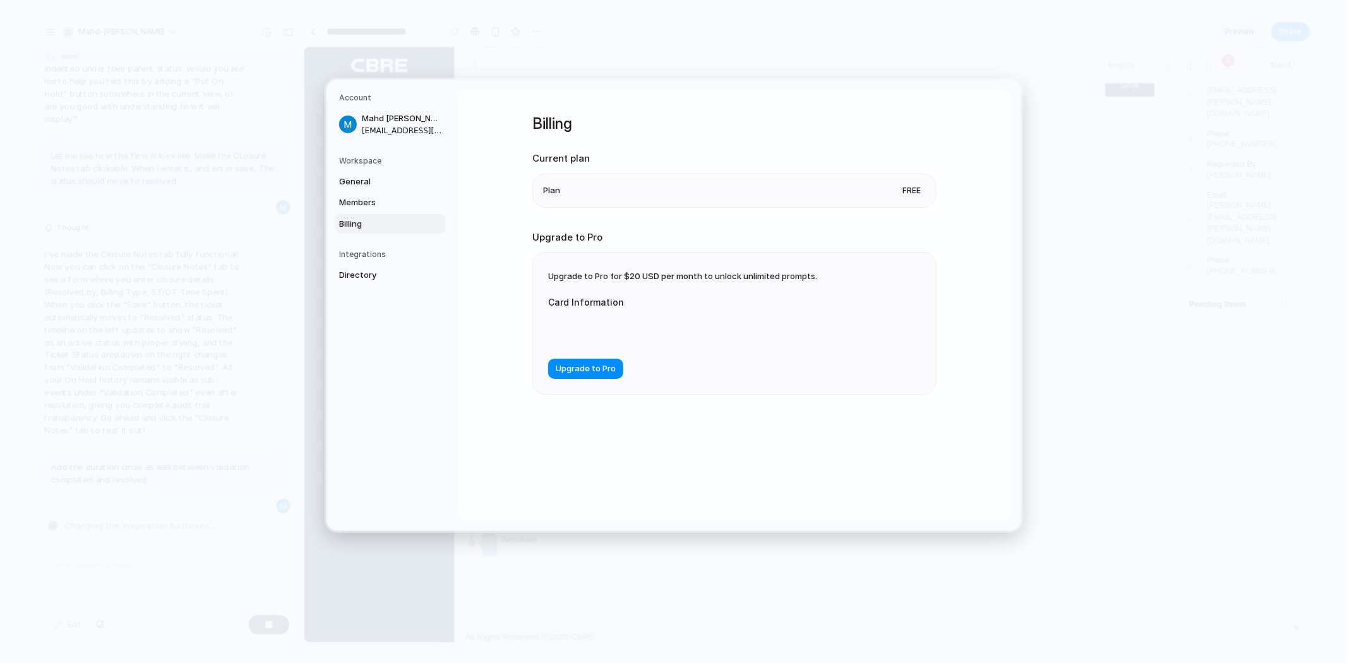
click at [889, 193] on li "Plan Free" at bounding box center [734, 190] width 383 height 33
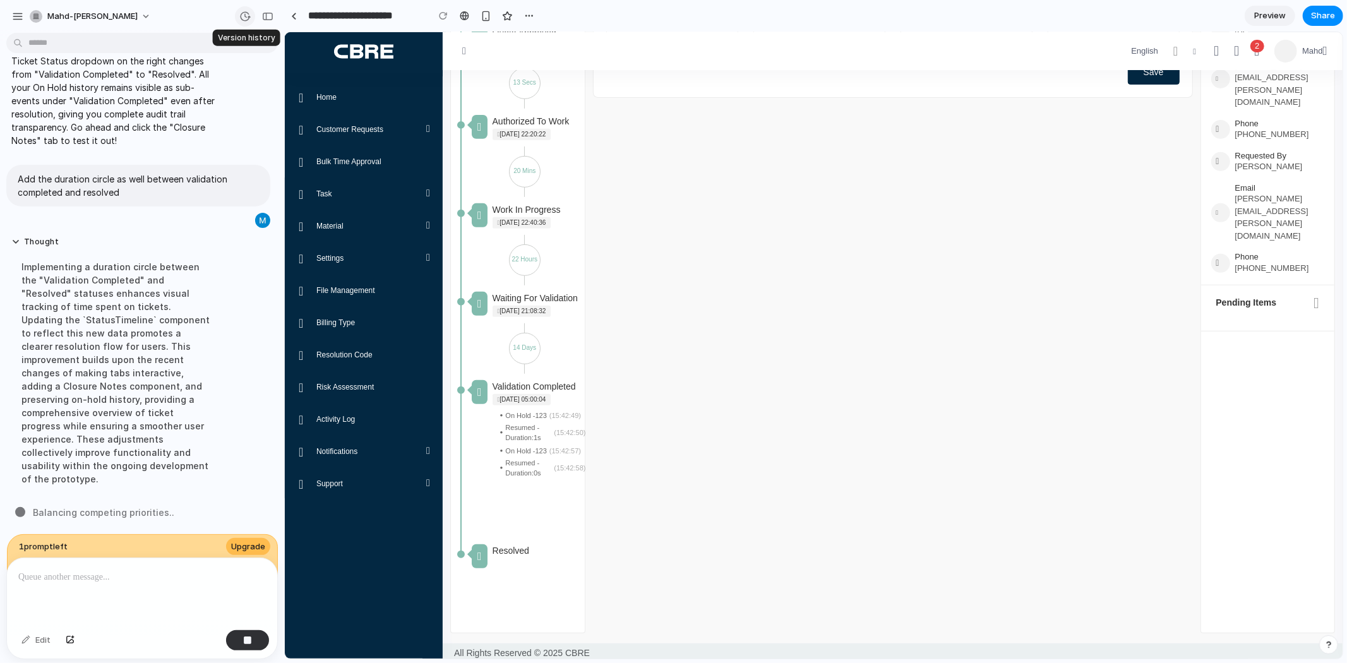
click at [248, 15] on div "button" at bounding box center [244, 16] width 11 height 11
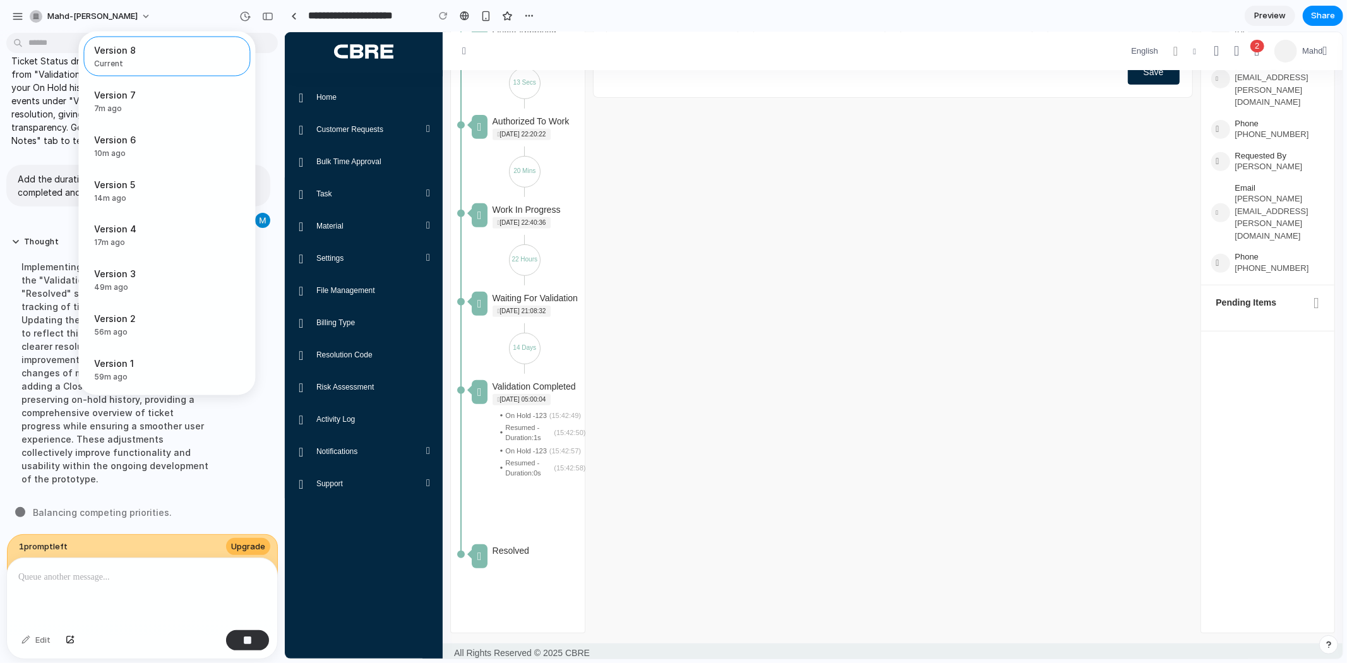
click at [118, 471] on div "Version 8 Current Version 7 7m ago Restore Version 6 10m ago Restore Version 5 …" at bounding box center [673, 331] width 1347 height 663
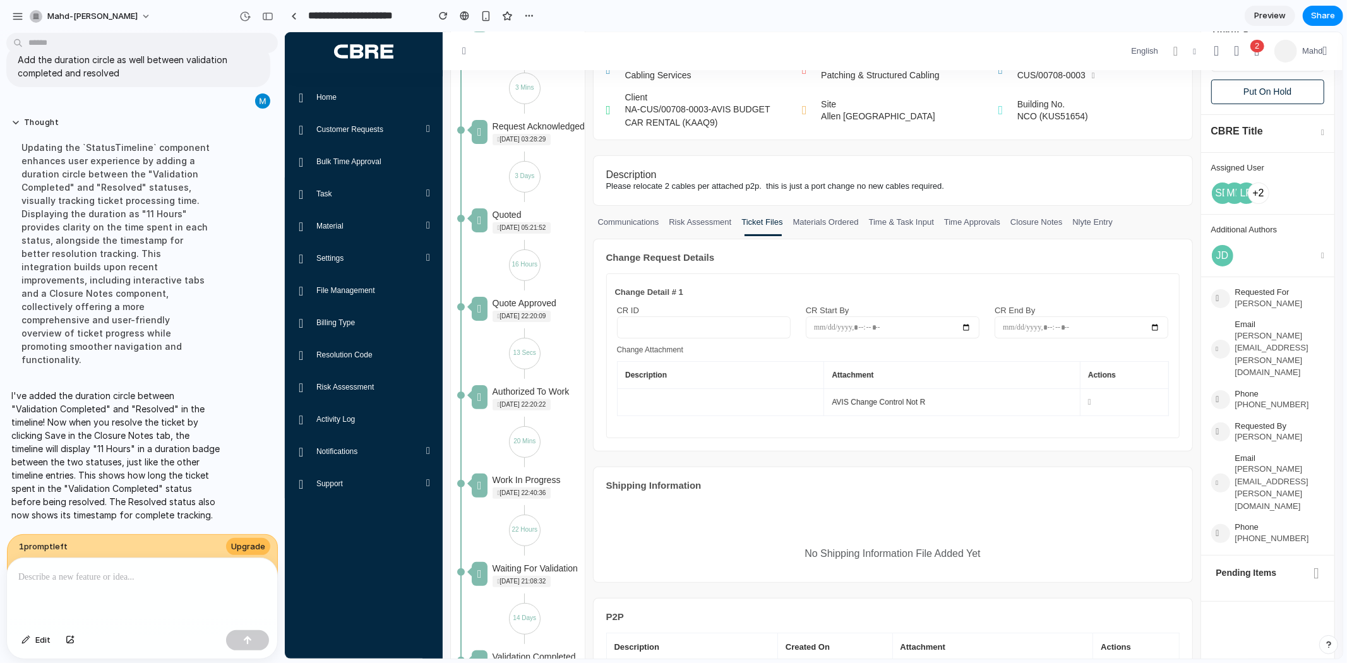
scroll to position [0, 0]
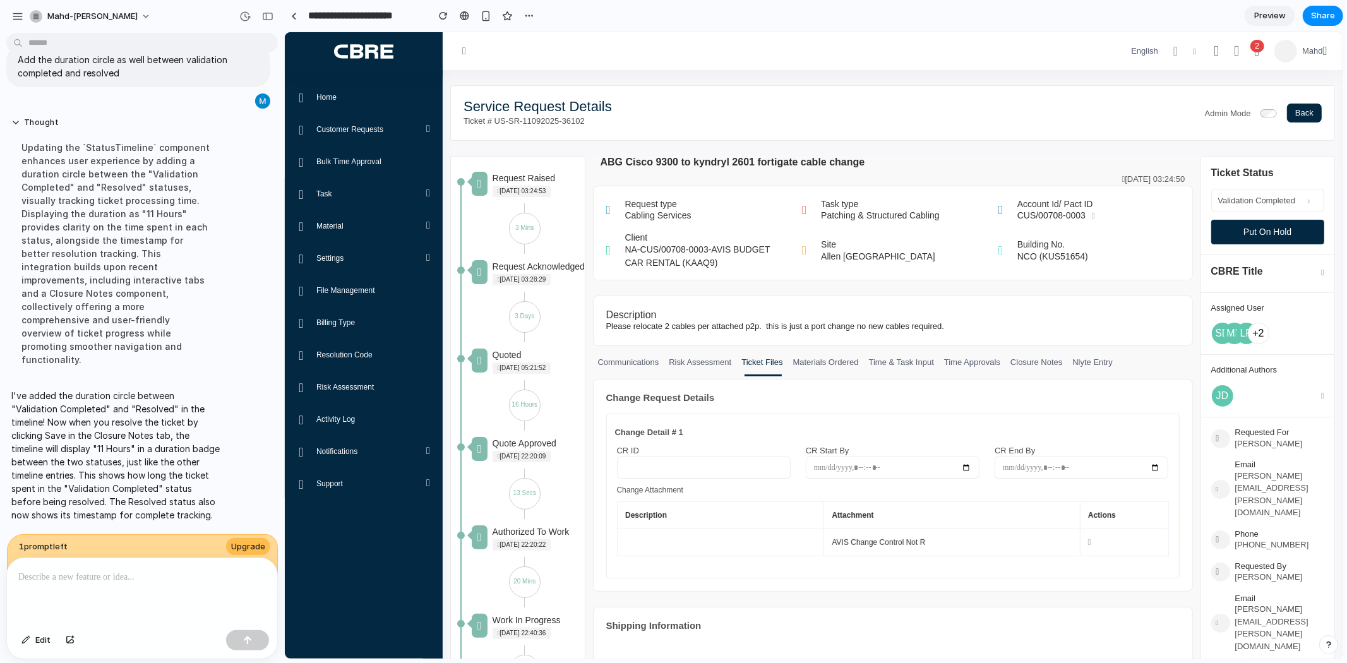
click at [1299, 231] on button "Put On Hold" at bounding box center [1268, 231] width 114 height 25
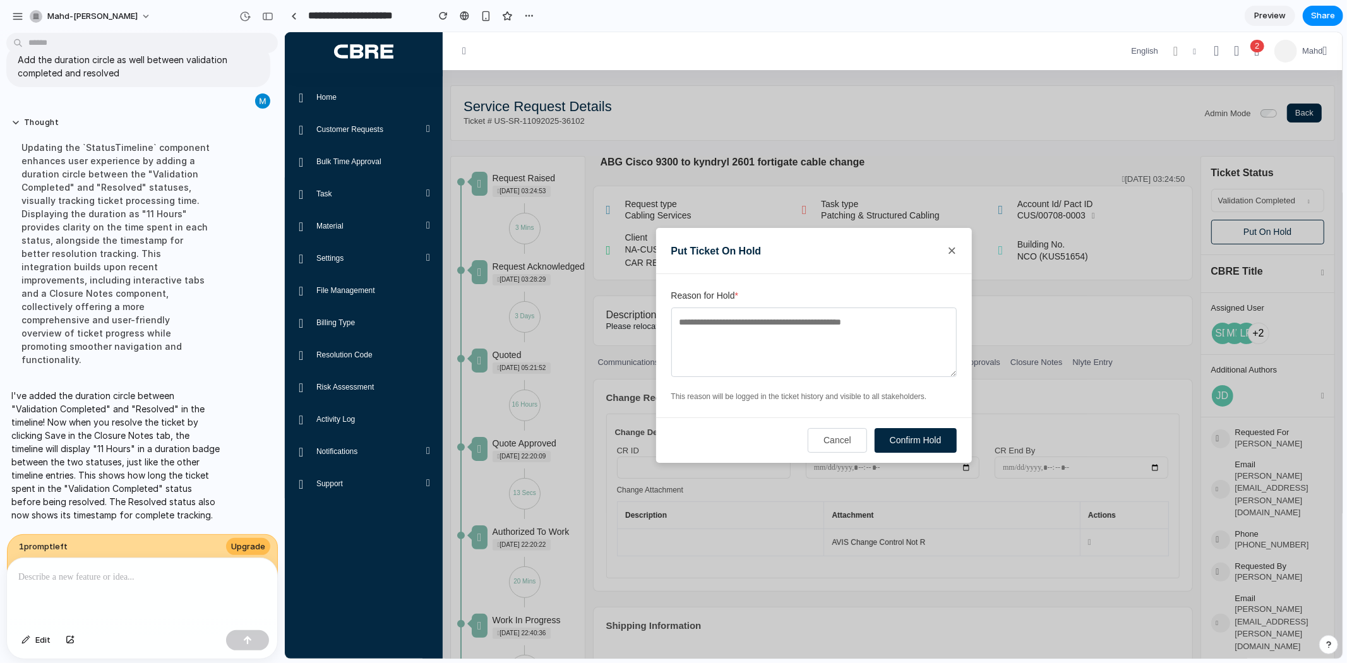
click at [804, 352] on textarea "Reason for Hold *" at bounding box center [813, 341] width 285 height 69
type textarea "***"
click at [891, 437] on button "Confirm Hold" at bounding box center [915, 440] width 82 height 25
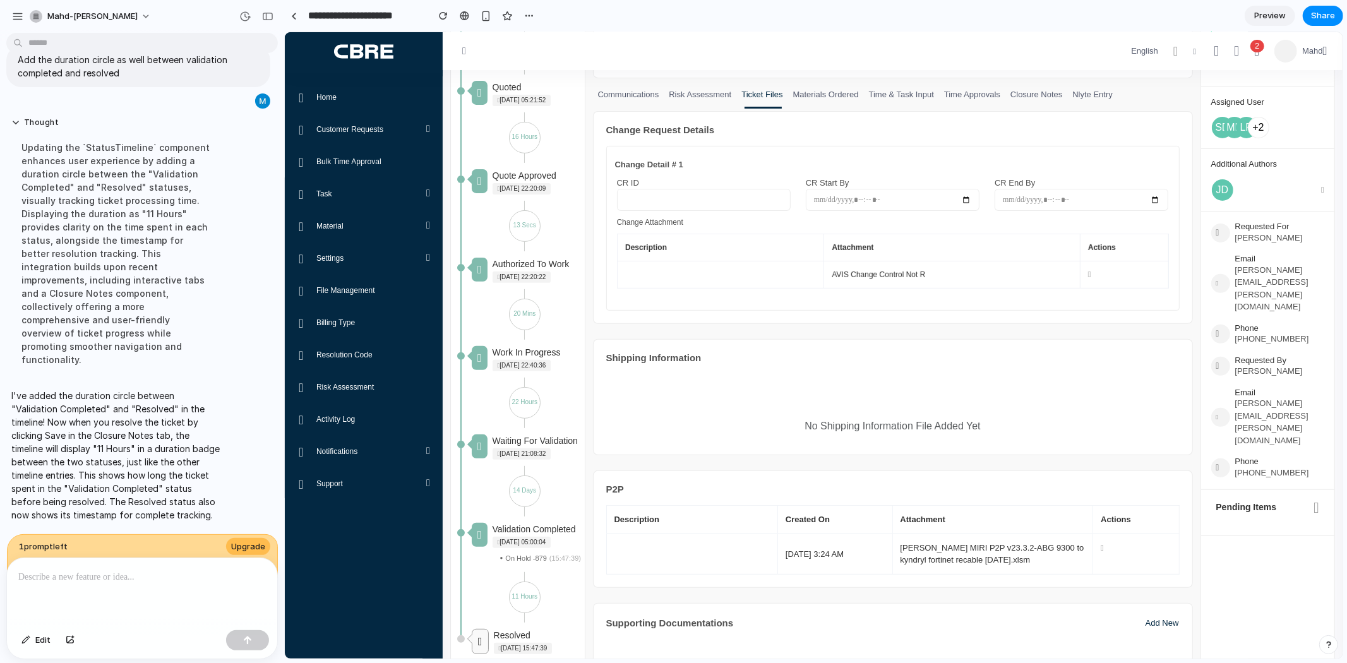
scroll to position [210, 0]
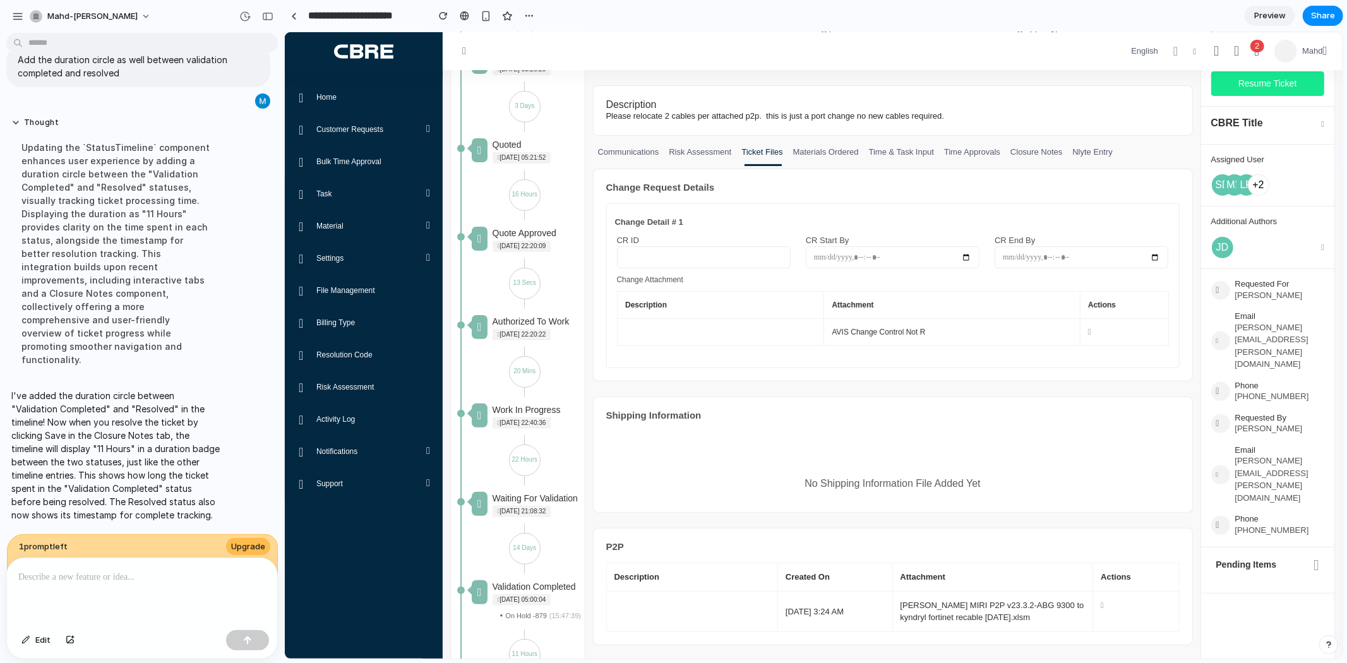
click at [1276, 87] on button "Resume Ticket" at bounding box center [1268, 83] width 114 height 25
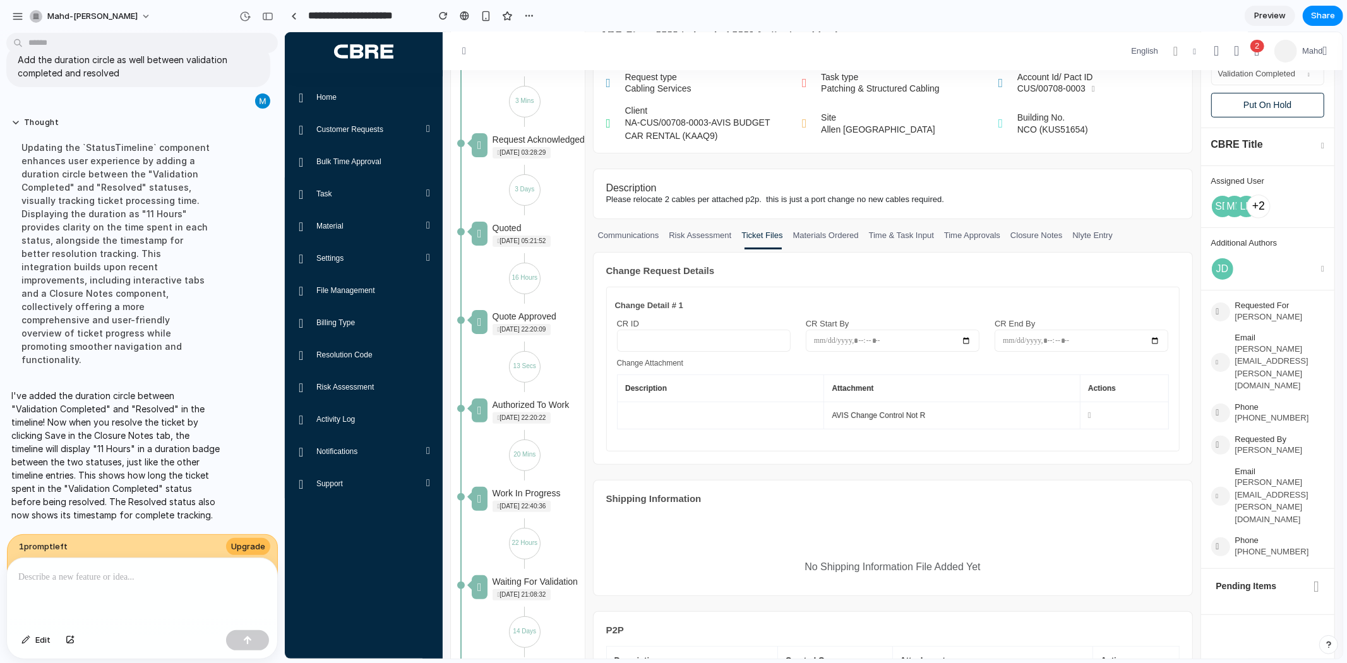
scroll to position [0, 0]
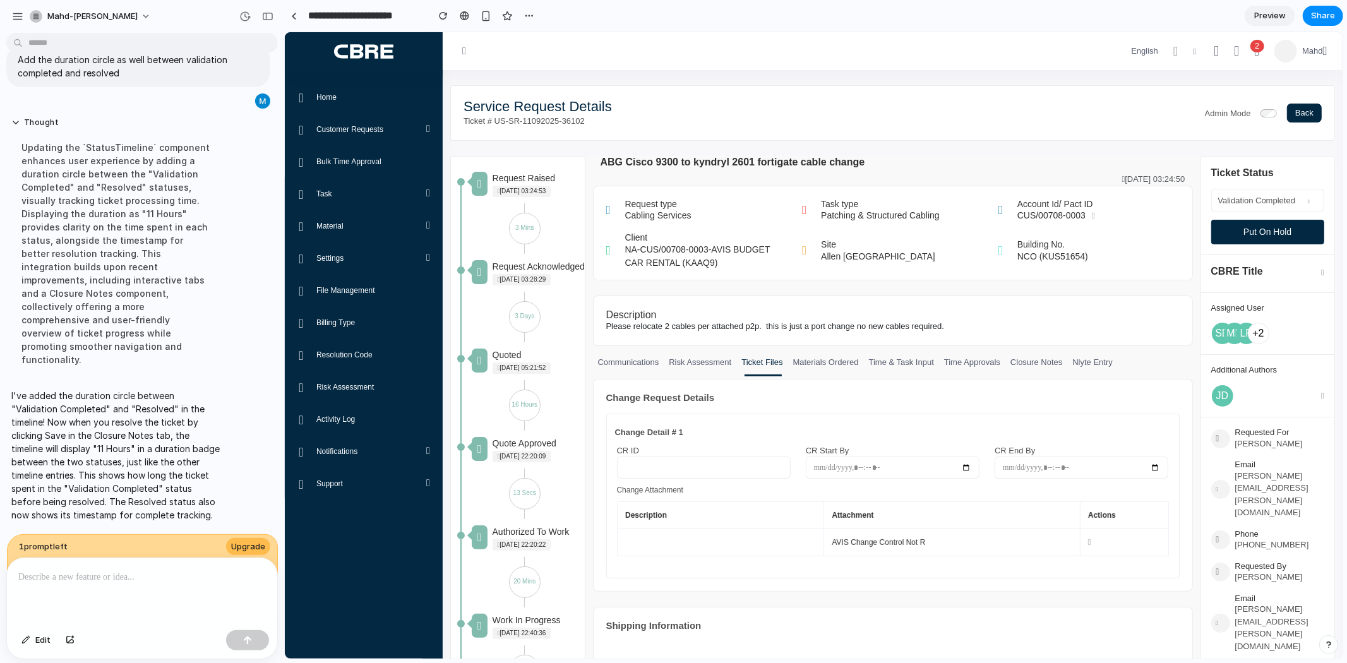
click at [1251, 242] on button "Put On Hold" at bounding box center [1268, 231] width 114 height 25
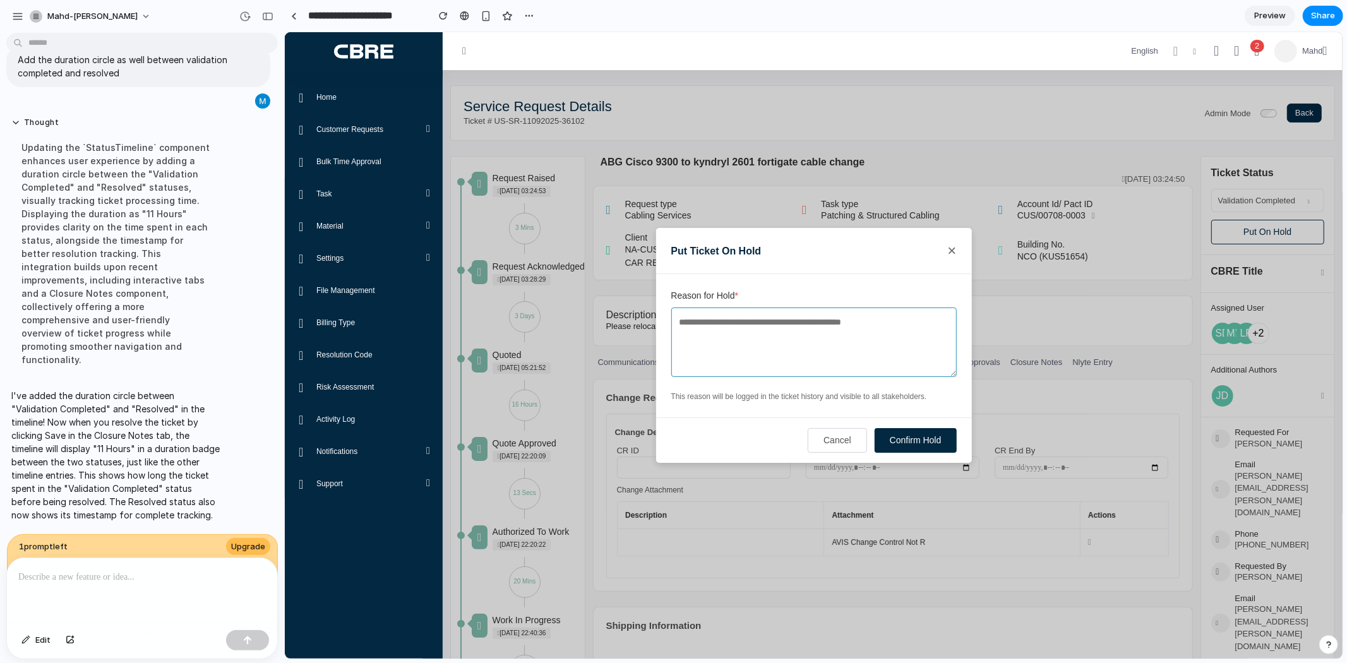
click at [805, 321] on textarea "Reason for Hold *" at bounding box center [813, 341] width 285 height 69
type textarea "***"
click at [894, 438] on button "Confirm Hold" at bounding box center [915, 440] width 82 height 25
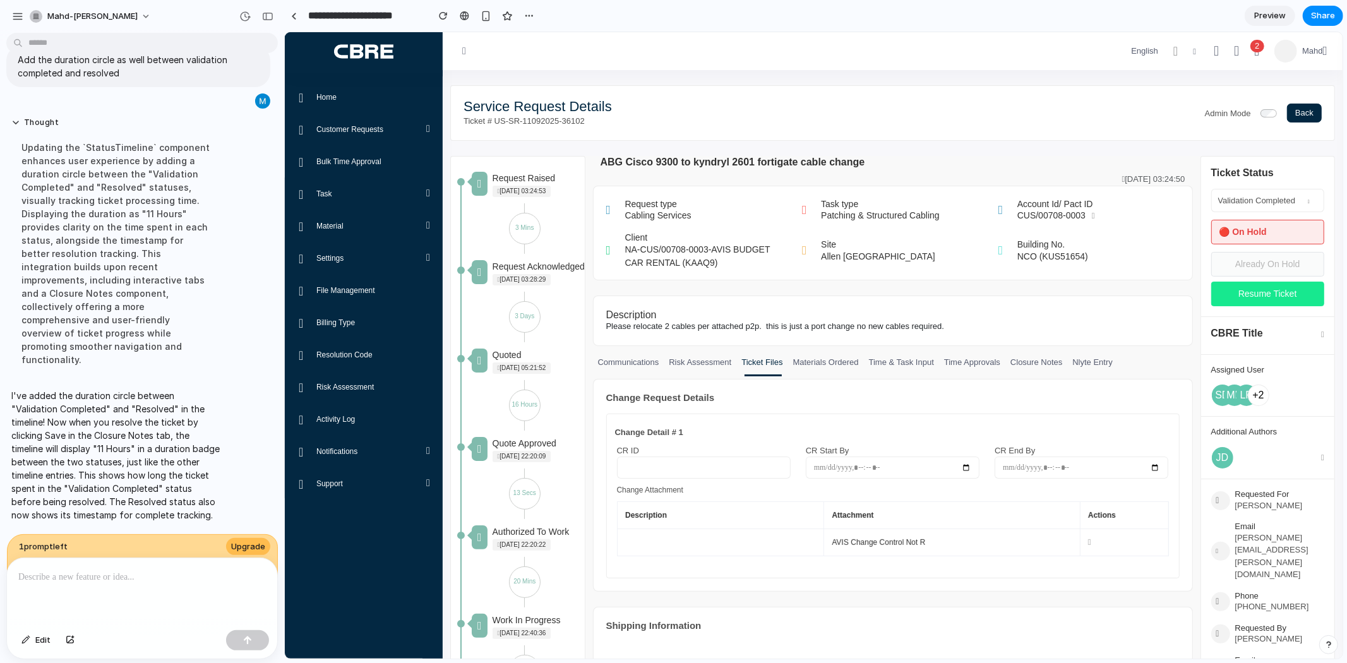
click at [1211, 292] on button "Resume Ticket" at bounding box center [1268, 293] width 114 height 25
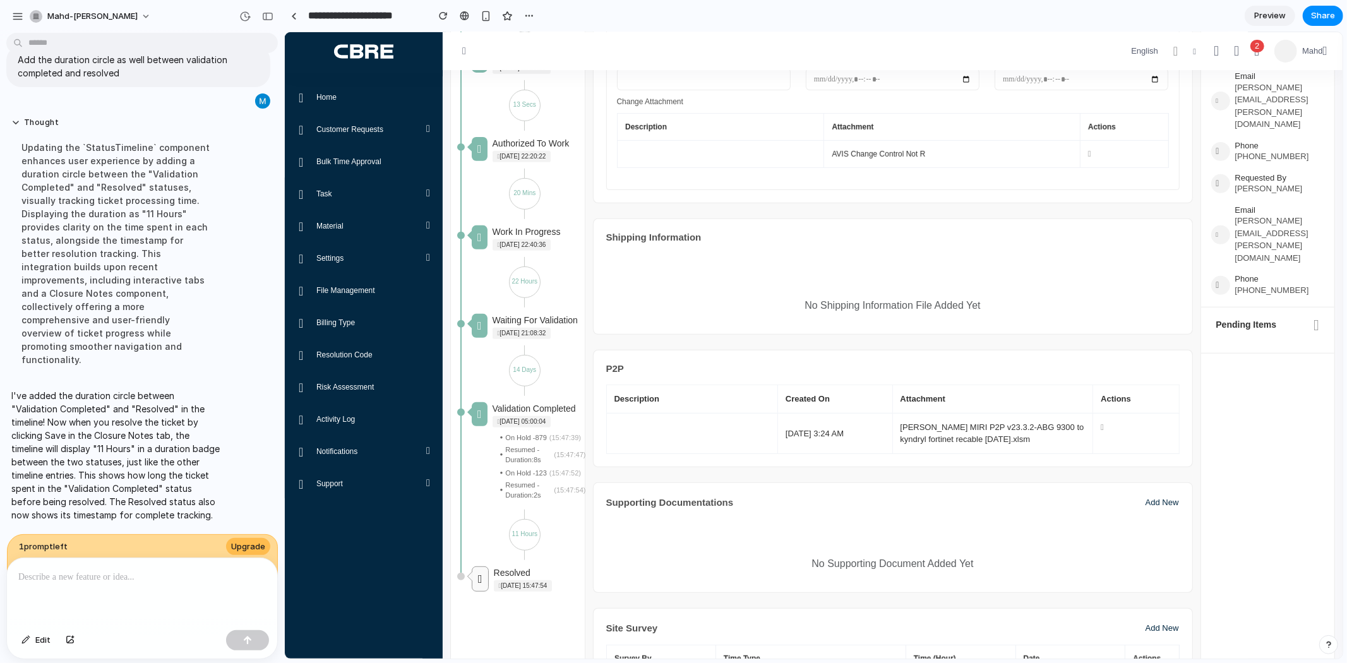
scroll to position [421, 0]
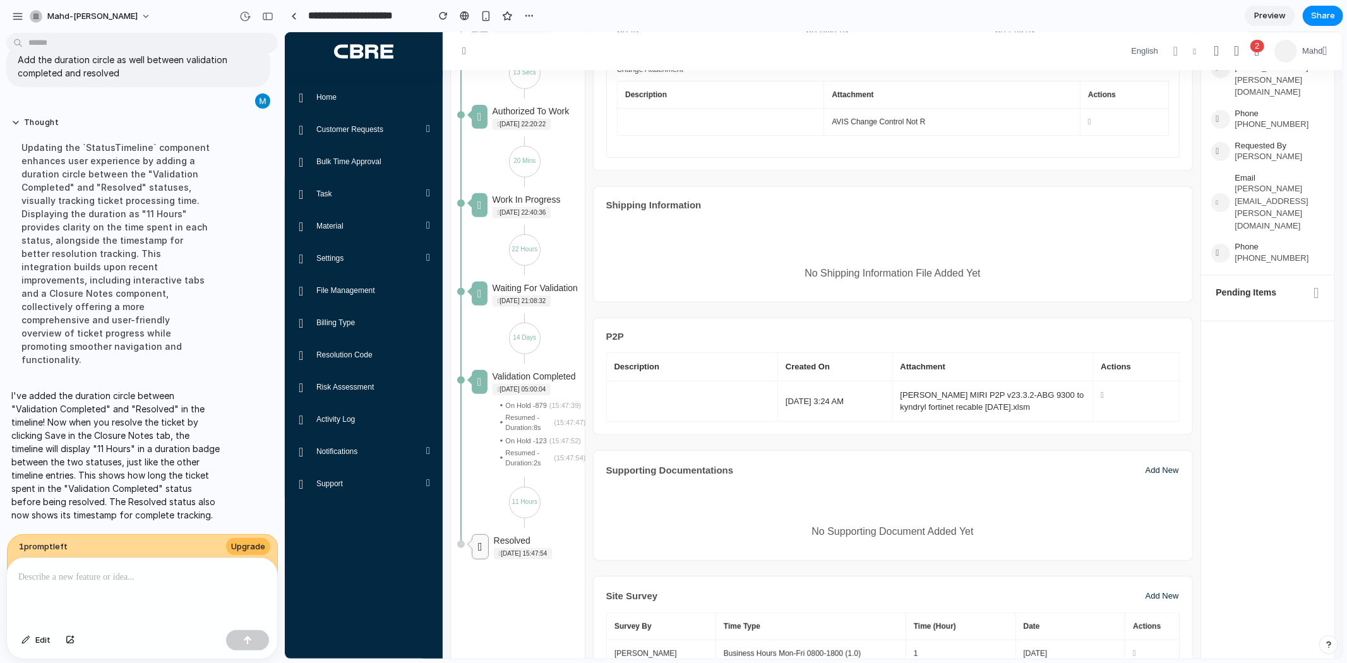
click at [1260, 19] on span "Preview" at bounding box center [1270, 15] width 32 height 13
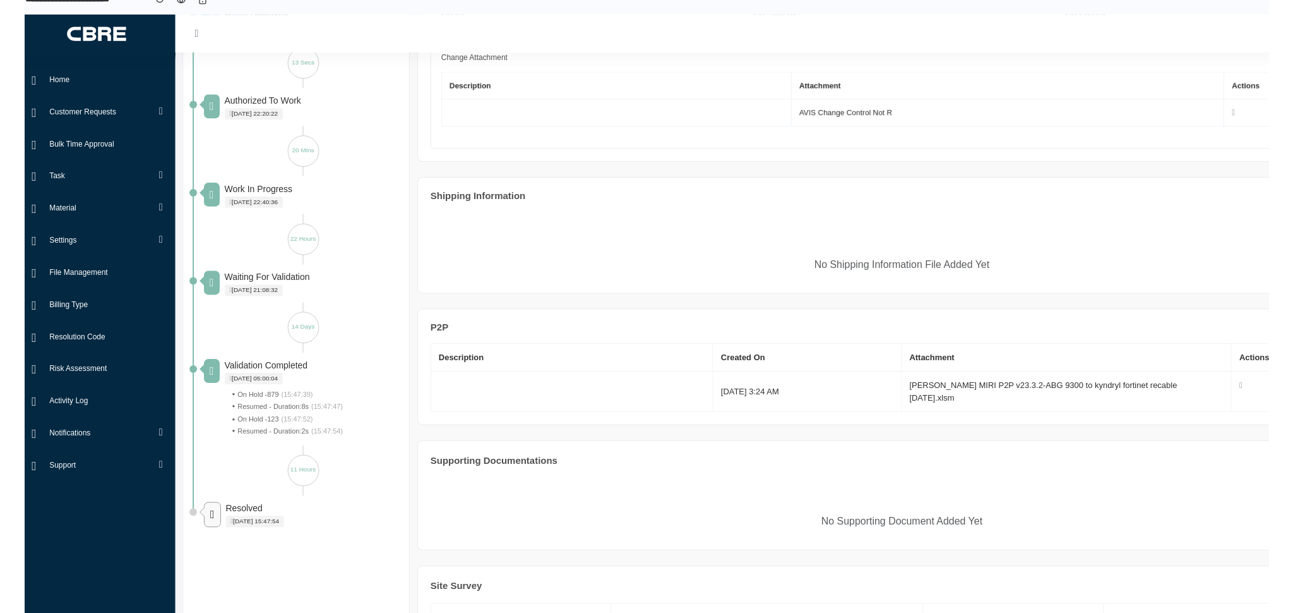
scroll to position [615, 0]
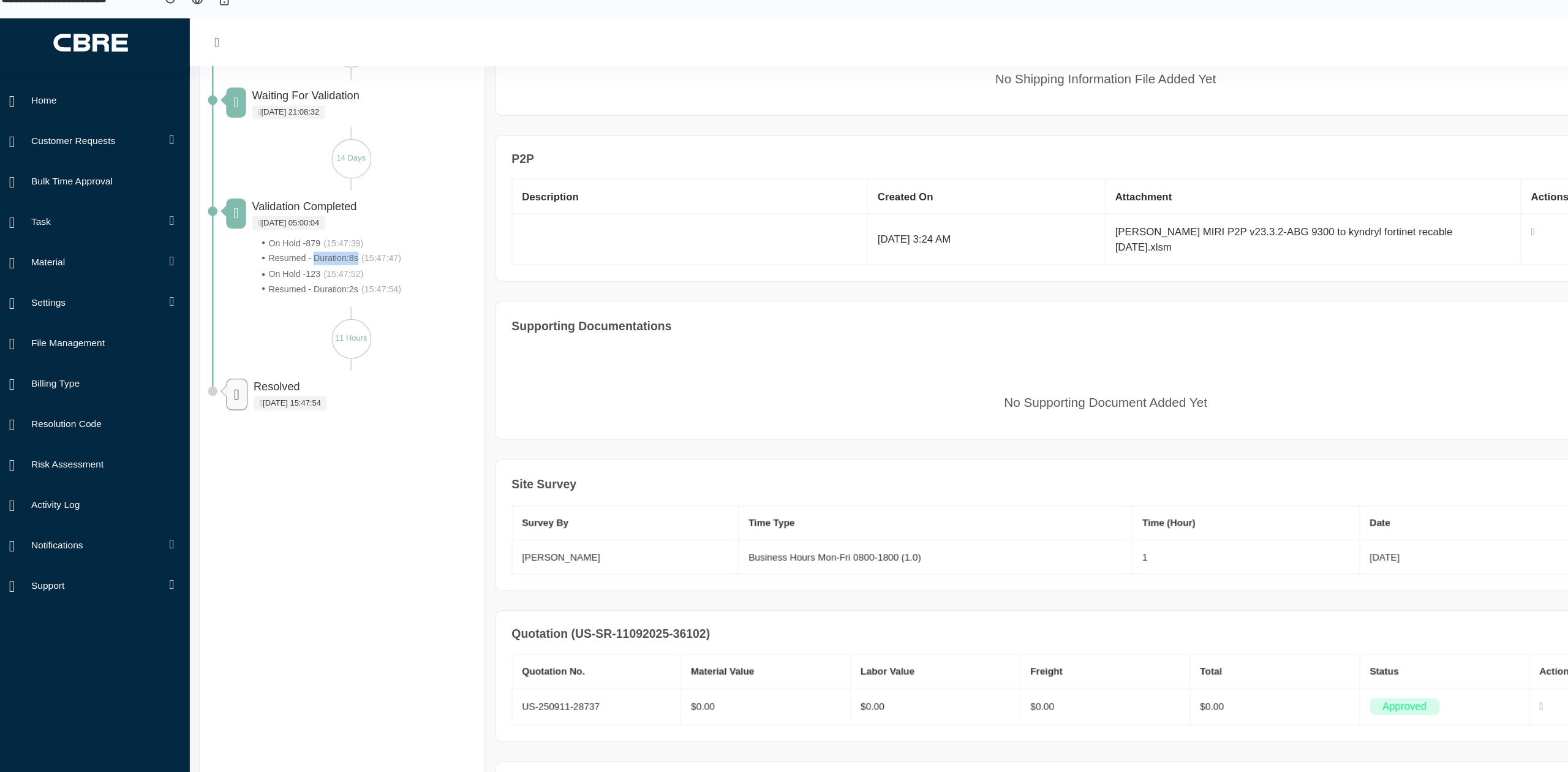
drag, startPoint x: 245, startPoint y: 201, endPoint x: 280, endPoint y: 201, distance: 35.0
click at [275, 201] on span "Resumed - Duration: 8s" at bounding box center [240, 204] width 69 height 11
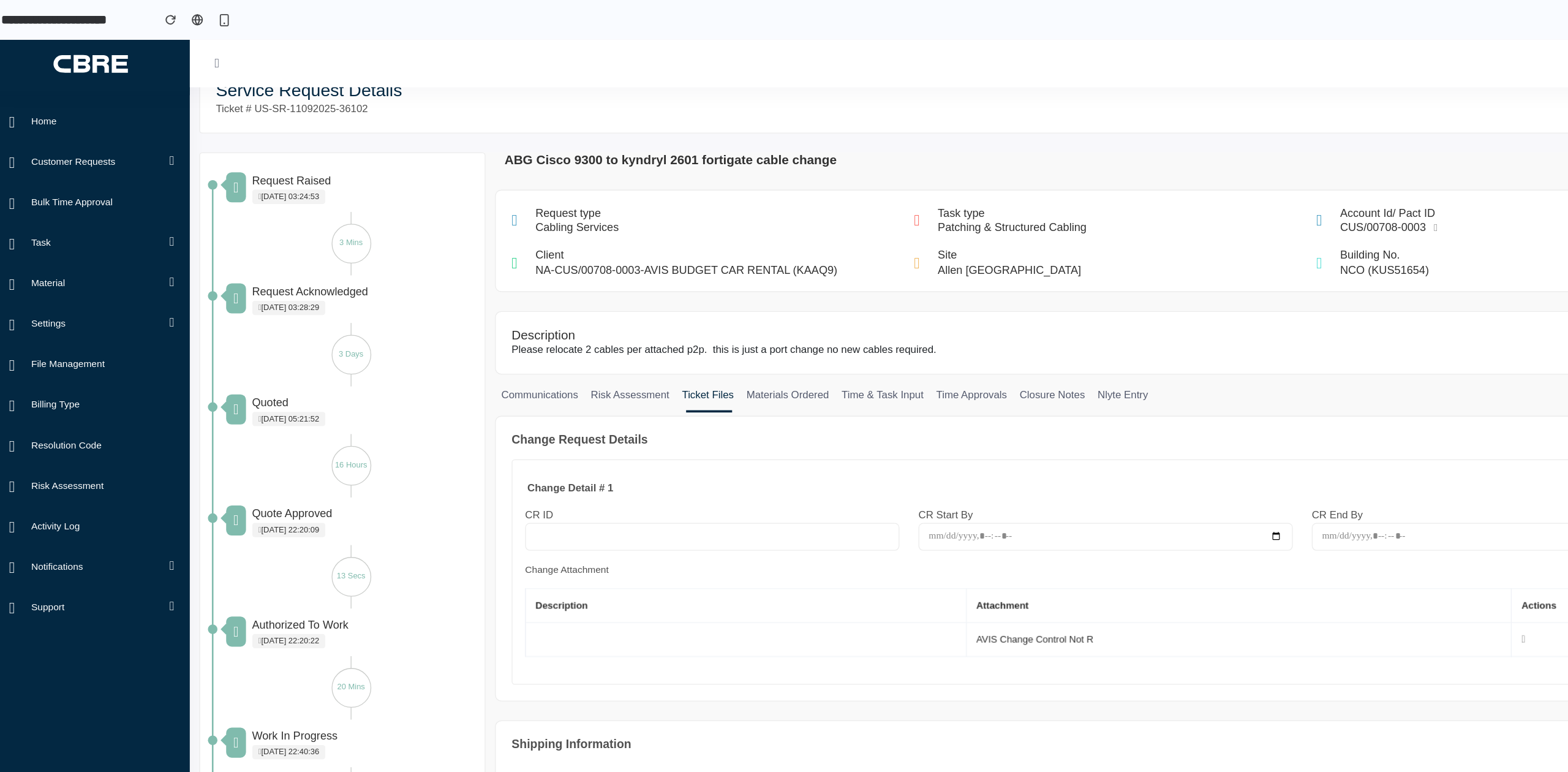
scroll to position [0, 0]
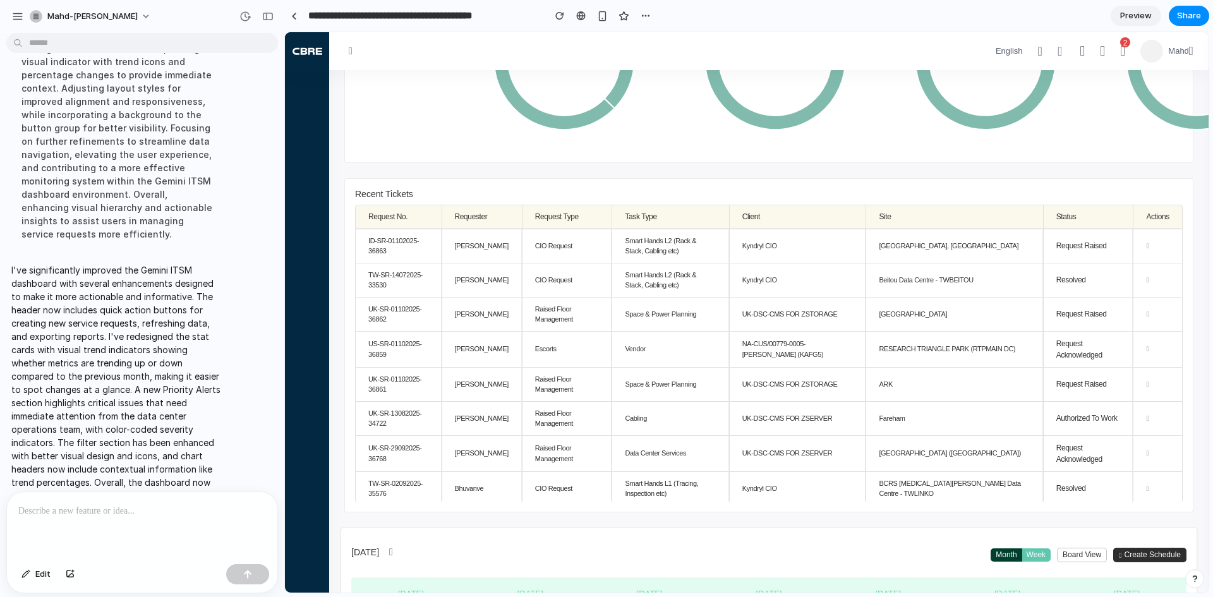
scroll to position [211, 0]
